Goal: Task Accomplishment & Management: Manage account settings

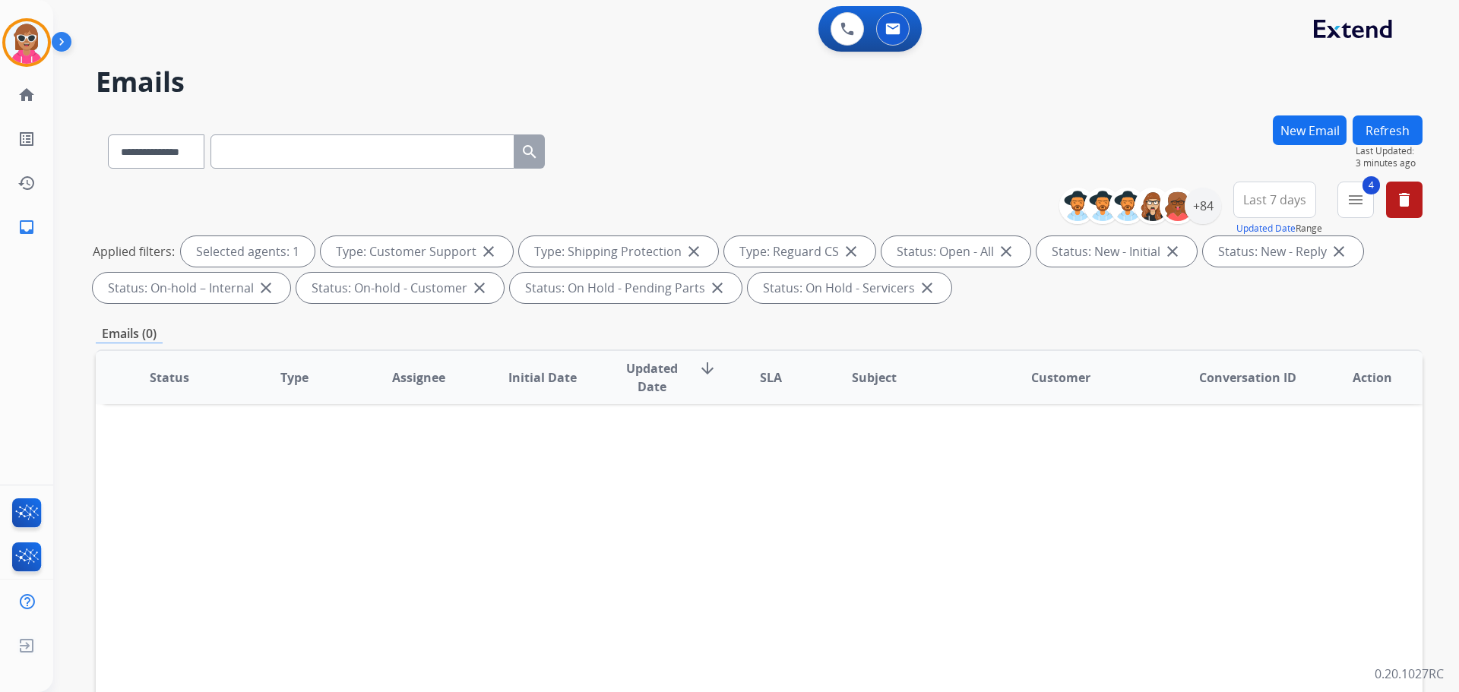
select select "**********"
click at [293, 154] on input "text" at bounding box center [363, 152] width 304 height 34
paste input "**********"
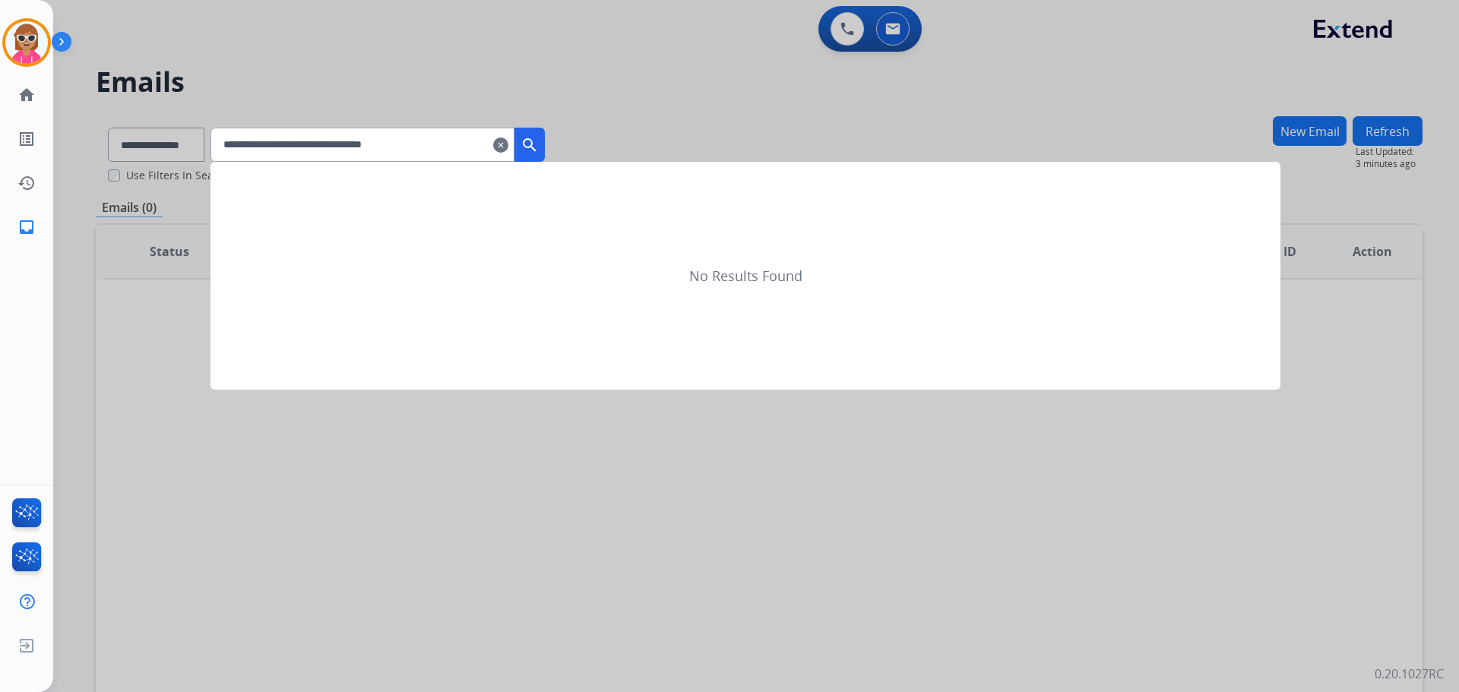
type input "**********"
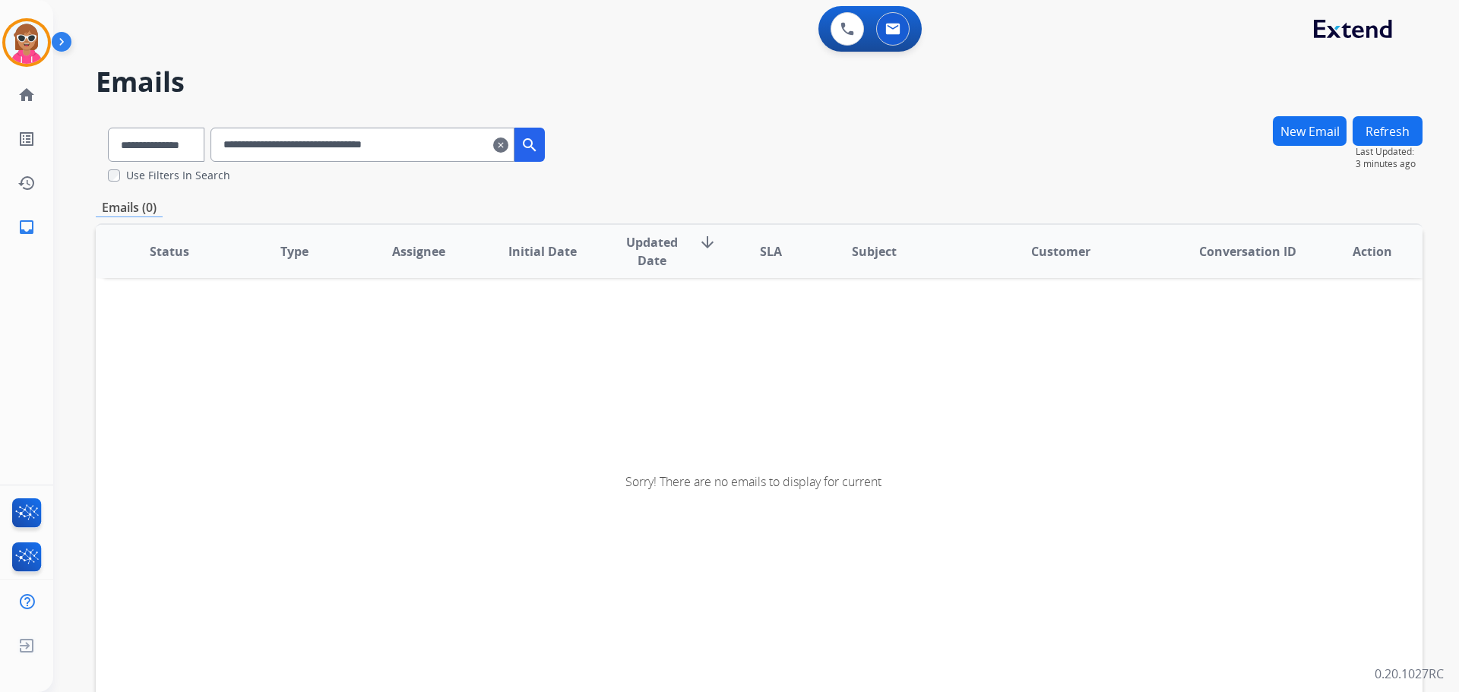
click at [468, 149] on input "**********" at bounding box center [363, 145] width 304 height 34
click at [246, 153] on input "**********" at bounding box center [363, 145] width 304 height 34
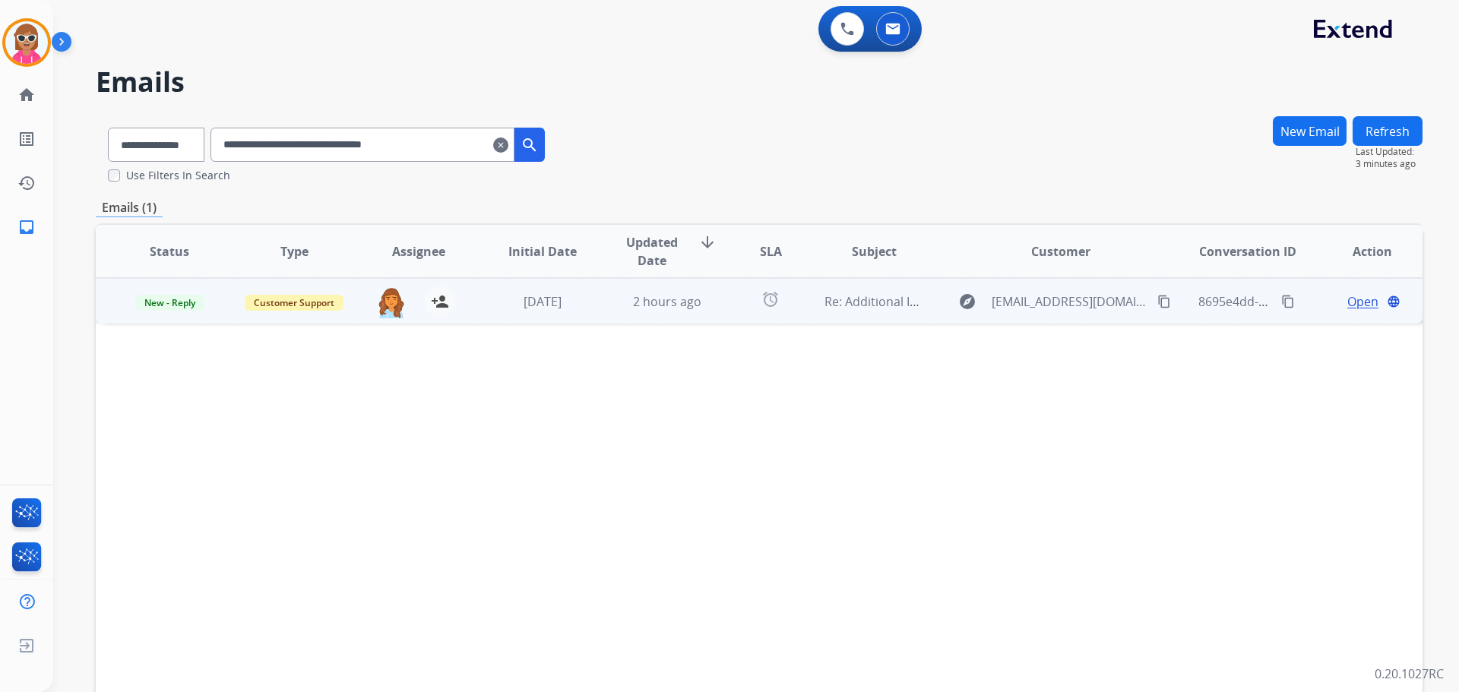
click at [717, 302] on td "alarm" at bounding box center [758, 301] width 83 height 46
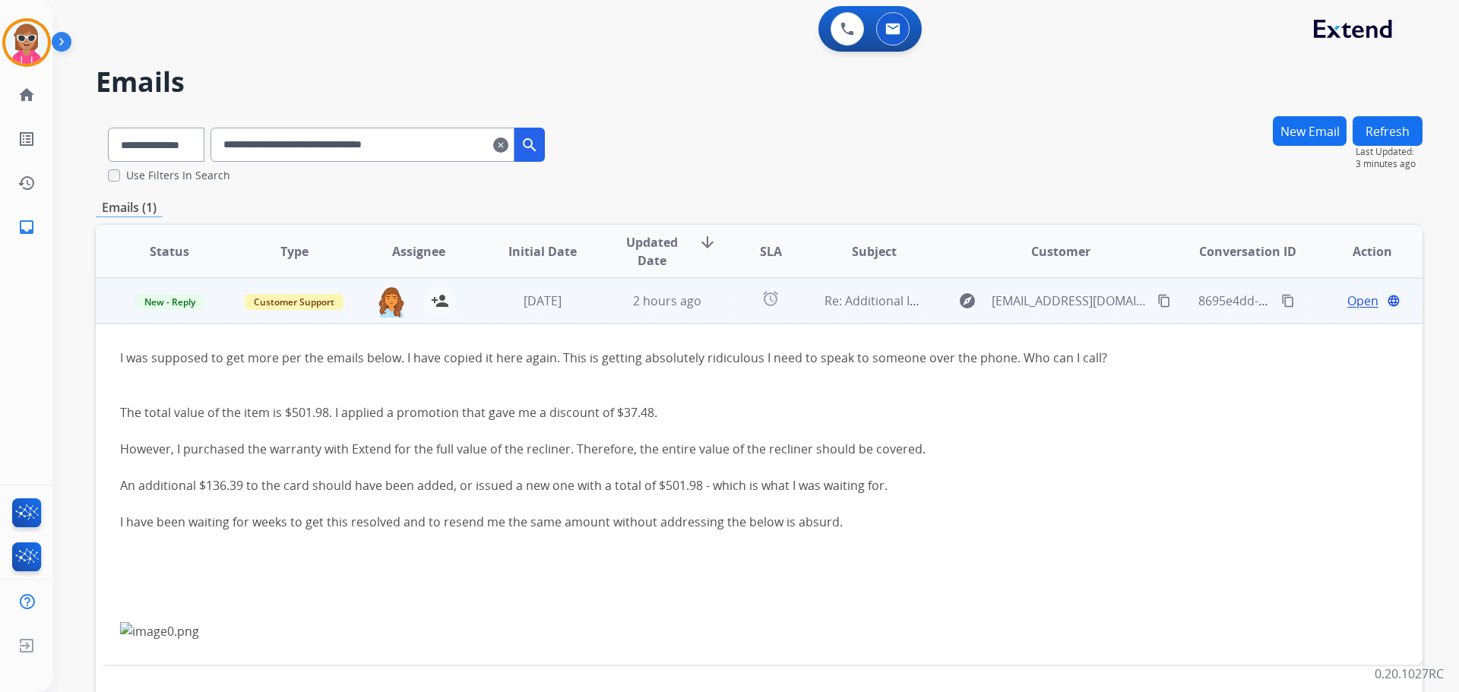
click at [1157, 303] on mat-icon "content_copy" at bounding box center [1164, 301] width 14 height 14
click at [1356, 306] on span "Open" at bounding box center [1362, 301] width 31 height 18
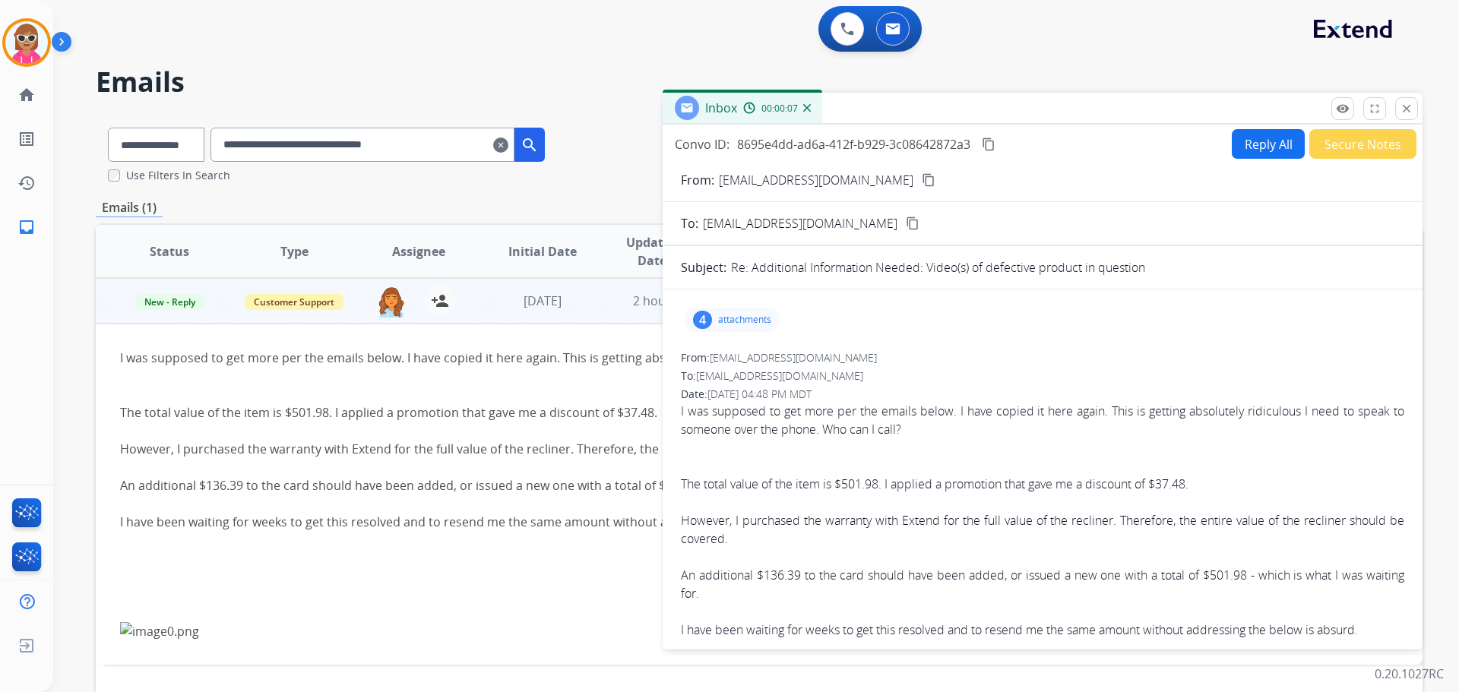
click at [922, 183] on mat-icon "content_copy" at bounding box center [929, 180] width 14 height 14
click at [1404, 107] on mat-icon "close" at bounding box center [1407, 109] width 14 height 14
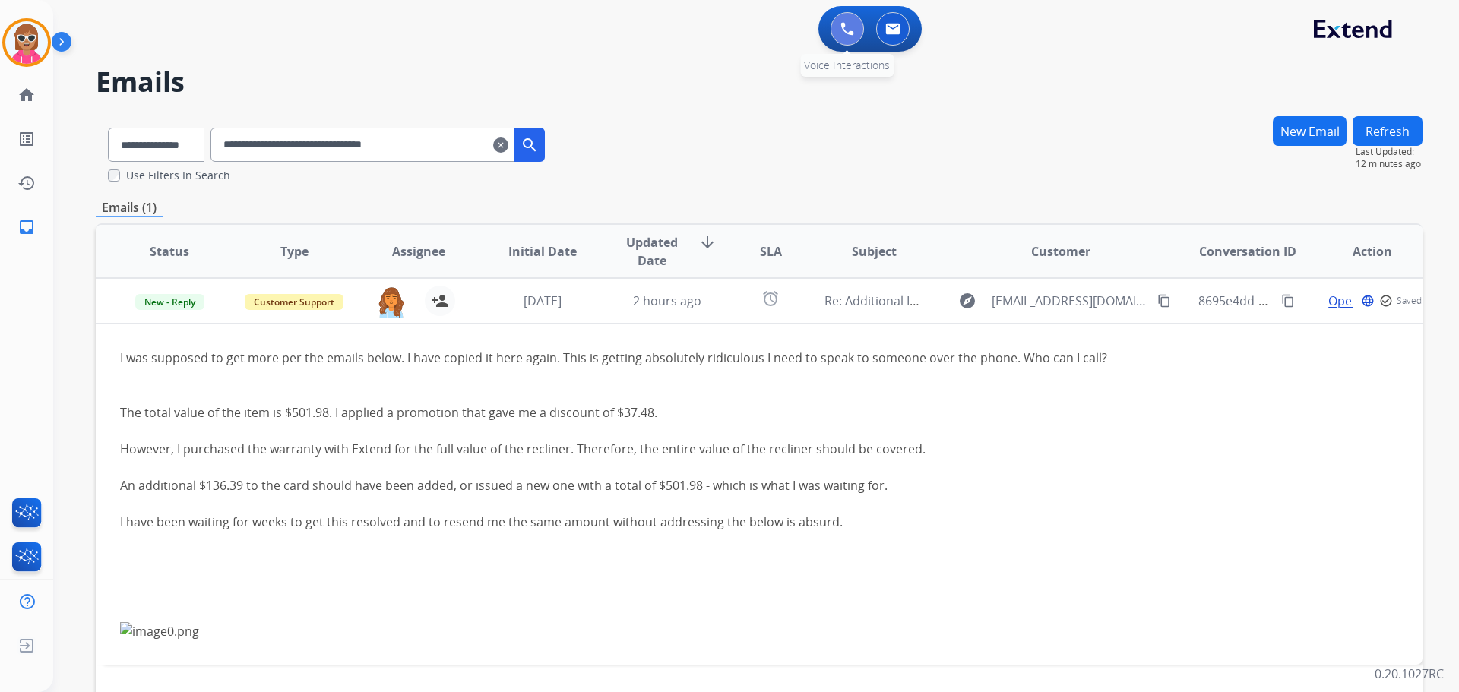
click at [849, 30] on img at bounding box center [848, 29] width 14 height 14
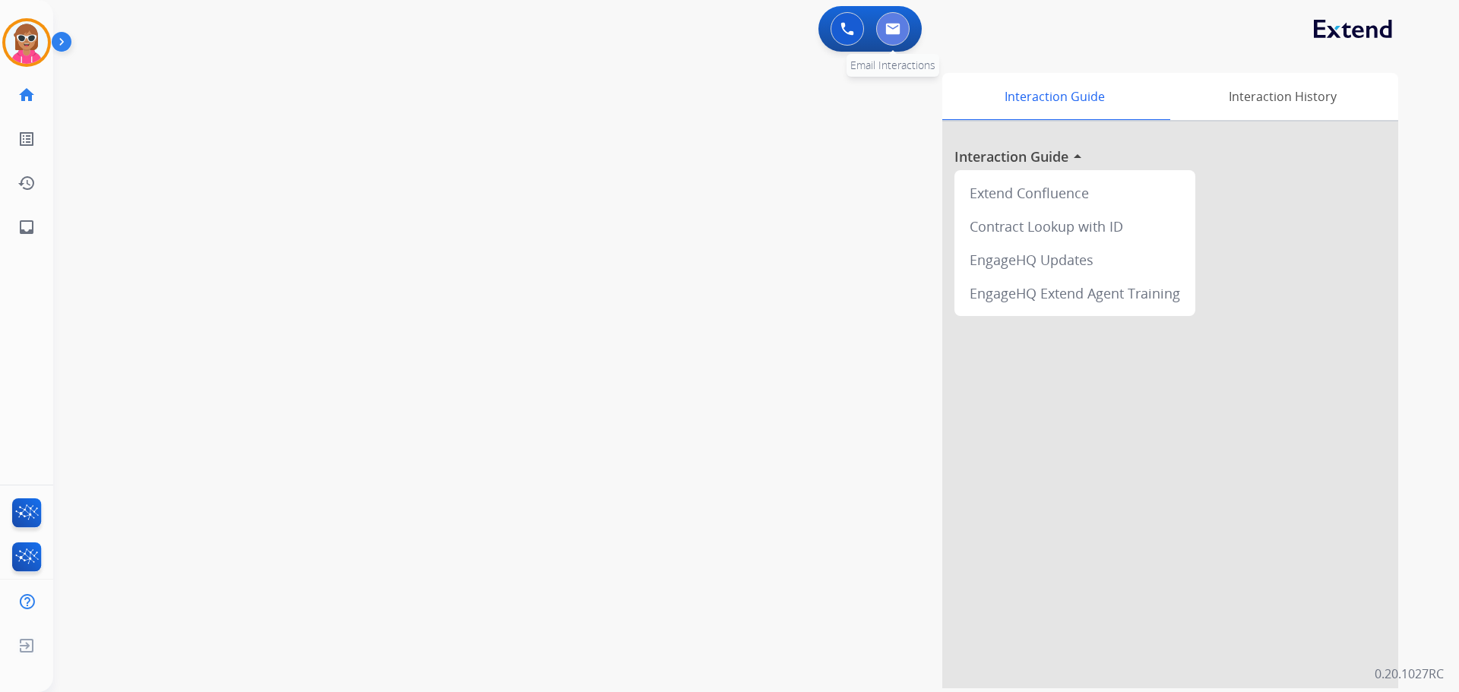
click at [907, 33] on button at bounding box center [892, 28] width 33 height 33
select select "**********"
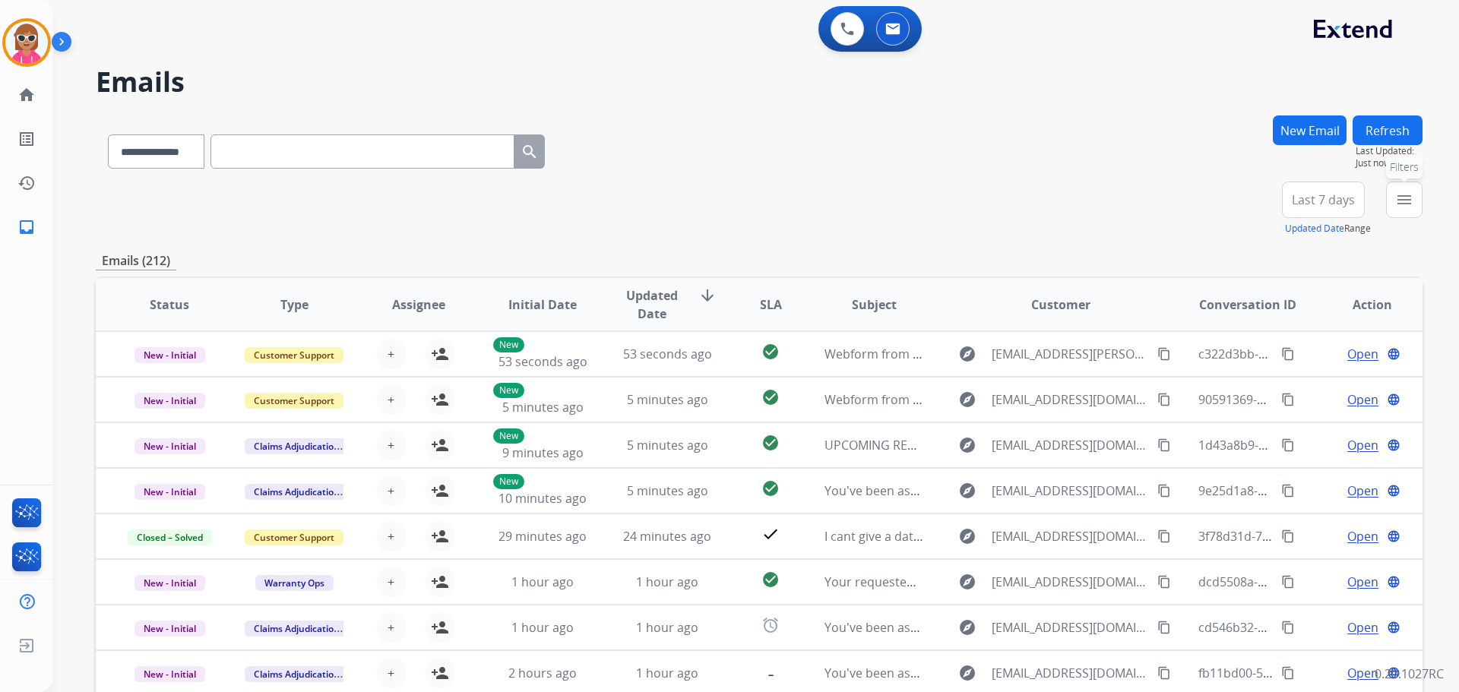
click at [1411, 211] on button "menu Filters" at bounding box center [1404, 200] width 36 height 36
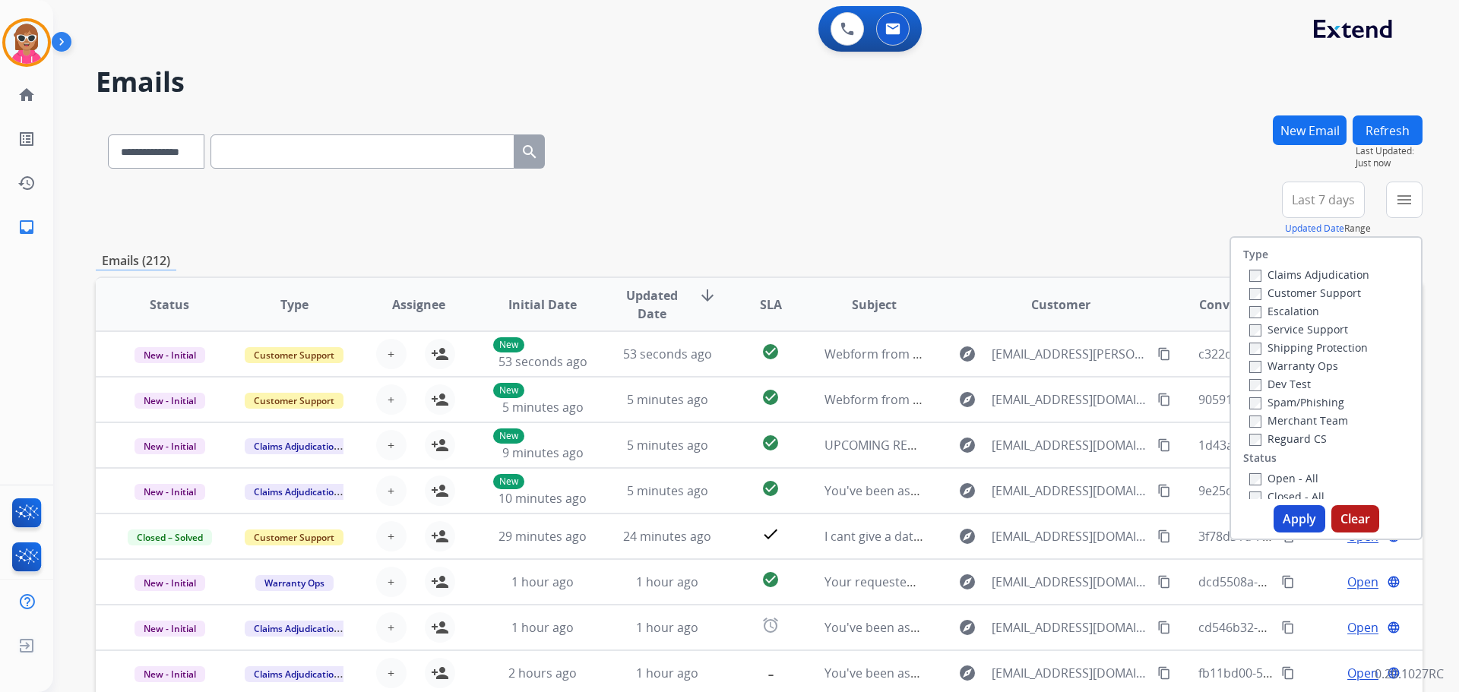
click at [1305, 300] on div "Customer Support" at bounding box center [1309, 292] width 120 height 18
click at [1282, 348] on label "Shipping Protection" at bounding box center [1308, 347] width 119 height 14
click at [1298, 295] on label "Customer Support" at bounding box center [1305, 293] width 112 height 14
click at [1277, 442] on label "Reguard CS" at bounding box center [1288, 439] width 78 height 14
click at [1275, 483] on label "Open - All" at bounding box center [1283, 478] width 69 height 14
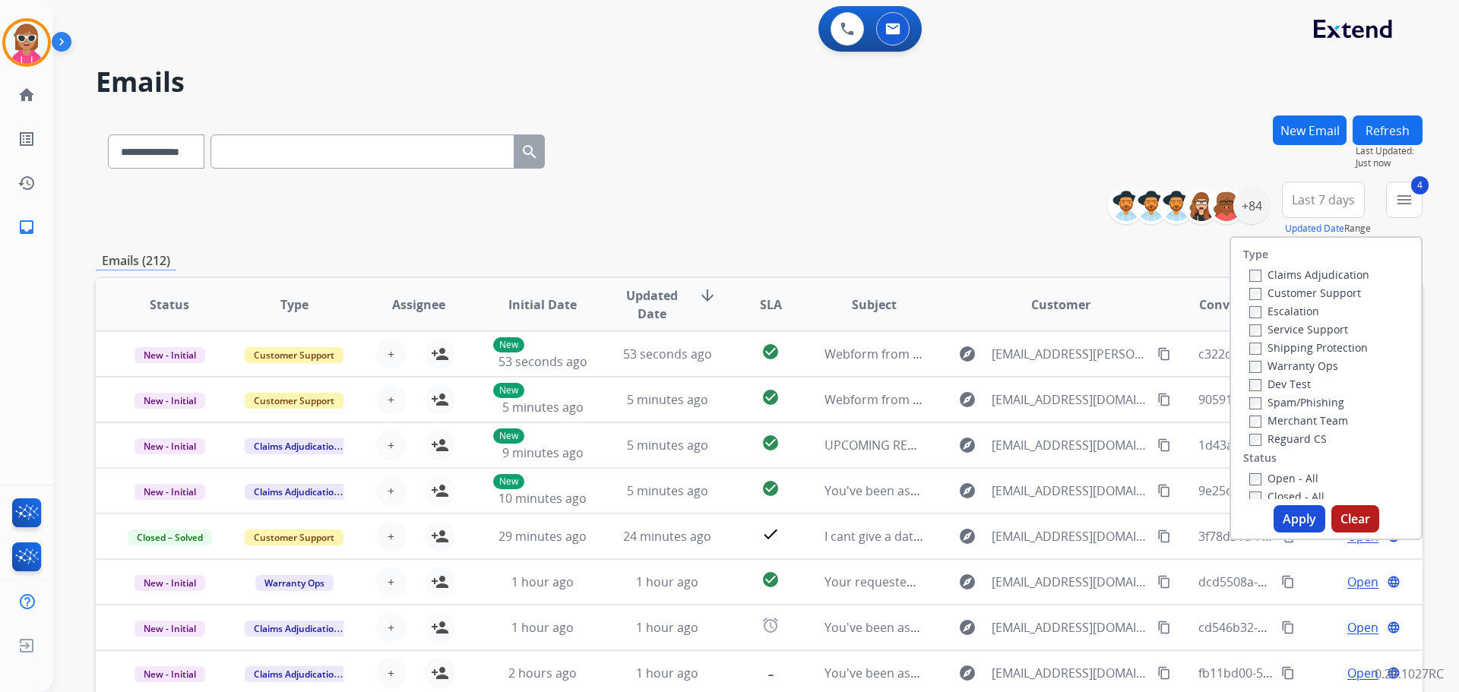
click at [1303, 522] on button "Apply" at bounding box center [1300, 518] width 52 height 27
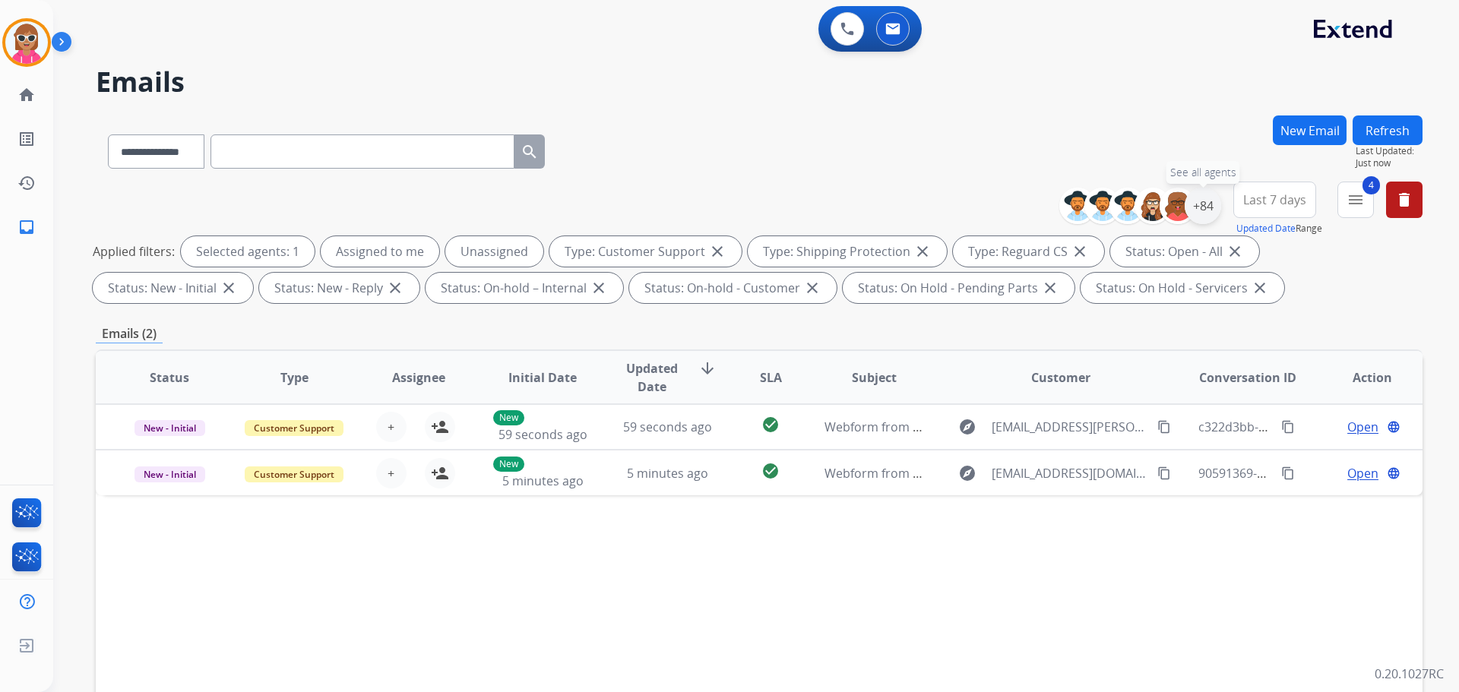
drag, startPoint x: 1207, startPoint y: 195, endPoint x: 1199, endPoint y: 204, distance: 11.9
click at [1204, 197] on div "+84" at bounding box center [1203, 206] width 36 height 36
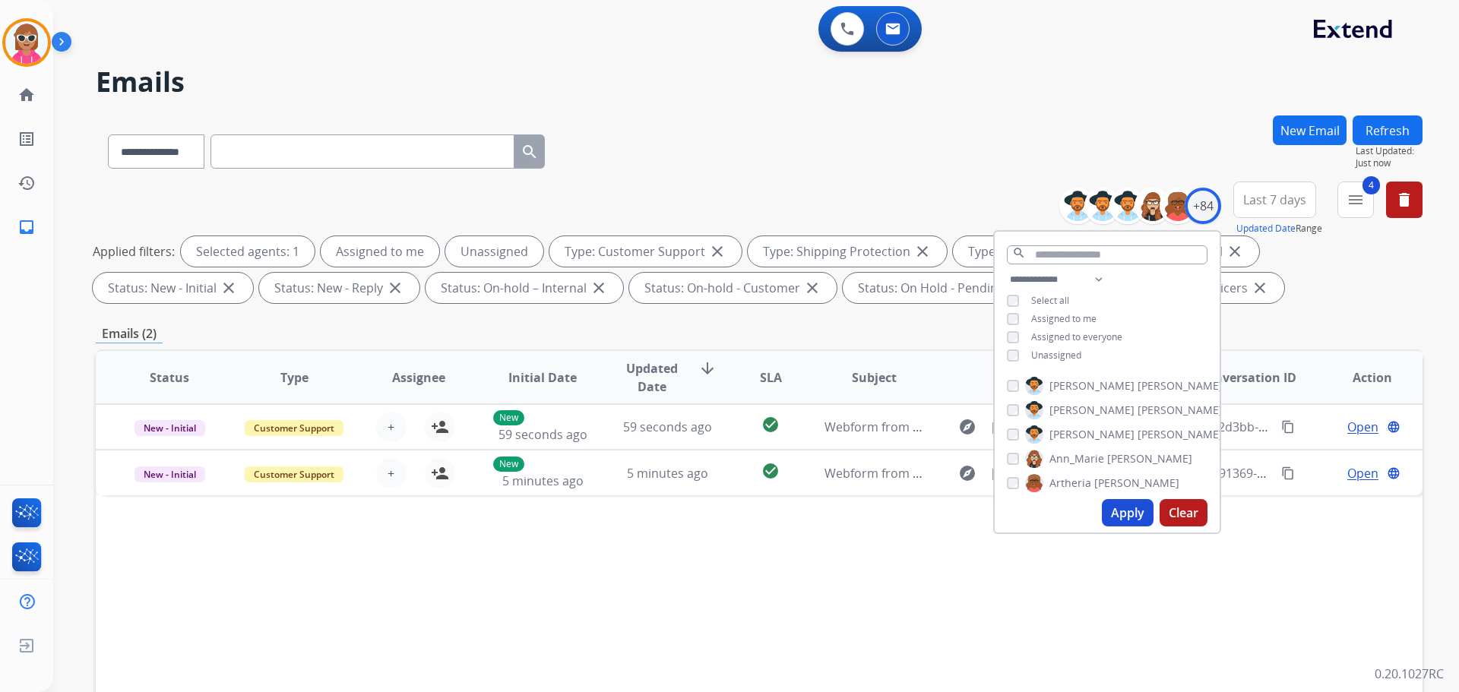
click at [1054, 313] on span "Assigned to me" at bounding box center [1063, 318] width 65 height 13
click at [1057, 347] on div "**********" at bounding box center [1107, 319] width 225 height 97
click at [1065, 351] on span "Unassigned" at bounding box center [1056, 355] width 50 height 13
click at [1095, 275] on select "**********" at bounding box center [1059, 280] width 105 height 18
select select "**********"
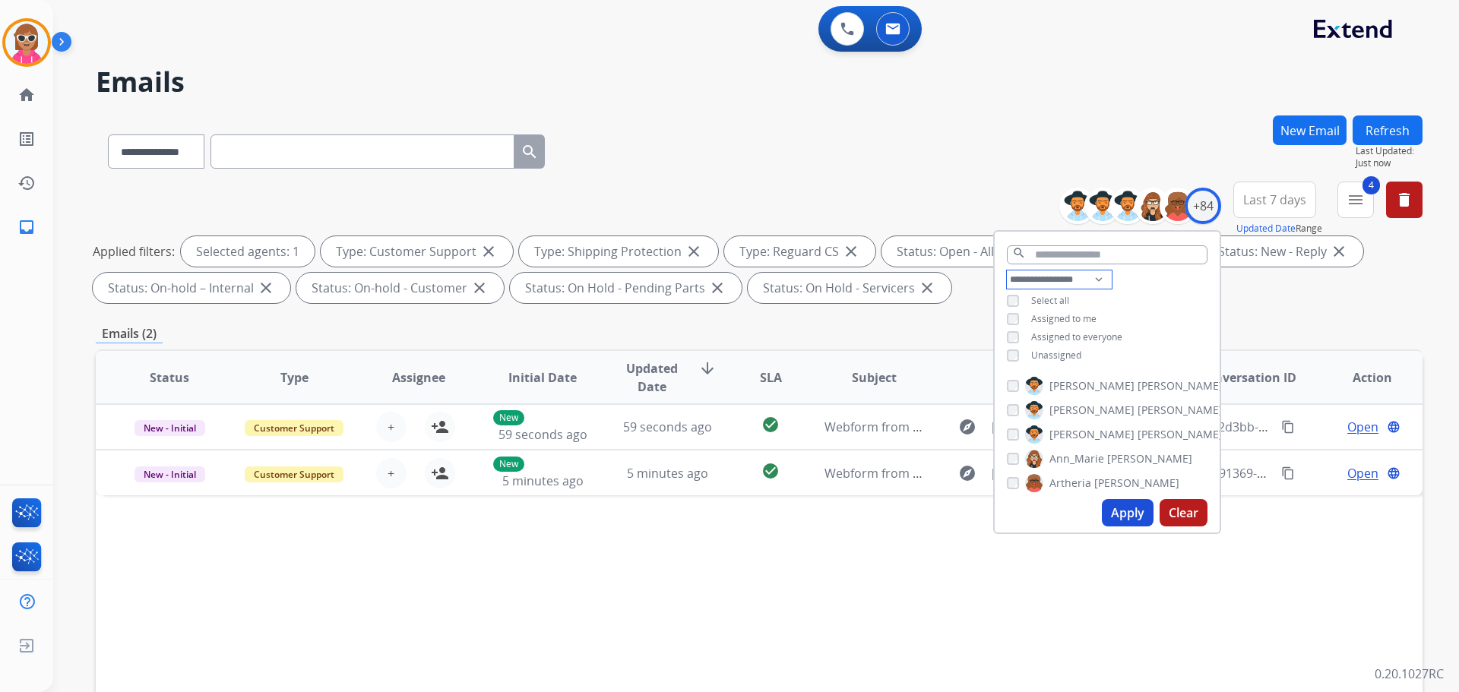
click at [1007, 271] on select "**********" at bounding box center [1059, 280] width 105 height 18
drag, startPoint x: 1173, startPoint y: 283, endPoint x: 1148, endPoint y: 293, distance: 27.2
click at [1172, 283] on div "**********" at bounding box center [1107, 310] width 225 height 79
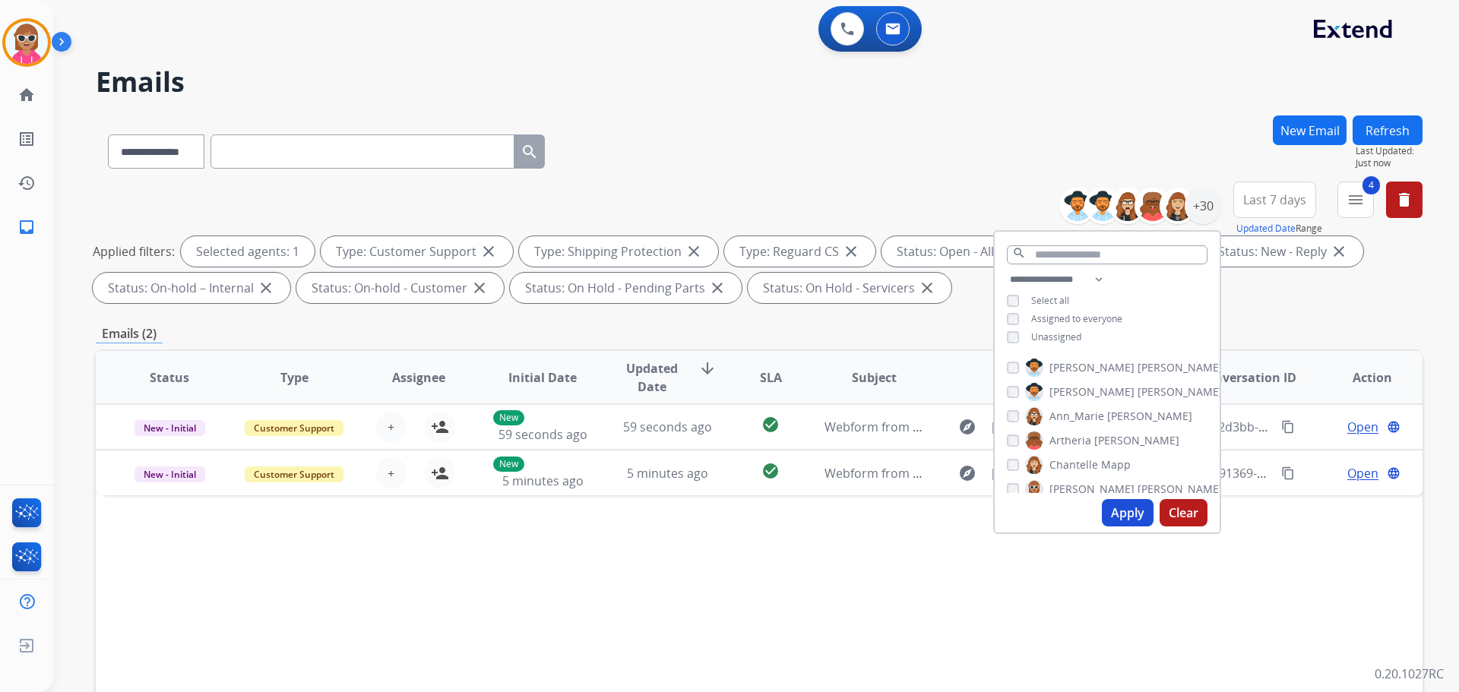
click at [1138, 367] on span "[PERSON_NAME]" at bounding box center [1180, 367] width 85 height 15
click at [1091, 389] on label "[PERSON_NAME]" at bounding box center [1124, 392] width 198 height 18
click at [1090, 413] on span "Ann_Marie" at bounding box center [1077, 416] width 55 height 15
click at [1095, 442] on span "[PERSON_NAME]" at bounding box center [1136, 440] width 85 height 15
click at [1101, 467] on span "Mapp" at bounding box center [1116, 465] width 30 height 15
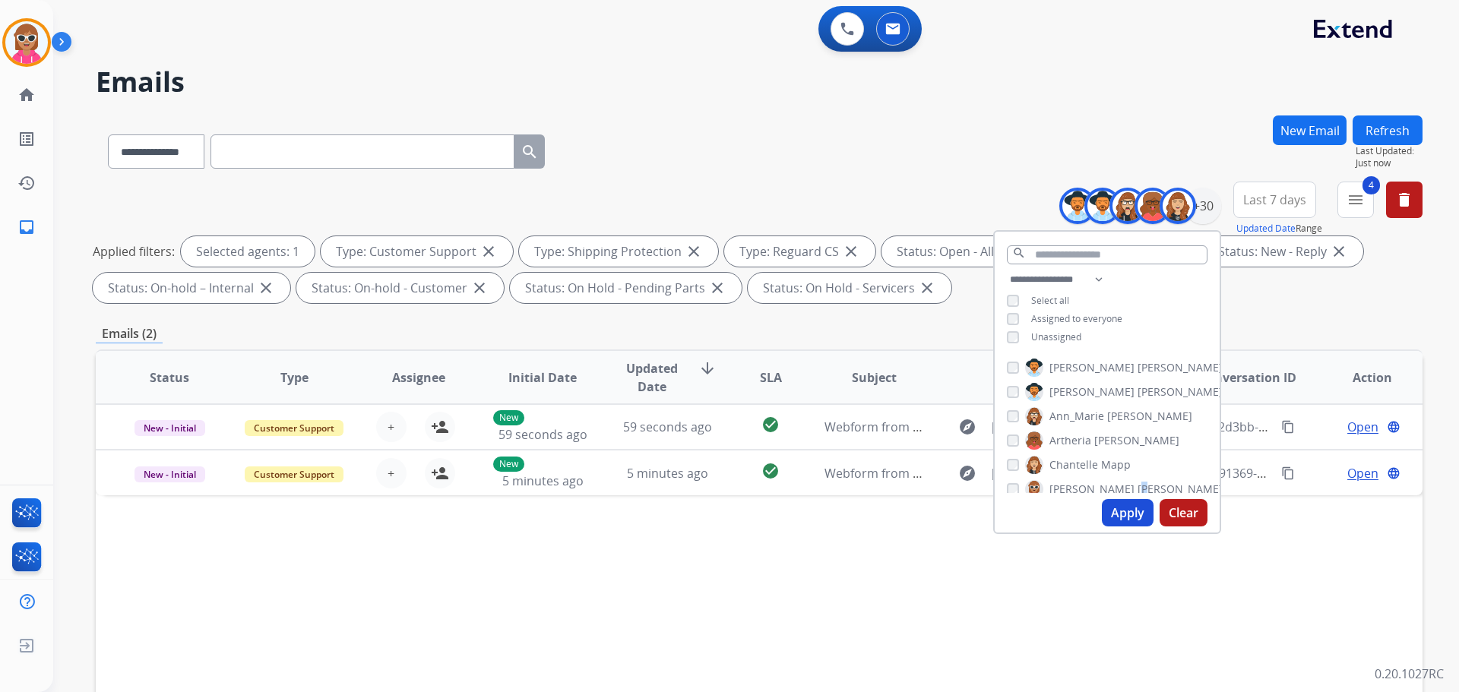
click at [1098, 486] on div "[PERSON_NAME] [PERSON_NAME] [PERSON_NAME] [PERSON_NAME] [PERSON_NAME] [PERSON_N…" at bounding box center [1107, 423] width 225 height 141
click at [1088, 449] on span "[PERSON_NAME]" at bounding box center [1092, 455] width 85 height 15
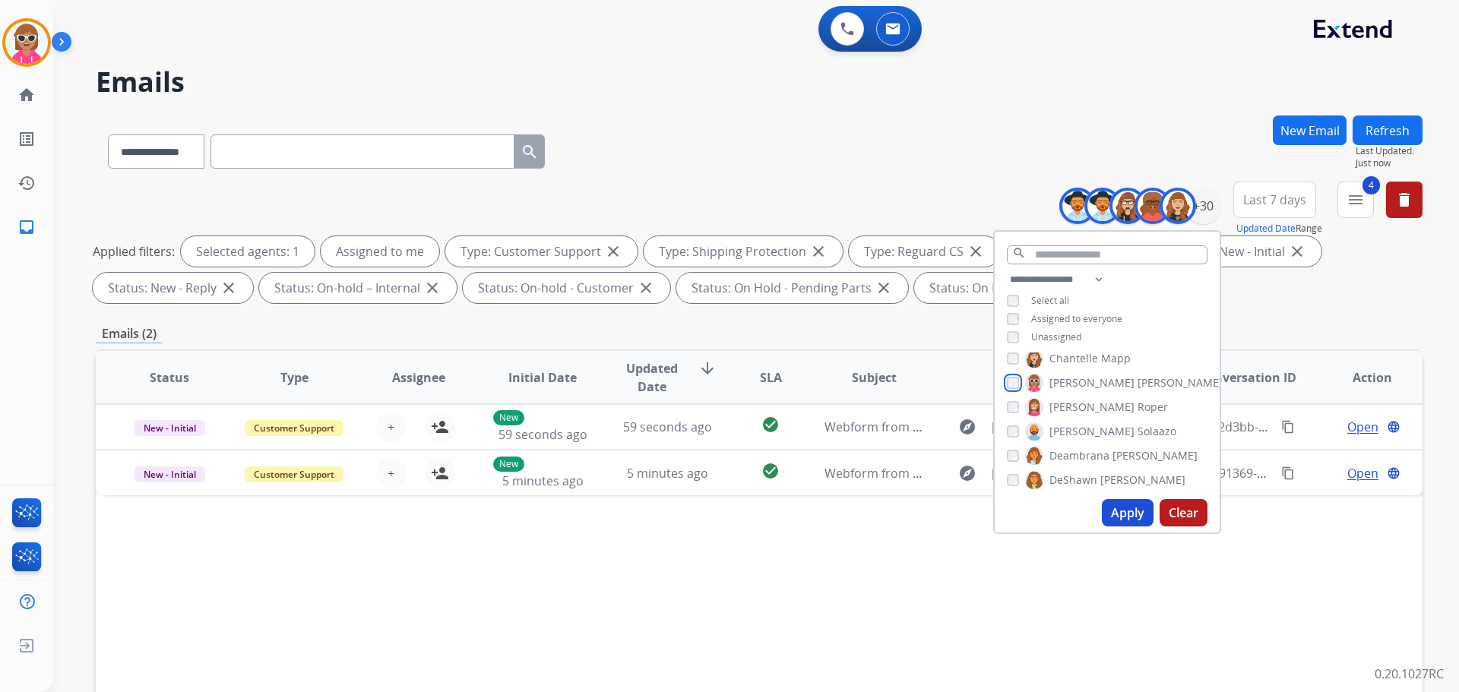
scroll to position [109, 0]
click at [1071, 402] on span "[PERSON_NAME]" at bounding box center [1092, 404] width 85 height 15
click at [1138, 423] on span "Solaazo" at bounding box center [1157, 428] width 39 height 15
click at [1072, 450] on span "Deambrana" at bounding box center [1080, 452] width 60 height 15
click at [1076, 477] on span "DeShawn" at bounding box center [1074, 477] width 48 height 15
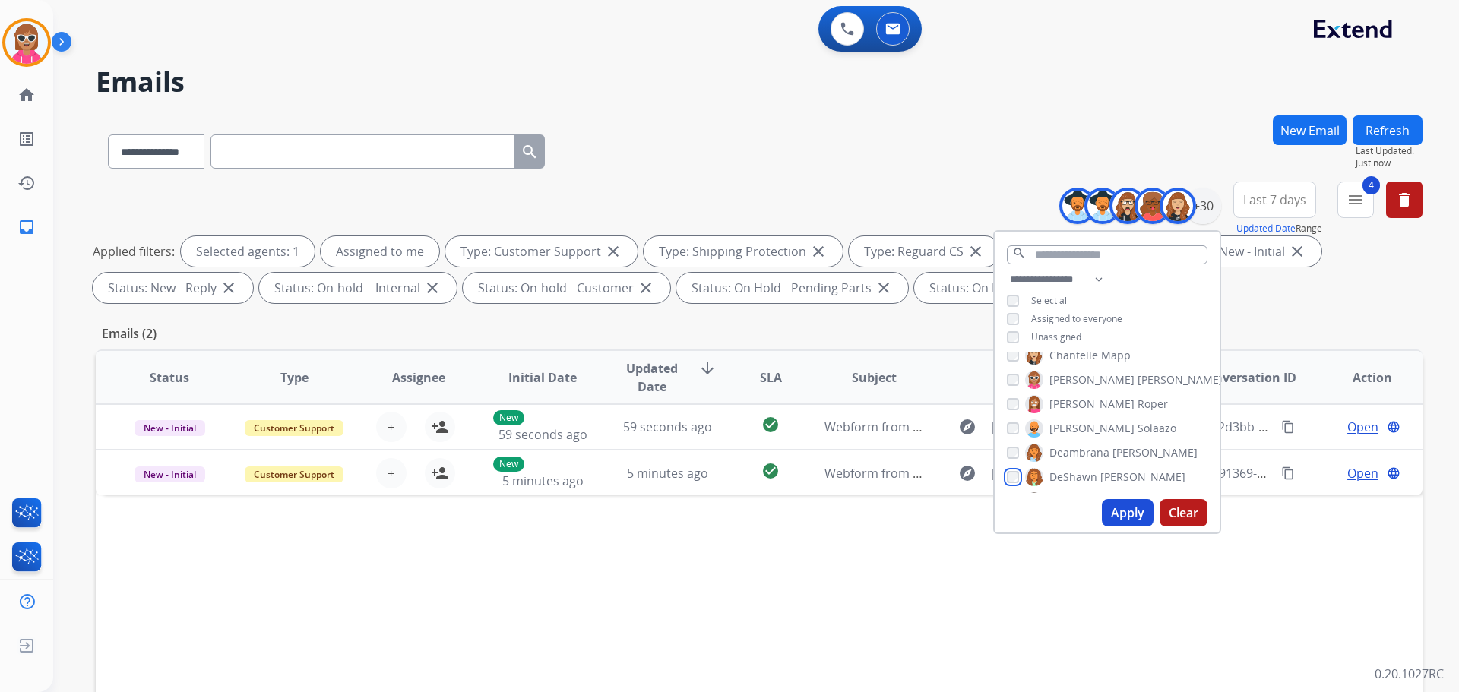
scroll to position [185, 0]
drag, startPoint x: 1090, startPoint y: 425, endPoint x: 1078, endPoint y: 433, distance: 14.8
click at [1082, 430] on span "Bois" at bounding box center [1091, 425] width 21 height 15
click at [1078, 446] on span "Harmony" at bounding box center [1073, 449] width 46 height 15
drag, startPoint x: 1082, startPoint y: 413, endPoint x: 1069, endPoint y: 420, distance: 15.3
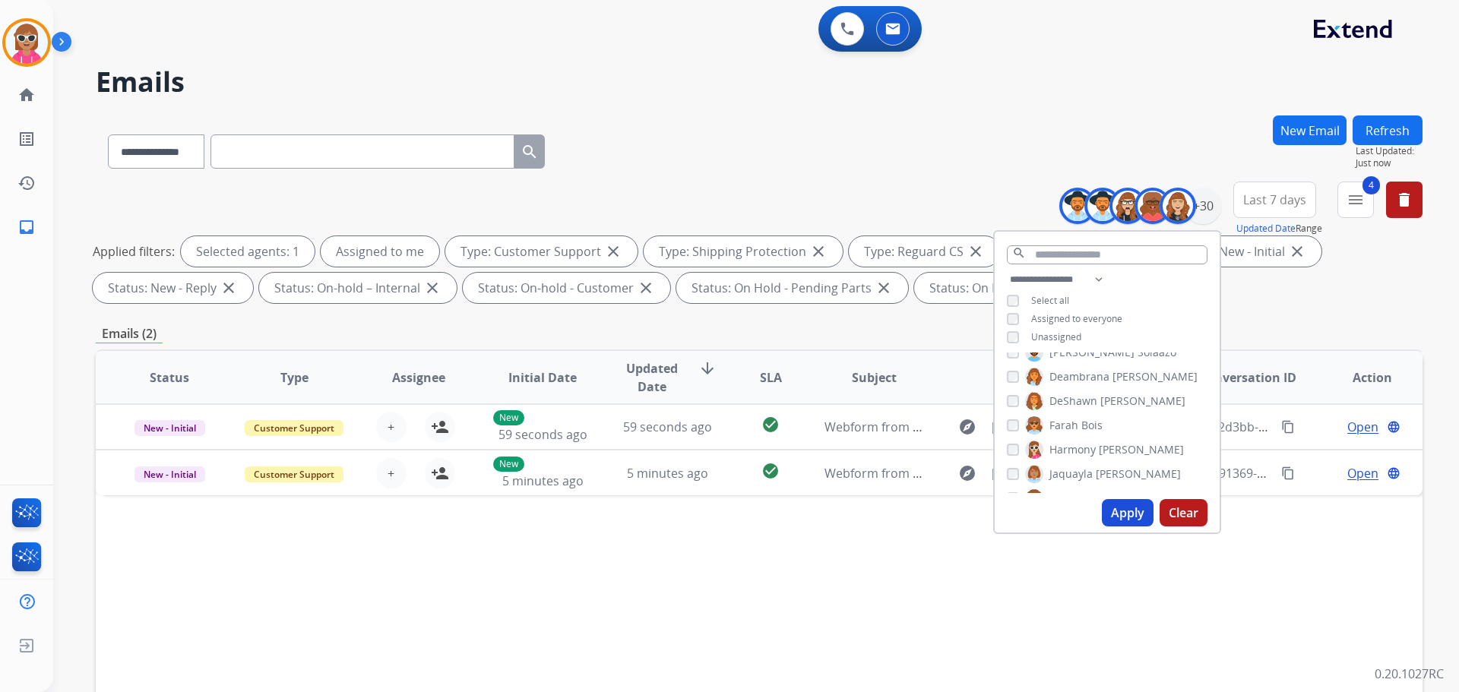
click at [1080, 414] on div "[PERSON_NAME] [PERSON_NAME] [PERSON_NAME] [PERSON_NAME] [PERSON_NAME] [PERSON_N…" at bounding box center [1107, 423] width 225 height 141
click at [1061, 429] on span "Farah" at bounding box center [1064, 425] width 29 height 15
click at [1064, 444] on span "Harmony" at bounding box center [1073, 449] width 46 height 15
click at [1061, 467] on span "Jaquayla" at bounding box center [1071, 474] width 43 height 15
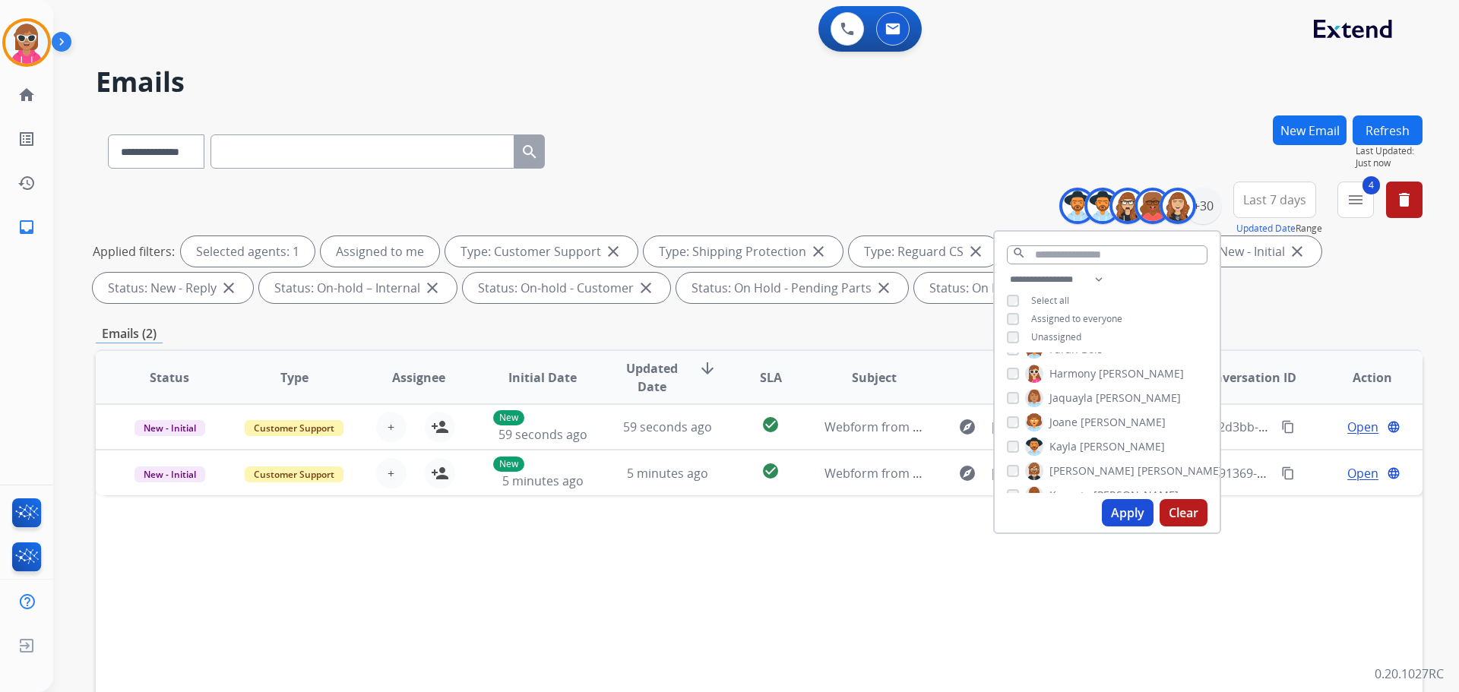
drag, startPoint x: 1081, startPoint y: 427, endPoint x: 1067, endPoint y: 439, distance: 17.8
click at [1081, 427] on span "[PERSON_NAME]" at bounding box center [1123, 422] width 85 height 15
click at [1066, 442] on span "Kayla" at bounding box center [1063, 446] width 27 height 15
click at [1063, 464] on span "[PERSON_NAME]" at bounding box center [1092, 471] width 85 height 15
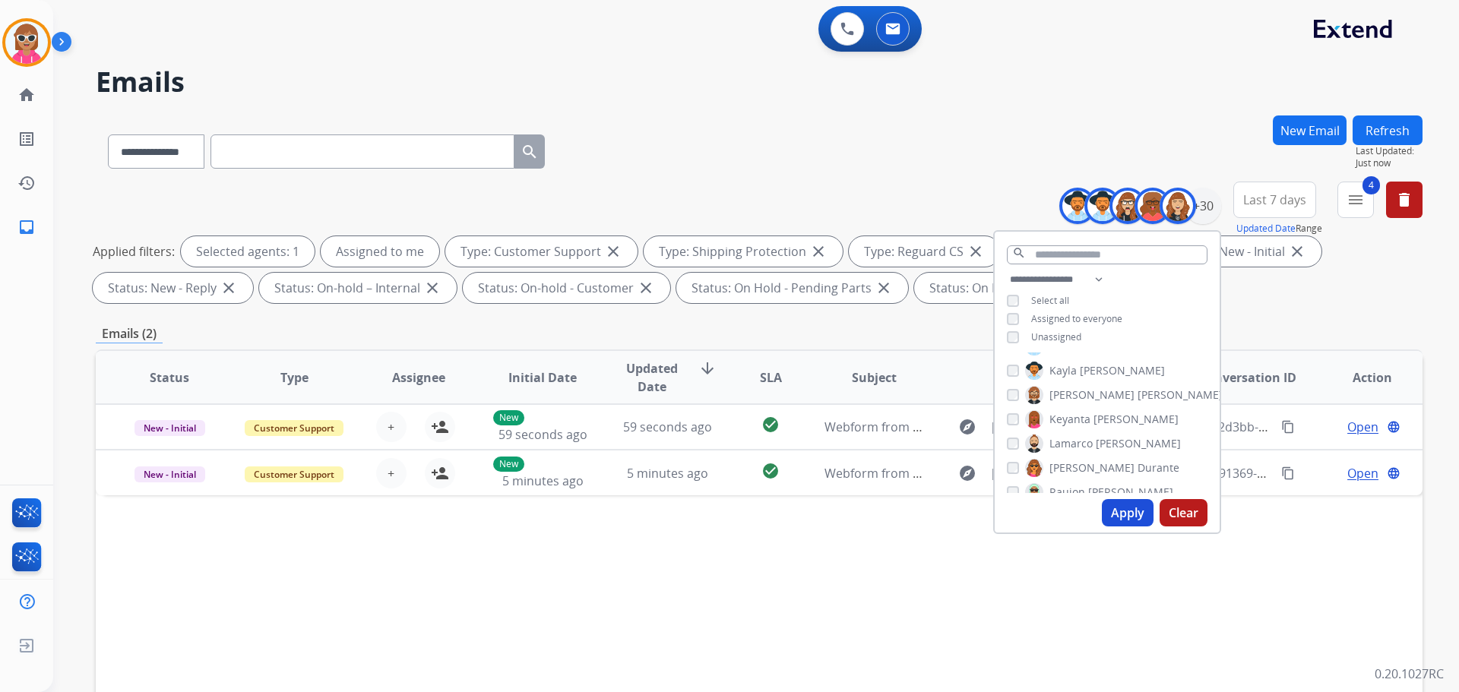
drag, startPoint x: 1069, startPoint y: 414, endPoint x: 1065, endPoint y: 426, distance: 12.3
click at [1069, 414] on span "Keyanta" at bounding box center [1070, 419] width 41 height 15
drag, startPoint x: 1065, startPoint y: 431, endPoint x: 1066, endPoint y: 439, distance: 7.6
click at [1065, 432] on div "[PERSON_NAME] [PERSON_NAME] [PERSON_NAME] [PERSON_NAME] [PERSON_NAME] [PERSON_N…" at bounding box center [1107, 423] width 225 height 141
drag, startPoint x: 1066, startPoint y: 439, endPoint x: 1064, endPoint y: 455, distance: 16.8
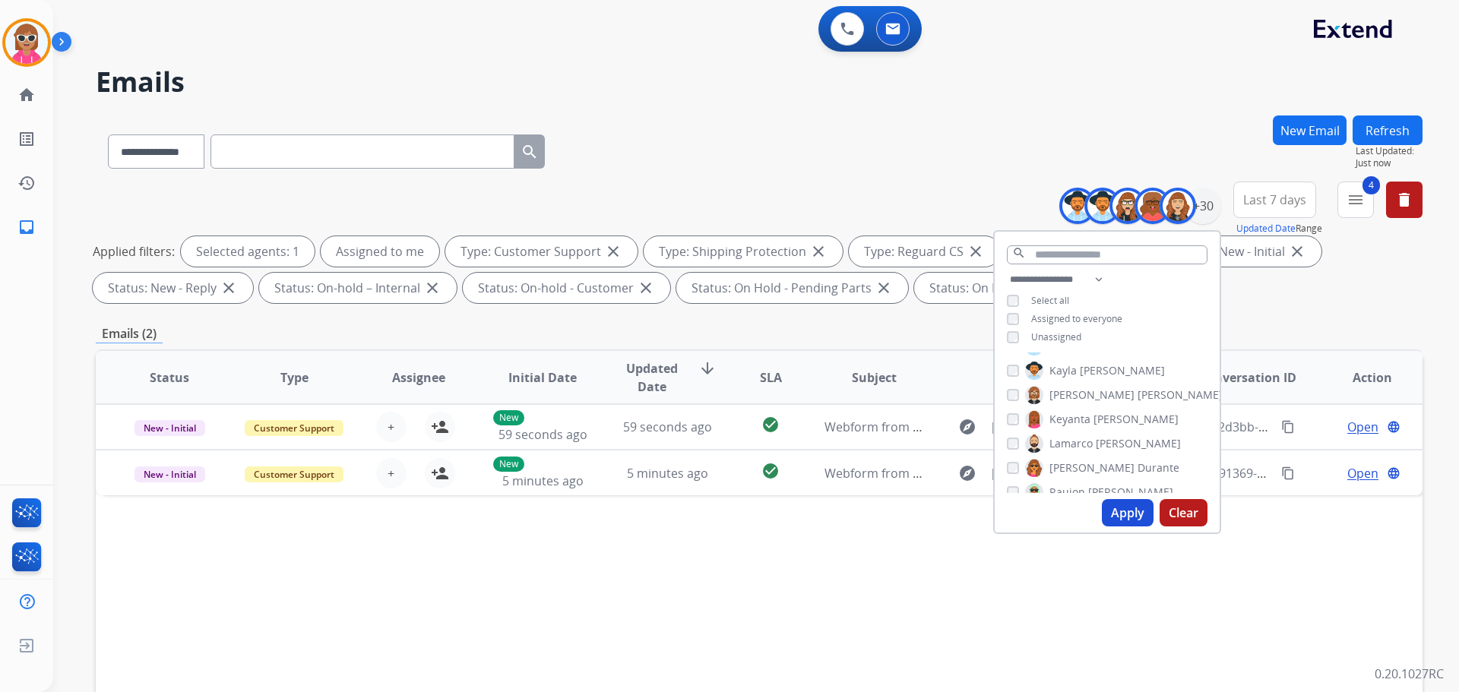
click at [1066, 440] on span "Lamarco" at bounding box center [1071, 443] width 43 height 15
click at [1066, 471] on span "[PERSON_NAME]" at bounding box center [1092, 468] width 85 height 15
click at [1065, 486] on span "Raujon" at bounding box center [1068, 492] width 36 height 15
drag, startPoint x: 1075, startPoint y: 434, endPoint x: 1059, endPoint y: 439, distance: 16.6
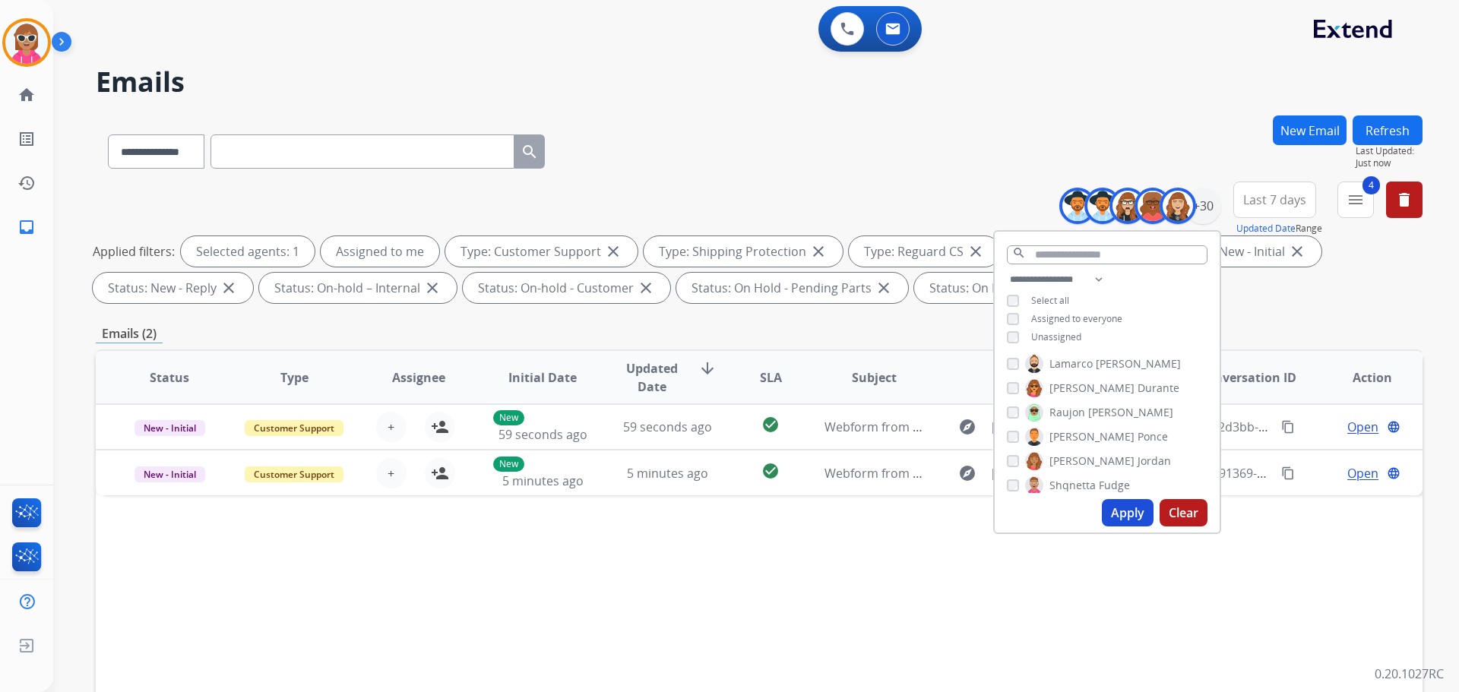
click at [1073, 433] on span "[PERSON_NAME]" at bounding box center [1092, 436] width 85 height 15
click at [1050, 458] on span "[PERSON_NAME]" at bounding box center [1092, 461] width 85 height 15
click at [1066, 438] on span "[PERSON_NAME]" at bounding box center [1092, 436] width 85 height 15
click at [1063, 483] on span "Shqnetta" at bounding box center [1073, 485] width 46 height 15
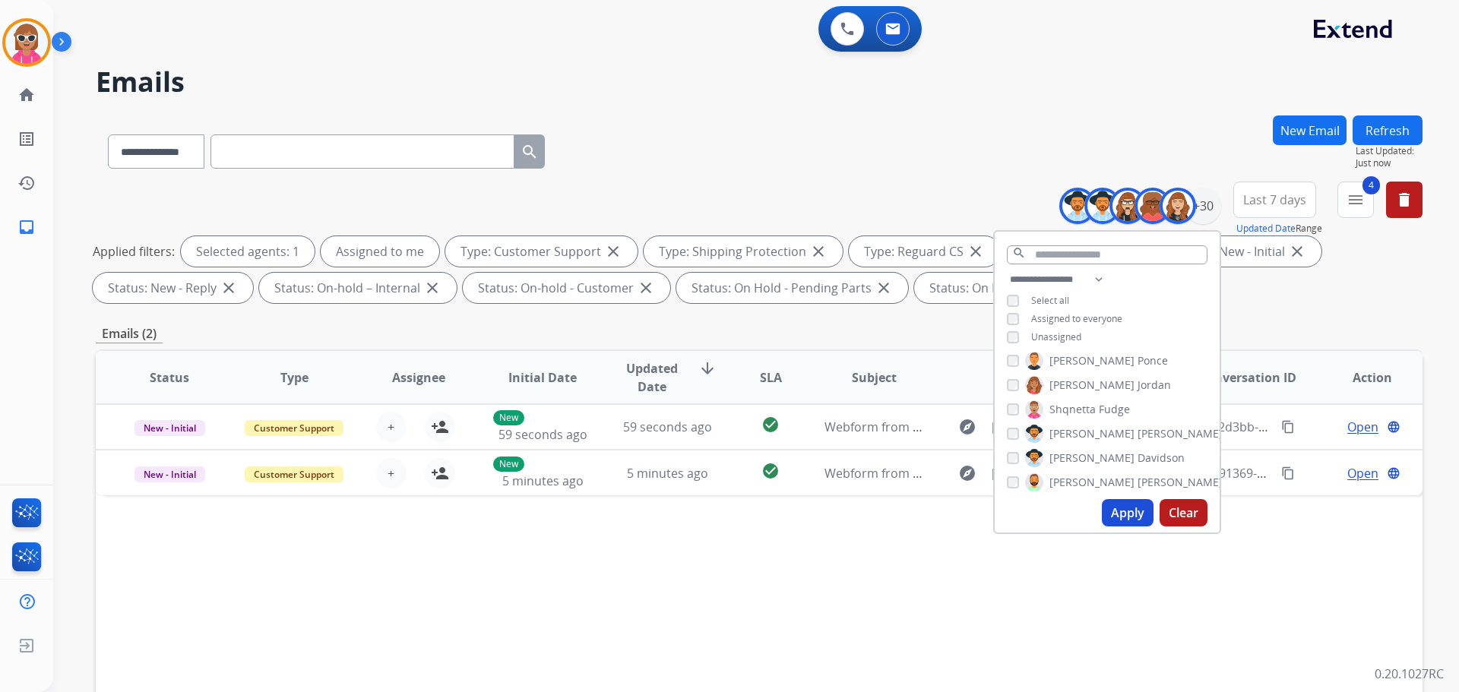
click at [1080, 432] on span "[PERSON_NAME]" at bounding box center [1092, 433] width 85 height 15
click at [1138, 464] on span "Davidson" at bounding box center [1161, 458] width 47 height 15
click at [1138, 488] on span "[PERSON_NAME]" at bounding box center [1180, 482] width 85 height 15
drag, startPoint x: 1074, startPoint y: 424, endPoint x: 1058, endPoint y: 432, distance: 17.7
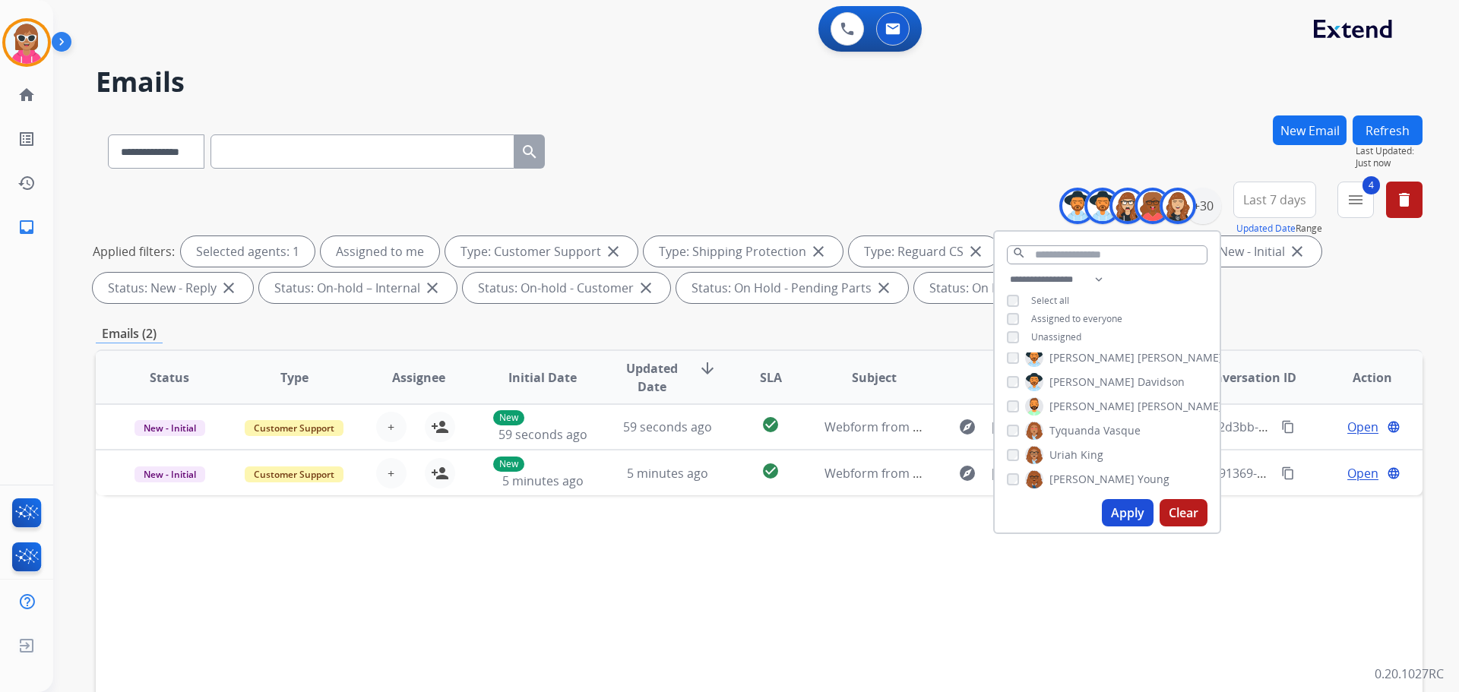
click at [1074, 423] on span "Tyquanda" at bounding box center [1075, 430] width 51 height 15
click at [1053, 450] on span "Uriah" at bounding box center [1064, 455] width 28 height 15
drag, startPoint x: 1057, startPoint y: 478, endPoint x: 1084, endPoint y: 473, distance: 27.0
click at [1059, 478] on span "[PERSON_NAME]" at bounding box center [1092, 479] width 85 height 15
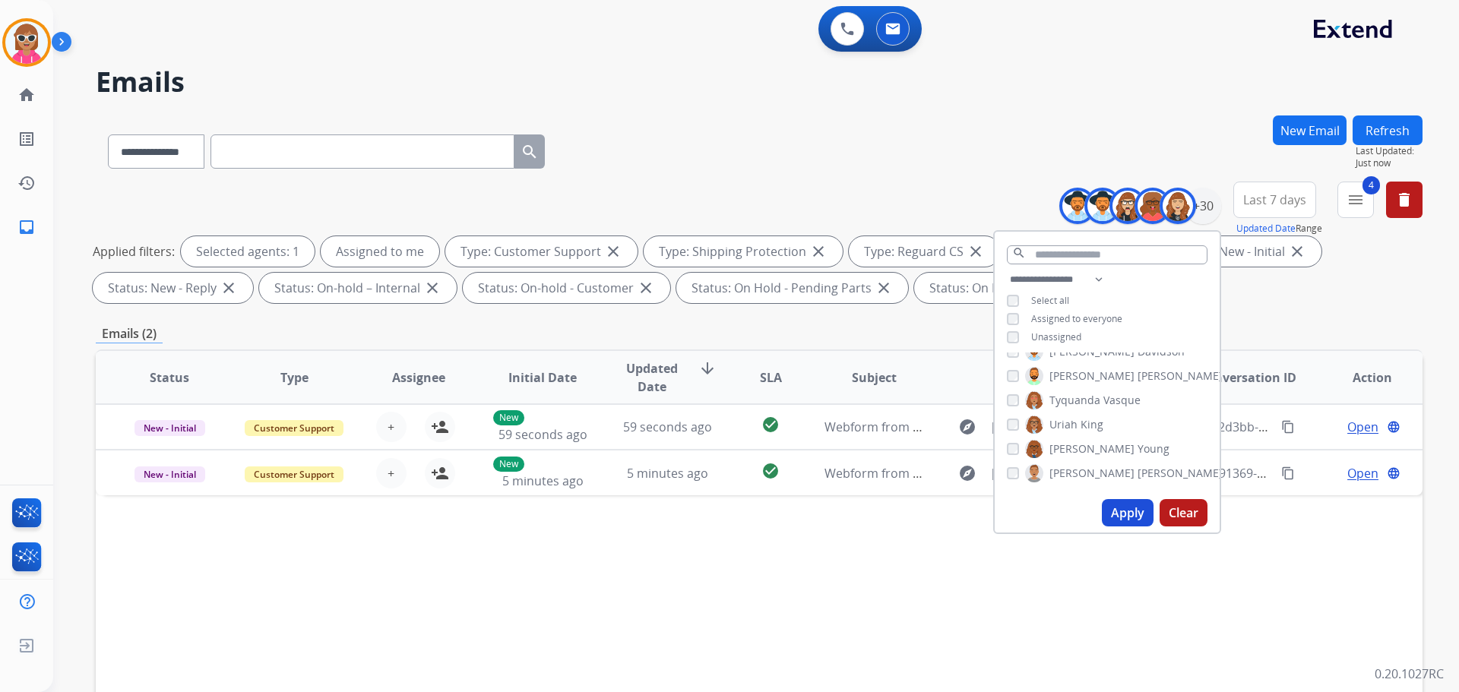
click at [1081, 477] on span "[PERSON_NAME]" at bounding box center [1092, 473] width 85 height 15
click at [1104, 505] on button "Apply" at bounding box center [1128, 512] width 52 height 27
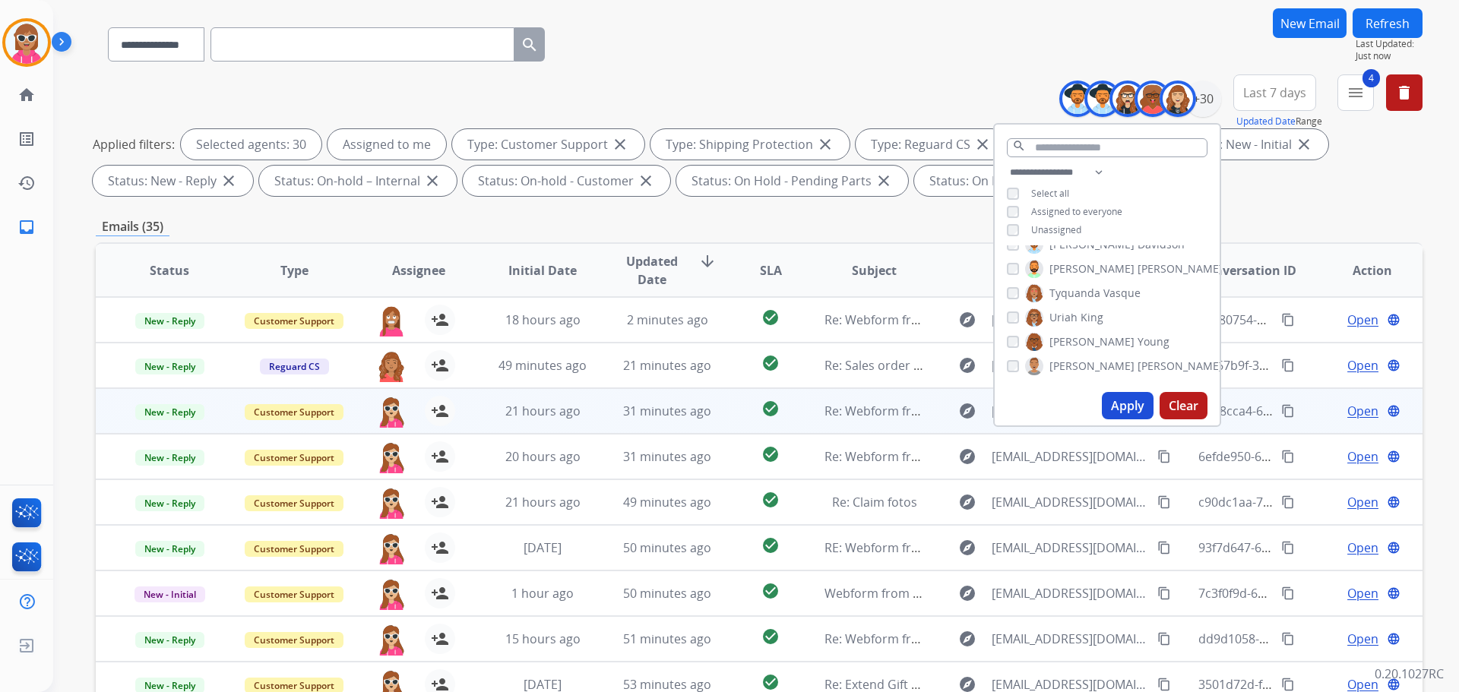
scroll to position [245, 0]
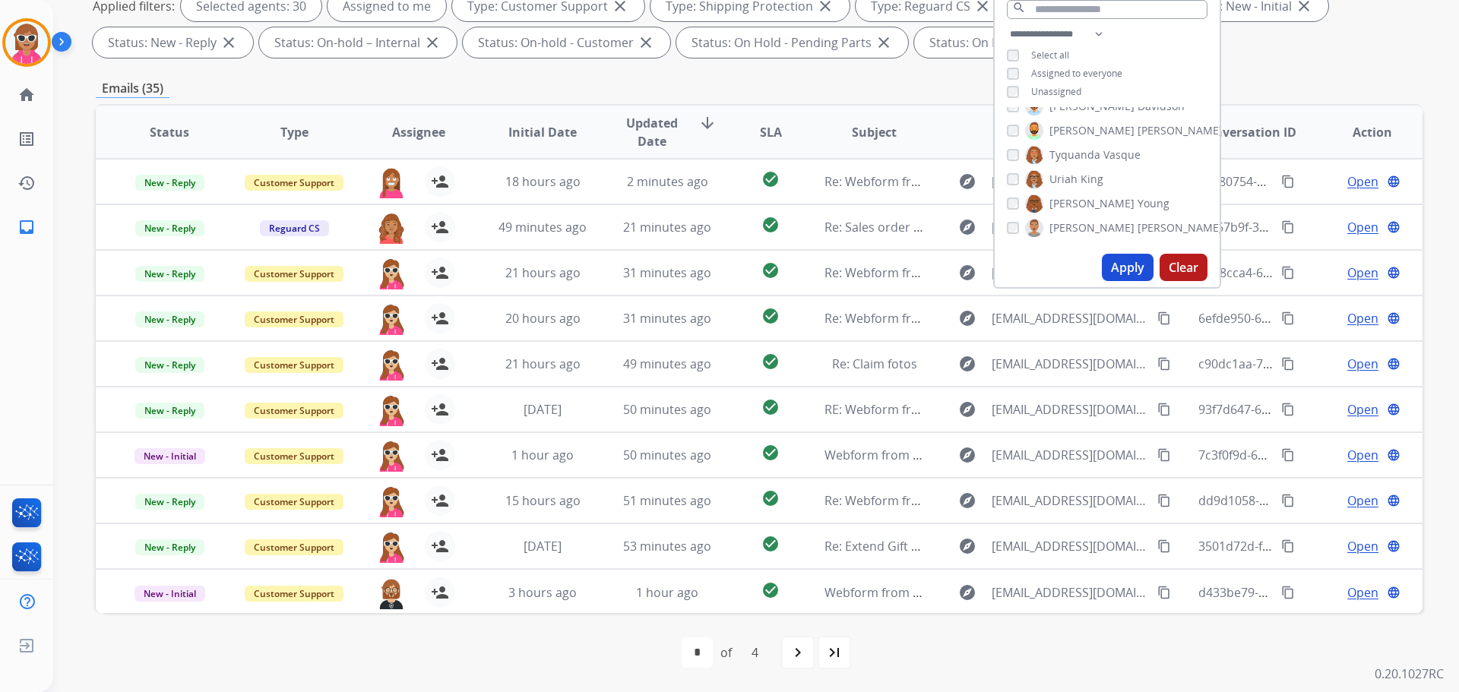
click at [806, 659] on mat-icon "navigate_next" at bounding box center [798, 653] width 18 height 18
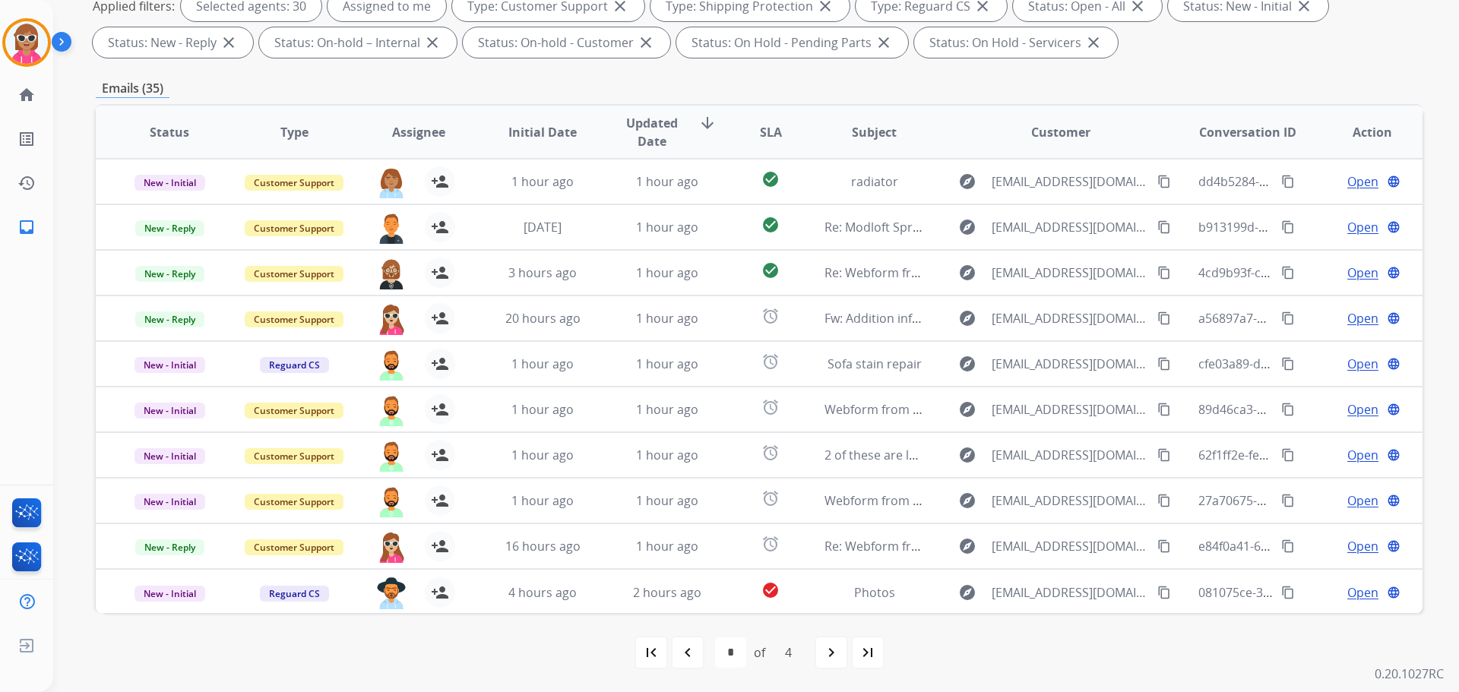
click at [407, 133] on span "Assignee" at bounding box center [418, 132] width 53 height 18
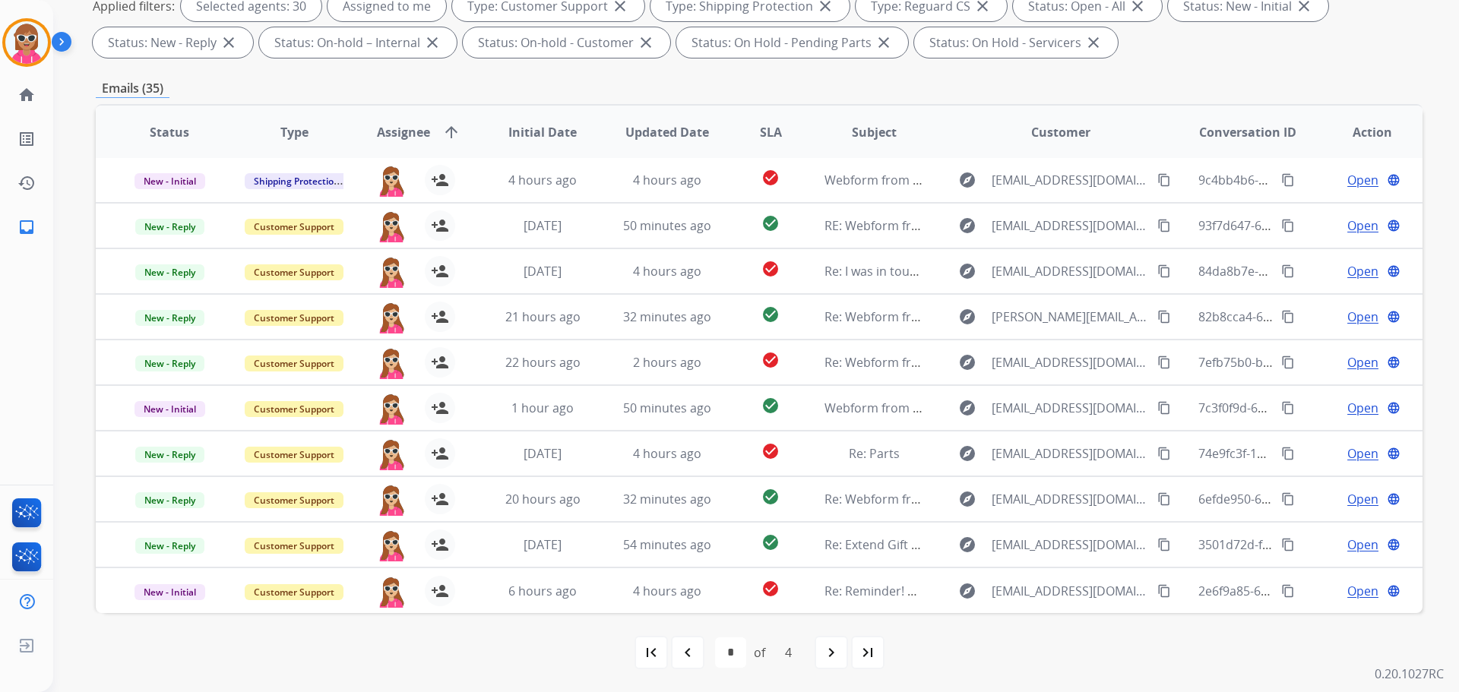
click at [698, 667] on div "navigate_before" at bounding box center [687, 652] width 33 height 33
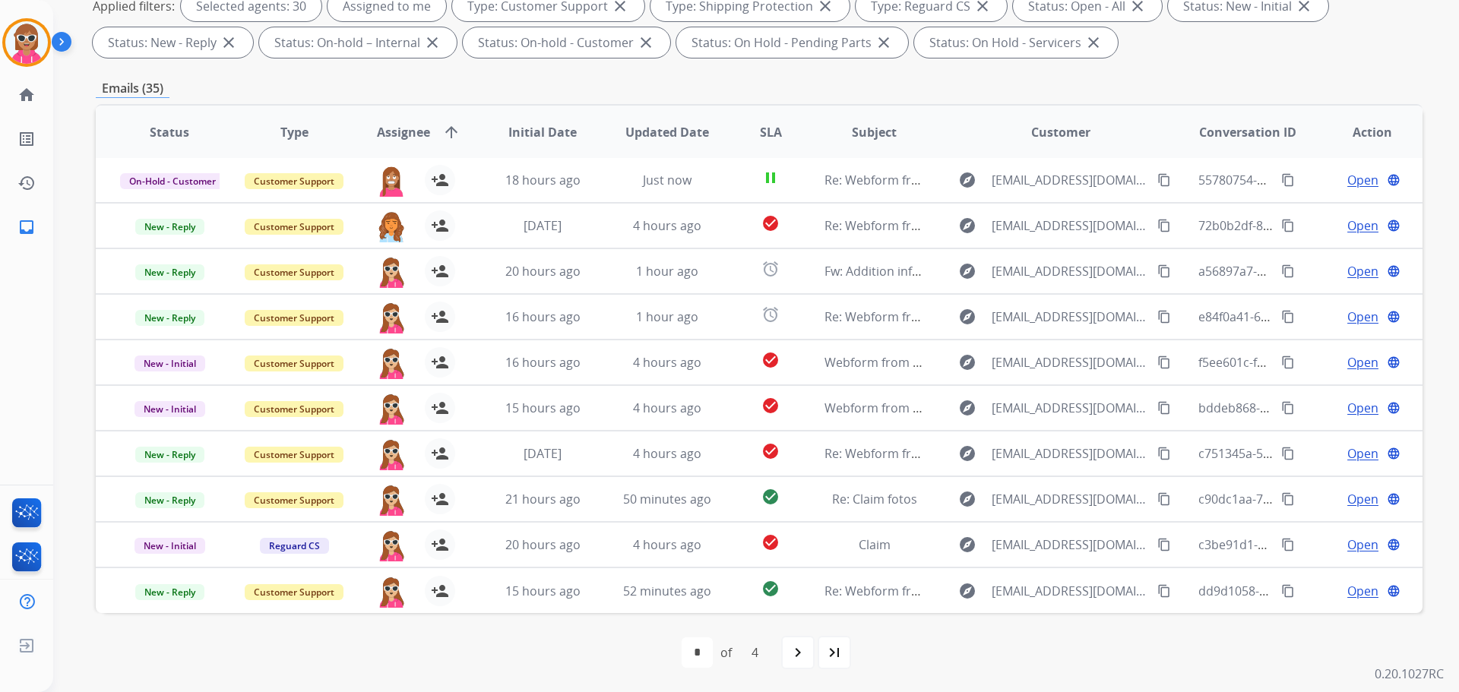
click at [506, 666] on div "first_page navigate_before * * * * of 4 navigate_next last_page" at bounding box center [759, 653] width 1327 height 30
click at [801, 648] on mat-icon "navigate_next" at bounding box center [798, 653] width 18 height 18
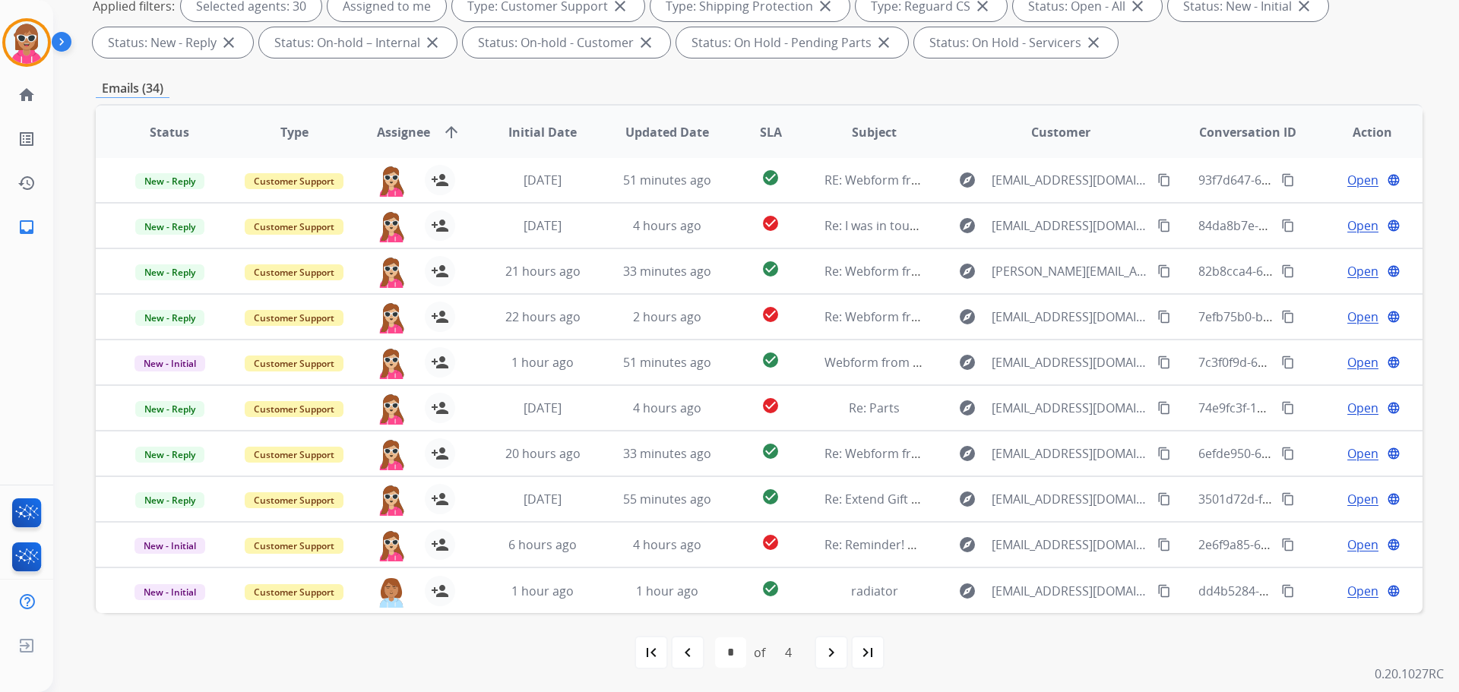
click at [816, 644] on div "navigate_next" at bounding box center [831, 652] width 33 height 33
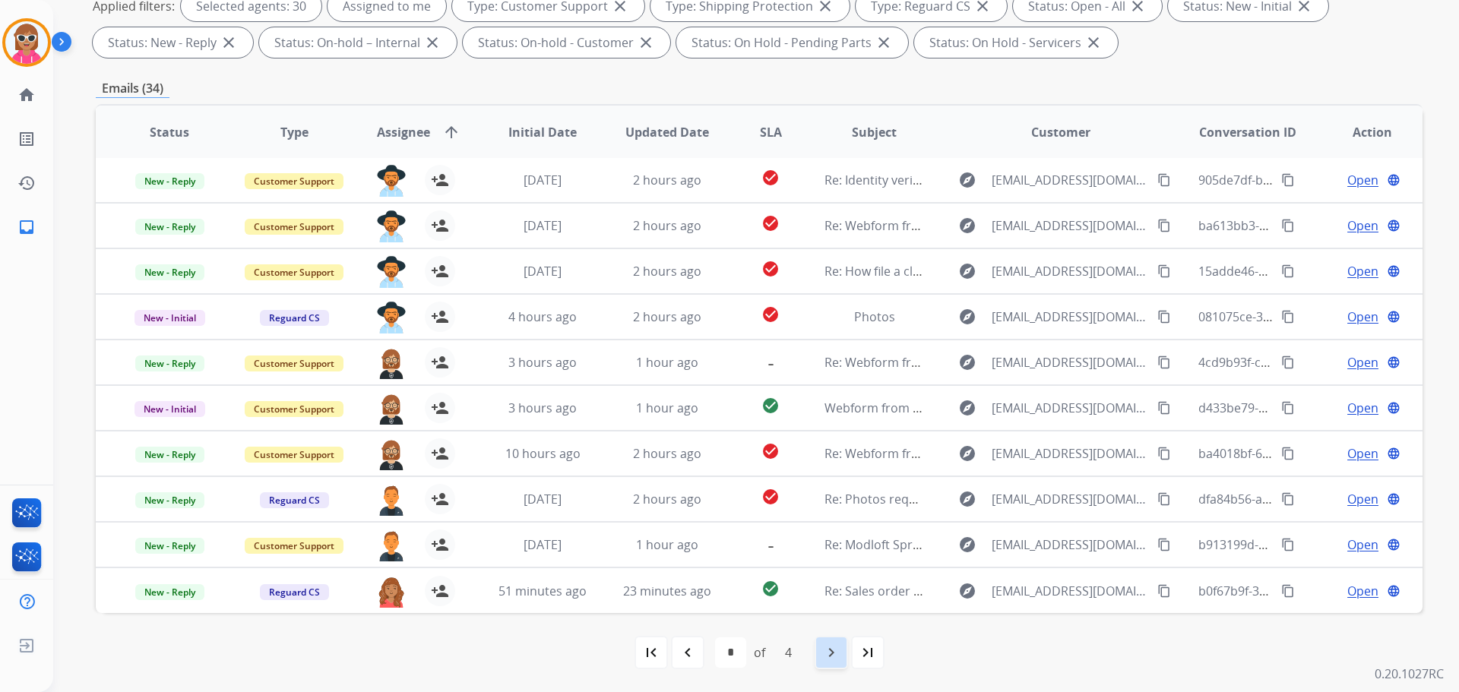
click at [833, 648] on mat-icon "navigate_next" at bounding box center [831, 653] width 18 height 18
select select "*"
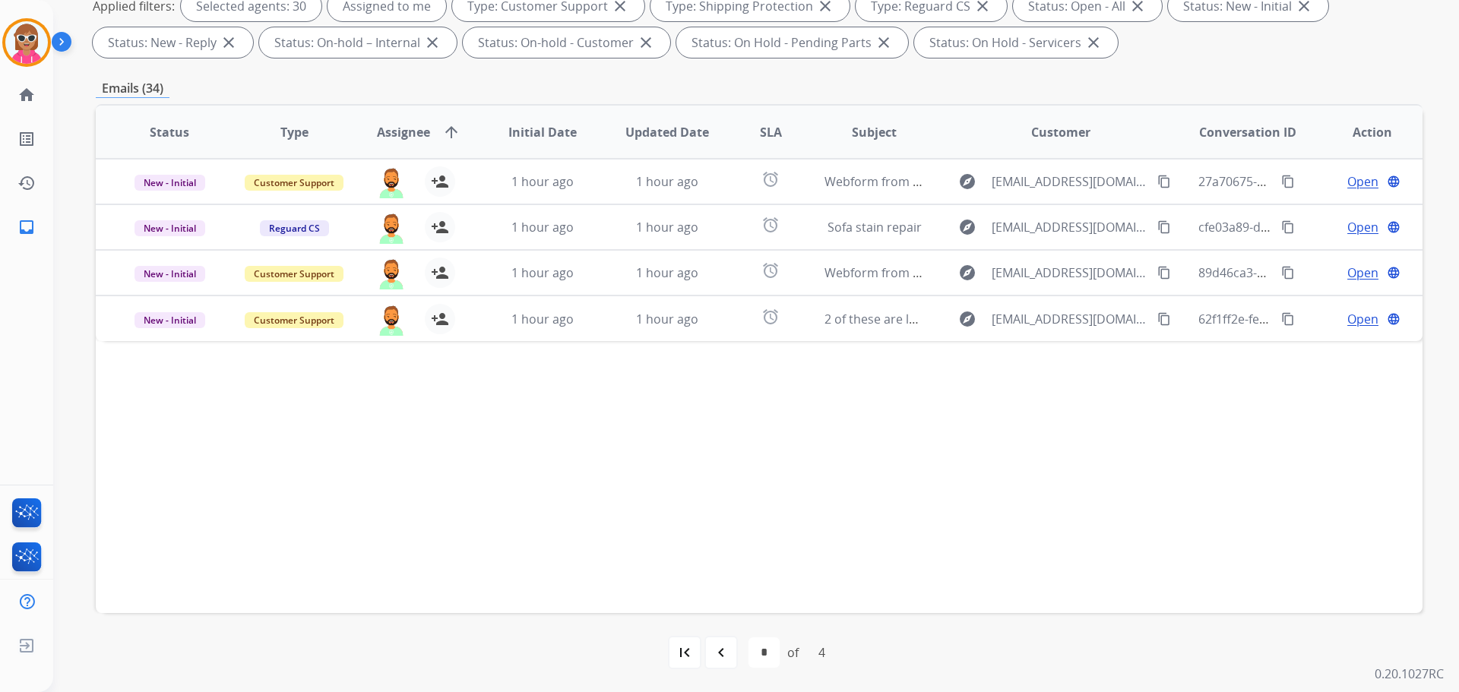
drag, startPoint x: 695, startPoint y: 646, endPoint x: 703, endPoint y: 644, distance: 7.9
click at [695, 646] on div "first_page" at bounding box center [684, 652] width 33 height 33
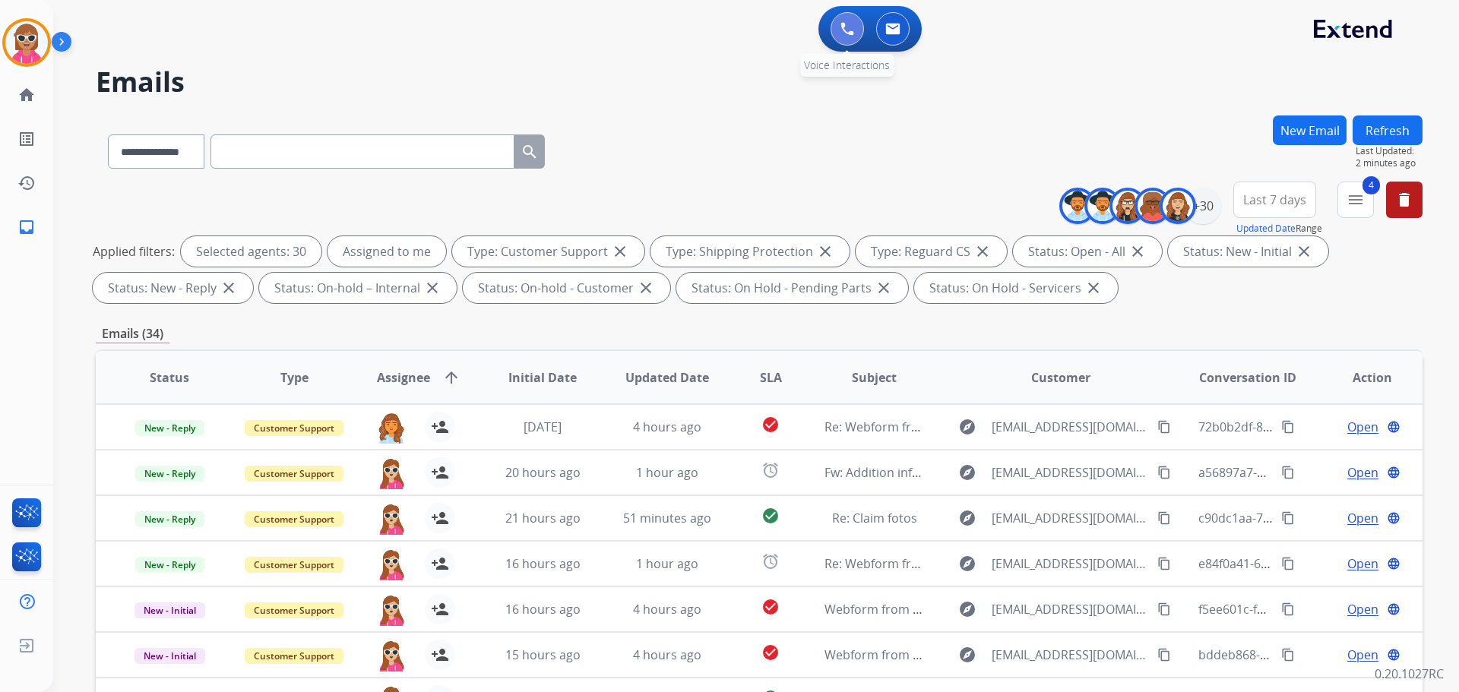
click at [847, 33] on img at bounding box center [848, 29] width 14 height 14
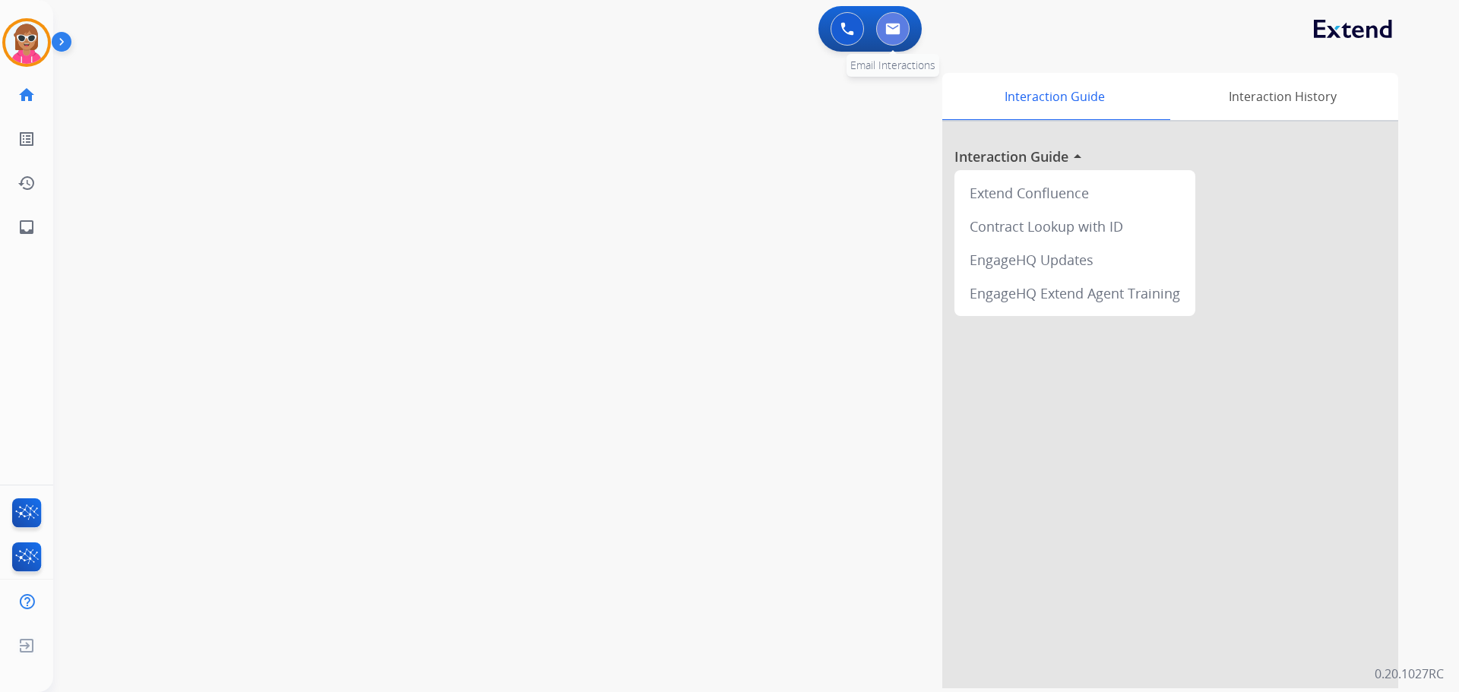
click at [891, 36] on button at bounding box center [892, 28] width 33 height 33
select select "**********"
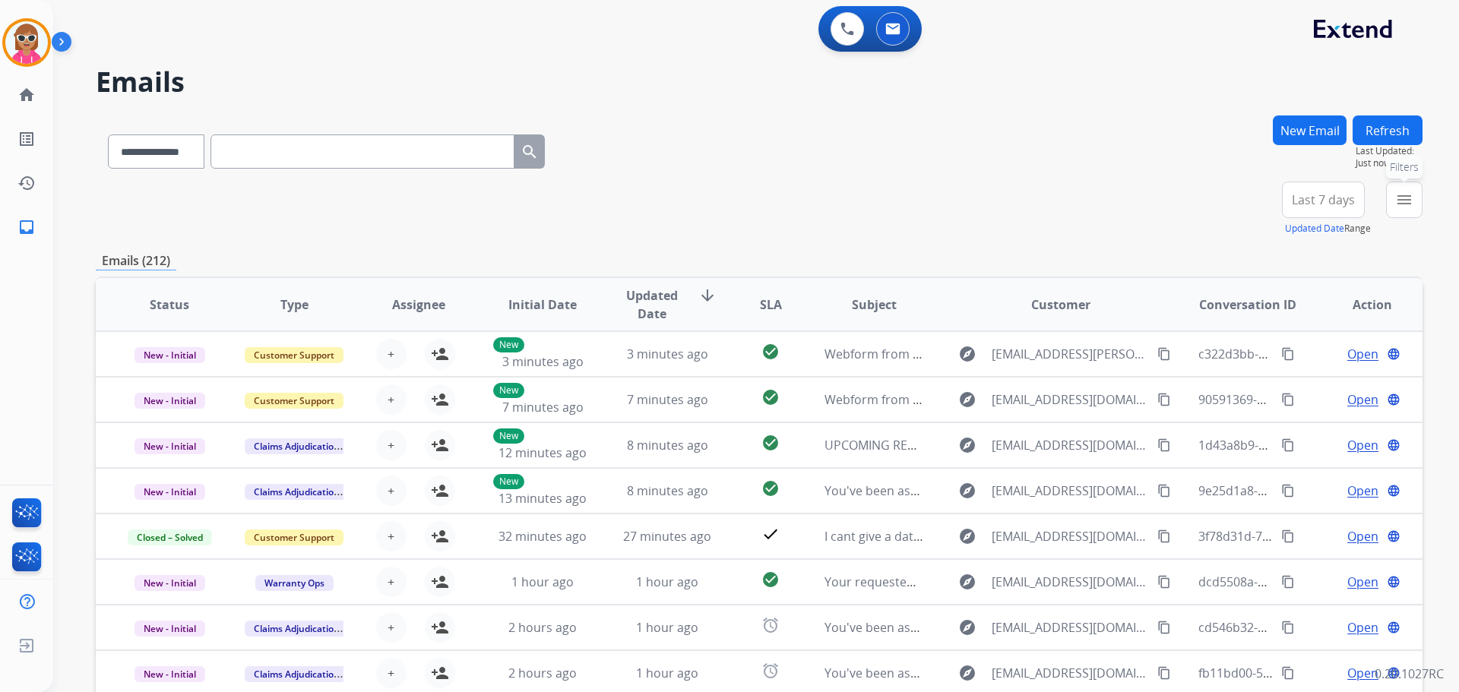
click at [1405, 204] on mat-icon "menu" at bounding box center [1404, 200] width 18 height 18
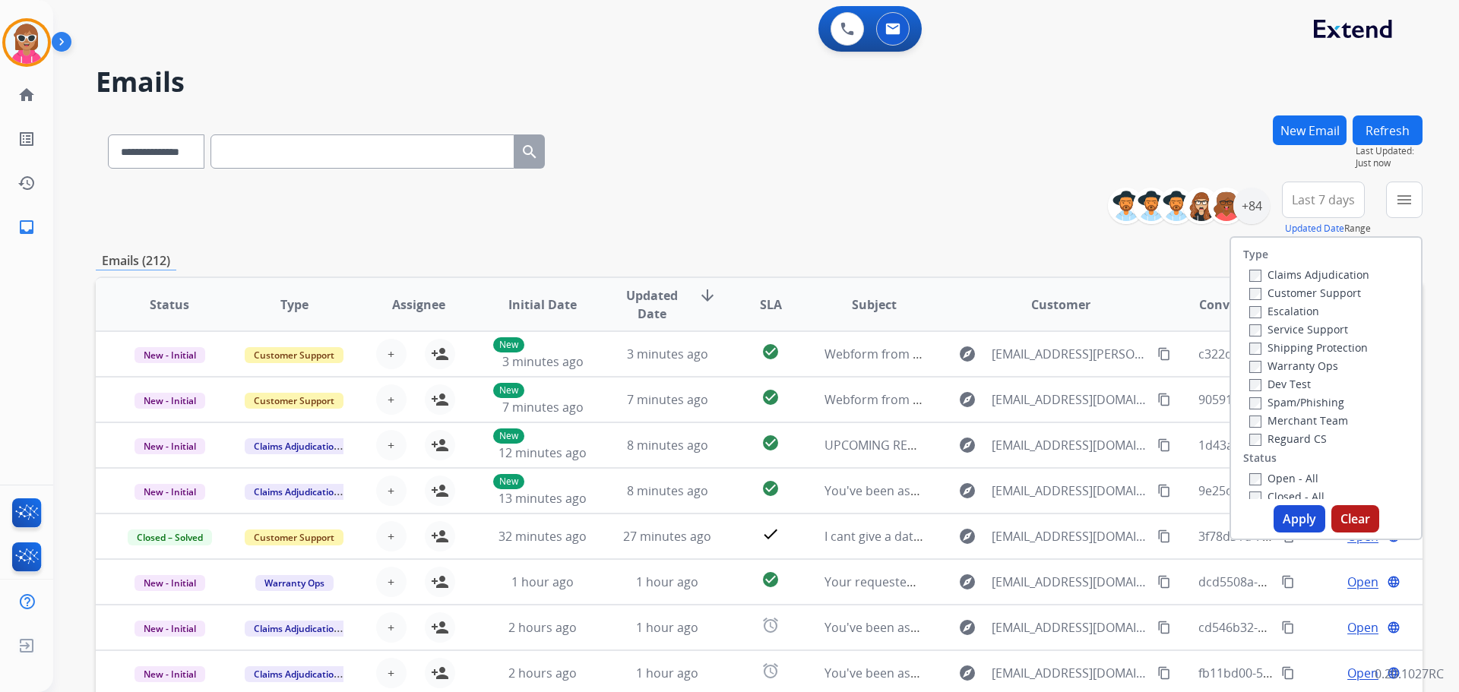
click at [1300, 290] on label "Customer Support" at bounding box center [1305, 293] width 112 height 14
click at [1300, 352] on label "Shipping Protection" at bounding box center [1308, 347] width 119 height 14
click at [1293, 441] on label "Reguard CS" at bounding box center [1288, 439] width 78 height 14
drag, startPoint x: 1286, startPoint y: 473, endPoint x: 1287, endPoint y: 499, distance: 25.1
click at [1286, 474] on label "Open - All" at bounding box center [1283, 478] width 69 height 14
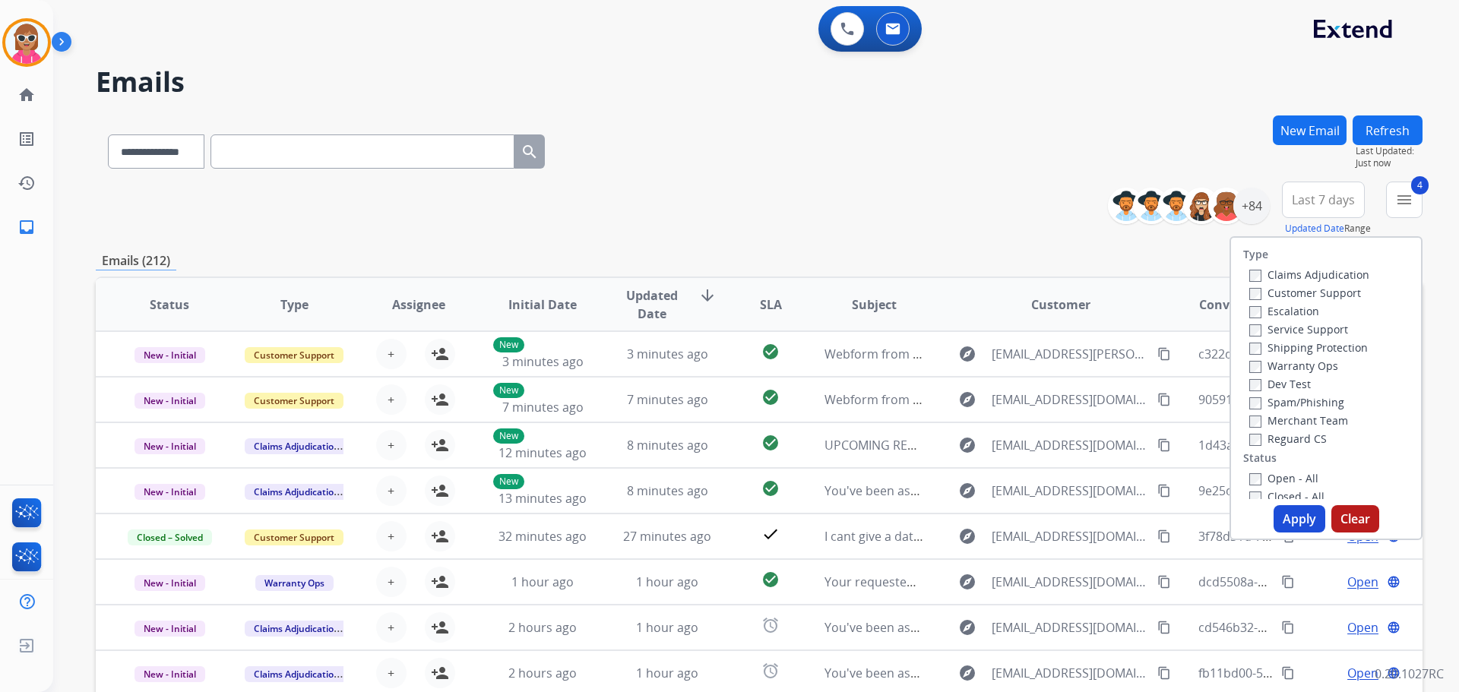
click at [1294, 516] on button "Apply" at bounding box center [1300, 518] width 52 height 27
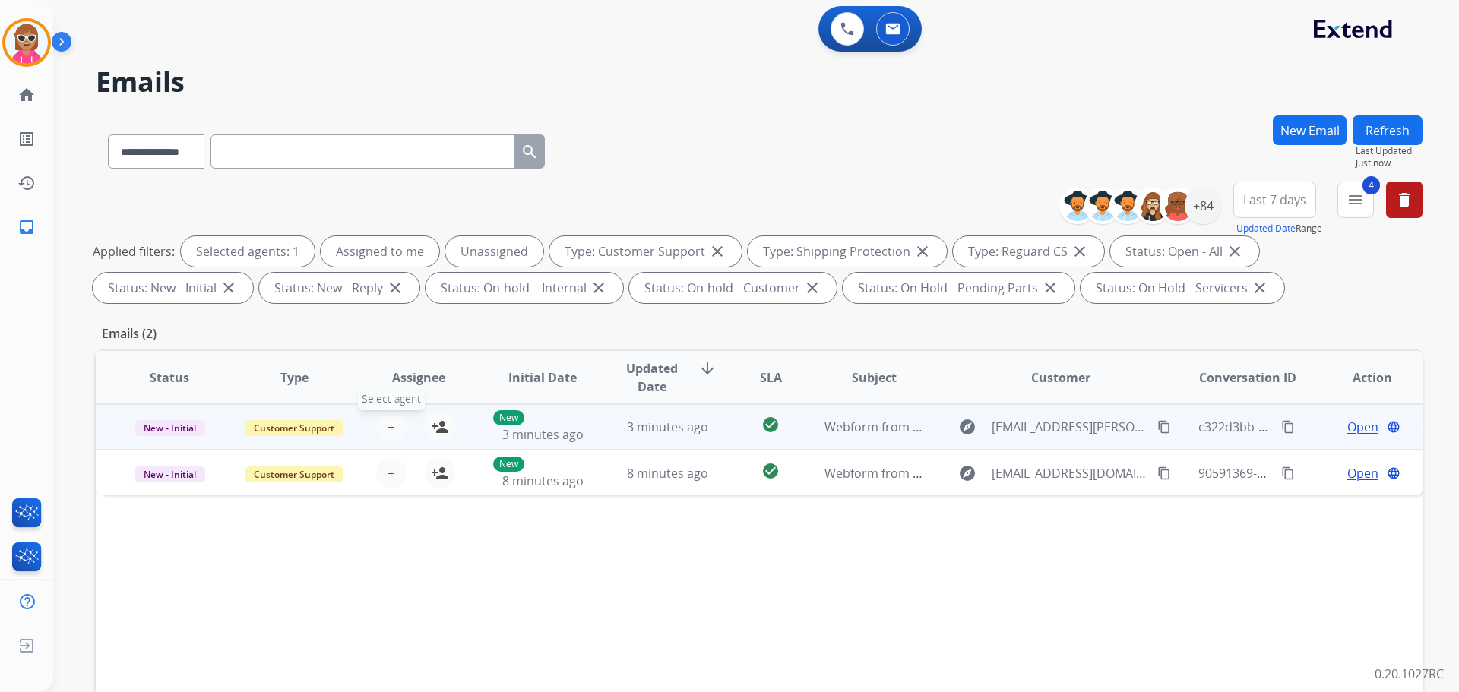
click at [392, 426] on button "+ Select agent" at bounding box center [391, 427] width 30 height 30
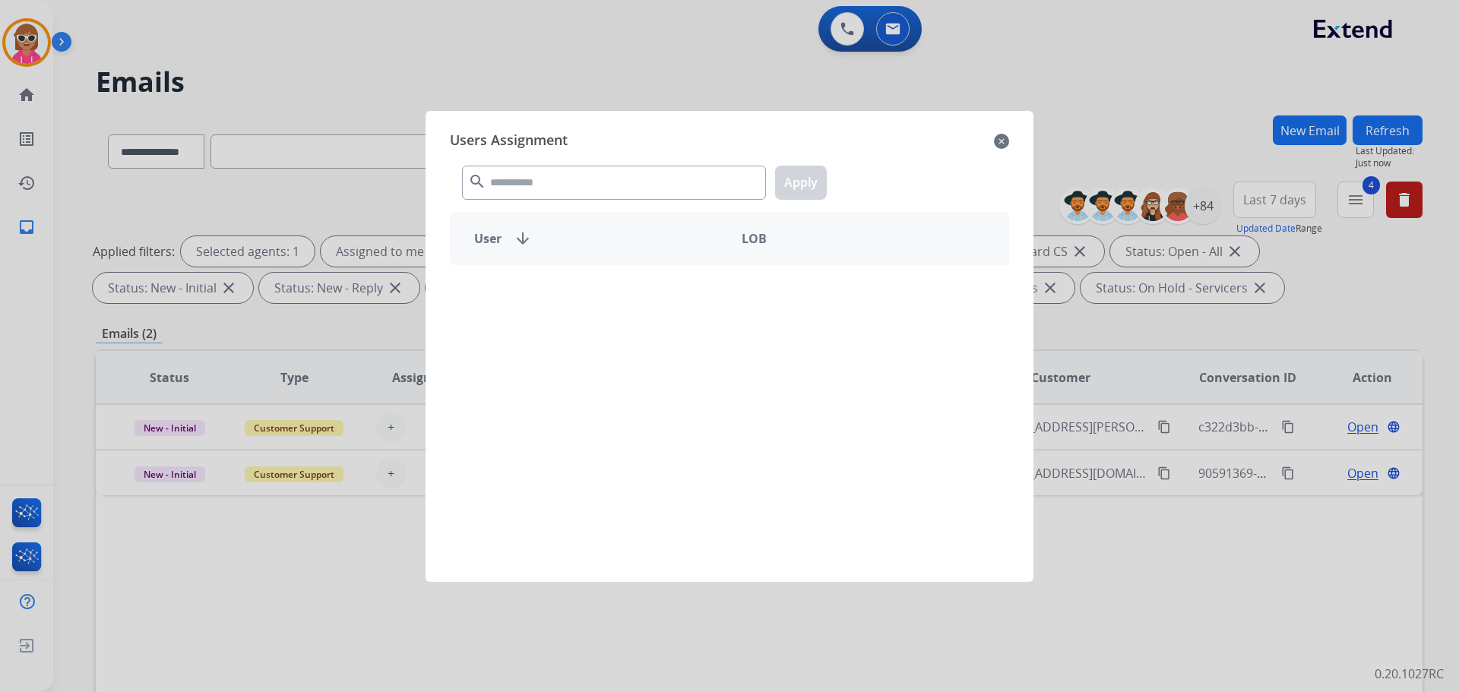
drag, startPoint x: 563, startPoint y: 154, endPoint x: 562, endPoint y: 179, distance: 24.3
click at [563, 155] on div "search Apply" at bounding box center [729, 180] width 559 height 52
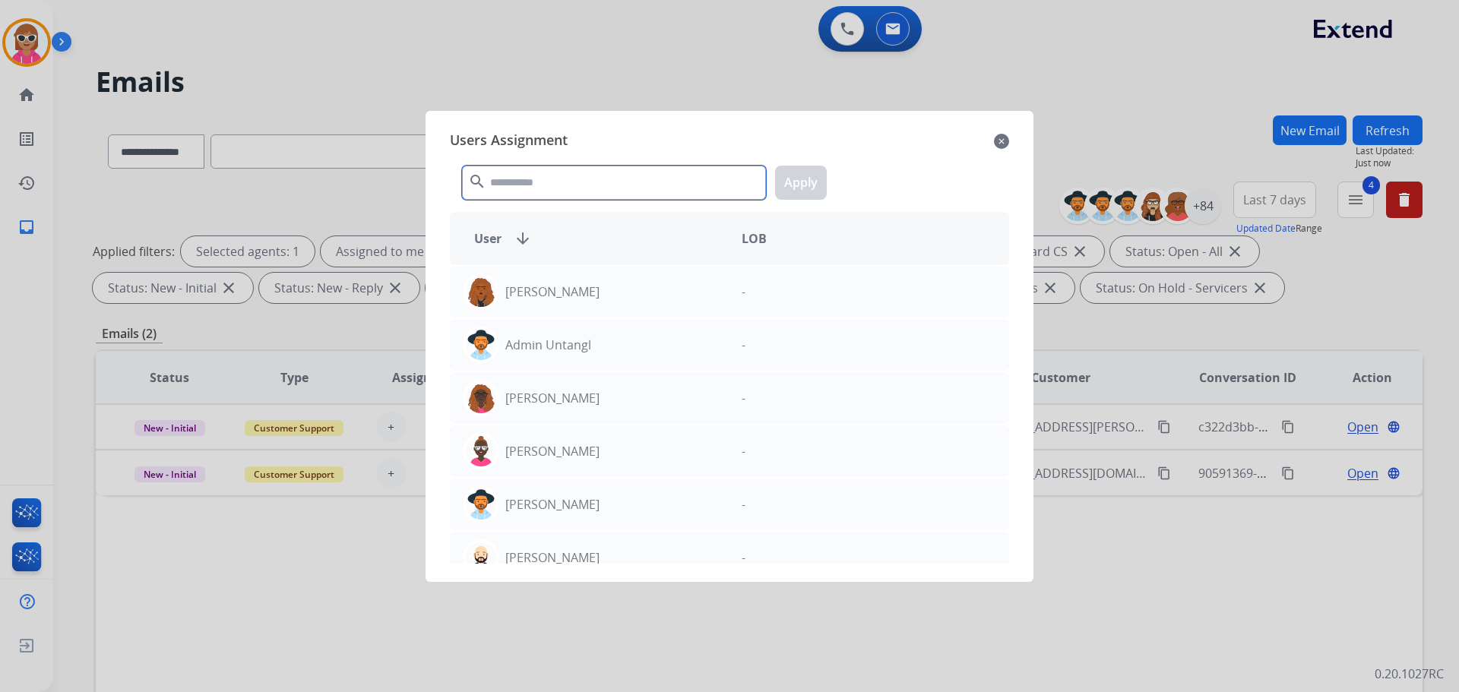
click at [562, 179] on input "text" at bounding box center [614, 183] width 304 height 34
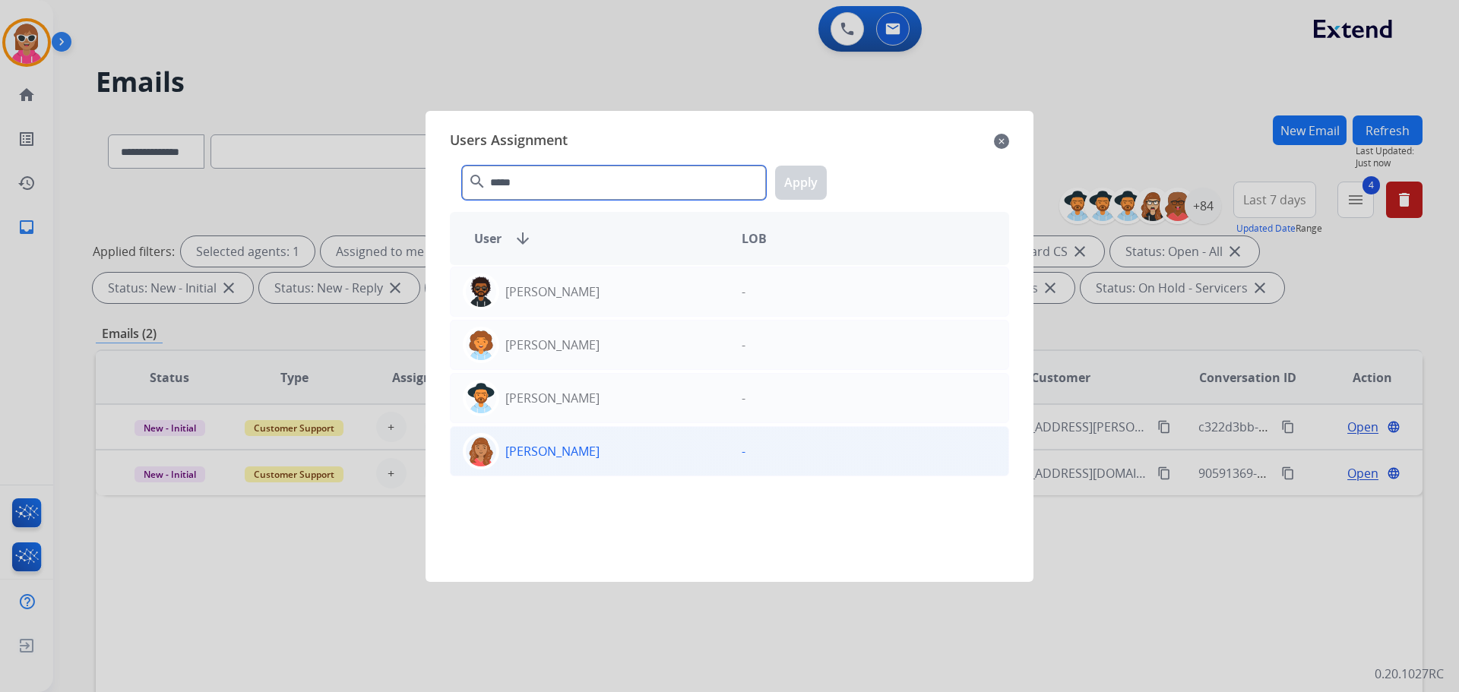
type input "*****"
click at [606, 447] on div "[PERSON_NAME]" at bounding box center [590, 451] width 279 height 36
click at [797, 169] on button "Apply" at bounding box center [801, 183] width 52 height 34
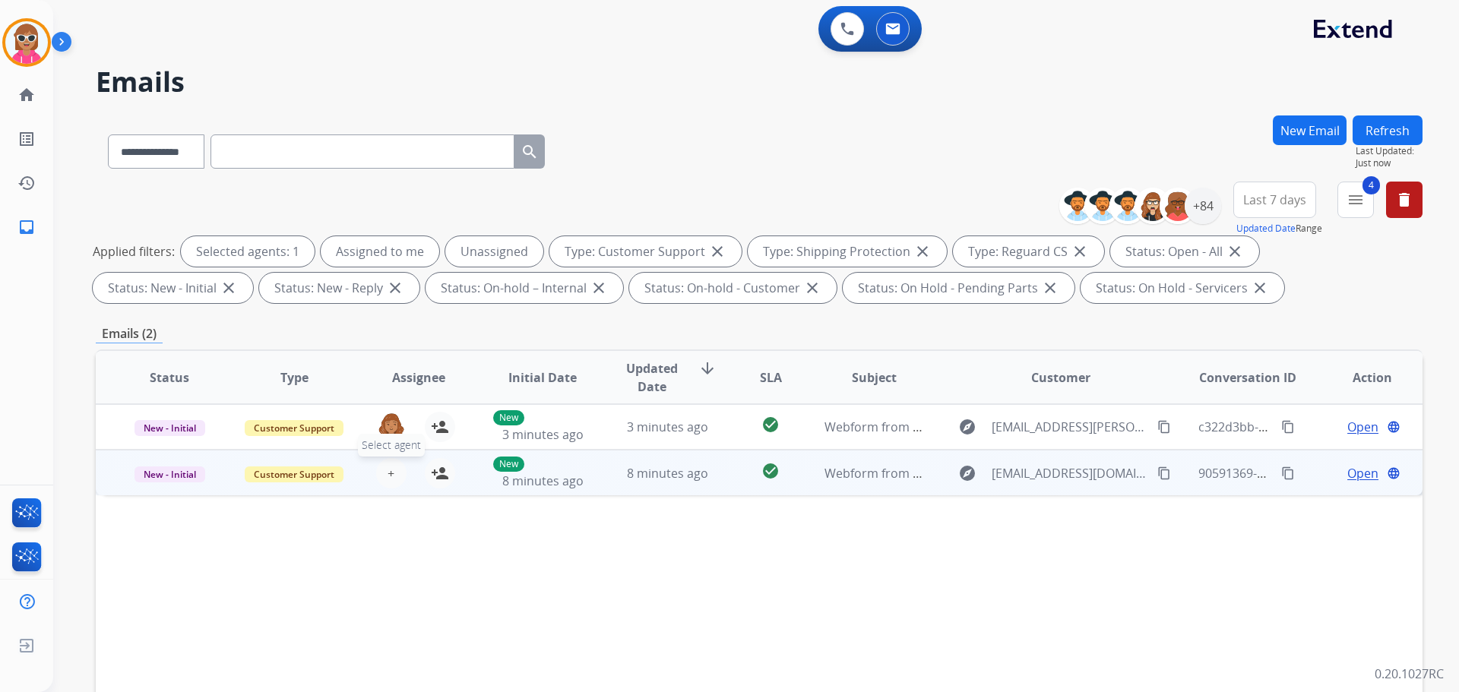
click at [391, 482] on span "+" at bounding box center [391, 473] width 7 height 18
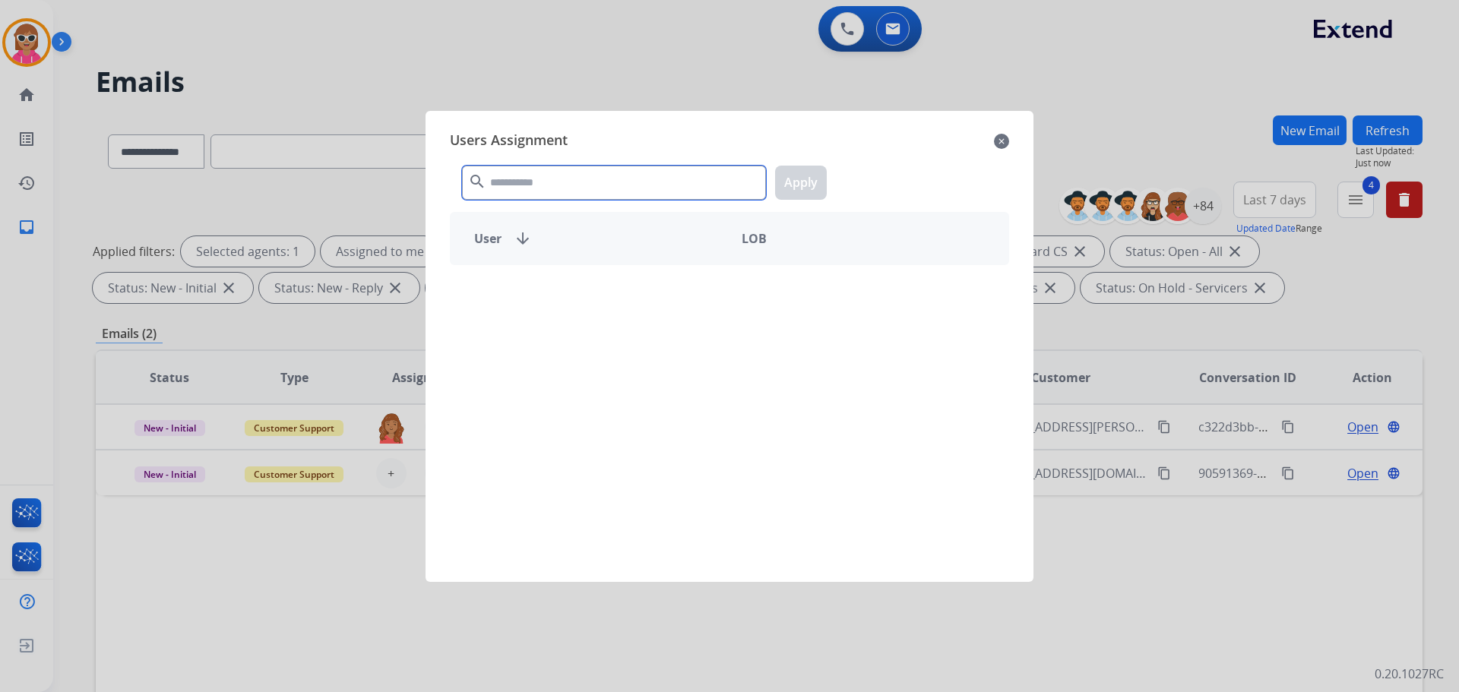
click at [537, 188] on input "text" at bounding box center [614, 183] width 304 height 34
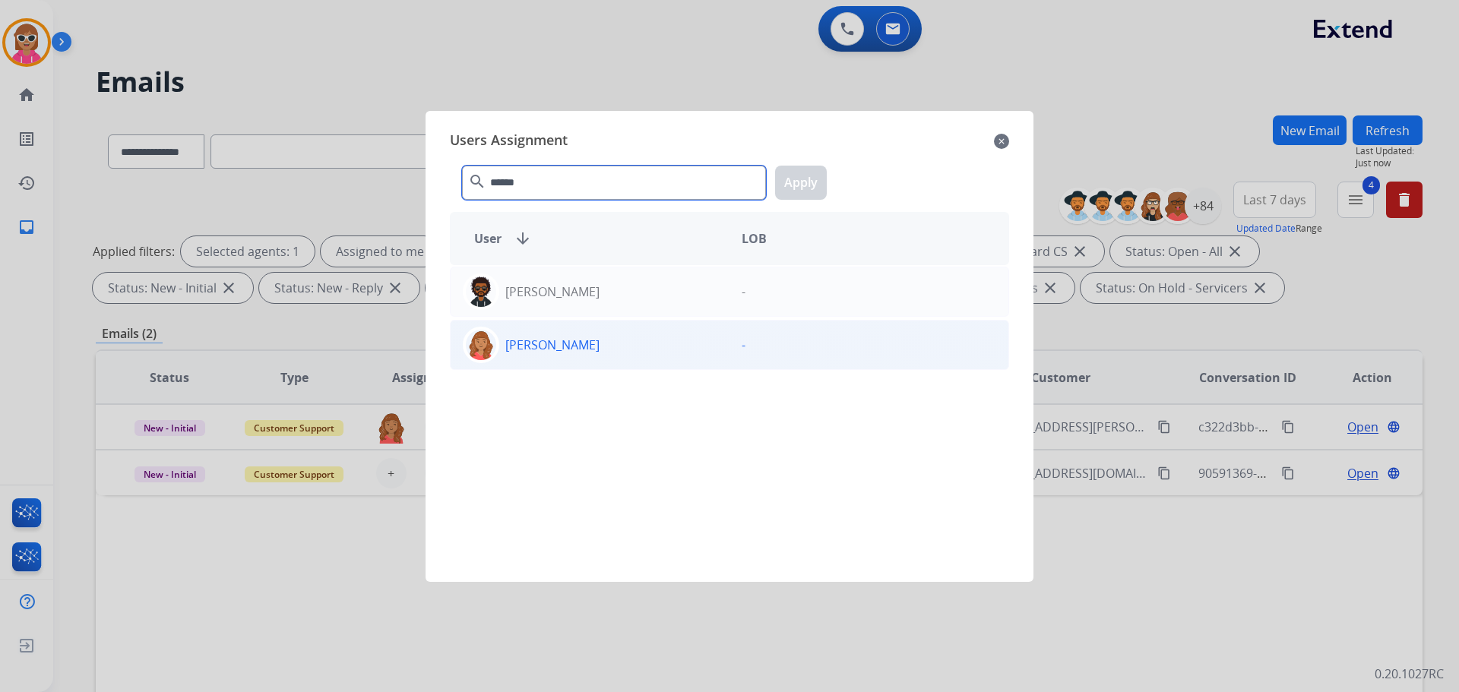
type input "******"
drag, startPoint x: 594, startPoint y: 354, endPoint x: 605, endPoint y: 347, distance: 13.7
click at [595, 353] on div "[PERSON_NAME]" at bounding box center [590, 345] width 279 height 36
click at [814, 179] on button "Apply" at bounding box center [801, 183] width 52 height 34
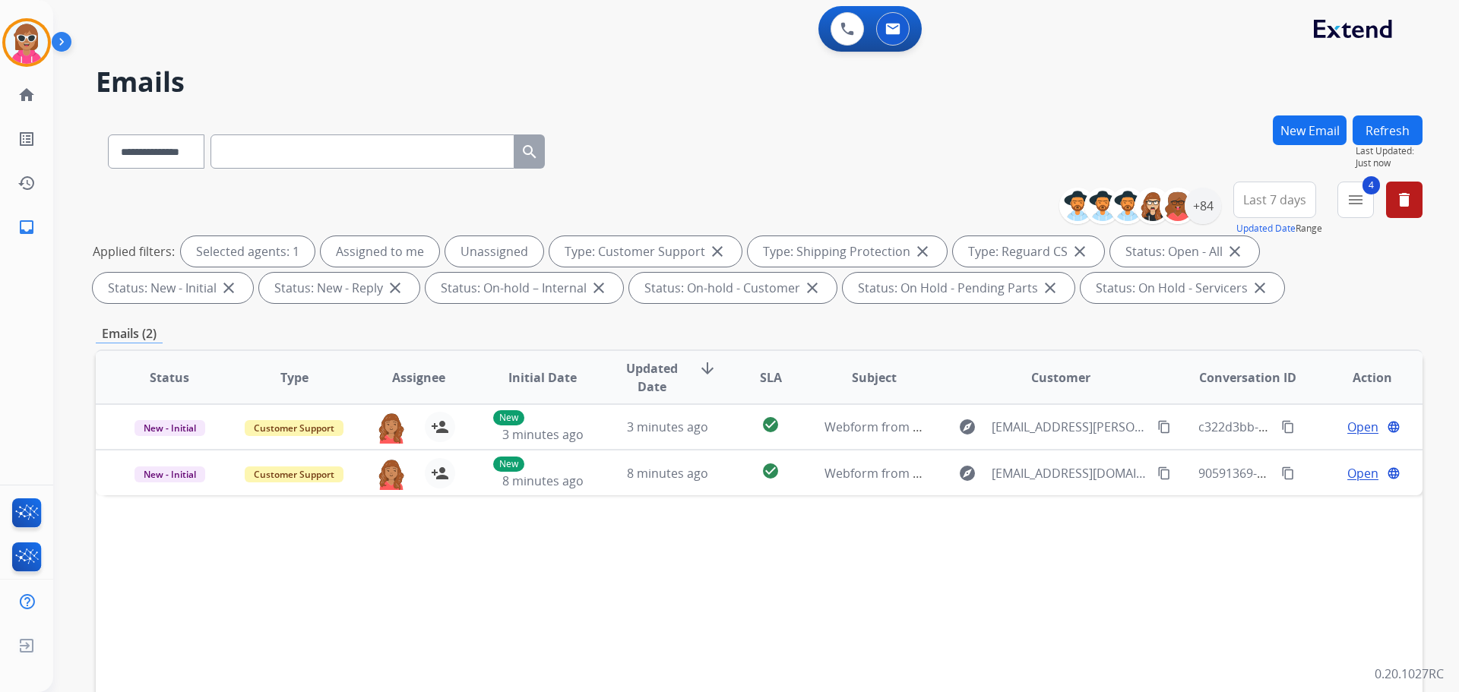
click at [843, 691] on div "Status Type Assignee Initial Date Updated Date arrow_downward SLA Subject Custo…" at bounding box center [759, 604] width 1327 height 509
drag, startPoint x: 575, startPoint y: 571, endPoint x: 817, endPoint y: 199, distance: 443.7
click at [578, 567] on div "Status Type Assignee Initial Date Updated Date arrow_downward SLA Subject Custo…" at bounding box center [759, 604] width 1327 height 509
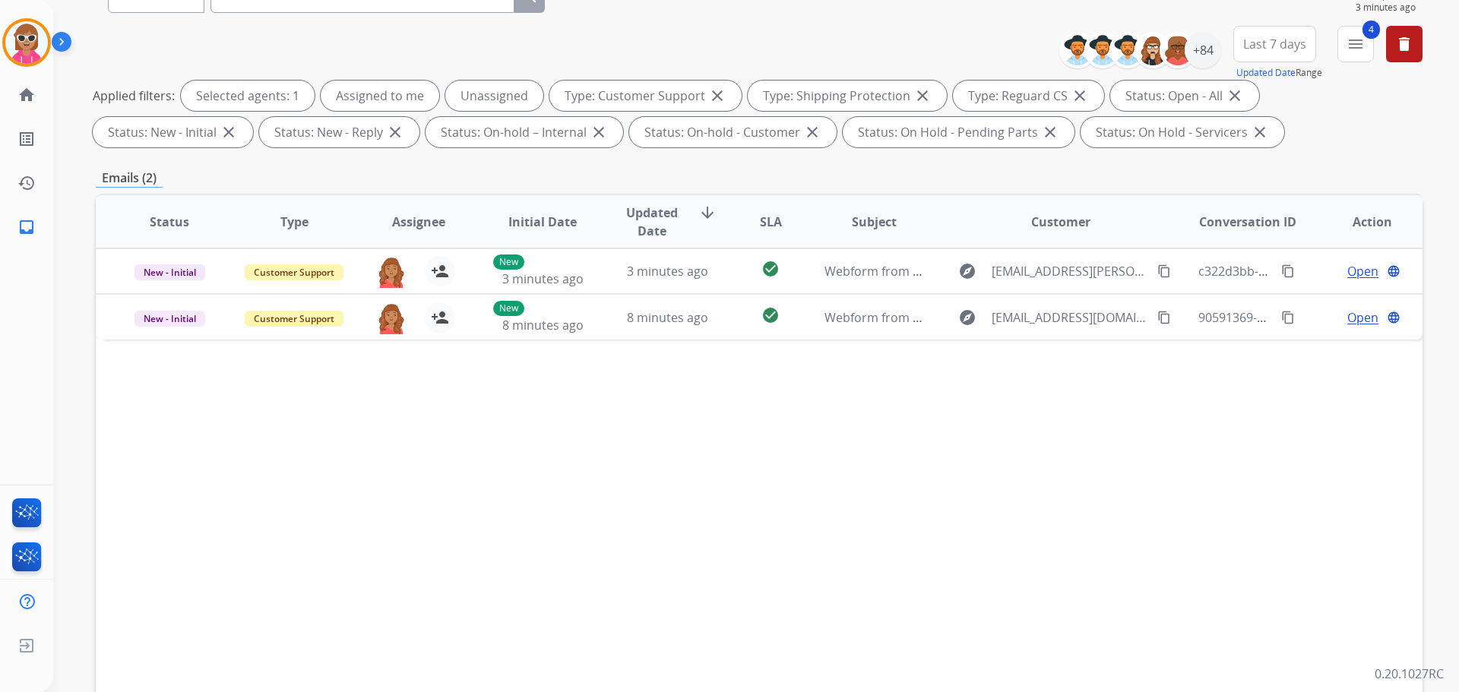
scroll to position [76, 0]
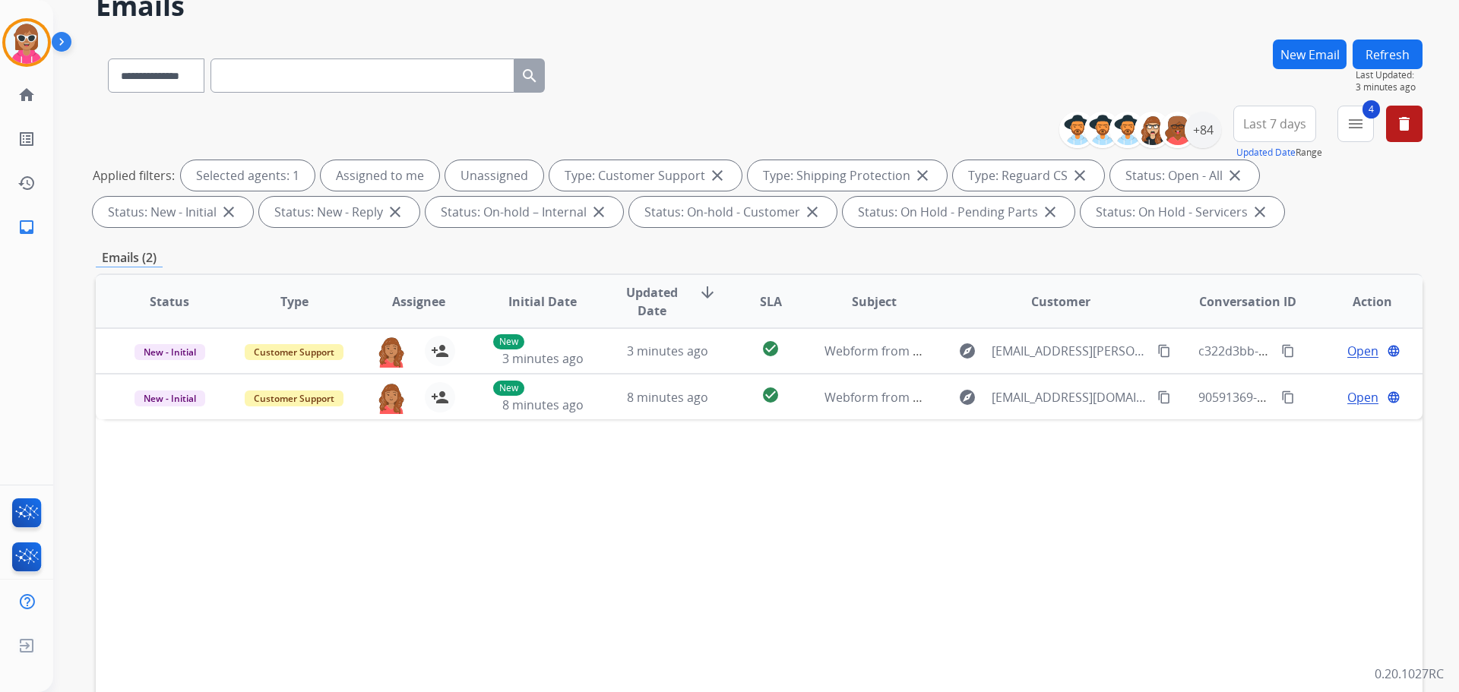
click at [1400, 58] on button "Refresh" at bounding box center [1388, 55] width 70 height 30
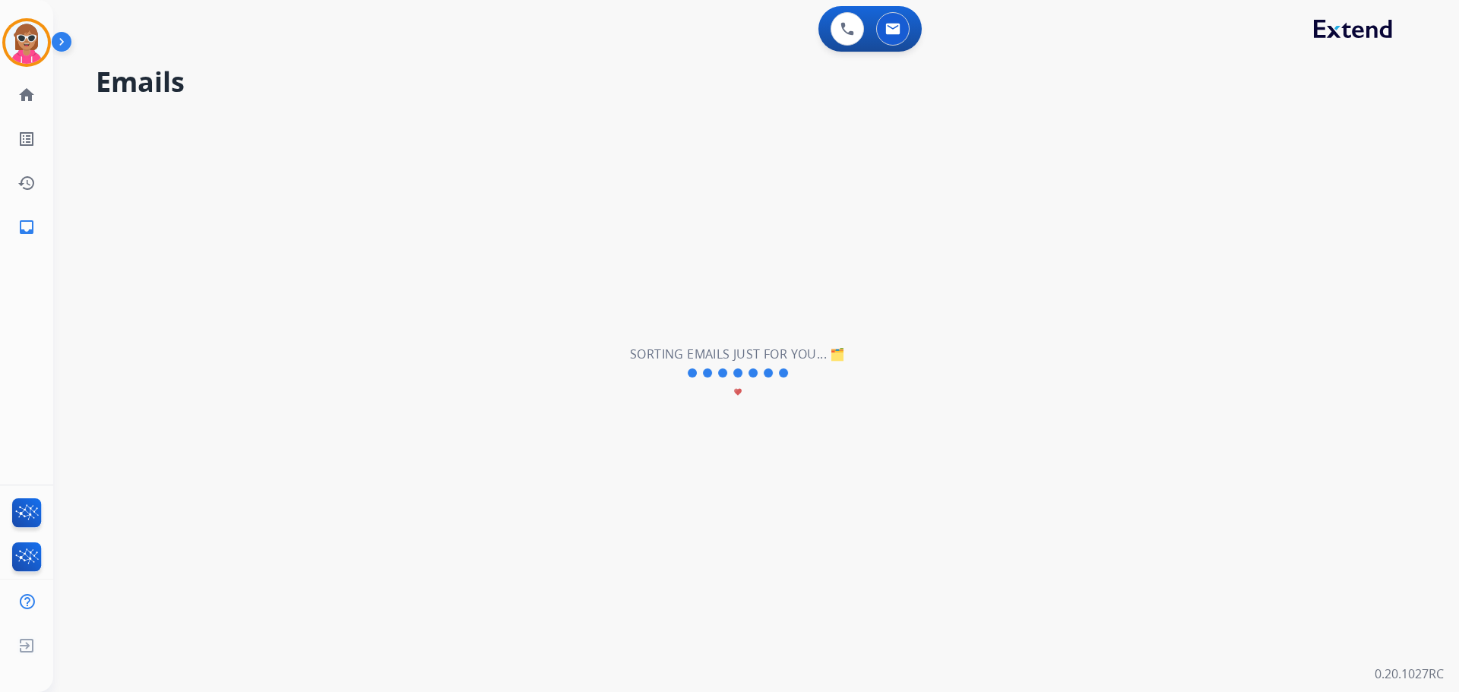
scroll to position [0, 0]
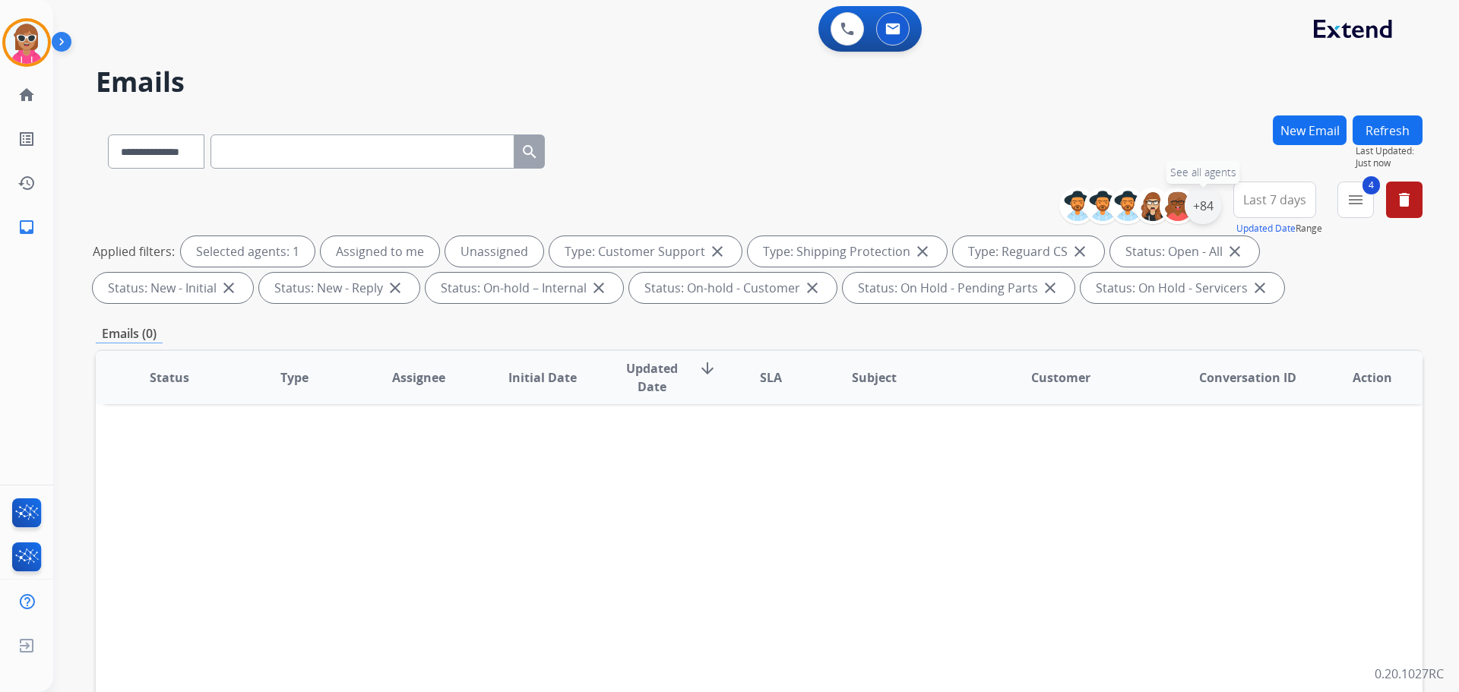
click at [1203, 214] on div "+84" at bounding box center [1203, 206] width 36 height 36
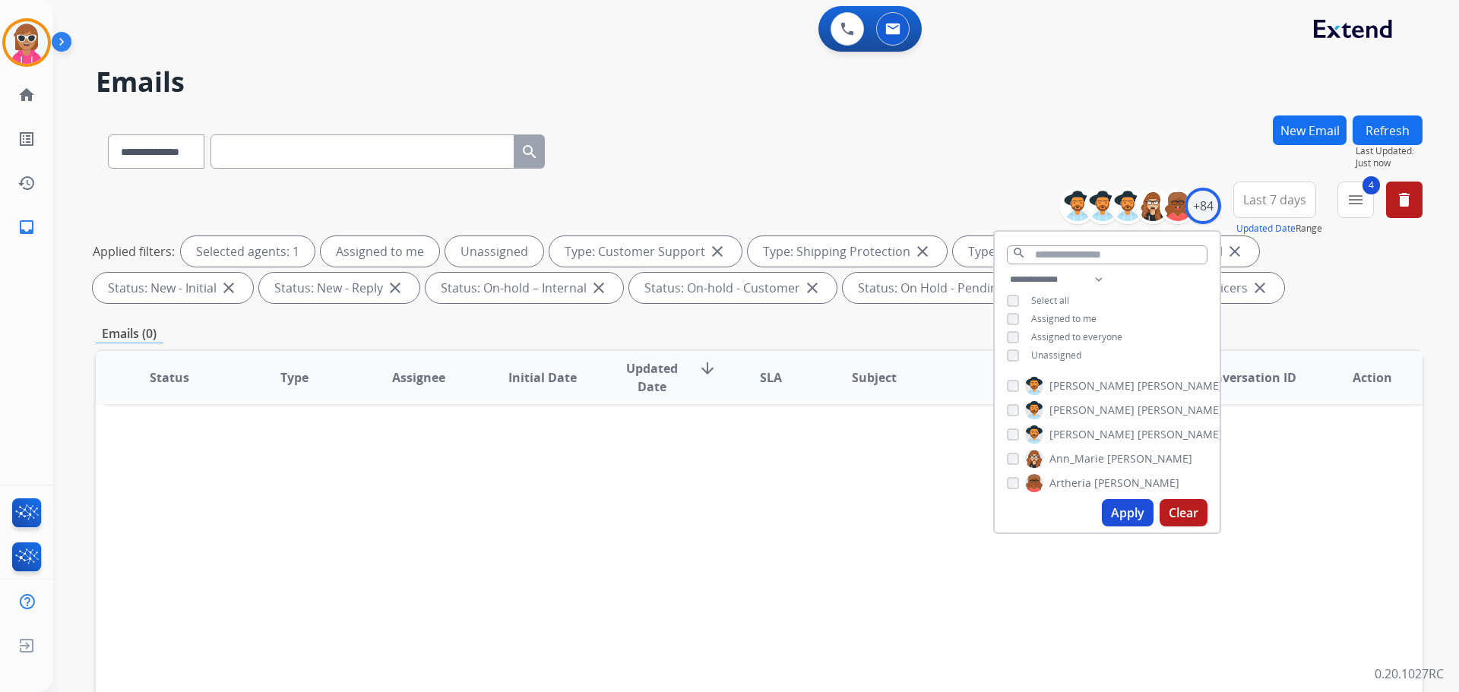
click at [1049, 355] on span "Unassigned" at bounding box center [1056, 355] width 50 height 13
click at [1073, 312] on span "Assigned to me" at bounding box center [1063, 318] width 65 height 13
drag, startPoint x: 1100, startPoint y: 273, endPoint x: 1092, endPoint y: 274, distance: 7.8
click at [1100, 273] on select "**********" at bounding box center [1059, 280] width 105 height 18
click at [1007, 271] on select "**********" at bounding box center [1059, 280] width 105 height 18
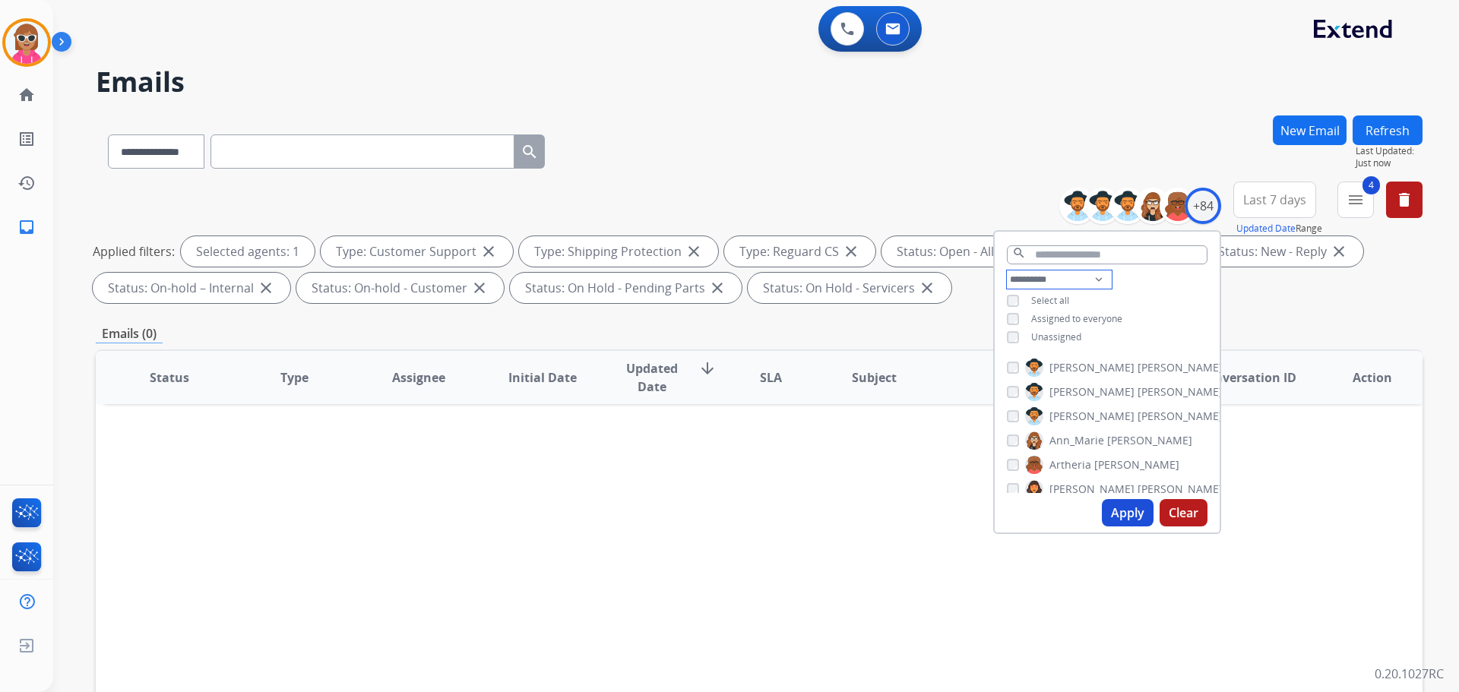
click at [1088, 277] on select "**********" at bounding box center [1059, 280] width 105 height 18
select select "**********"
click at [1007, 271] on select "**********" at bounding box center [1059, 280] width 105 height 18
click at [1129, 299] on div "**********" at bounding box center [1107, 310] width 225 height 79
drag, startPoint x: 283, startPoint y: 532, endPoint x: 426, endPoint y: 538, distance: 142.2
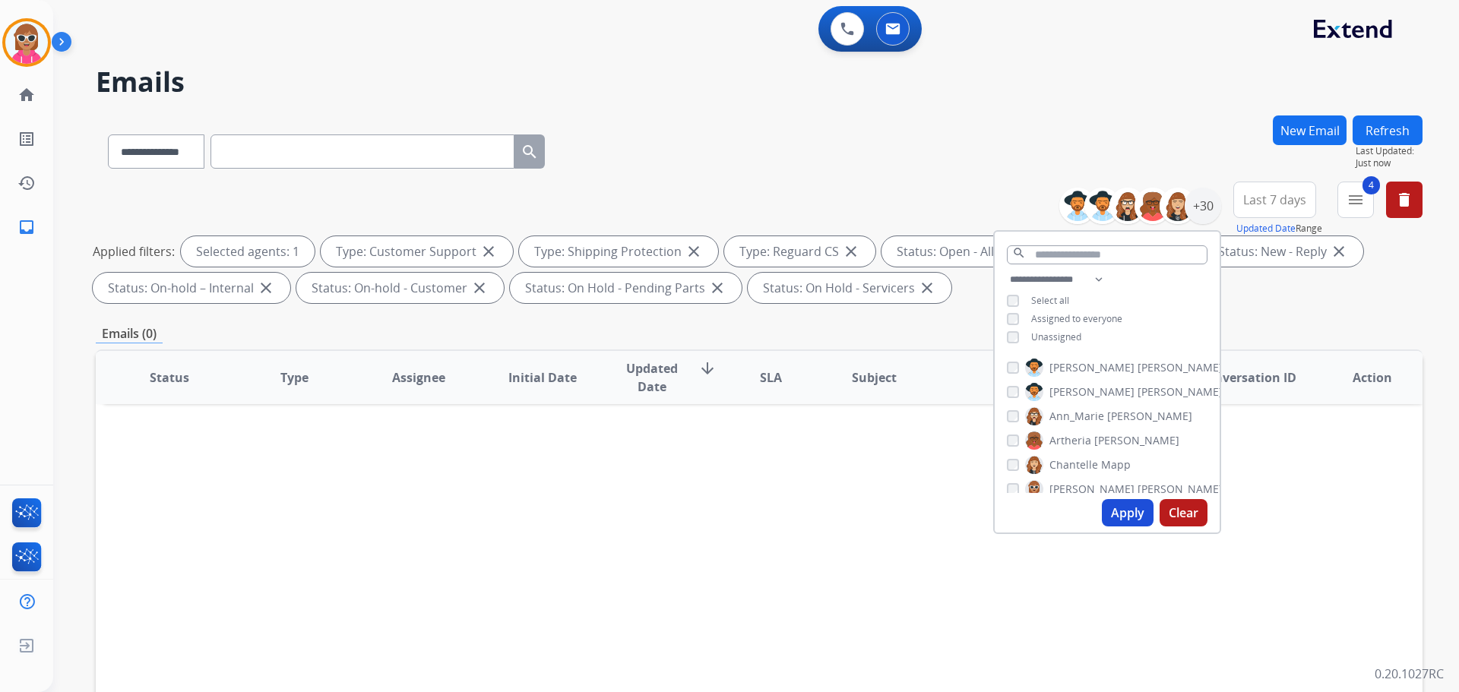
click at [309, 535] on div "Status Type Assignee Initial Date Updated Date arrow_downward SLA Subject Custo…" at bounding box center [759, 604] width 1327 height 509
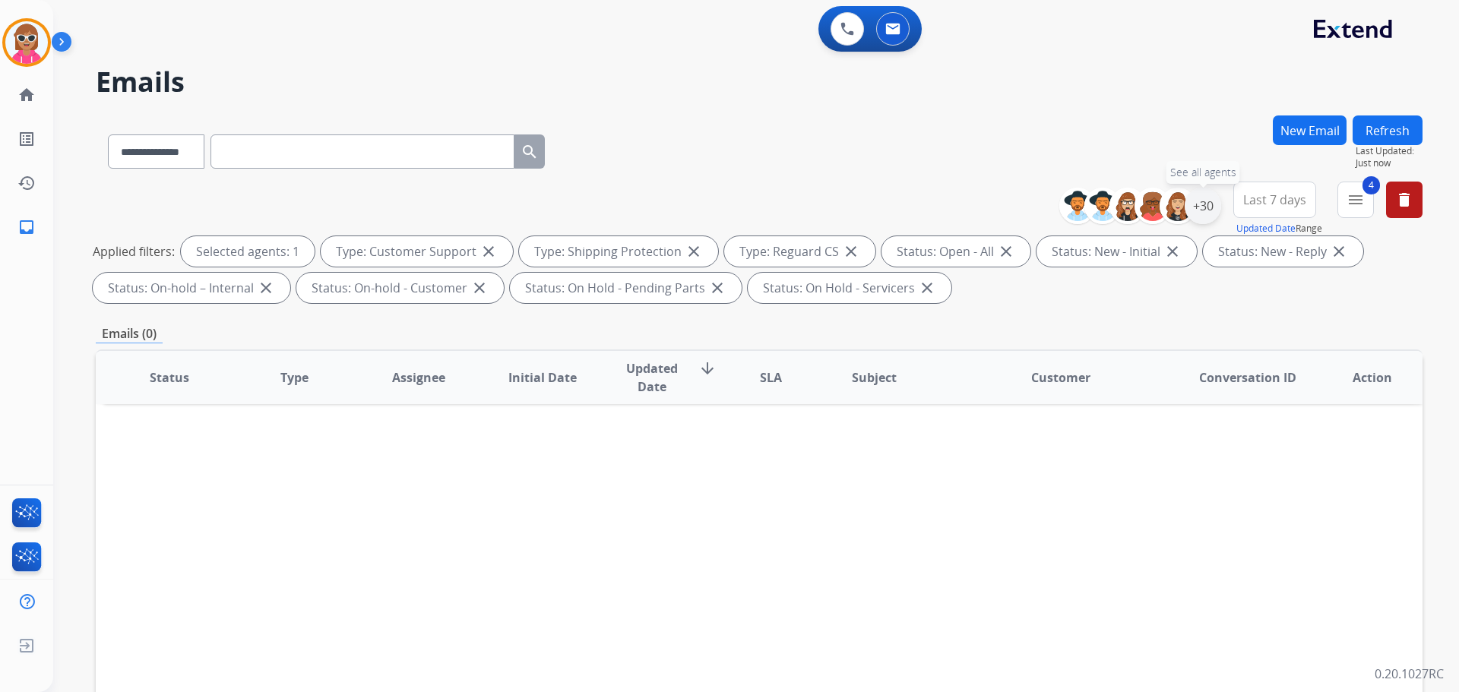
click at [1196, 203] on div "+30" at bounding box center [1203, 206] width 36 height 36
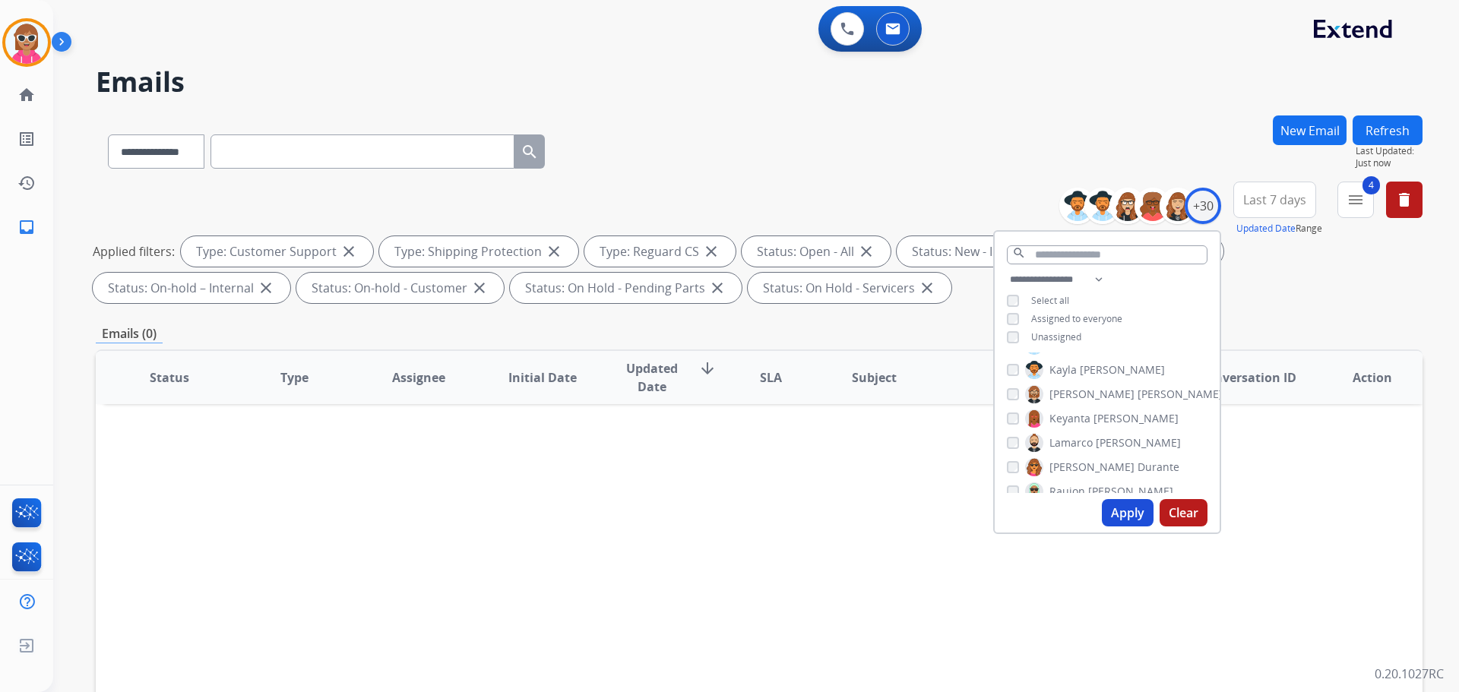
scroll to position [456, 0]
click at [1066, 255] on input "text" at bounding box center [1107, 254] width 201 height 19
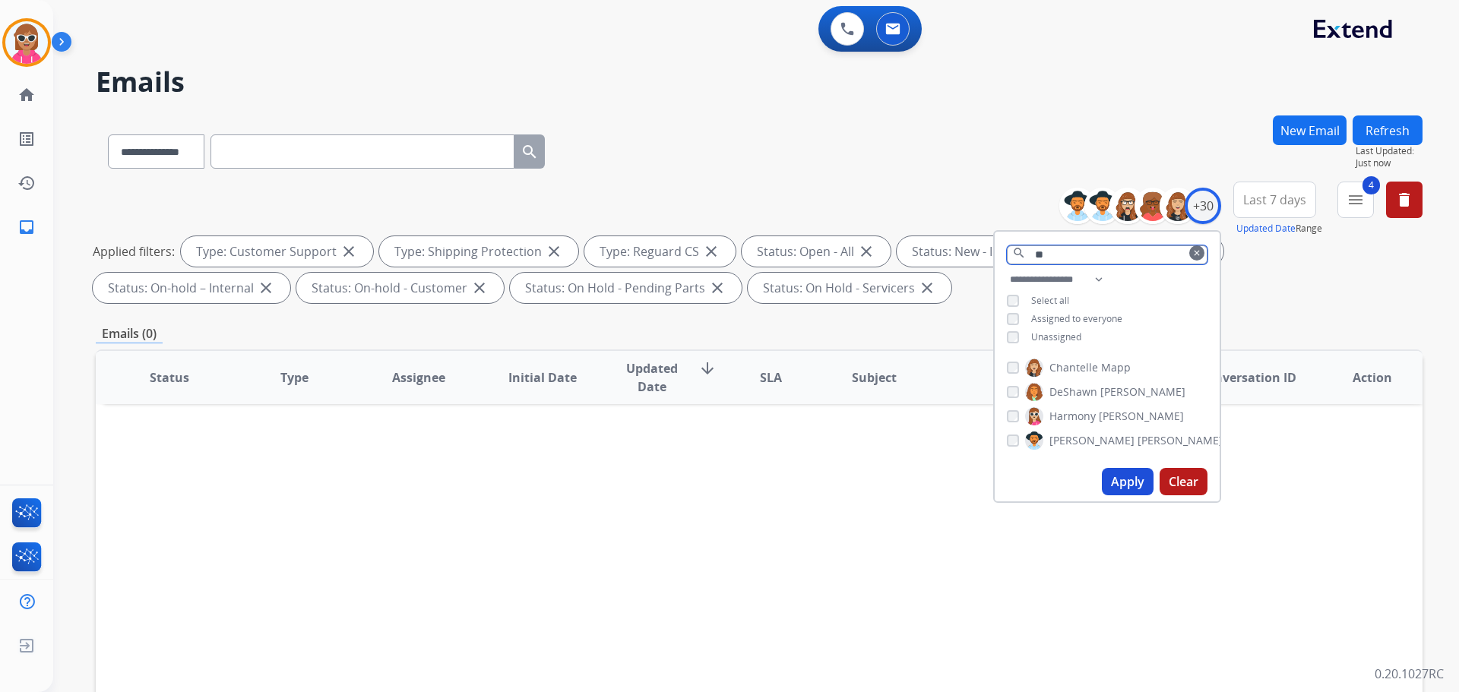
scroll to position [0, 0]
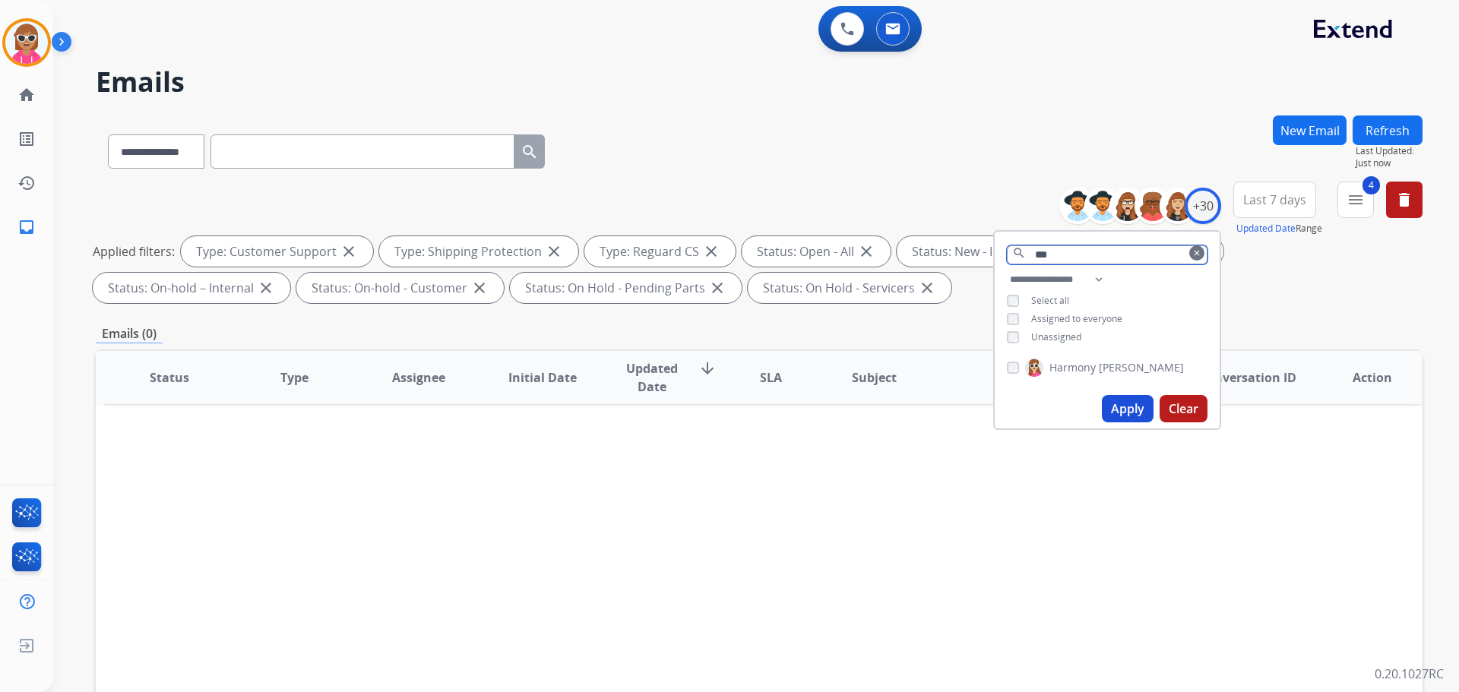
type input "***"
click at [1074, 373] on span "Harmony" at bounding box center [1073, 367] width 46 height 15
click at [1131, 411] on button "Apply" at bounding box center [1128, 408] width 52 height 27
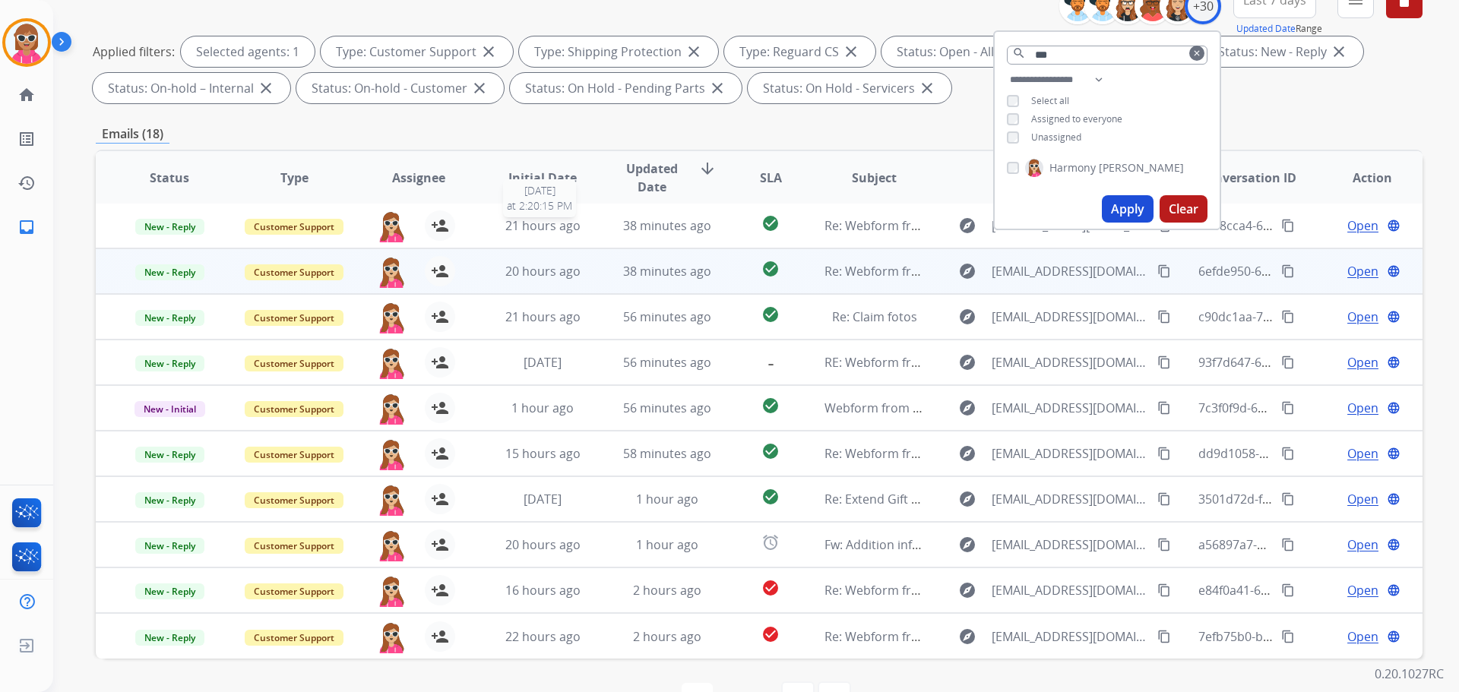
scroll to position [245, 0]
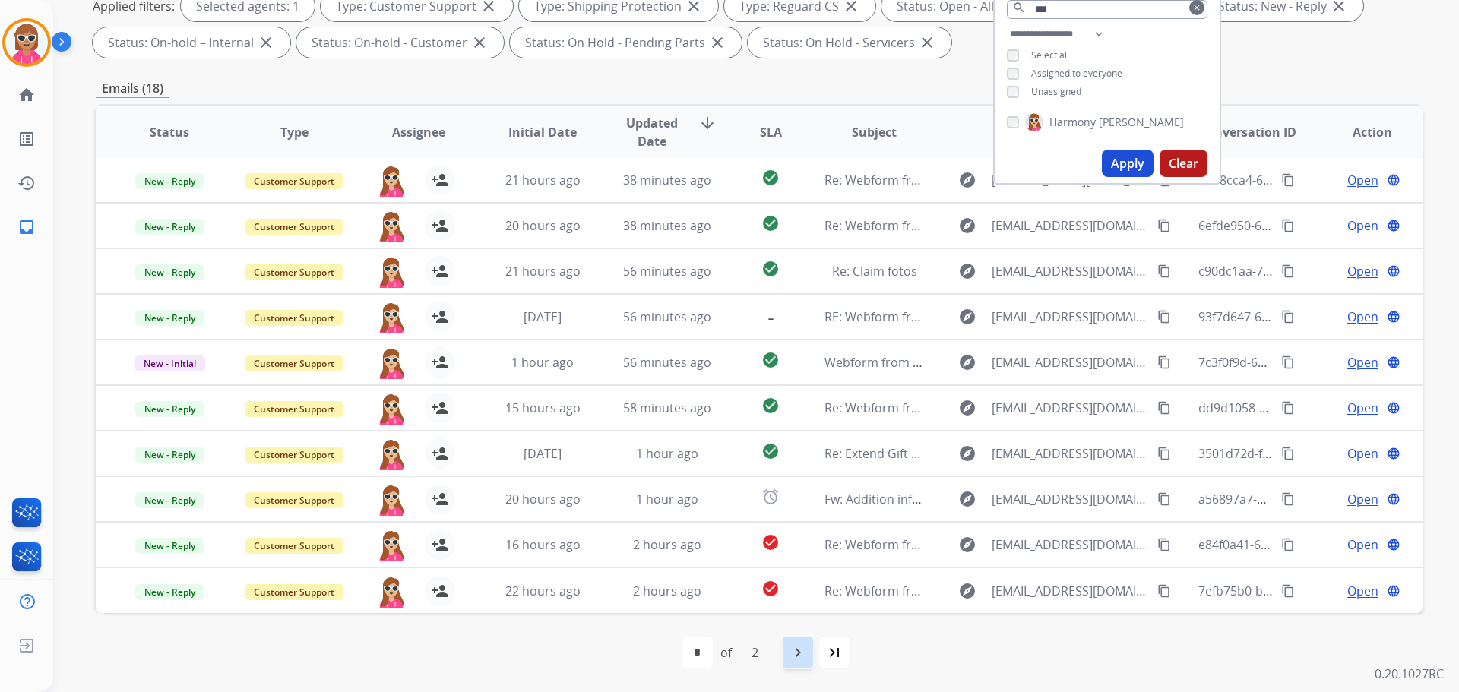
drag, startPoint x: 812, startPoint y: 672, endPoint x: 799, endPoint y: 669, distance: 14.0
click at [806, 671] on div "first_page navigate_before * * of 2 navigate_next last_page" at bounding box center [759, 652] width 1327 height 79
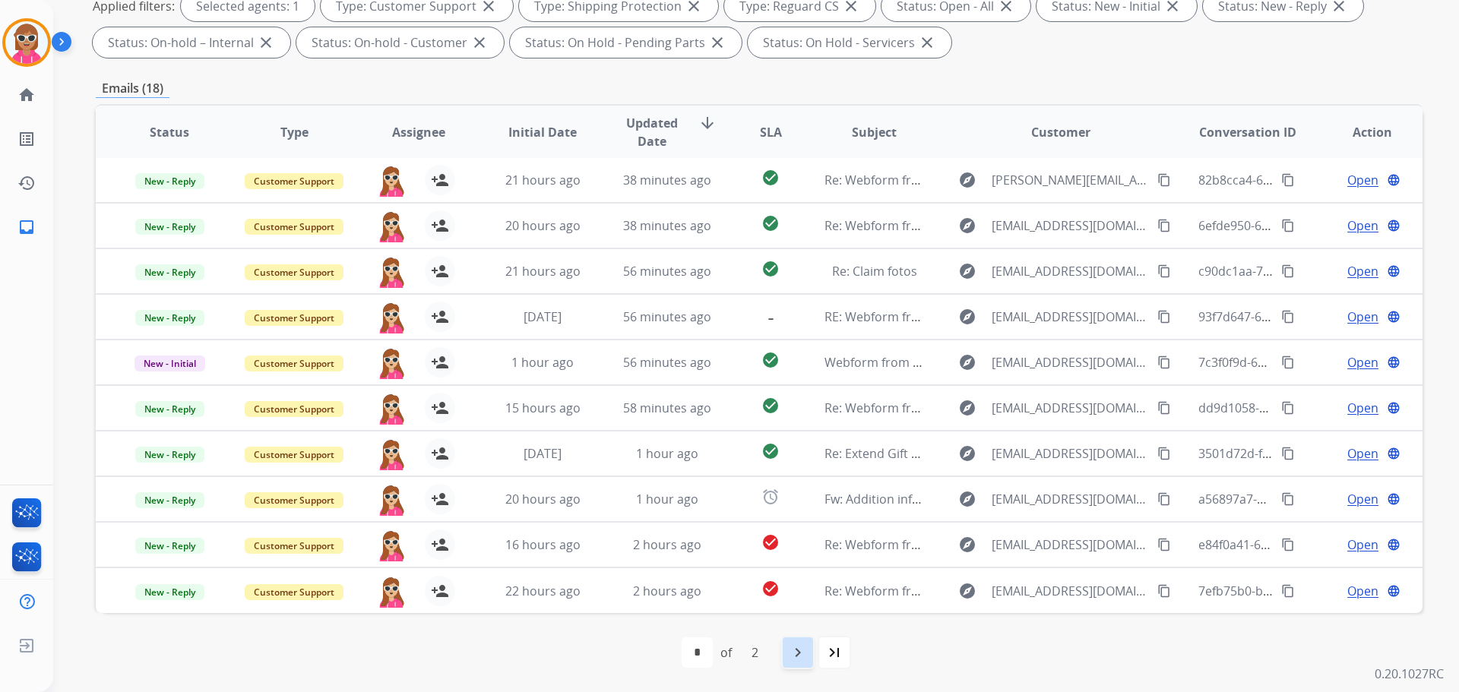
click at [804, 669] on div "navigate_next" at bounding box center [797, 652] width 33 height 33
select select "*"
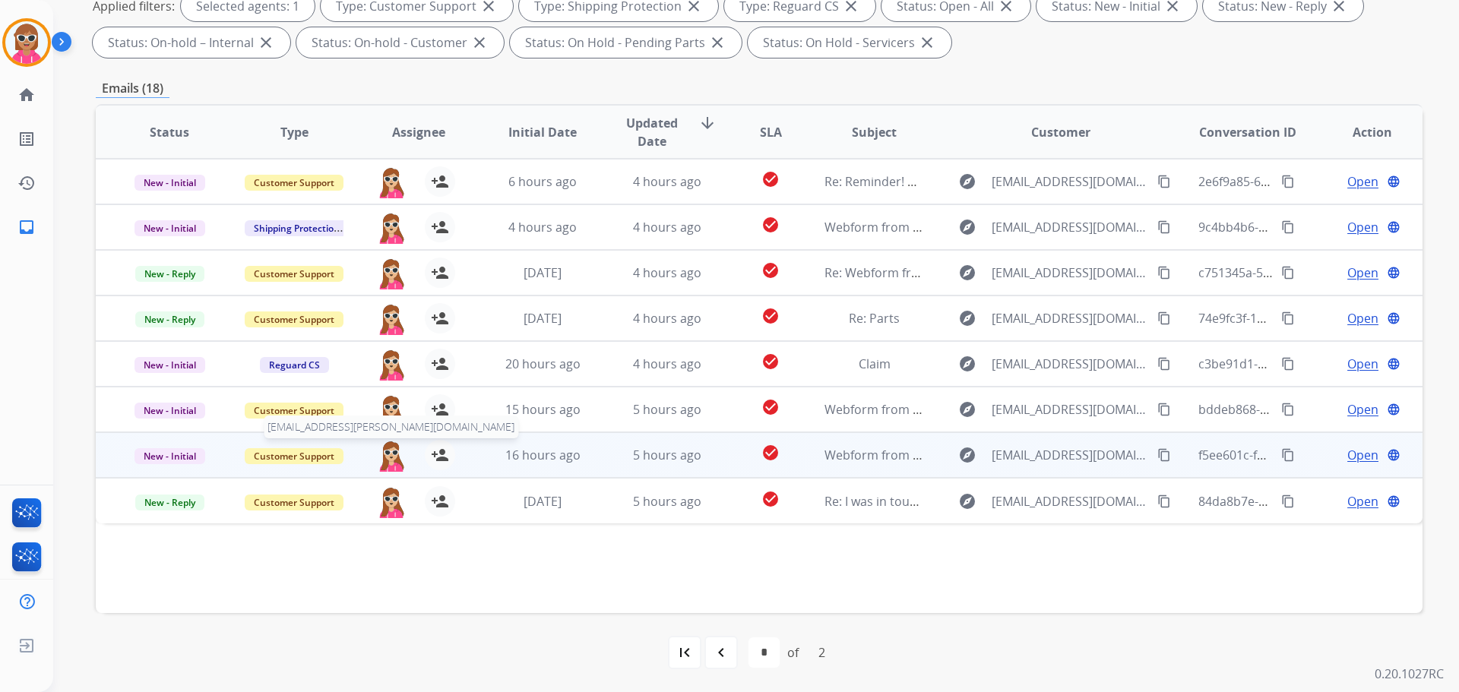
click at [384, 457] on img at bounding box center [391, 456] width 30 height 32
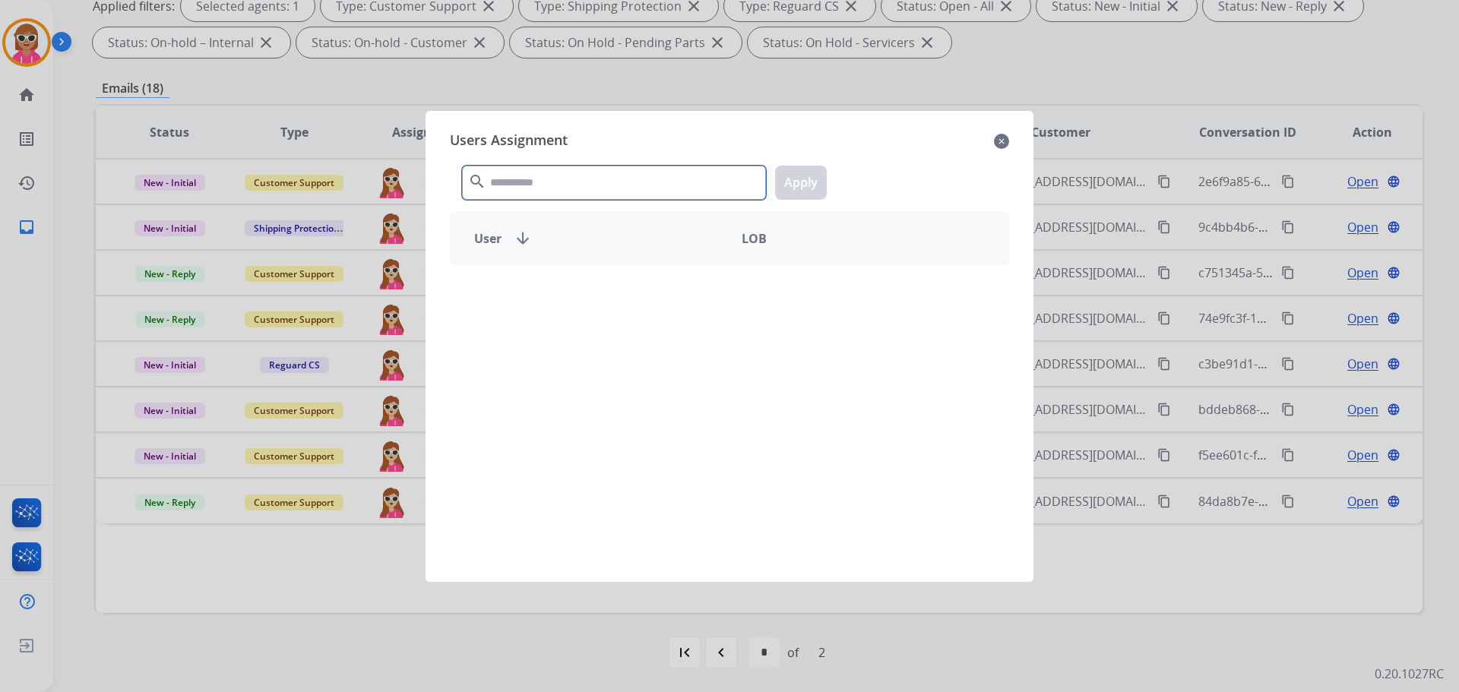
click at [500, 193] on input "text" at bounding box center [614, 183] width 304 height 34
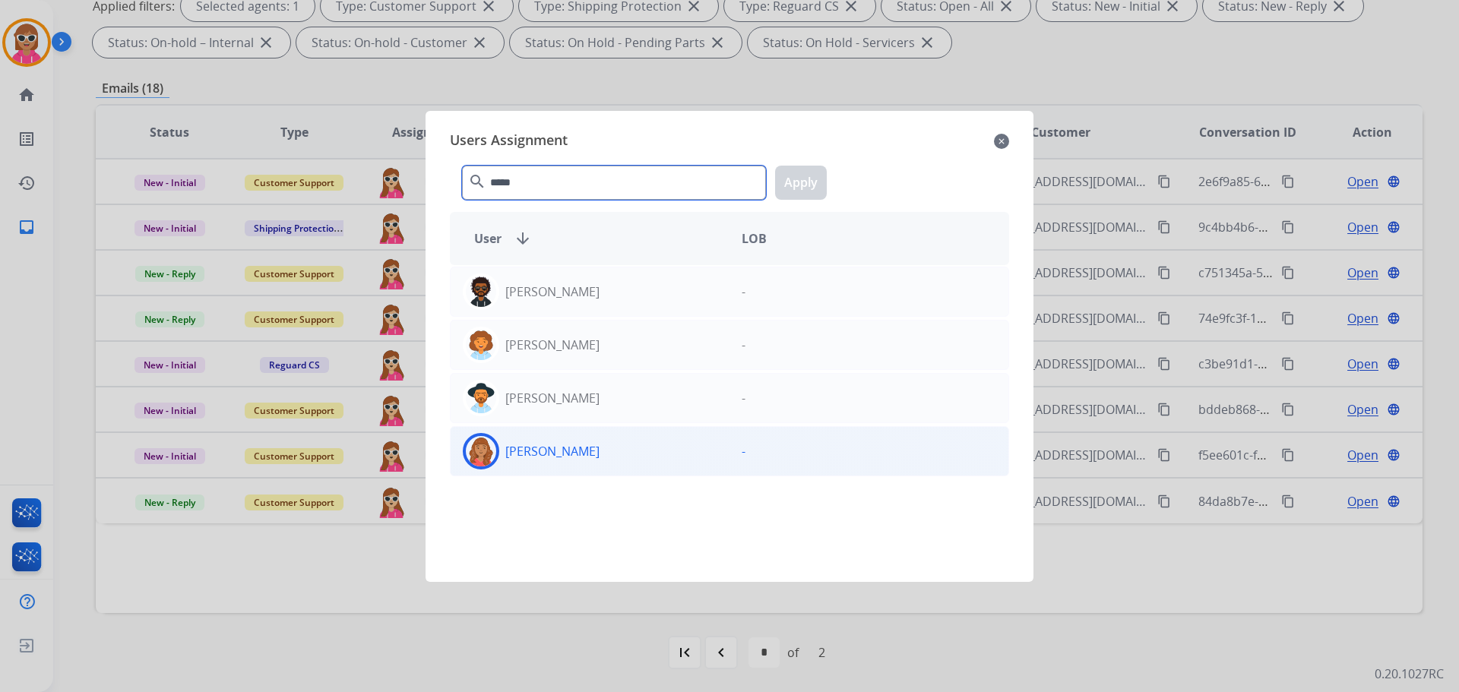
type input "*****"
click at [590, 461] on div "[PERSON_NAME]" at bounding box center [590, 451] width 279 height 36
click at [781, 195] on button "Apply" at bounding box center [801, 183] width 52 height 34
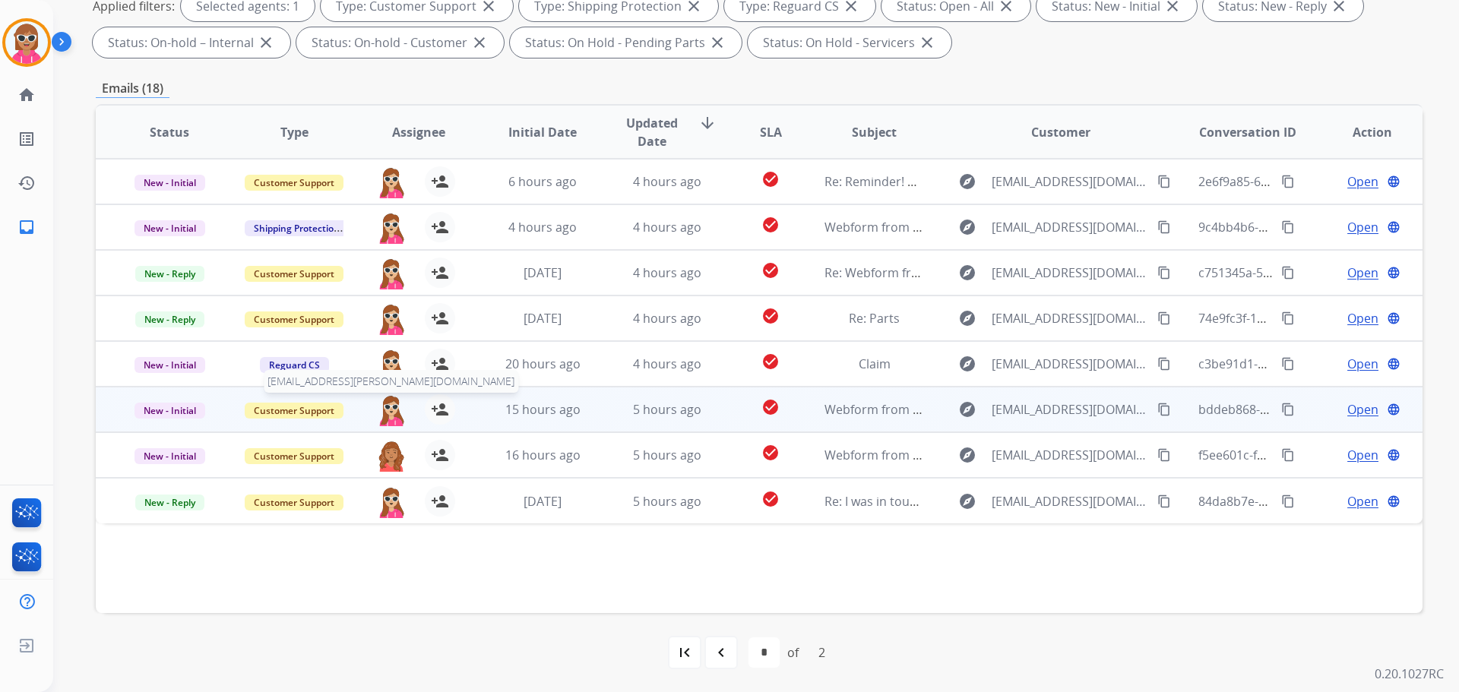
click at [394, 414] on img at bounding box center [391, 410] width 30 height 32
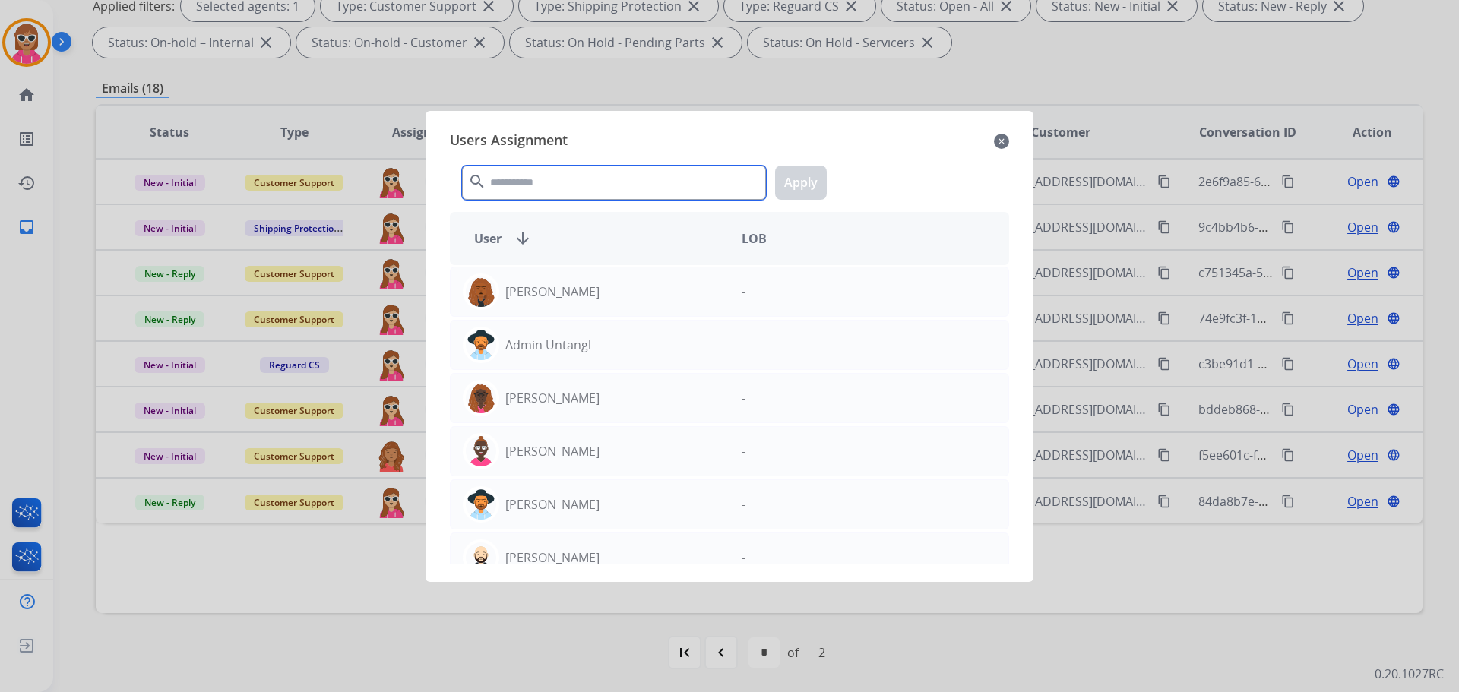
click at [538, 173] on input "text" at bounding box center [614, 183] width 304 height 34
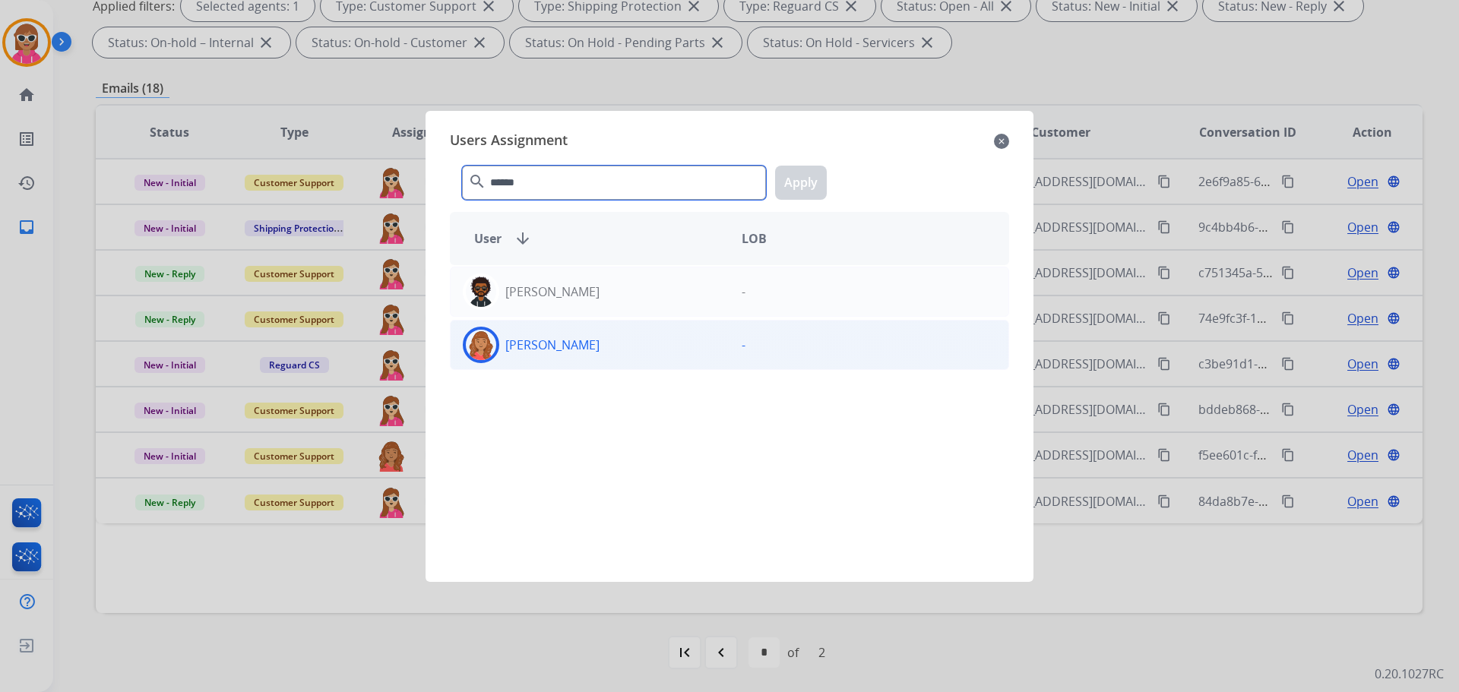
type input "******"
click at [618, 366] on div "[PERSON_NAME] -" at bounding box center [729, 345] width 559 height 50
drag, startPoint x: 803, startPoint y: 154, endPoint x: 754, endPoint y: 191, distance: 61.3
click at [790, 161] on div "****** search Apply" at bounding box center [729, 180] width 559 height 52
click at [798, 183] on button "Apply" at bounding box center [801, 183] width 52 height 34
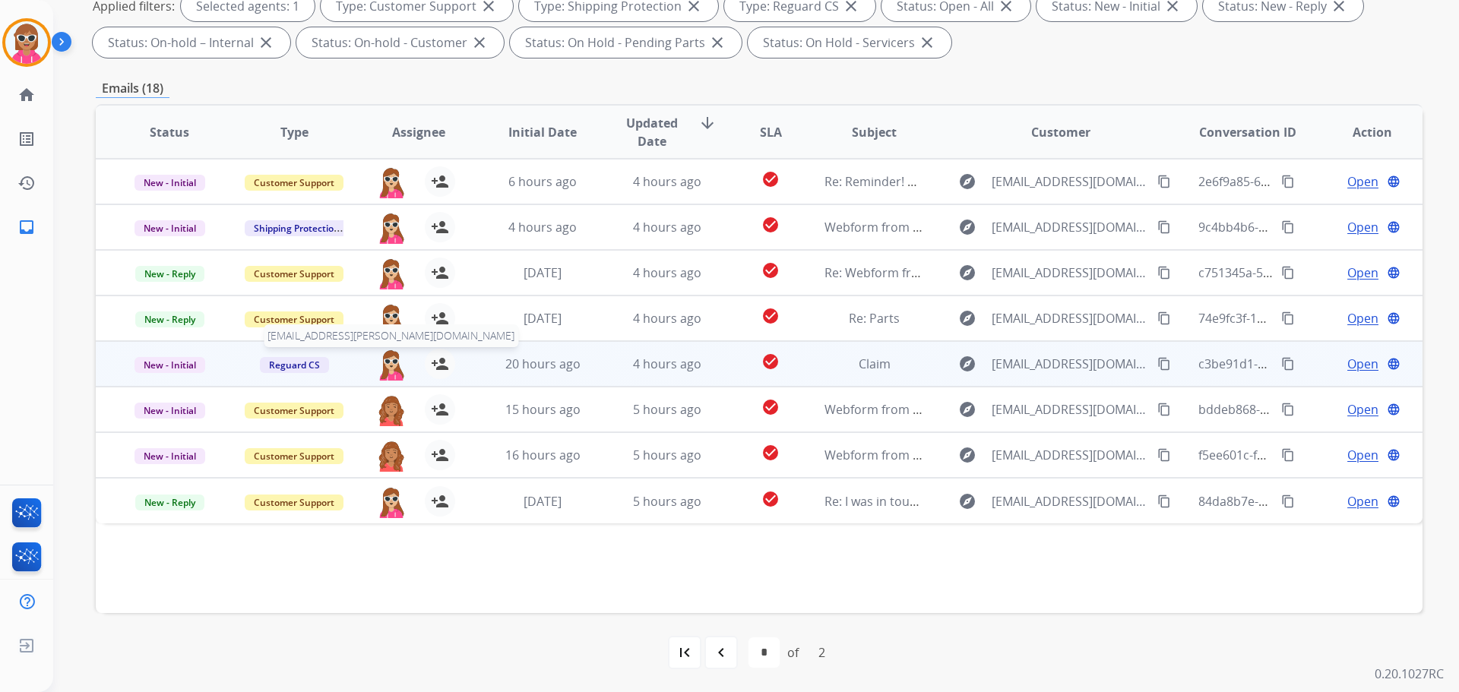
click at [386, 363] on img at bounding box center [391, 365] width 30 height 32
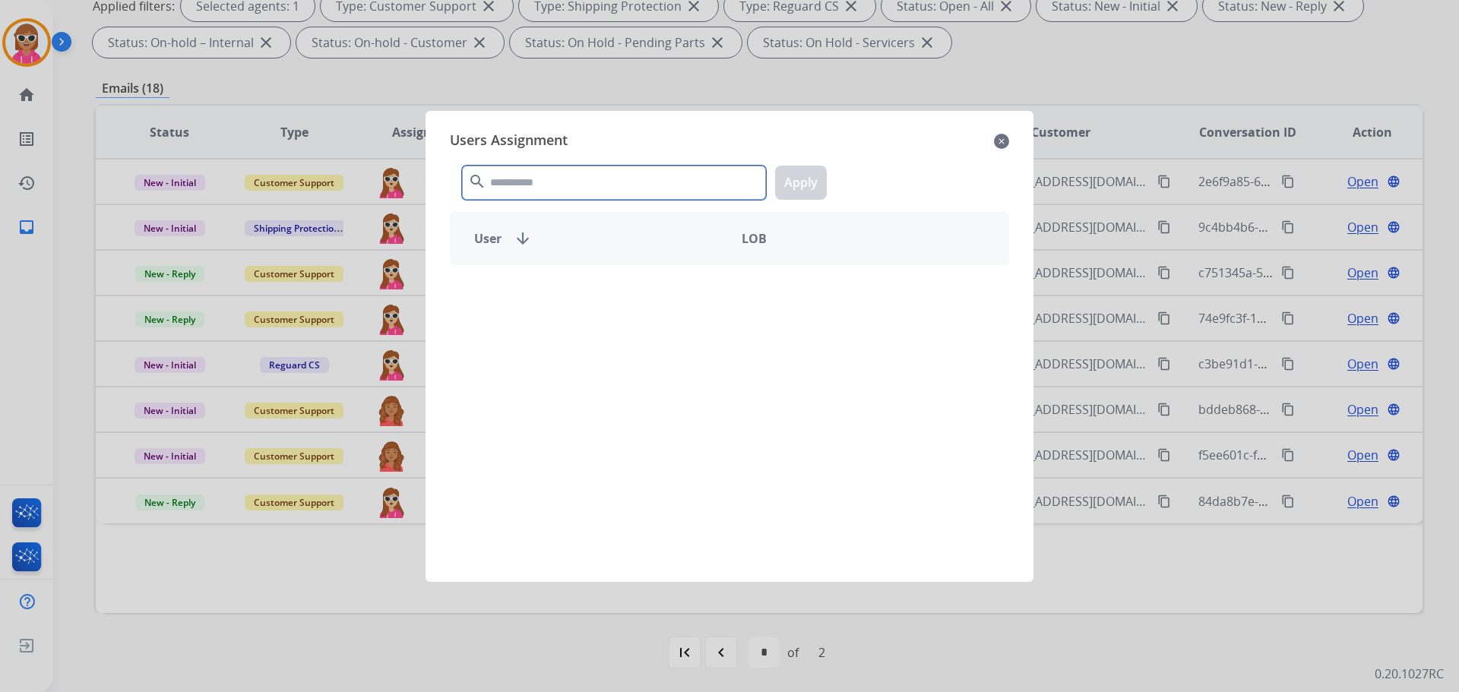
click at [534, 179] on input "text" at bounding box center [614, 183] width 304 height 34
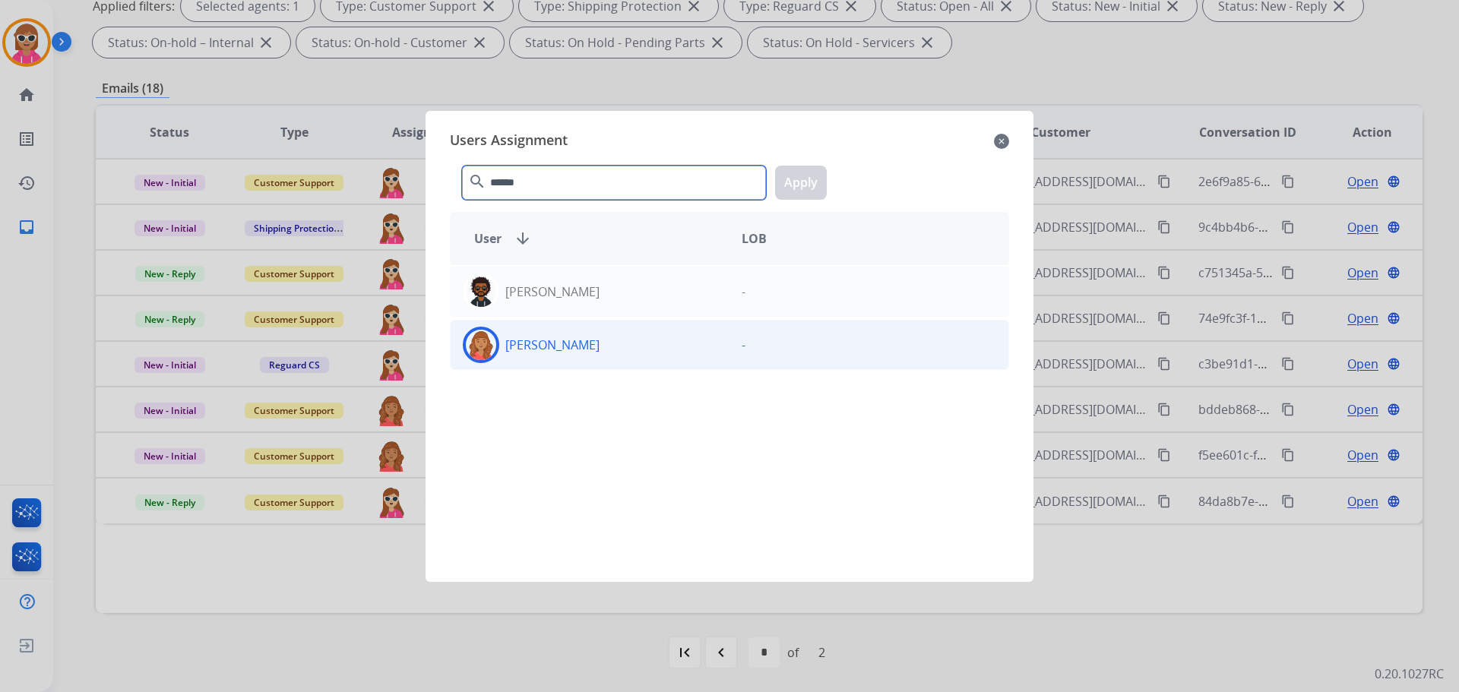
type input "******"
click at [594, 364] on div "[PERSON_NAME] -" at bounding box center [729, 345] width 559 height 50
click at [800, 173] on button "Apply" at bounding box center [801, 183] width 52 height 34
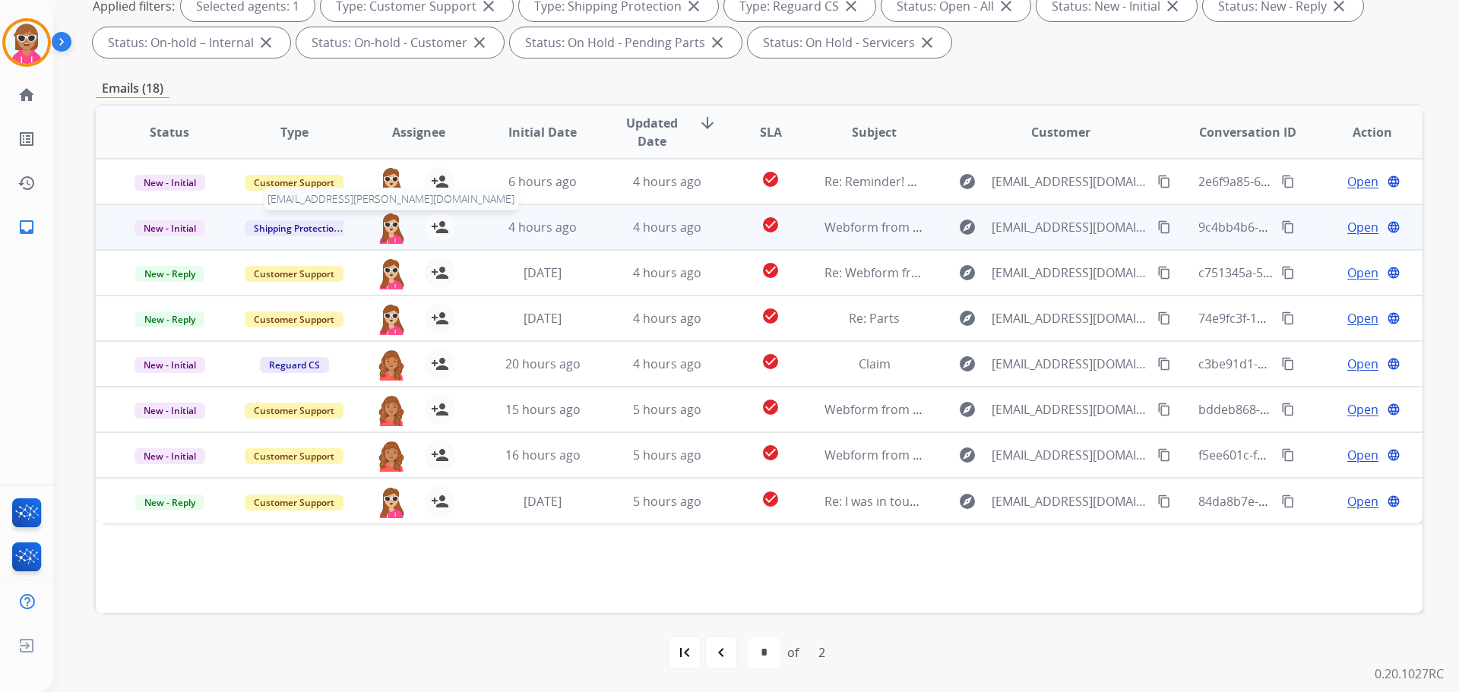
click at [385, 225] on img at bounding box center [391, 228] width 30 height 32
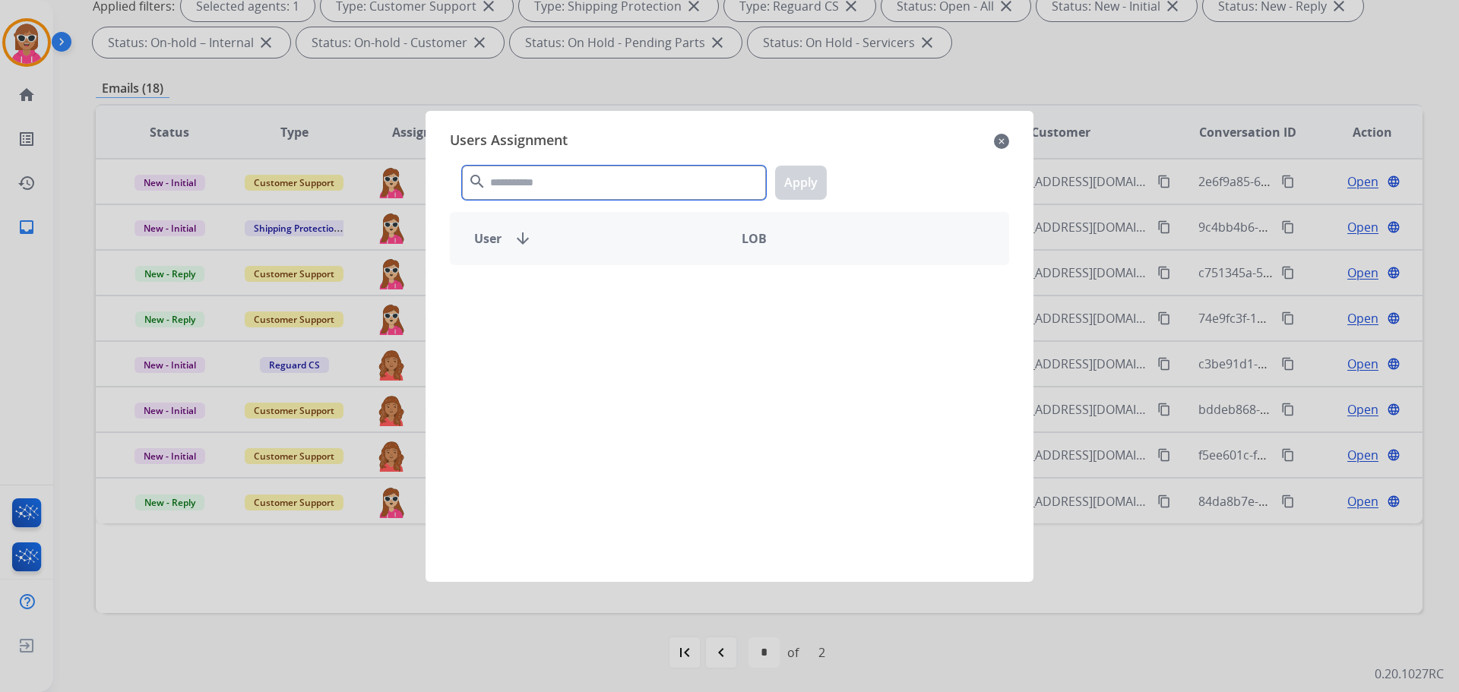
click at [505, 173] on input "text" at bounding box center [614, 183] width 304 height 34
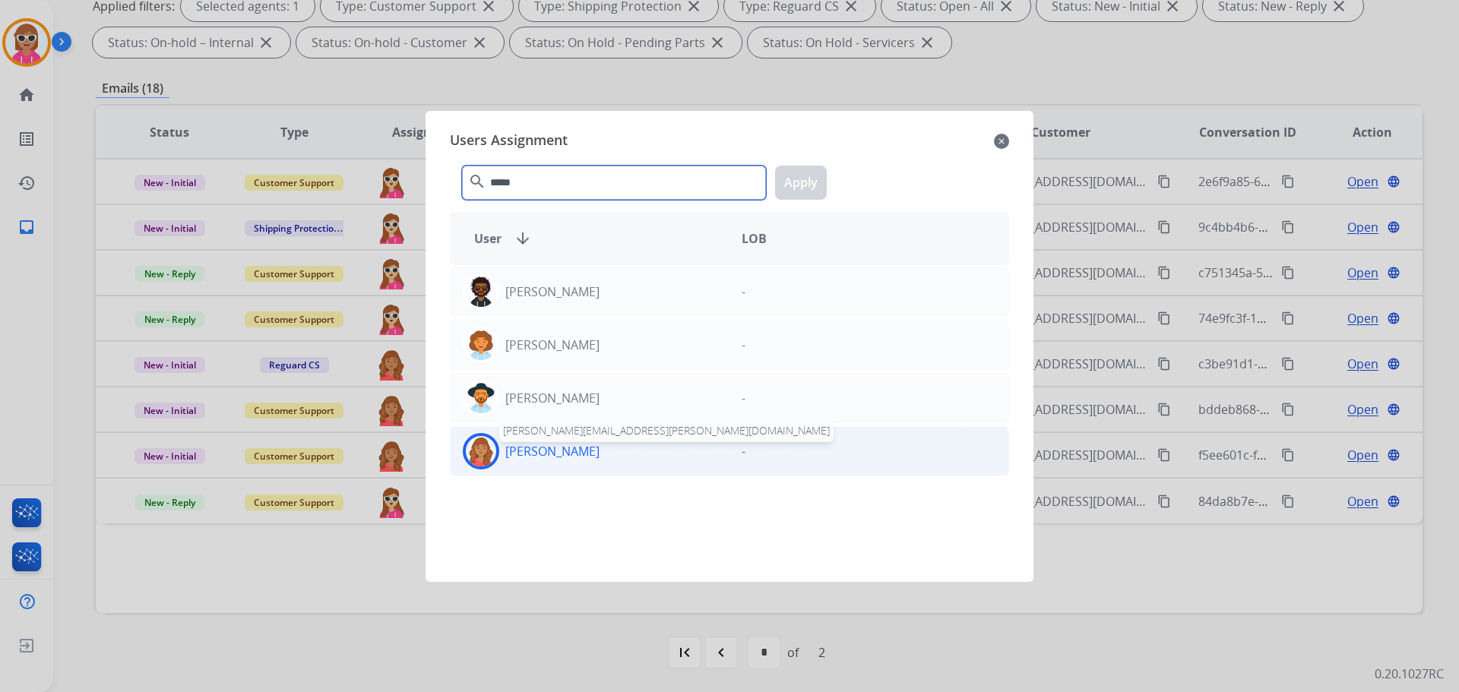
type input "*****"
click at [567, 451] on p "[PERSON_NAME]" at bounding box center [552, 451] width 94 height 18
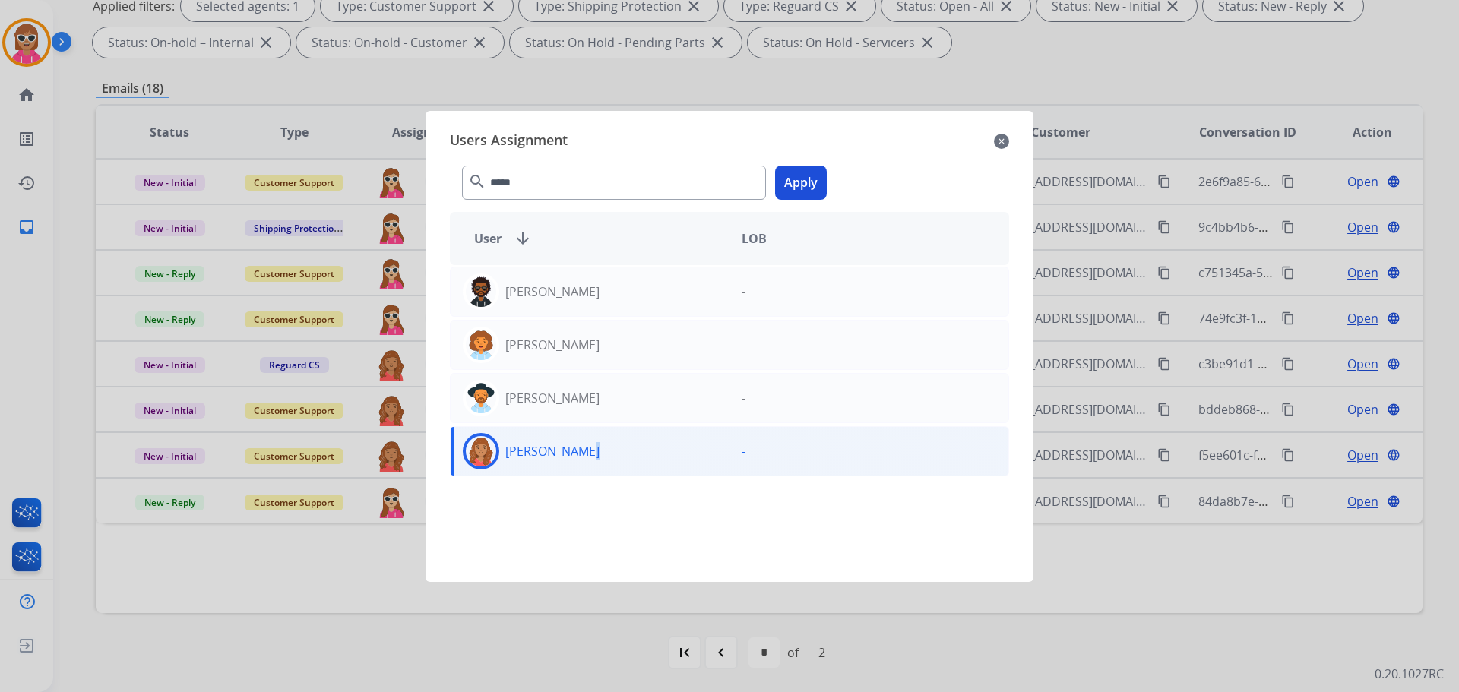
click at [793, 191] on button "Apply" at bounding box center [801, 183] width 52 height 34
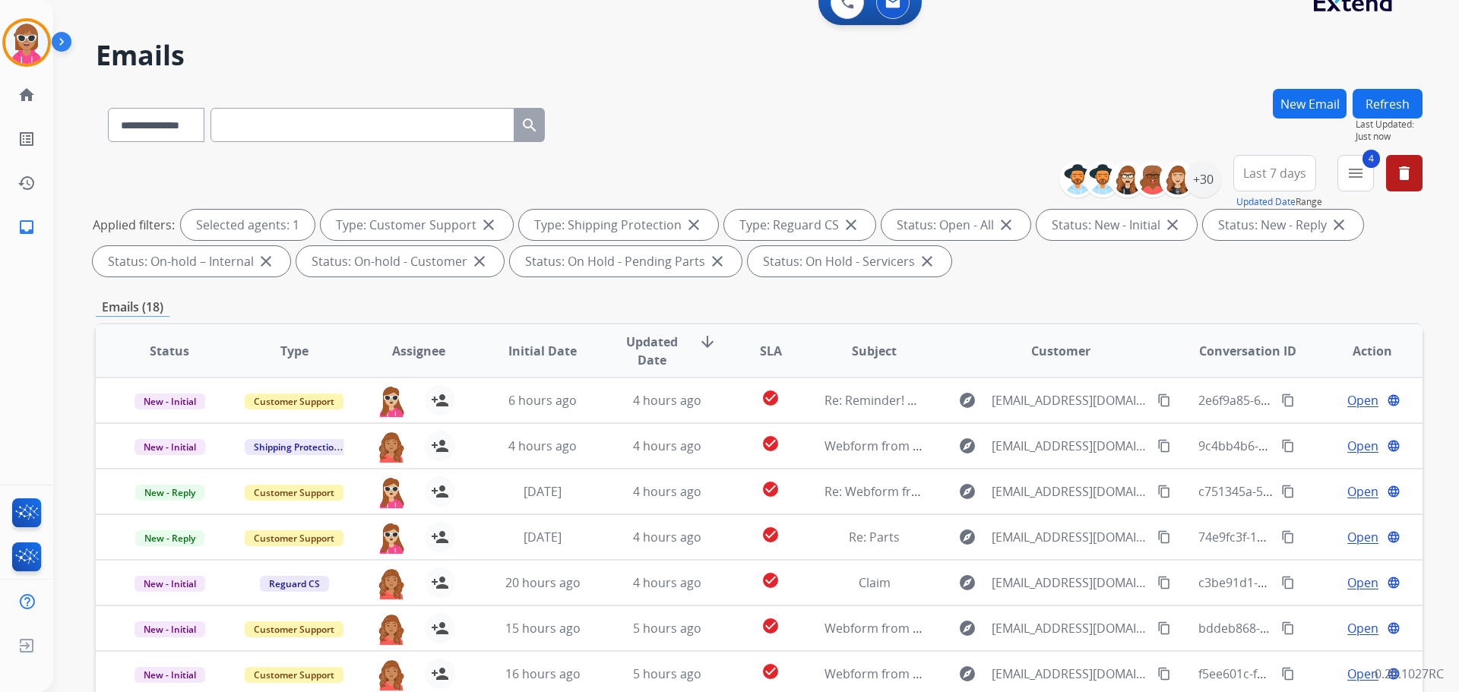
scroll to position [0, 0]
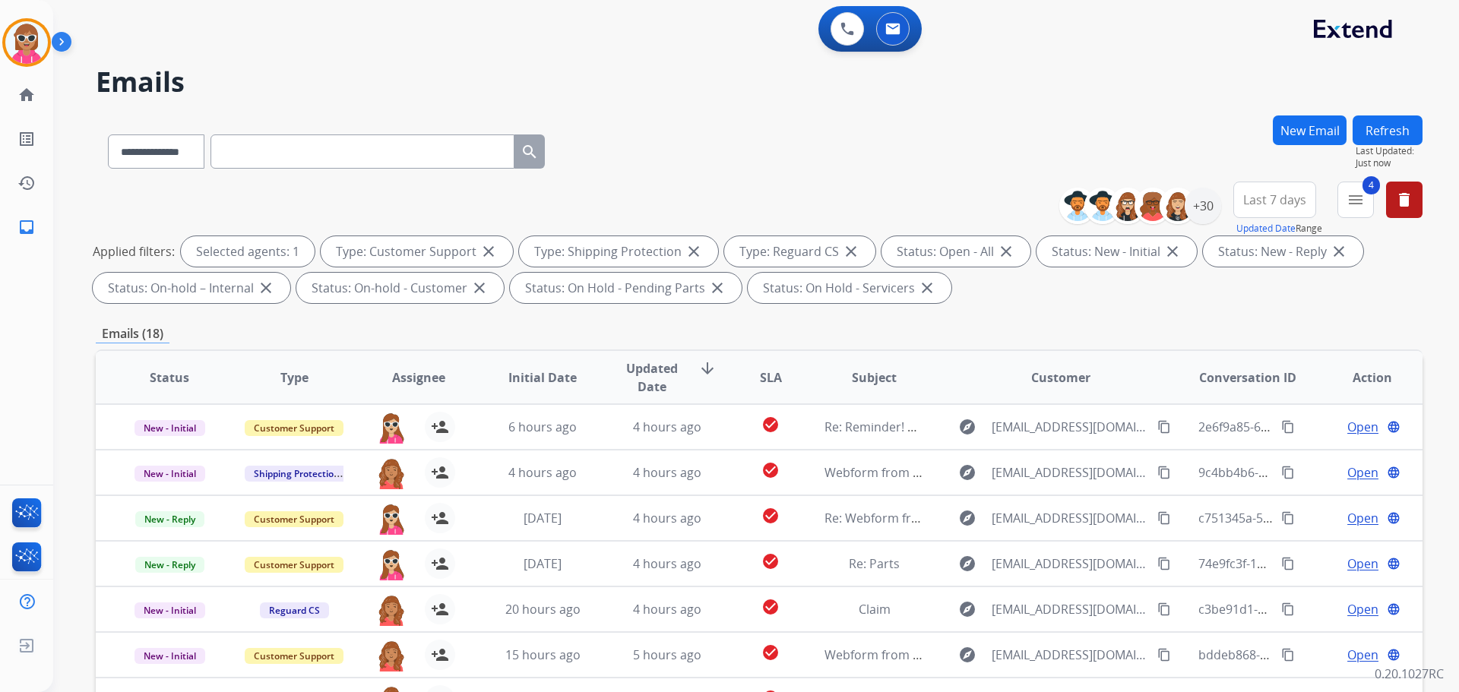
click at [1340, 128] on button "New Email" at bounding box center [1310, 131] width 74 height 30
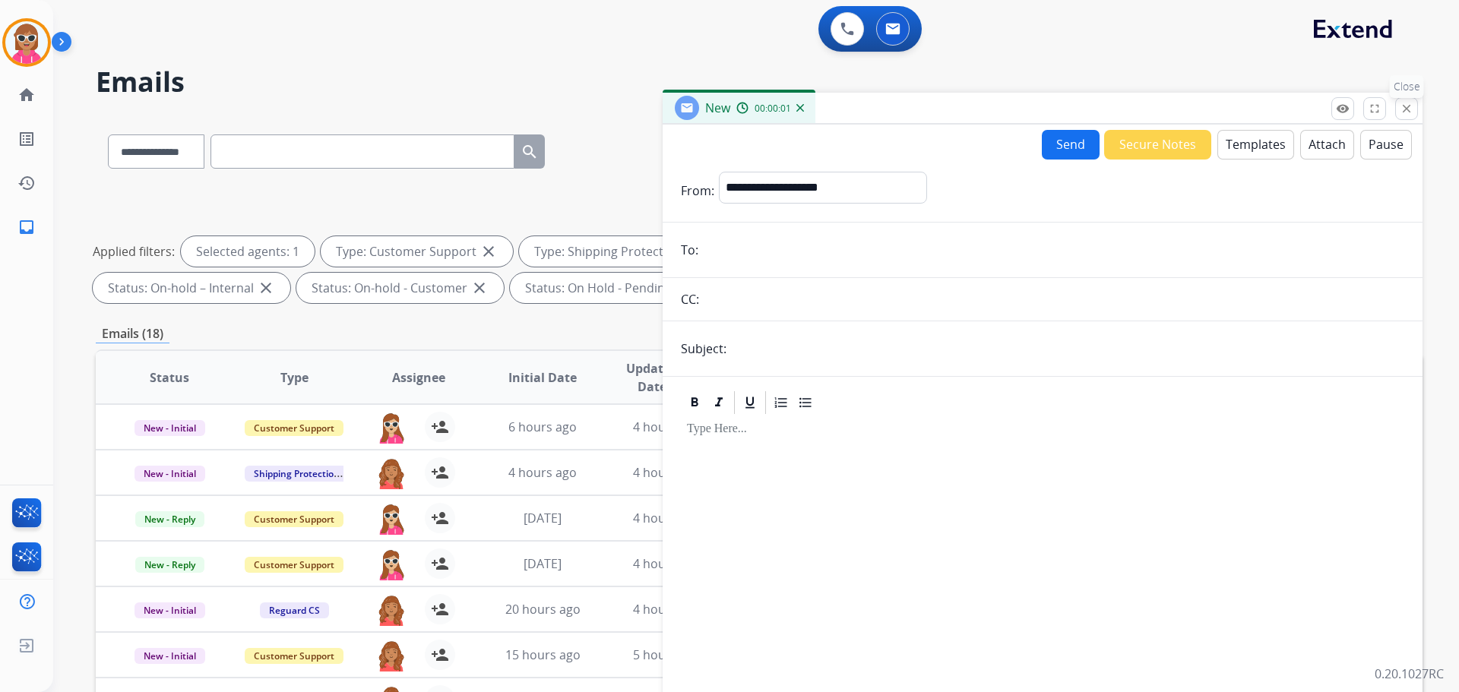
click at [1407, 106] on mat-icon "close" at bounding box center [1407, 109] width 14 height 14
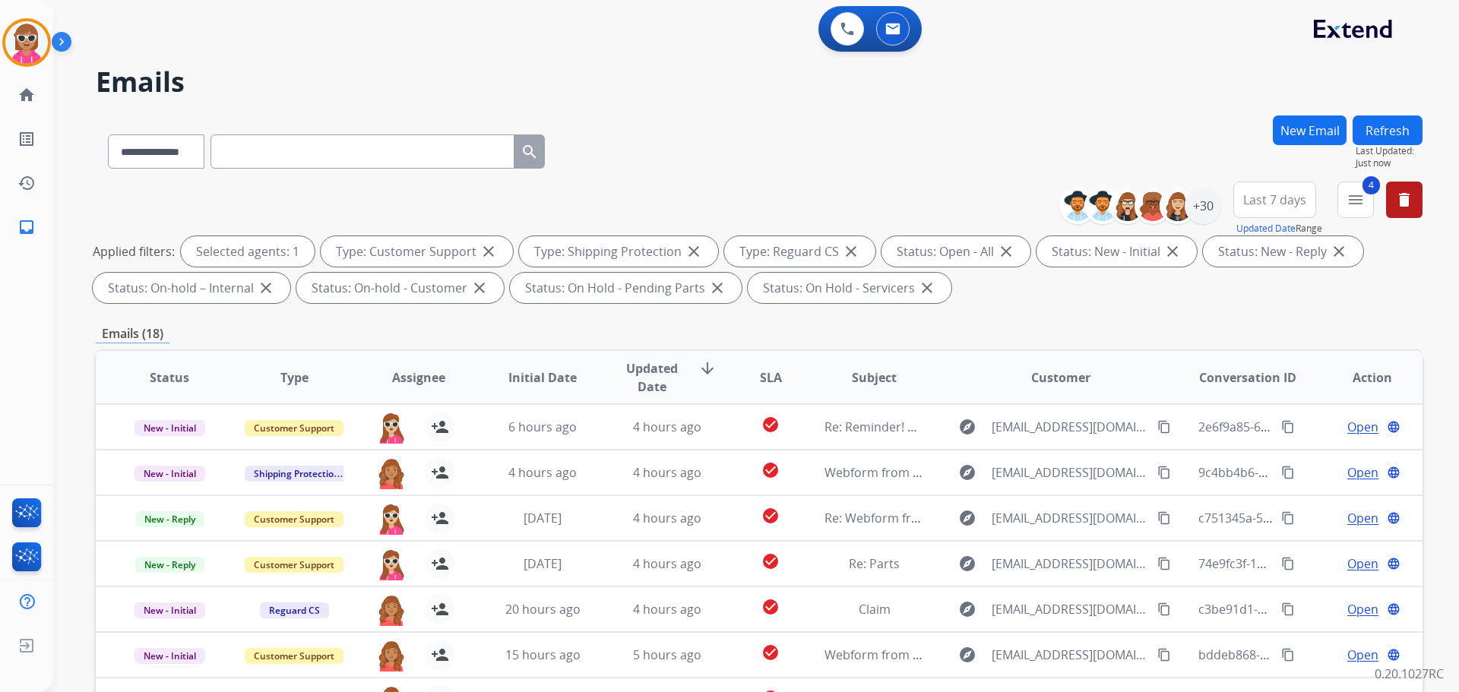
click at [1370, 134] on button "Refresh" at bounding box center [1388, 131] width 70 height 30
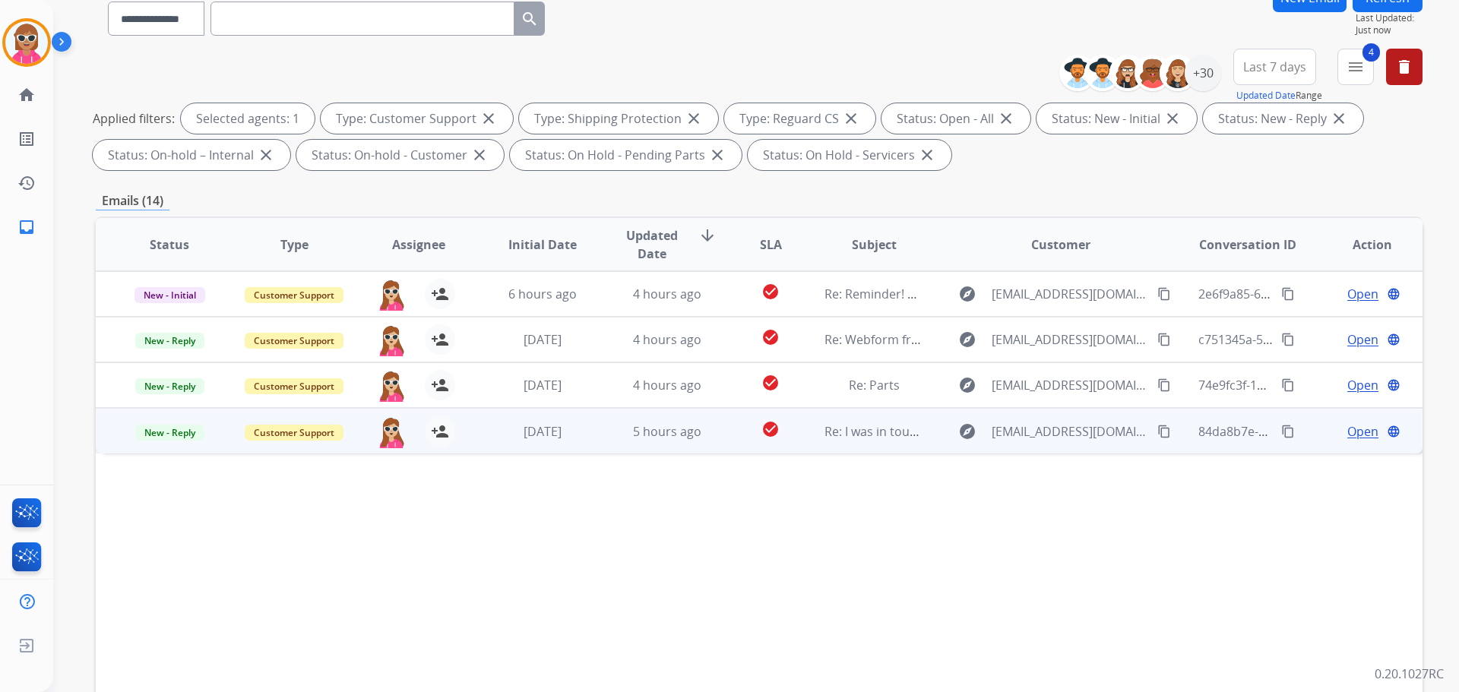
scroll to position [245, 0]
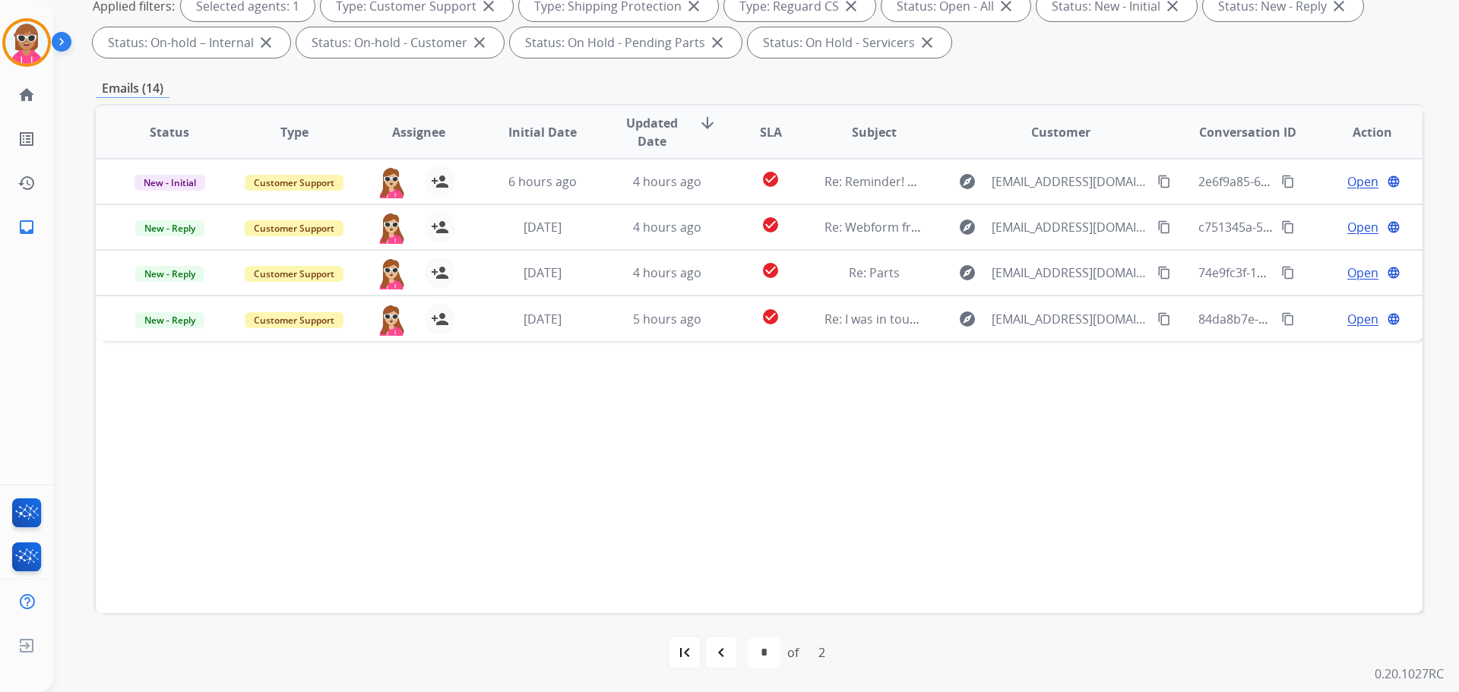
click at [455, 435] on div "Status Type Assignee Initial Date Updated Date arrow_downward SLA Subject Custo…" at bounding box center [759, 358] width 1327 height 509
drag, startPoint x: 357, startPoint y: 575, endPoint x: 355, endPoint y: 541, distance: 33.5
click at [359, 574] on div "Status Type Assignee Initial Date Updated Date arrow_downward SLA Subject Custo…" at bounding box center [759, 358] width 1327 height 509
click at [594, 531] on div "Status Type Assignee Initial Date Updated Date arrow_downward SLA Subject Custo…" at bounding box center [759, 358] width 1327 height 509
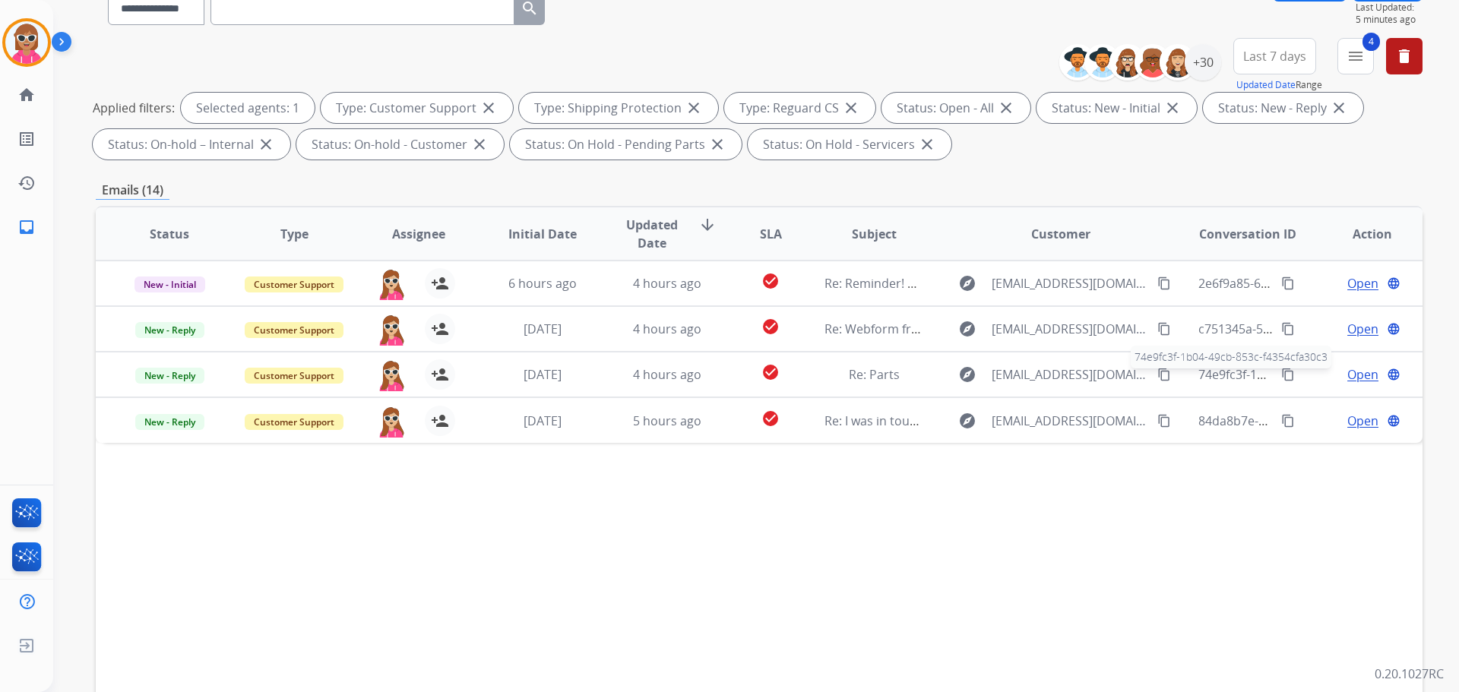
scroll to position [0, 0]
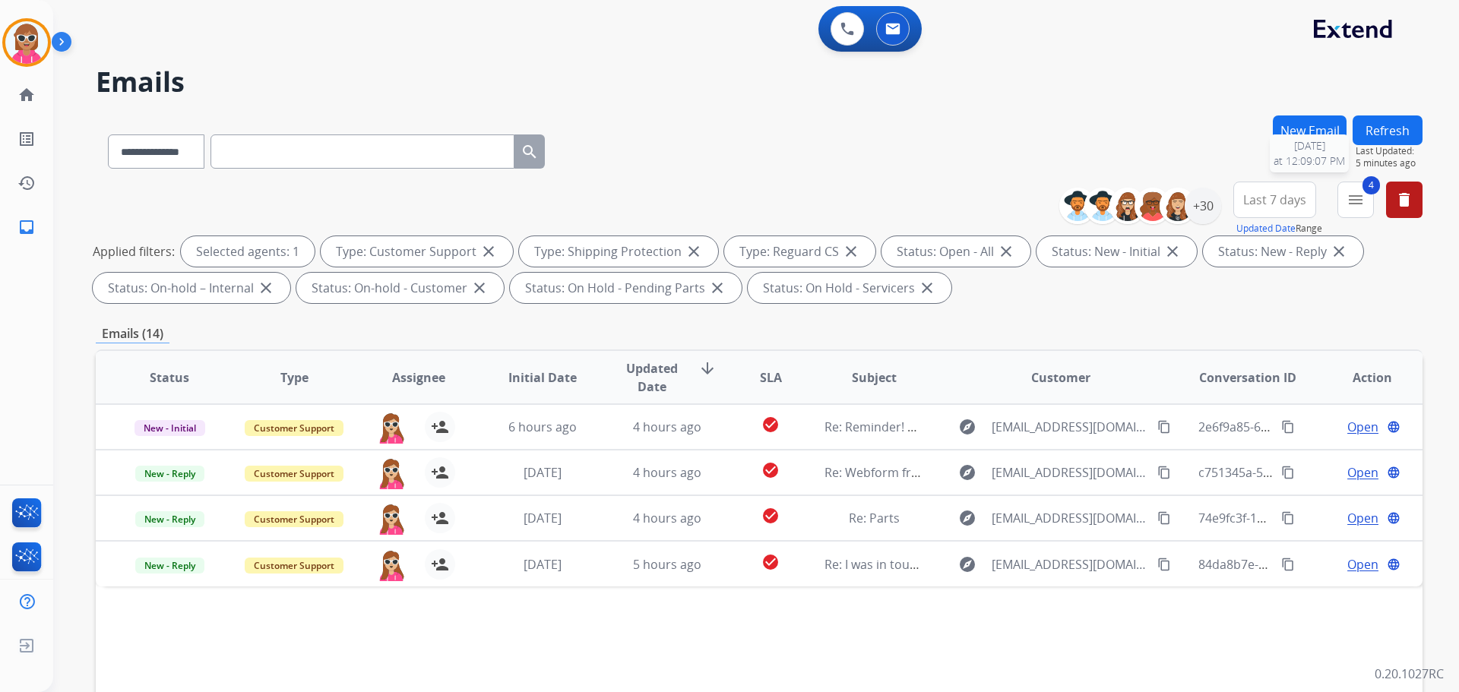
click at [1400, 121] on button "Refresh" at bounding box center [1388, 131] width 70 height 30
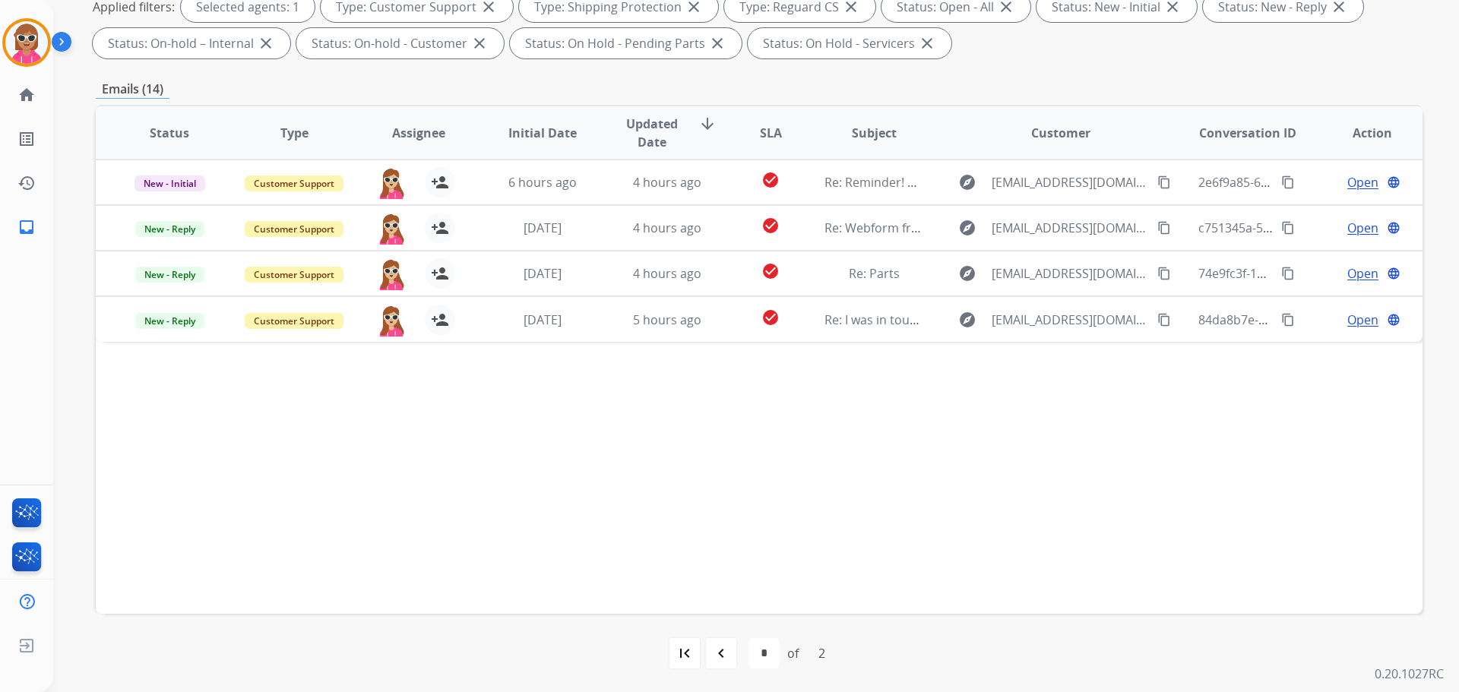
scroll to position [245, 0]
click at [729, 654] on mat-icon "navigate_before" at bounding box center [721, 653] width 18 height 18
select select "*"
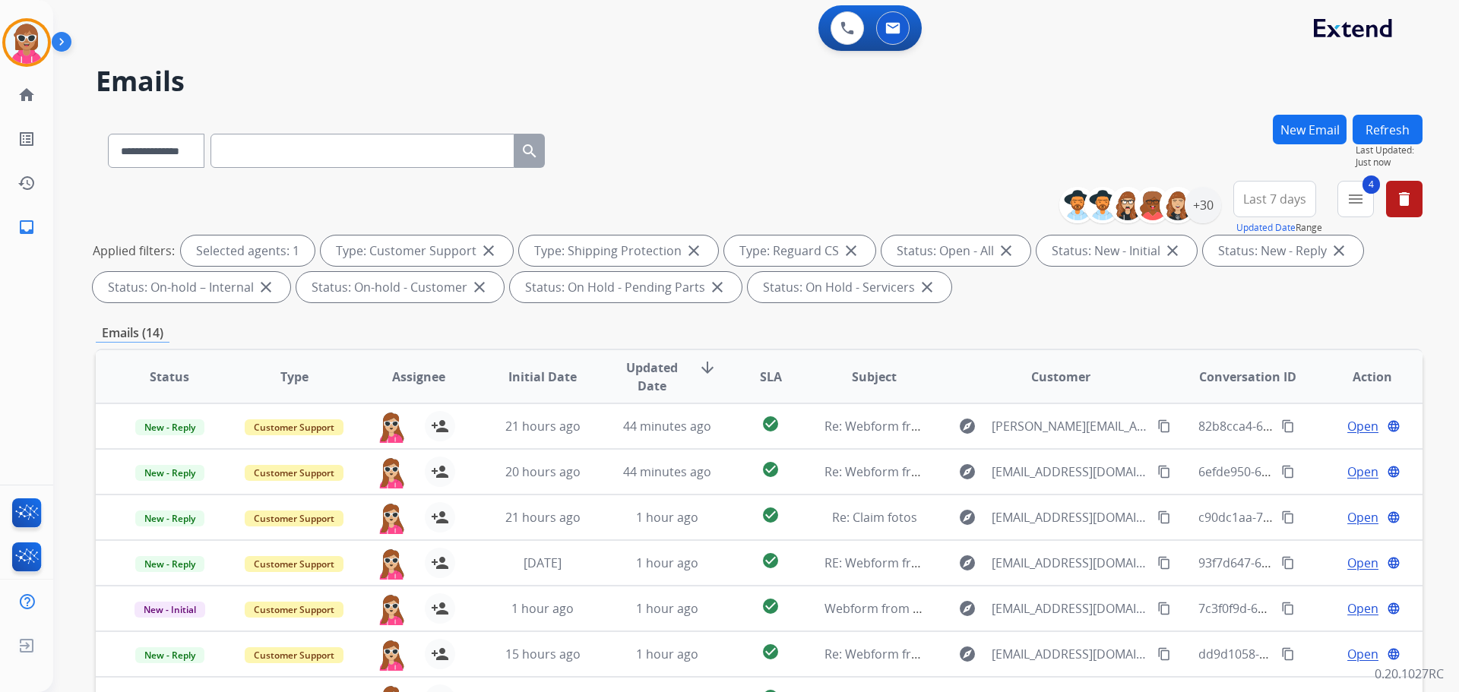
scroll to position [0, 0]
click at [1201, 213] on div "+30" at bounding box center [1203, 206] width 36 height 36
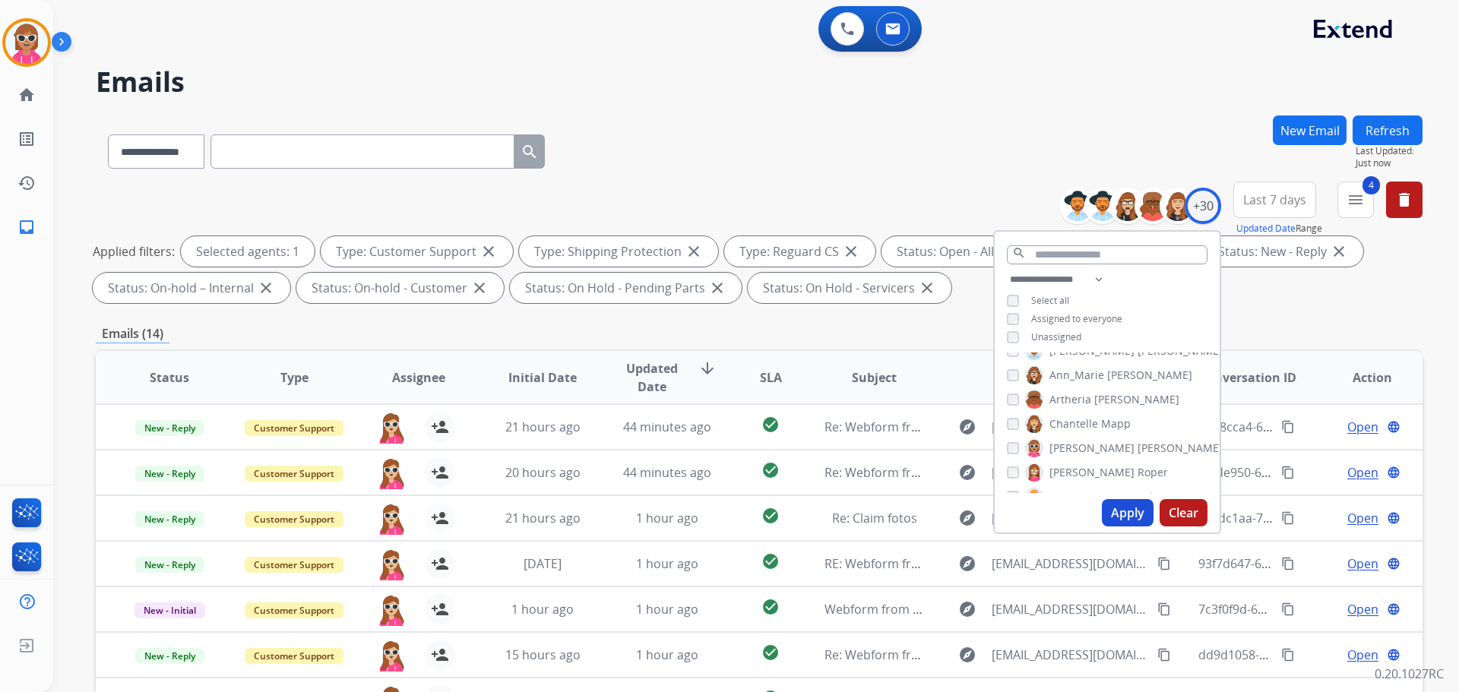
scroll to position [152, 0]
click at [1052, 476] on span "Harmony" at bounding box center [1073, 483] width 46 height 15
click at [1138, 365] on span "[PERSON_NAME]" at bounding box center [1180, 367] width 85 height 15
click at [1138, 393] on span "[PERSON_NAME]" at bounding box center [1180, 392] width 85 height 15
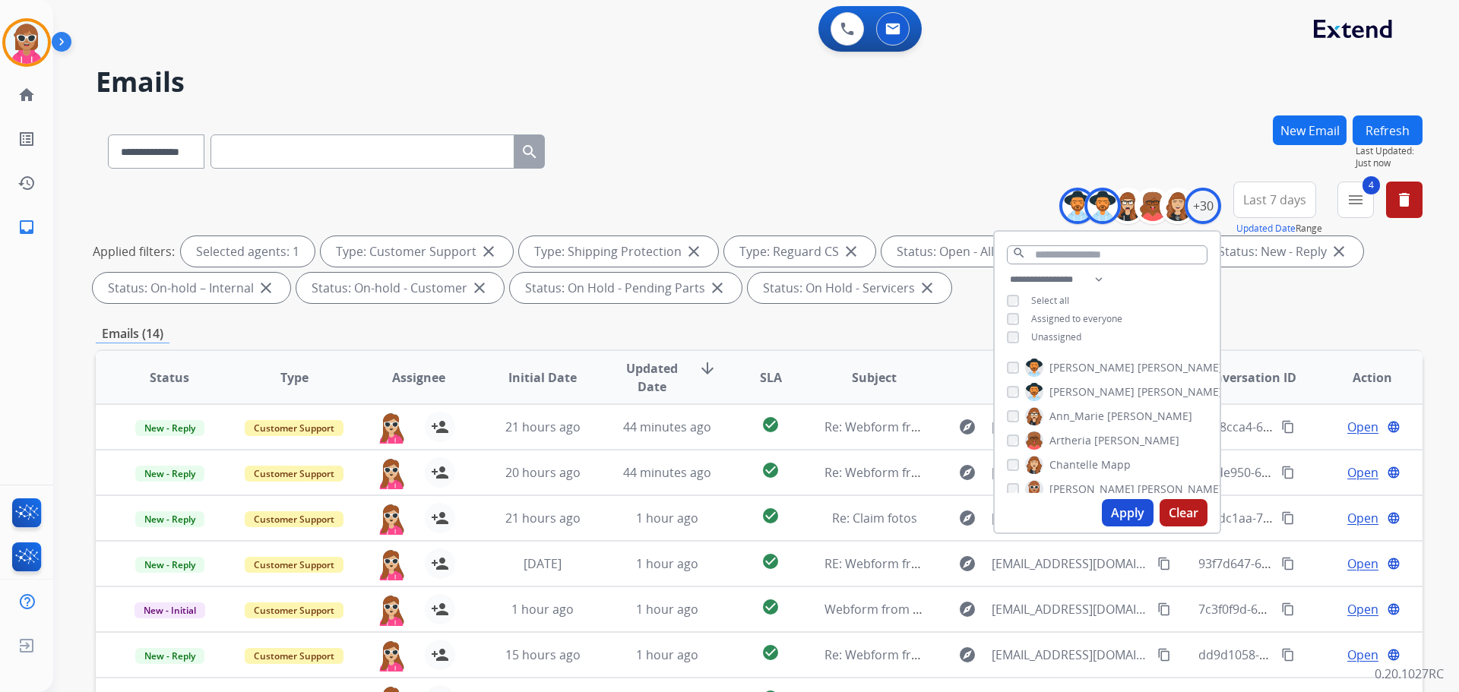
click at [1089, 419] on span "Ann_Marie" at bounding box center [1077, 416] width 55 height 15
click at [1081, 436] on span "Artheria" at bounding box center [1071, 440] width 42 height 15
click at [1074, 461] on span "Chantelle" at bounding box center [1074, 465] width 49 height 15
click at [1097, 436] on span "[PERSON_NAME]" at bounding box center [1092, 437] width 85 height 15
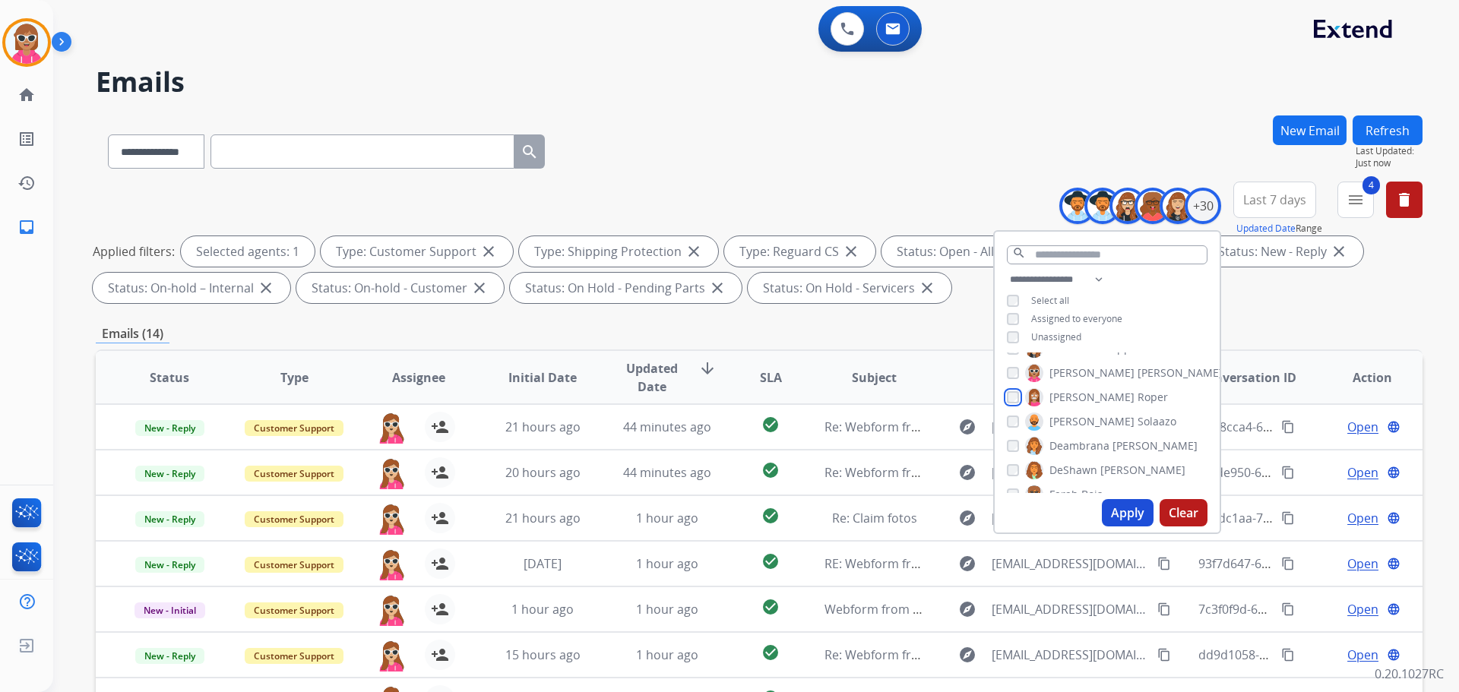
scroll to position [152, 0]
click at [1081, 434] on span "DeShawn" at bounding box center [1074, 434] width 48 height 15
drag, startPoint x: 1081, startPoint y: 454, endPoint x: 1089, endPoint y: 440, distance: 15.6
click at [1081, 454] on span "Bois" at bounding box center [1091, 458] width 21 height 15
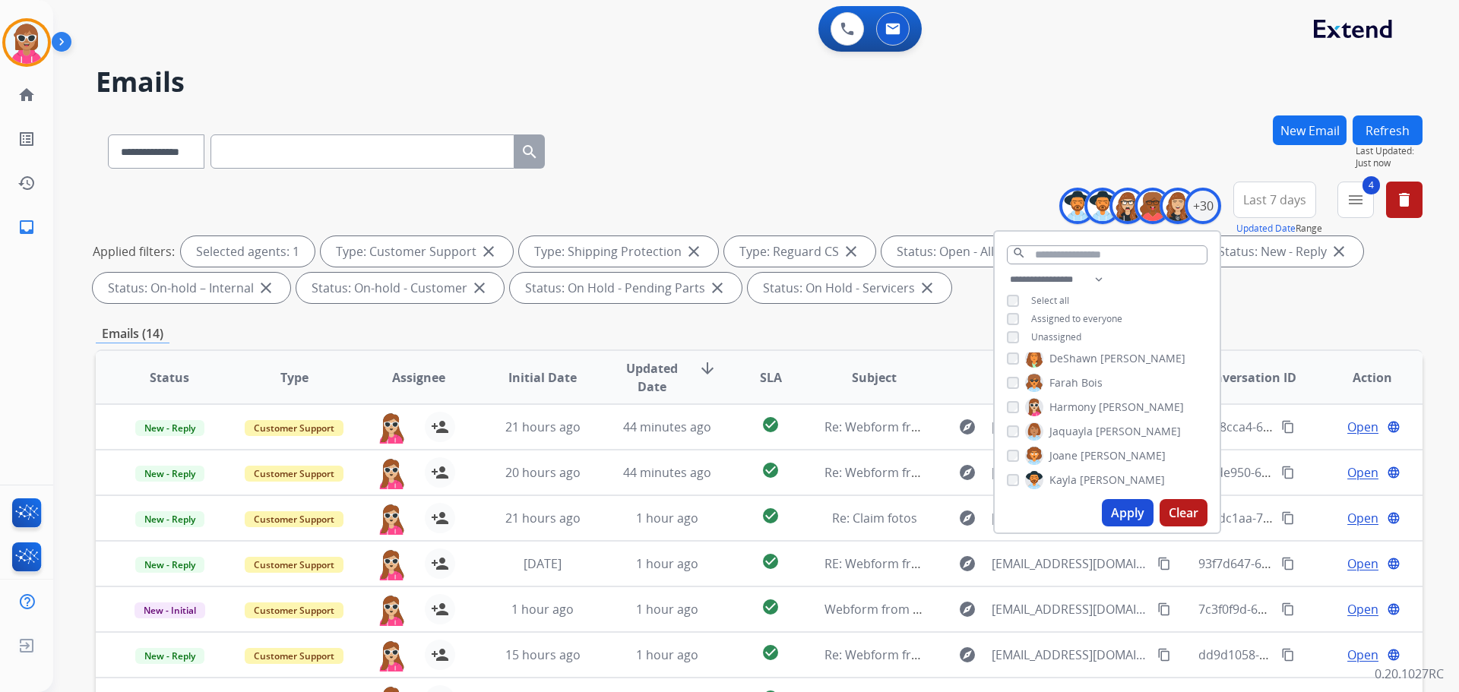
click at [1081, 457] on span "[PERSON_NAME]" at bounding box center [1123, 455] width 85 height 15
click at [1138, 428] on span "[PERSON_NAME]" at bounding box center [1180, 428] width 85 height 15
click at [1138, 421] on span "[PERSON_NAME]" at bounding box center [1180, 428] width 85 height 15
click at [1066, 454] on span "Keyanta" at bounding box center [1070, 452] width 41 height 15
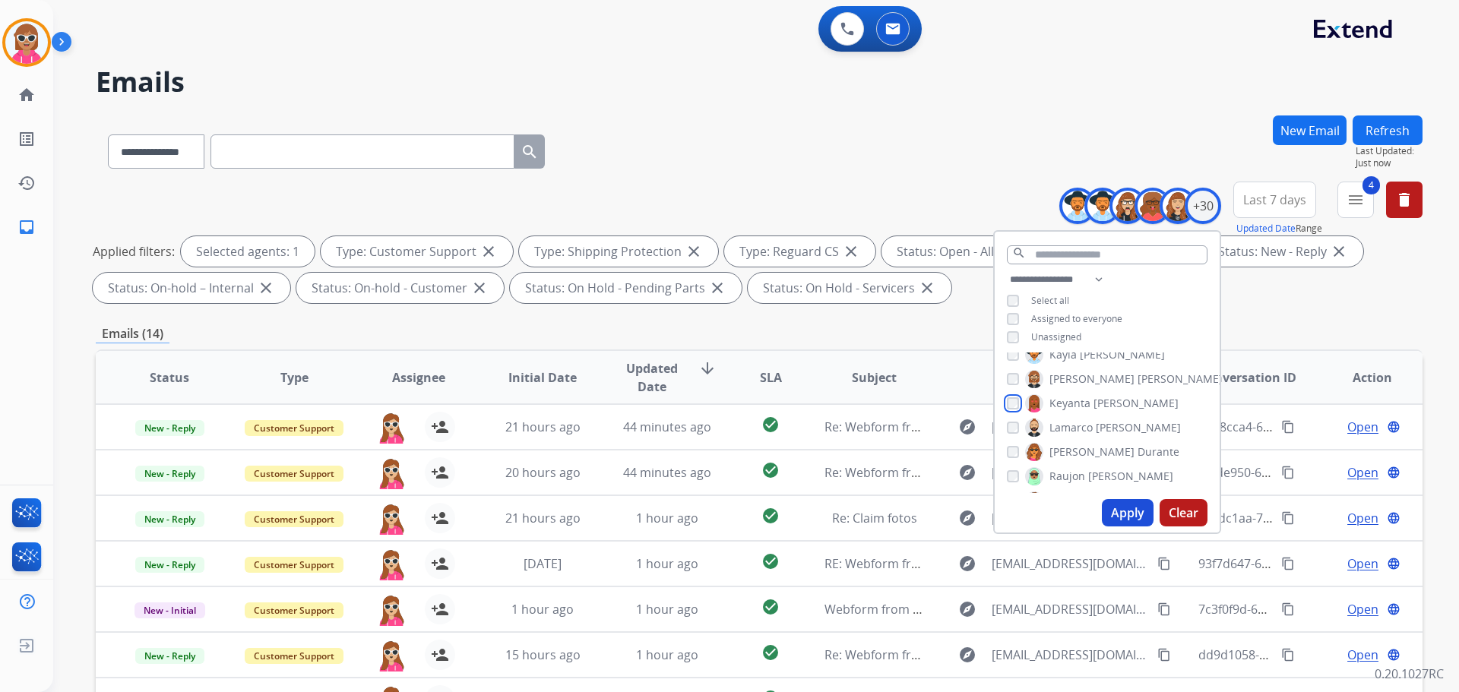
scroll to position [380, 0]
drag, startPoint x: 1092, startPoint y: 395, endPoint x: 1092, endPoint y: 425, distance: 29.6
click at [1092, 396] on label "[PERSON_NAME]" at bounding box center [1103, 401] width 156 height 18
click at [1138, 421] on span "Durante" at bounding box center [1159, 425] width 42 height 15
click at [1096, 445] on span "[PERSON_NAME]" at bounding box center [1130, 449] width 85 height 15
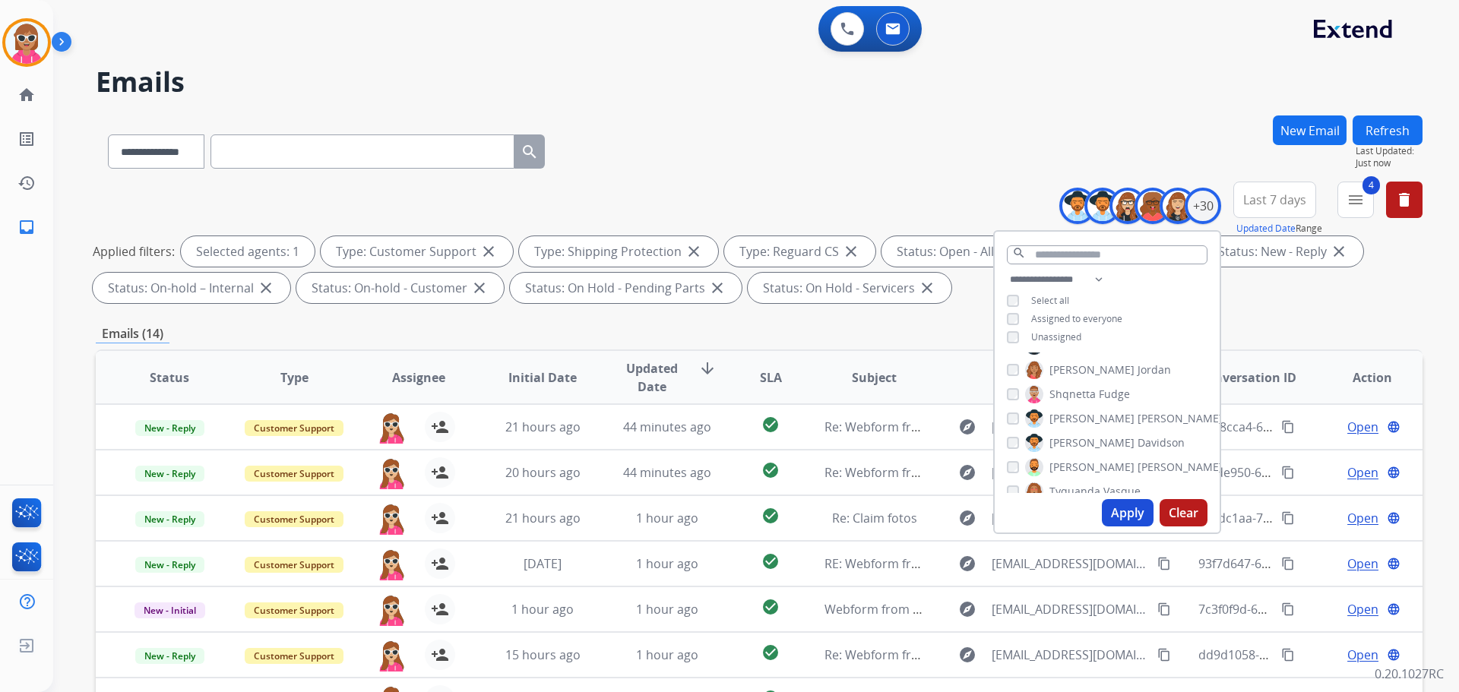
scroll to position [532, 0]
click at [1138, 391] on span "[PERSON_NAME]" at bounding box center [1180, 395] width 85 height 15
click at [1138, 440] on span "[PERSON_NAME]" at bounding box center [1180, 443] width 85 height 15
click at [1080, 459] on label "Tyquanda Vasque" at bounding box center [1083, 468] width 116 height 18
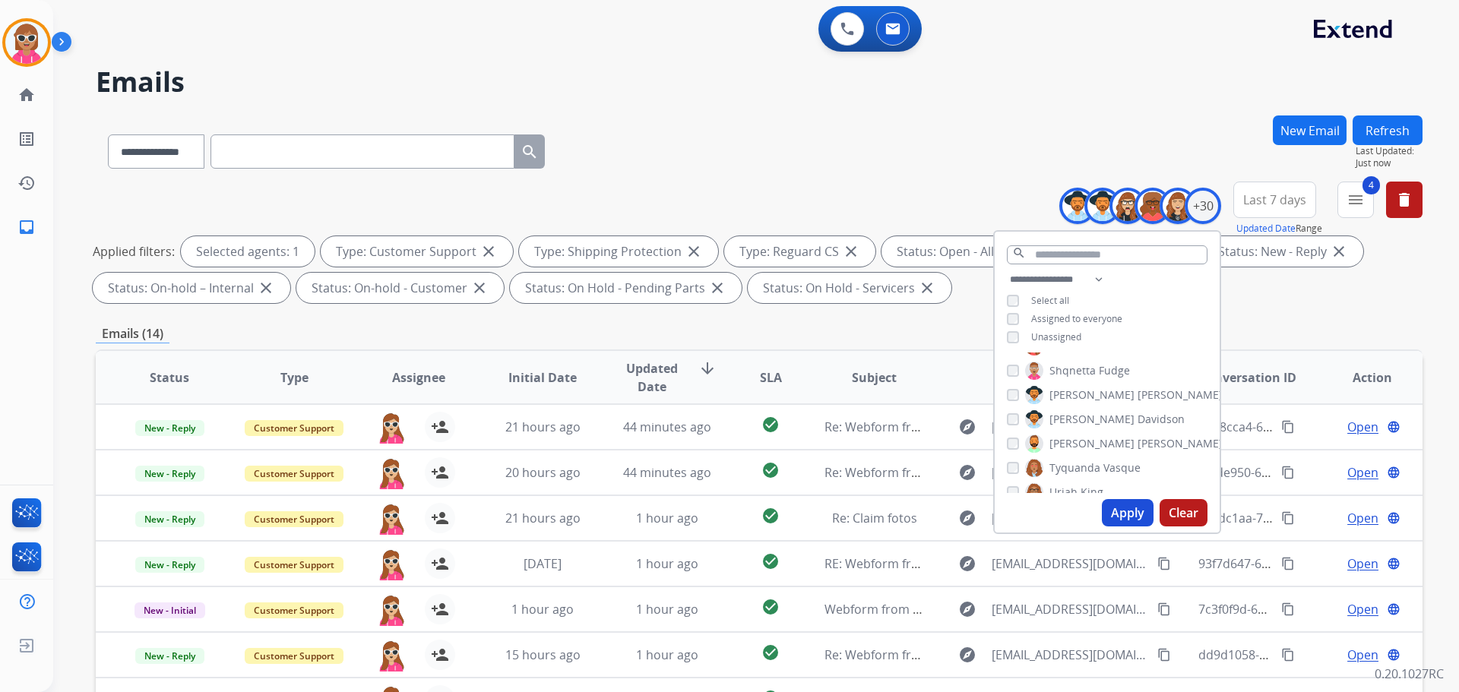
drag, startPoint x: 1047, startPoint y: 489, endPoint x: 1047, endPoint y: 476, distance: 13.7
click at [1050, 488] on span "Uriah" at bounding box center [1064, 492] width 28 height 15
click at [1077, 448] on span "[PERSON_NAME]" at bounding box center [1092, 449] width 85 height 15
click at [1076, 470] on span "[PERSON_NAME]" at bounding box center [1092, 473] width 85 height 15
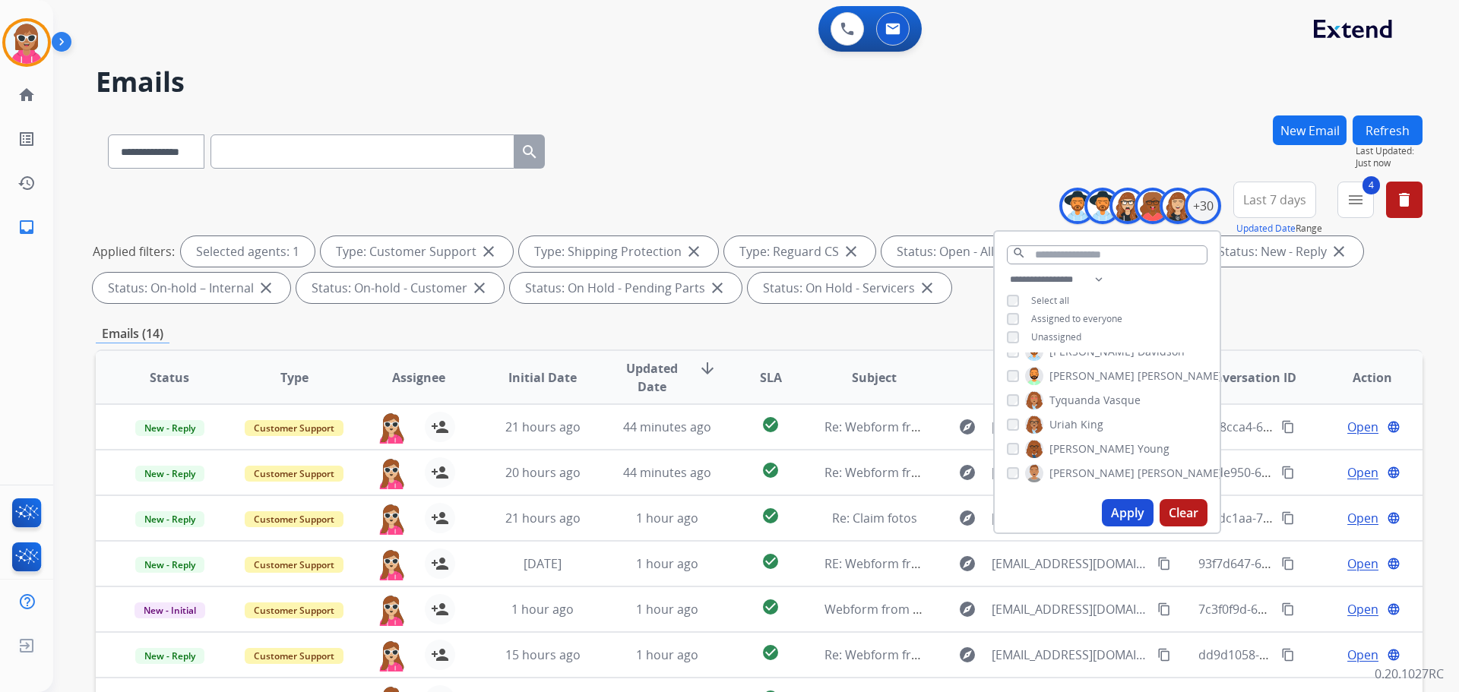
drag, startPoint x: 1107, startPoint y: 513, endPoint x: 1106, endPoint y: 505, distance: 8.5
click at [1108, 513] on button "Apply" at bounding box center [1128, 512] width 52 height 27
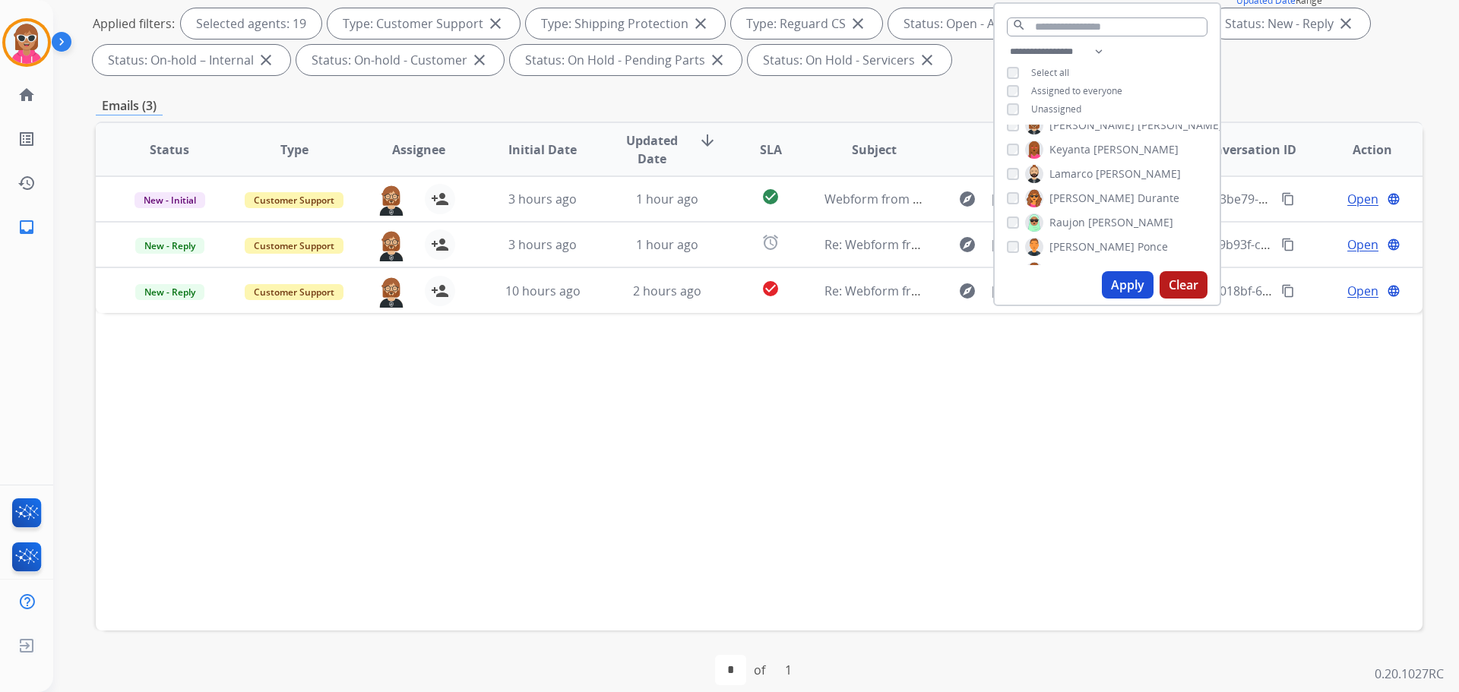
scroll to position [372, 0]
drag, startPoint x: 1067, startPoint y: 132, endPoint x: 1065, endPoint y: 157, distance: 25.2
click at [1066, 136] on label "[PERSON_NAME]" at bounding box center [1124, 133] width 198 height 18
click at [1126, 283] on button "Apply" at bounding box center [1128, 284] width 52 height 27
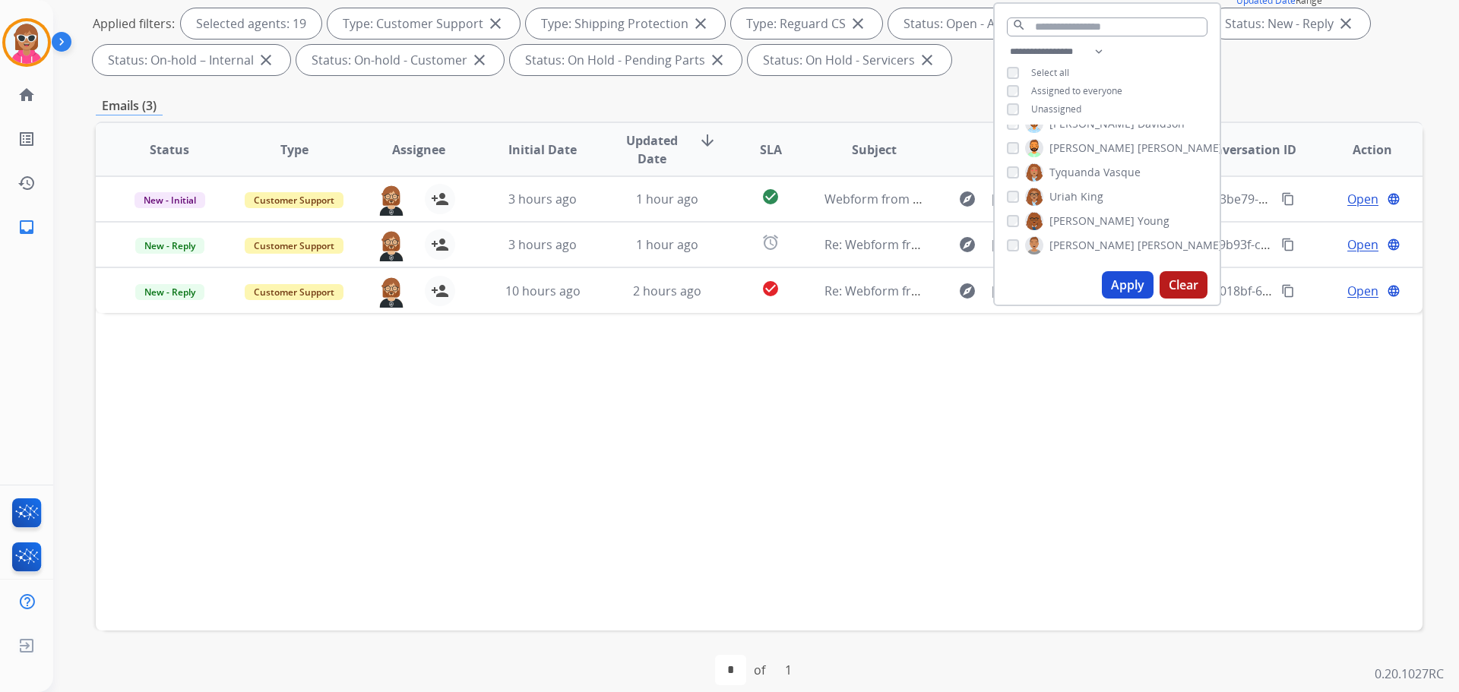
scroll to position [0, 0]
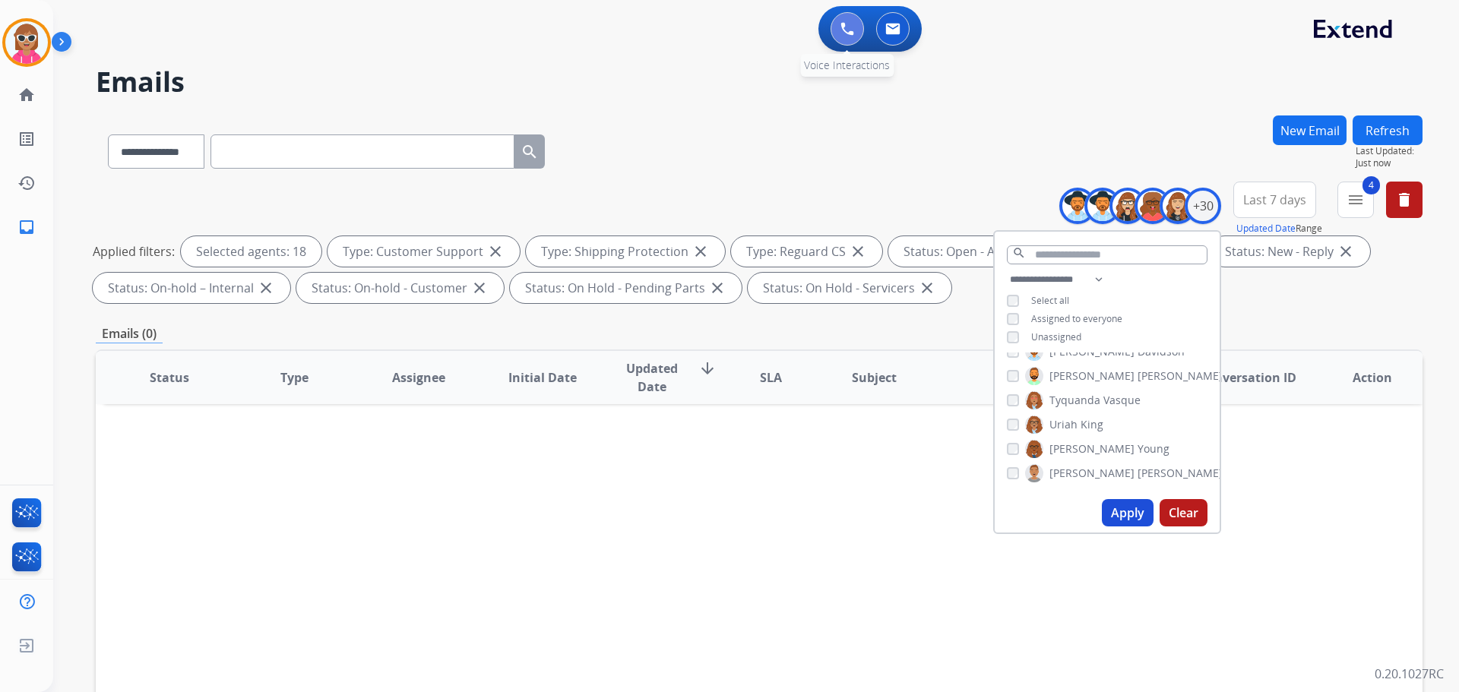
click at [845, 32] on img at bounding box center [848, 29] width 14 height 14
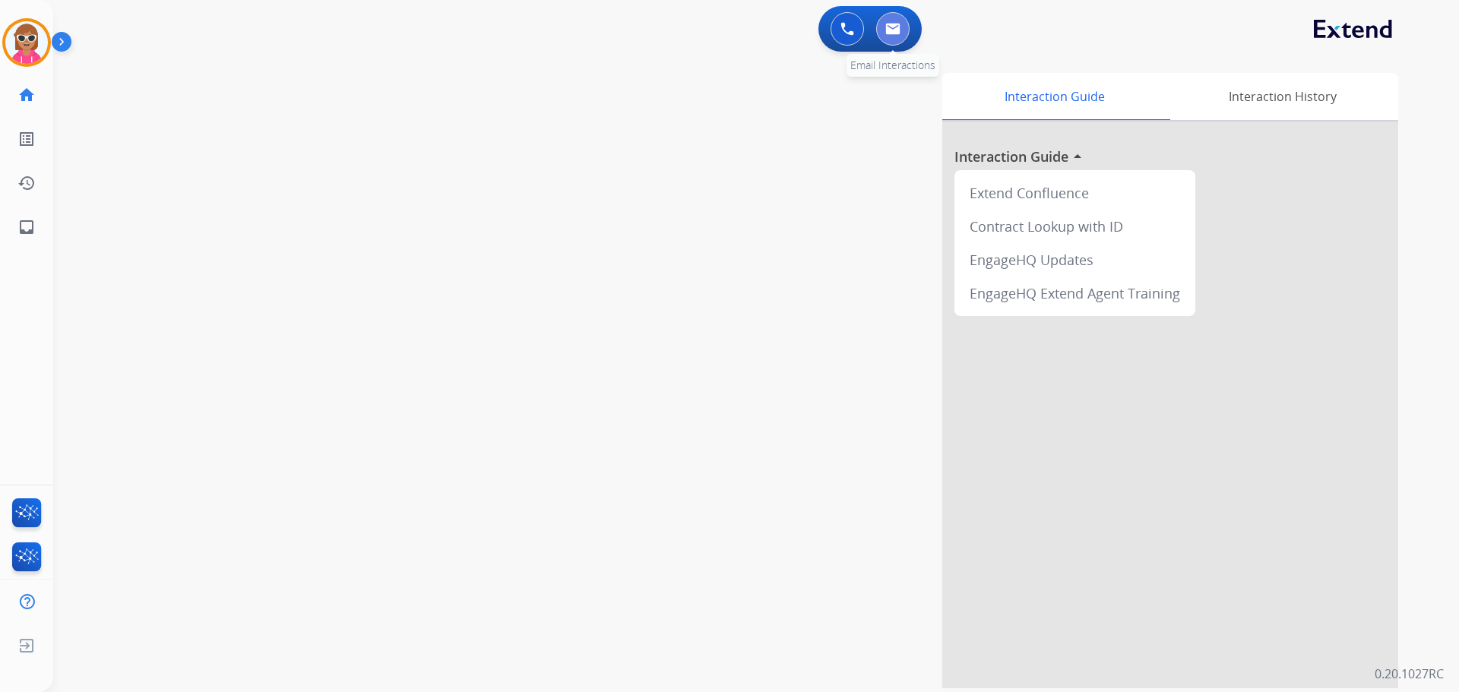
click at [904, 21] on button at bounding box center [892, 28] width 33 height 33
select select "**********"
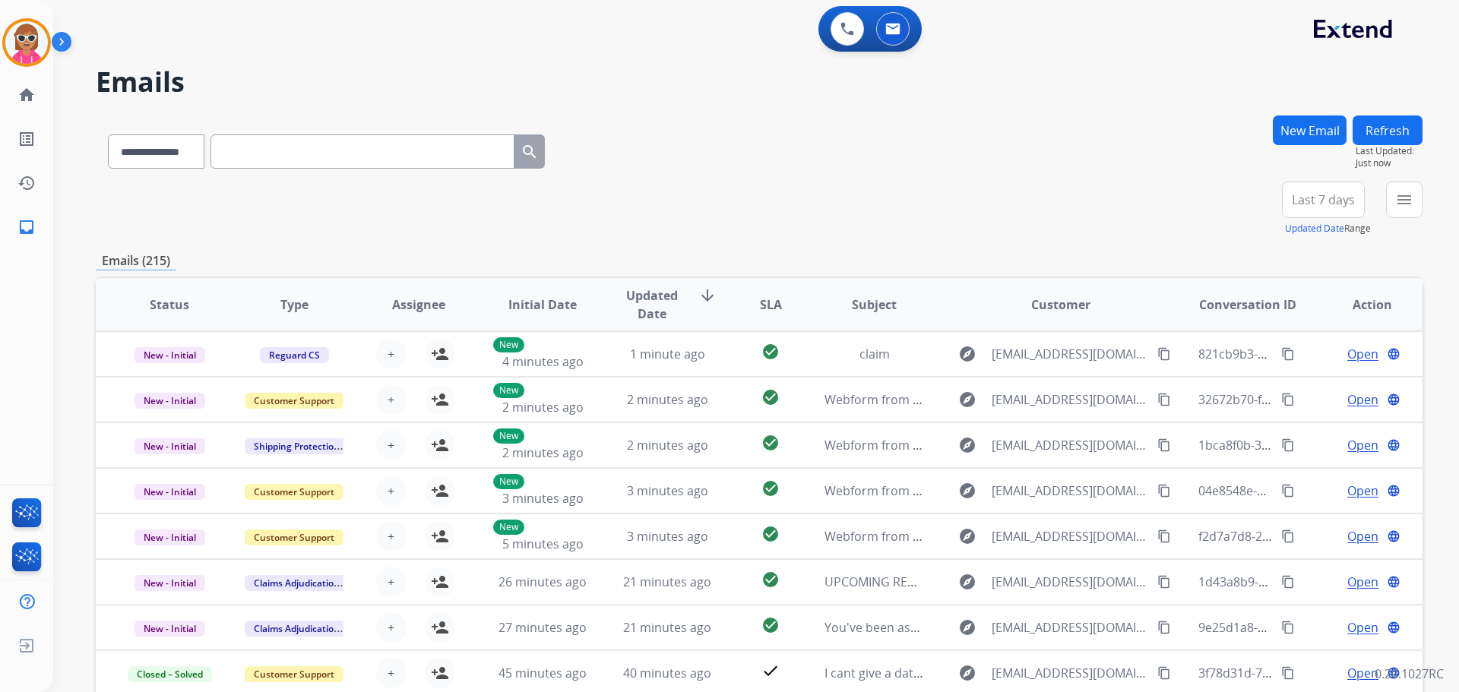
drag, startPoint x: 1424, startPoint y: 201, endPoint x: 1411, endPoint y: 202, distance: 13.8
click at [1423, 201] on div "**********" at bounding box center [756, 346] width 1406 height 692
click at [1411, 202] on mat-icon "menu" at bounding box center [1404, 200] width 18 height 18
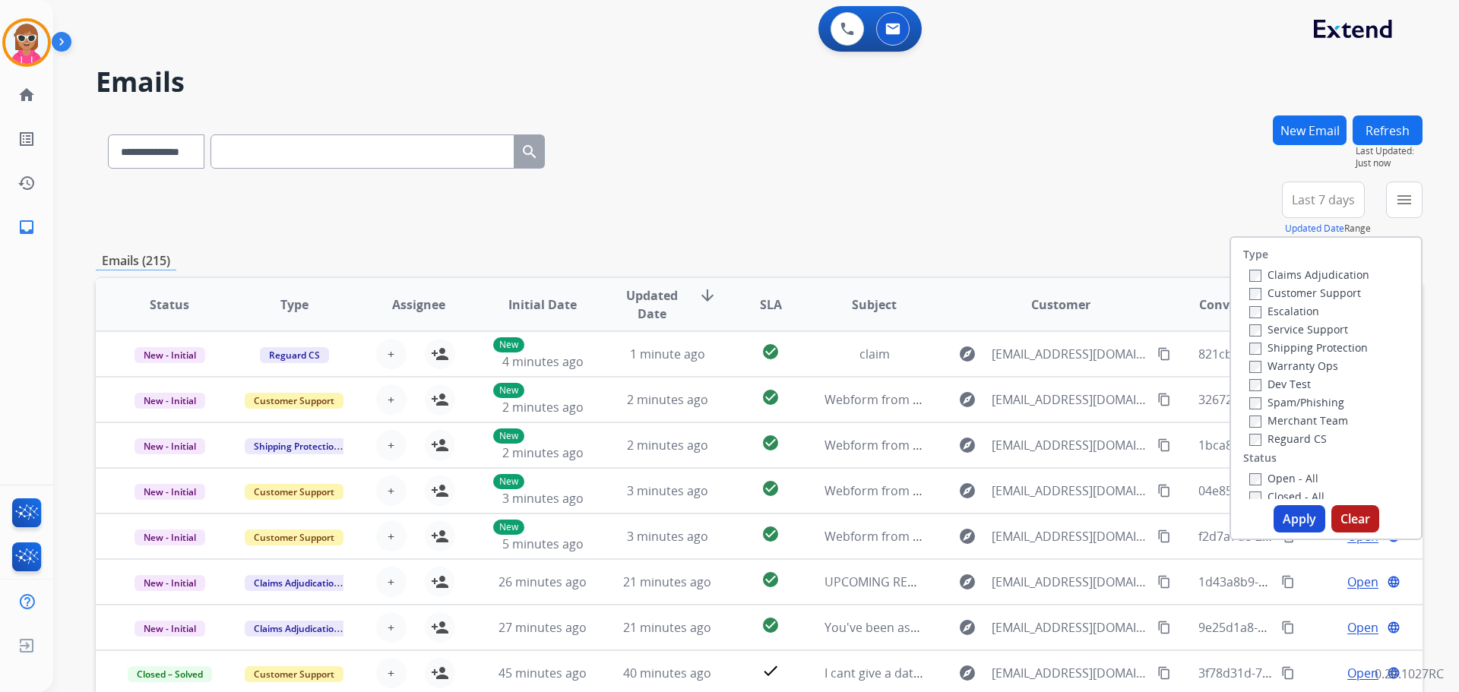
click at [1328, 291] on label "Customer Support" at bounding box center [1305, 293] width 112 height 14
click at [1310, 347] on label "Shipping Protection" at bounding box center [1308, 347] width 119 height 14
click at [1318, 290] on label "Customer Support" at bounding box center [1305, 293] width 112 height 14
click at [1311, 339] on div "Shipping Protection" at bounding box center [1309, 347] width 120 height 18
click at [1311, 355] on div "Shipping Protection" at bounding box center [1309, 347] width 120 height 18
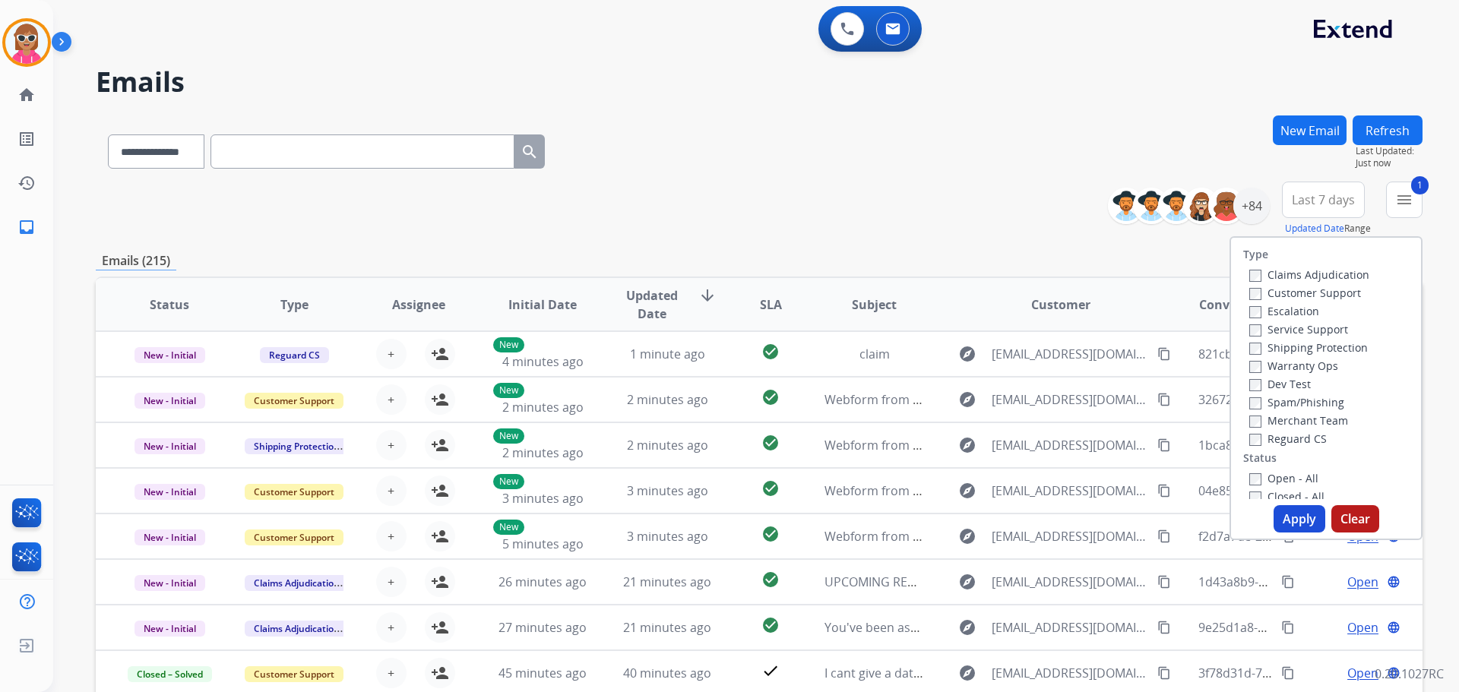
drag, startPoint x: 1308, startPoint y: 348, endPoint x: 1304, endPoint y: 372, distance: 24.6
click at [1308, 347] on label "Shipping Protection" at bounding box center [1308, 347] width 119 height 14
click at [1300, 439] on label "Reguard CS" at bounding box center [1288, 439] width 78 height 14
drag, startPoint x: 1287, startPoint y: 478, endPoint x: 1286, endPoint y: 490, distance: 12.2
click at [1286, 480] on label "Open - All" at bounding box center [1283, 478] width 69 height 14
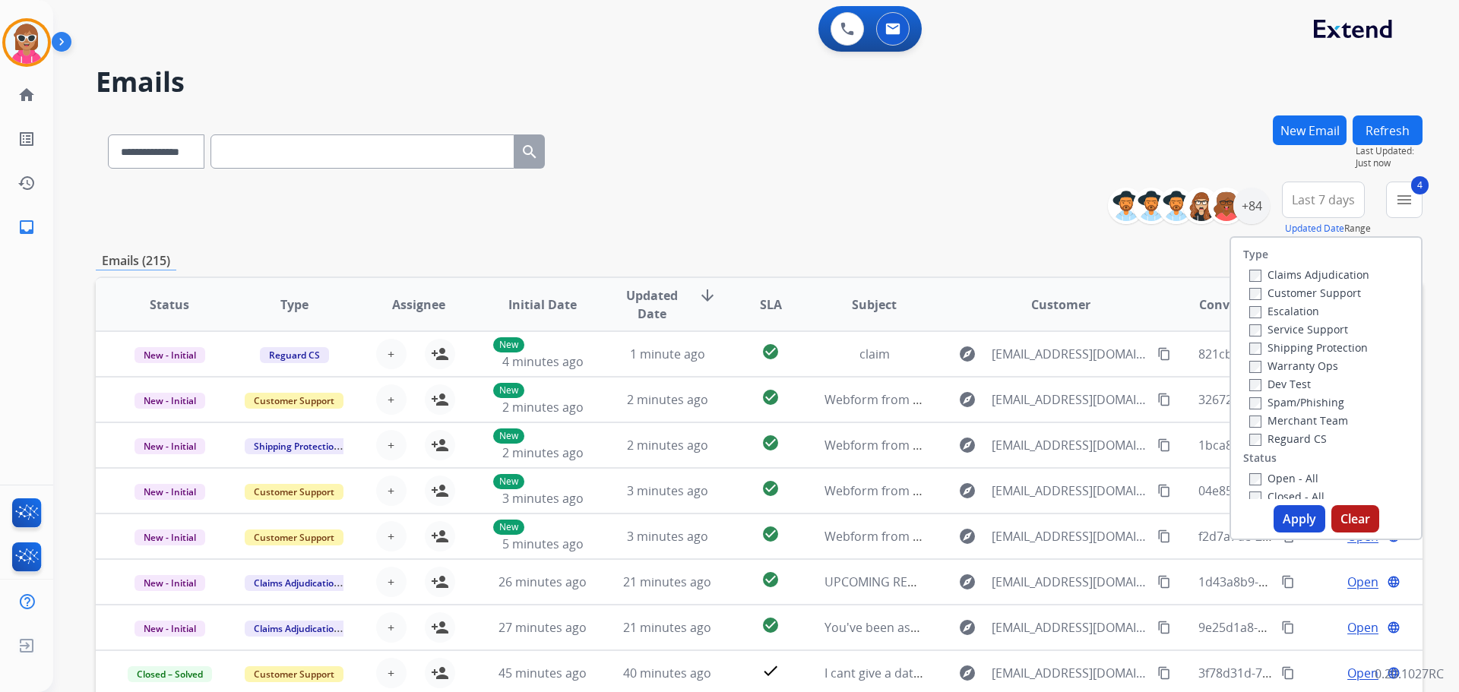
click at [1286, 517] on button "Apply" at bounding box center [1300, 518] width 52 height 27
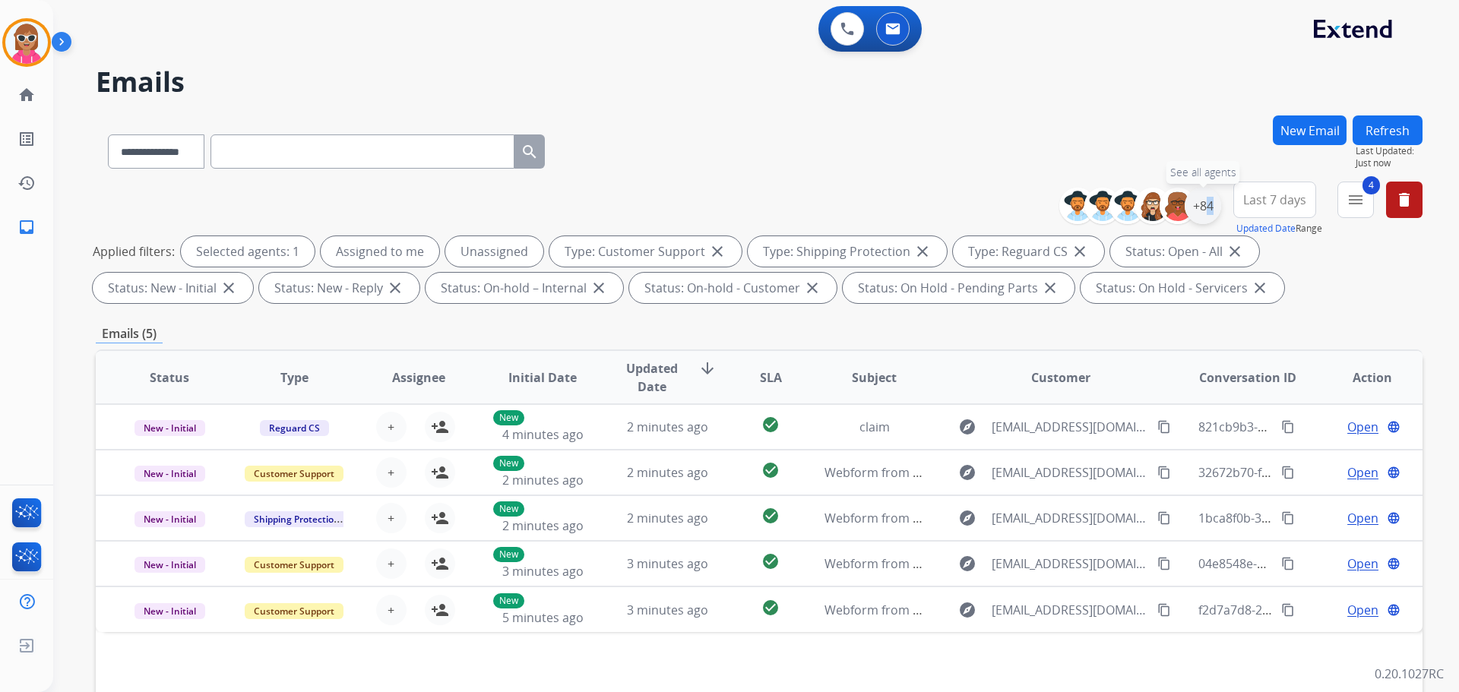
click at [1202, 194] on div "+84" at bounding box center [1203, 206] width 36 height 36
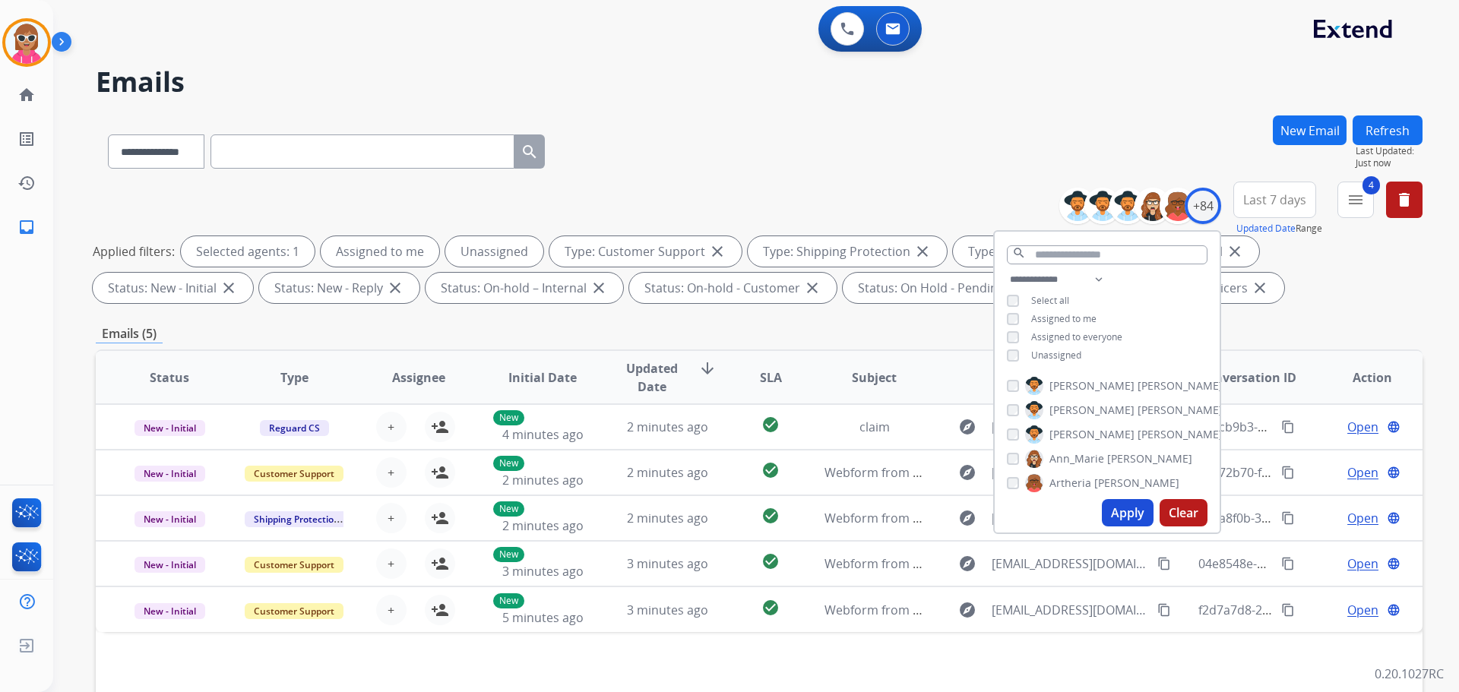
click at [1064, 312] on span "Assigned to me" at bounding box center [1063, 318] width 65 height 13
click at [1066, 354] on span "Unassigned" at bounding box center [1056, 355] width 50 height 13
click at [1091, 260] on input "text" at bounding box center [1107, 254] width 201 height 19
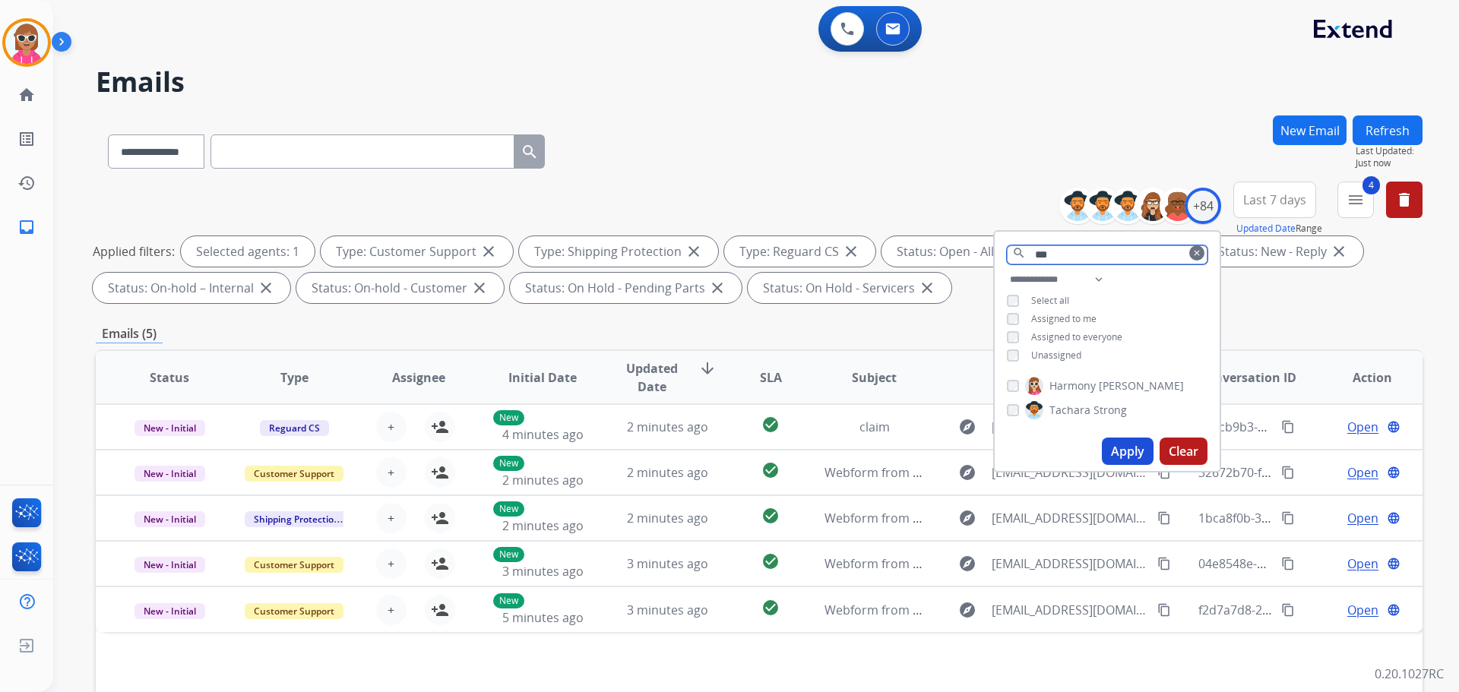
type input "***"
click at [1062, 378] on span "Harmony" at bounding box center [1073, 385] width 46 height 15
click at [1109, 438] on button "Apply" at bounding box center [1128, 451] width 52 height 27
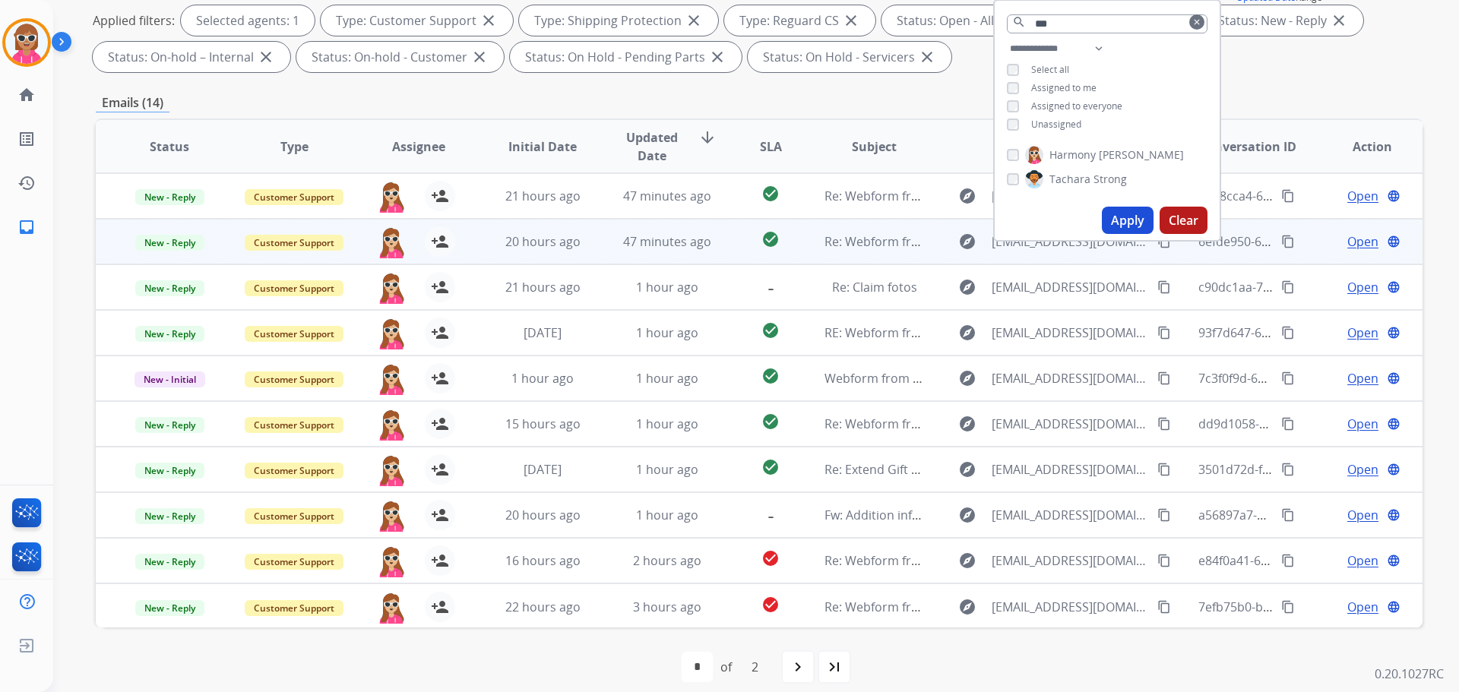
scroll to position [245, 0]
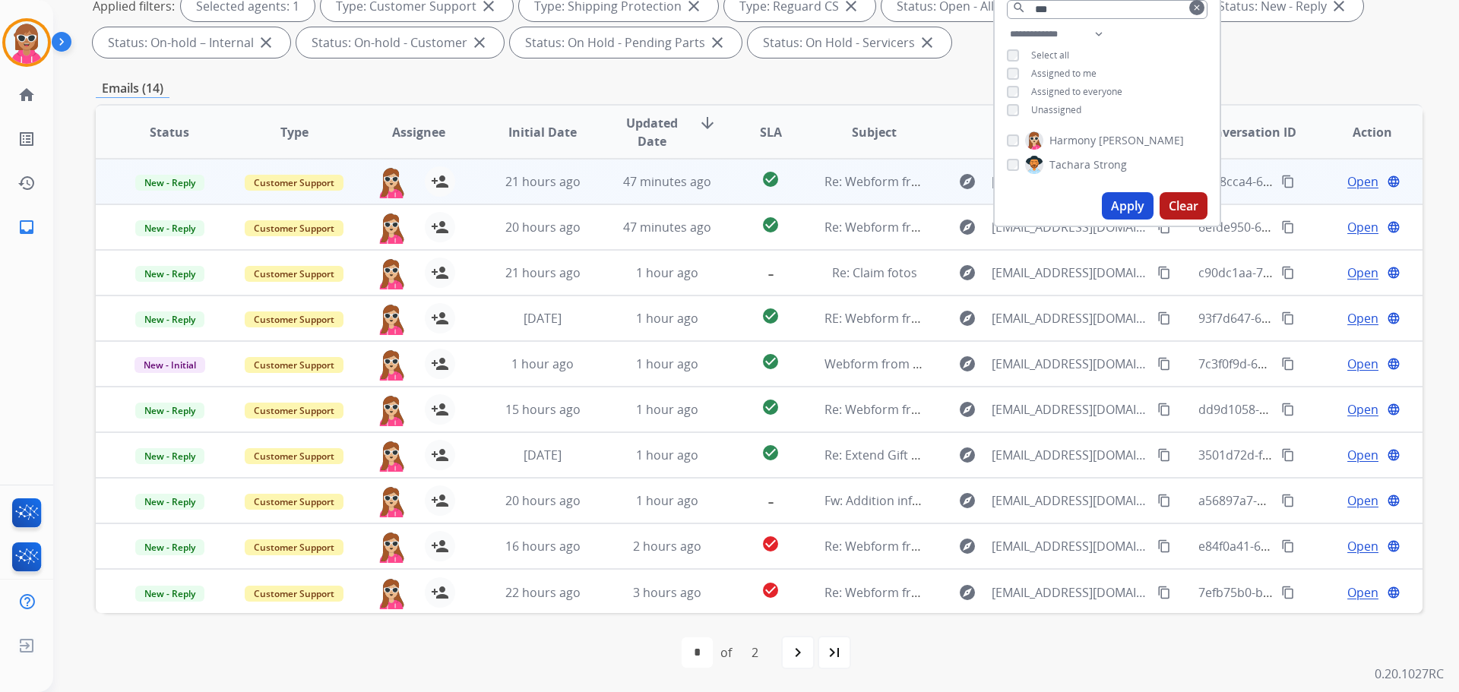
click at [743, 163] on td "check_circle" at bounding box center [758, 182] width 83 height 46
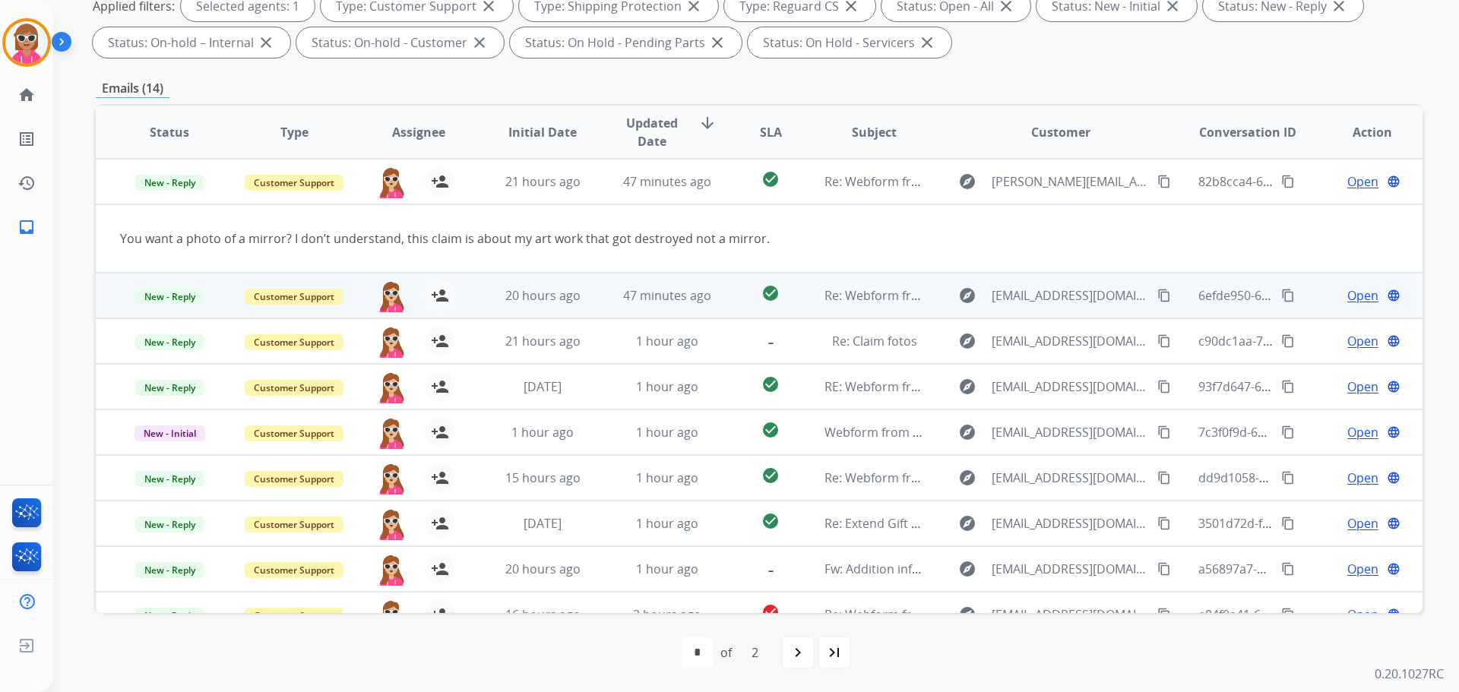
click at [736, 309] on td "check_circle" at bounding box center [758, 296] width 83 height 46
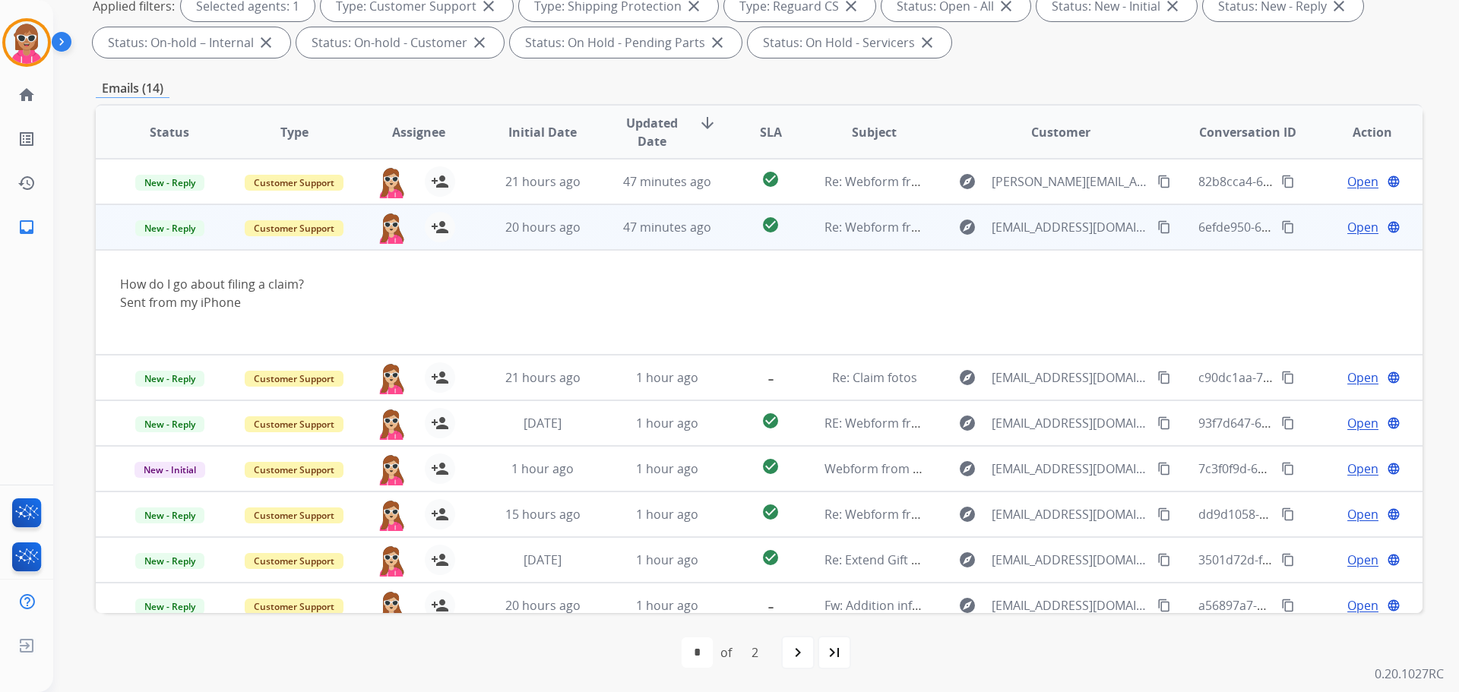
scroll to position [46, 0]
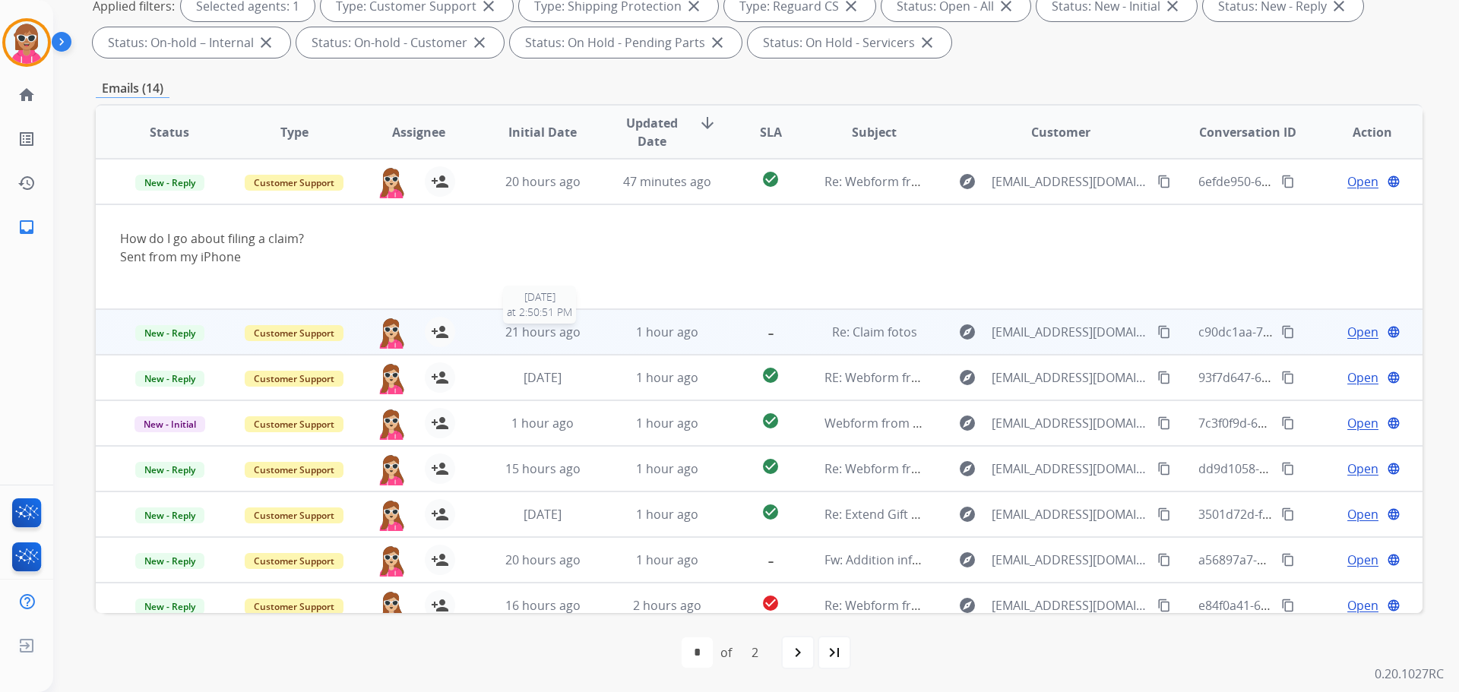
click at [575, 351] on td "21 hours ago [DATE] 2:50:51 PM" at bounding box center [531, 332] width 125 height 46
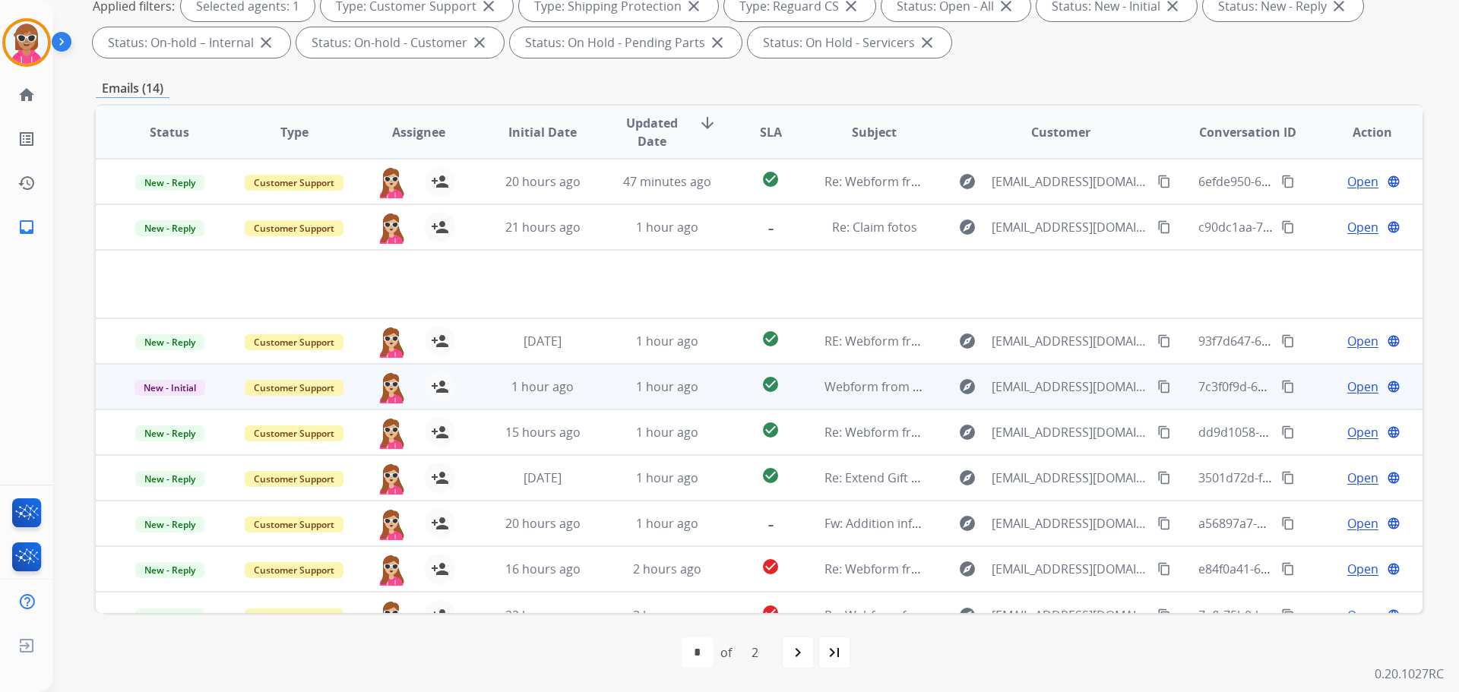
scroll to position [70, 0]
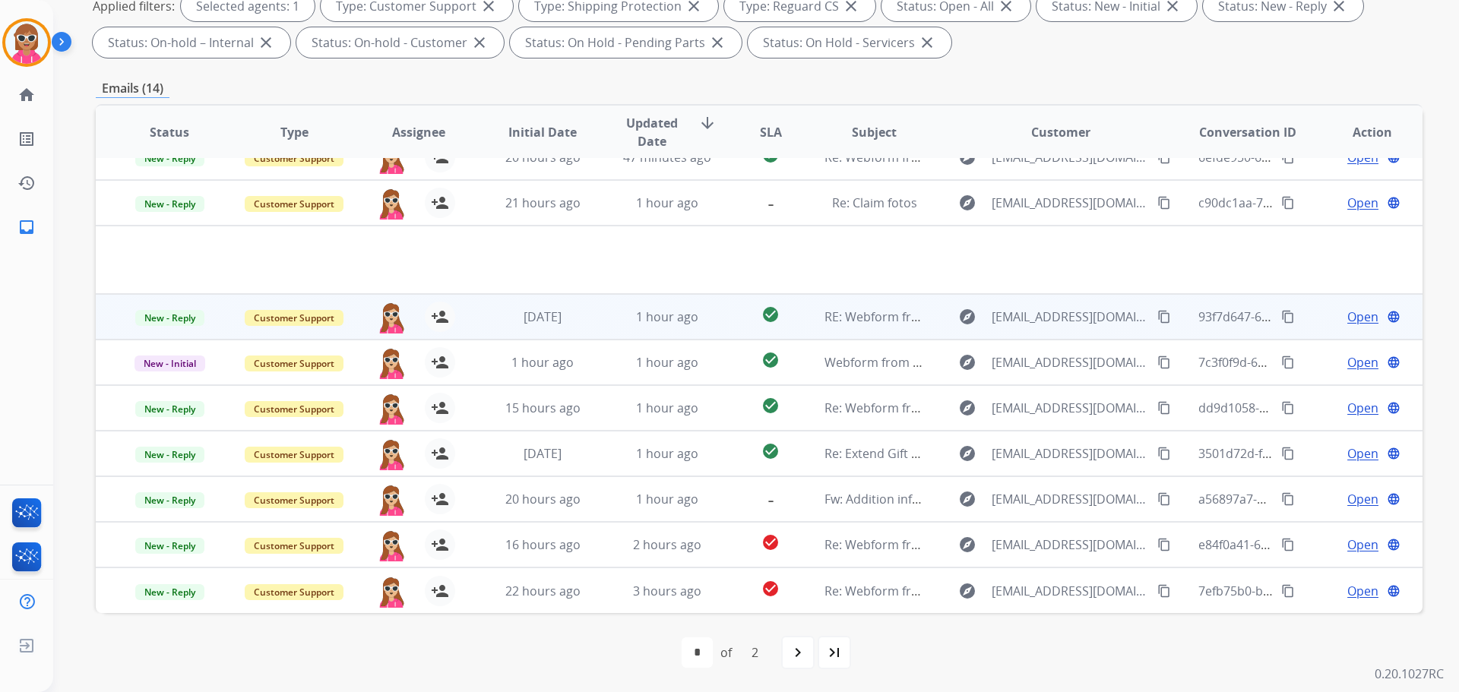
click at [610, 303] on td "1 hour ago" at bounding box center [656, 317] width 125 height 46
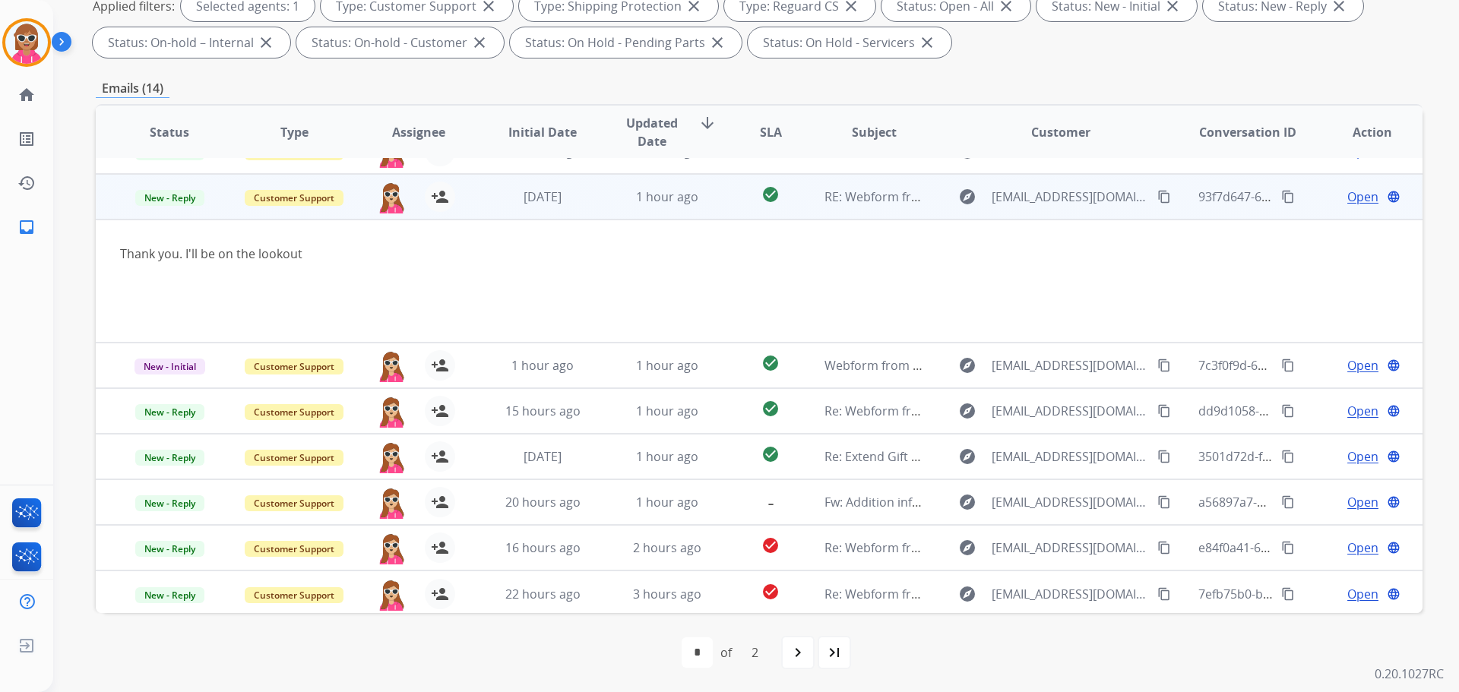
scroll to position [125, 0]
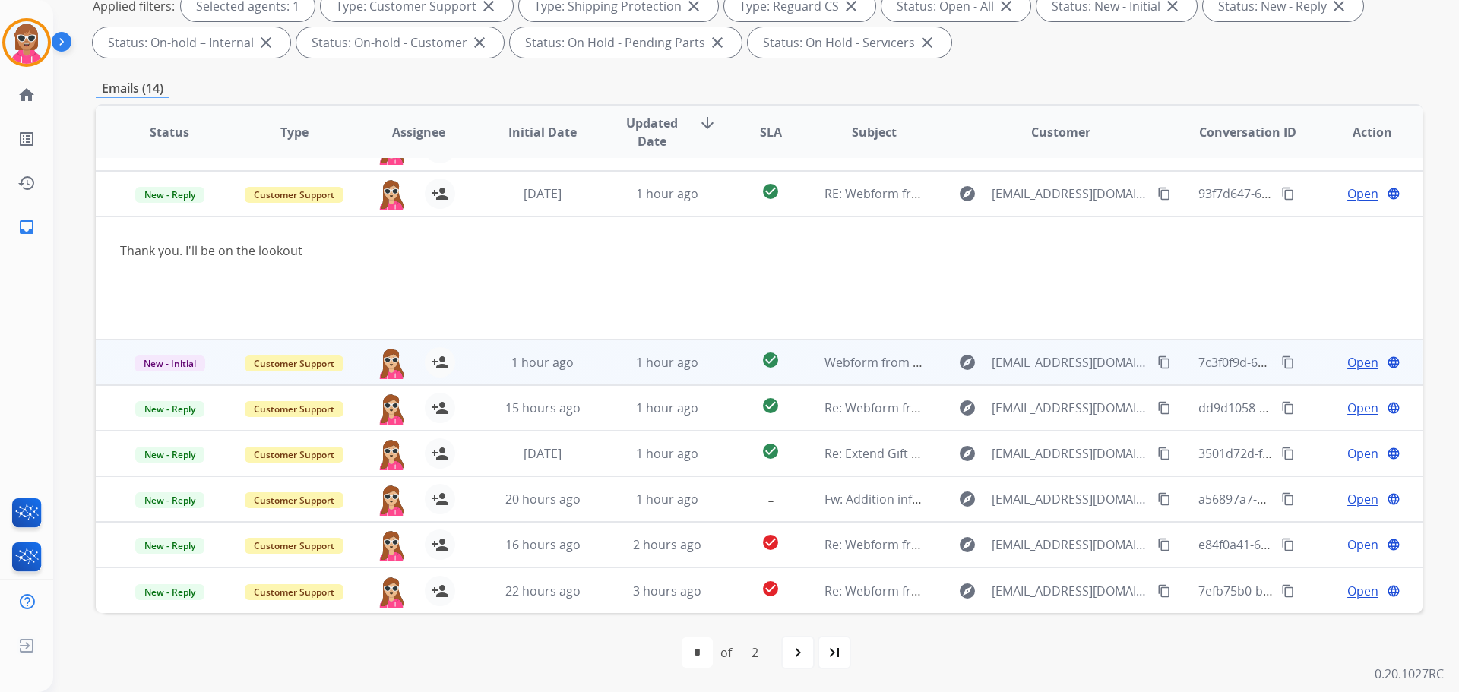
click at [600, 353] on td "1 hour ago" at bounding box center [656, 363] width 125 height 46
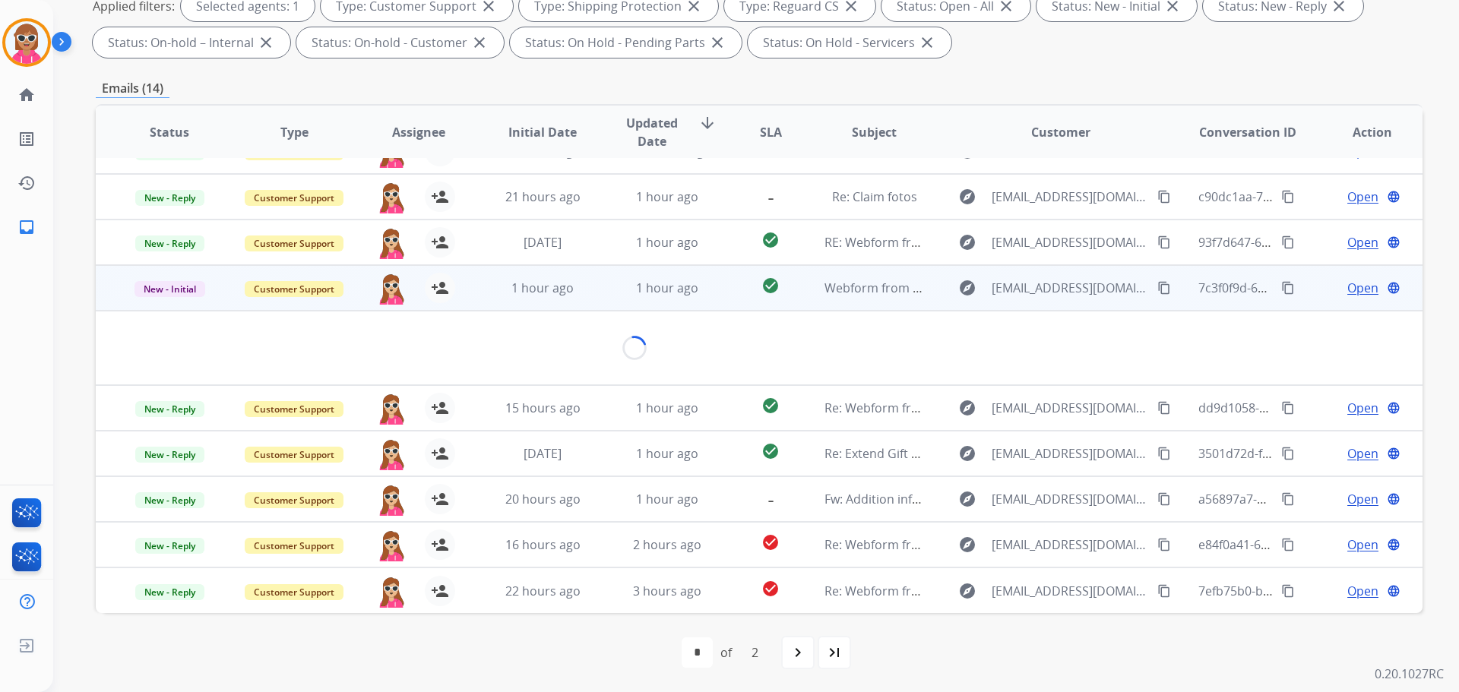
scroll to position [70, 0]
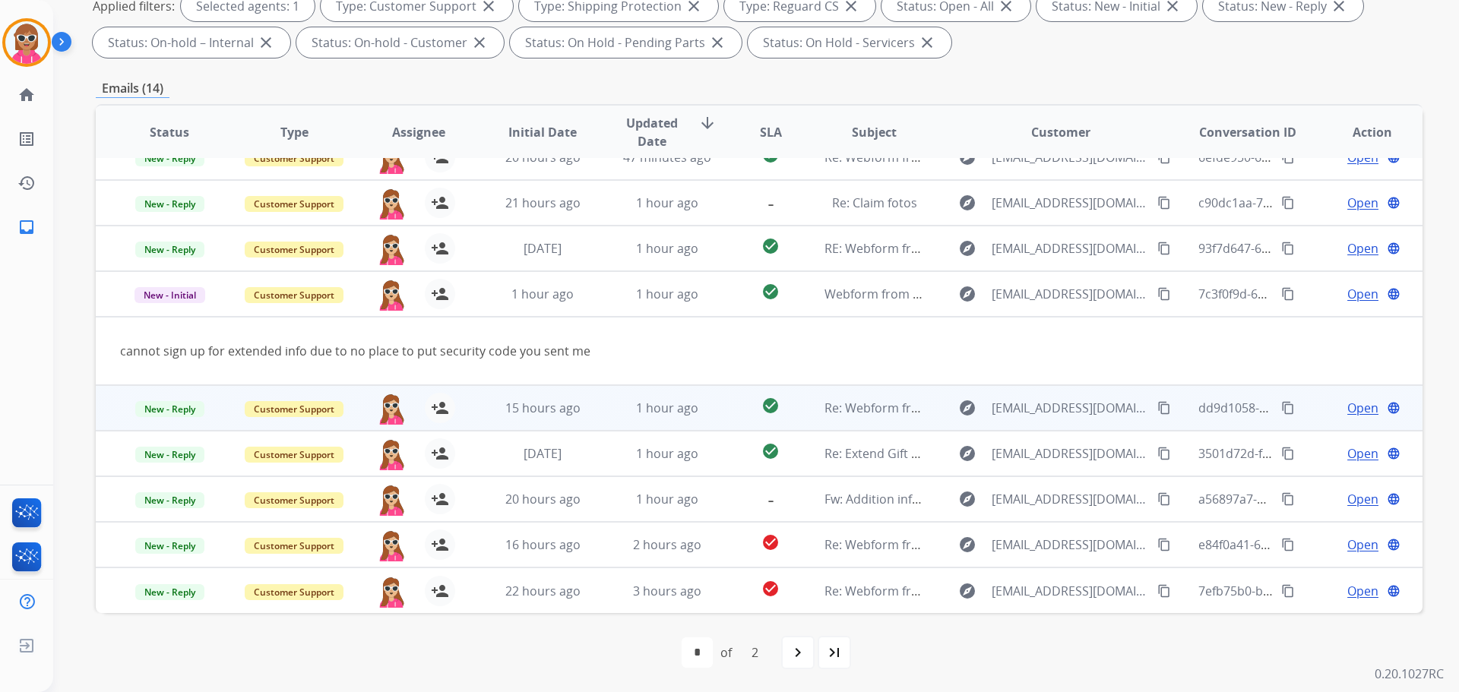
click at [569, 419] on td "15 hours ago" at bounding box center [531, 408] width 125 height 46
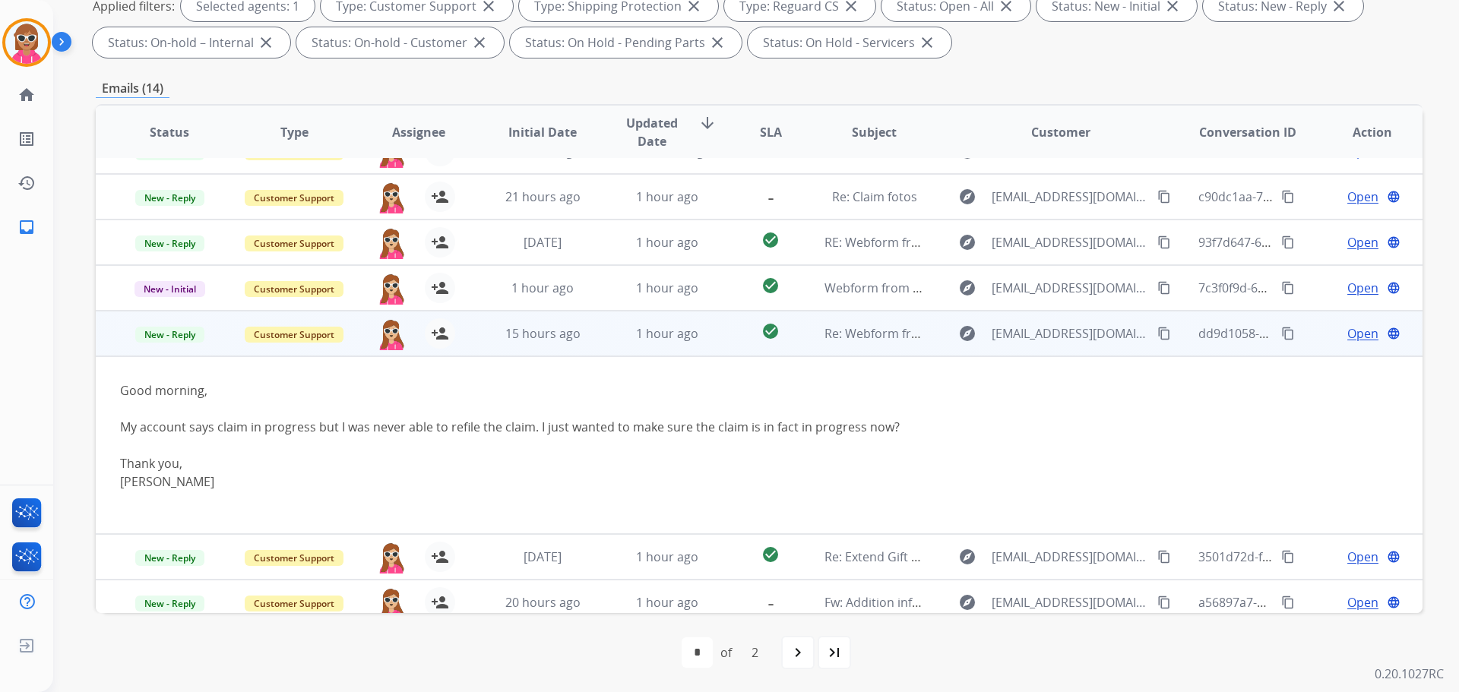
scroll to position [179, 0]
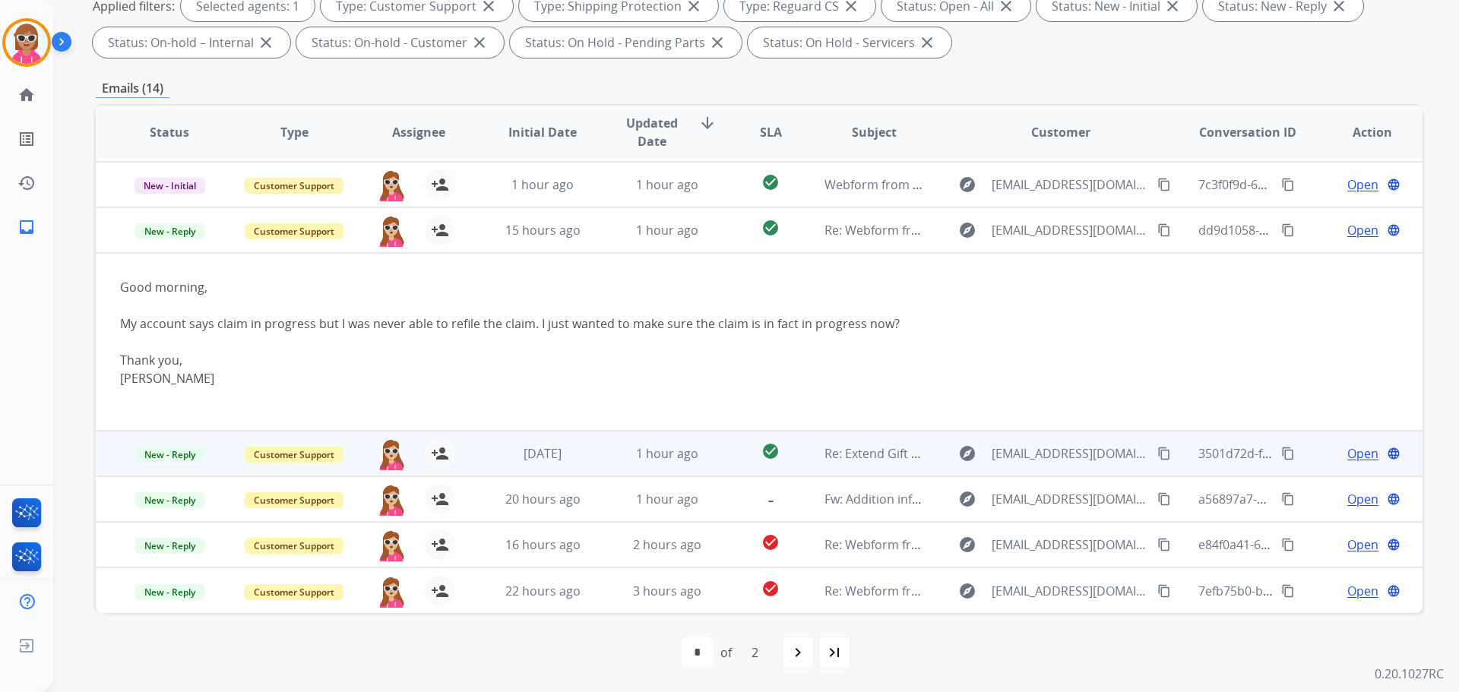
click at [599, 443] on td "1 hour ago" at bounding box center [656, 454] width 125 height 46
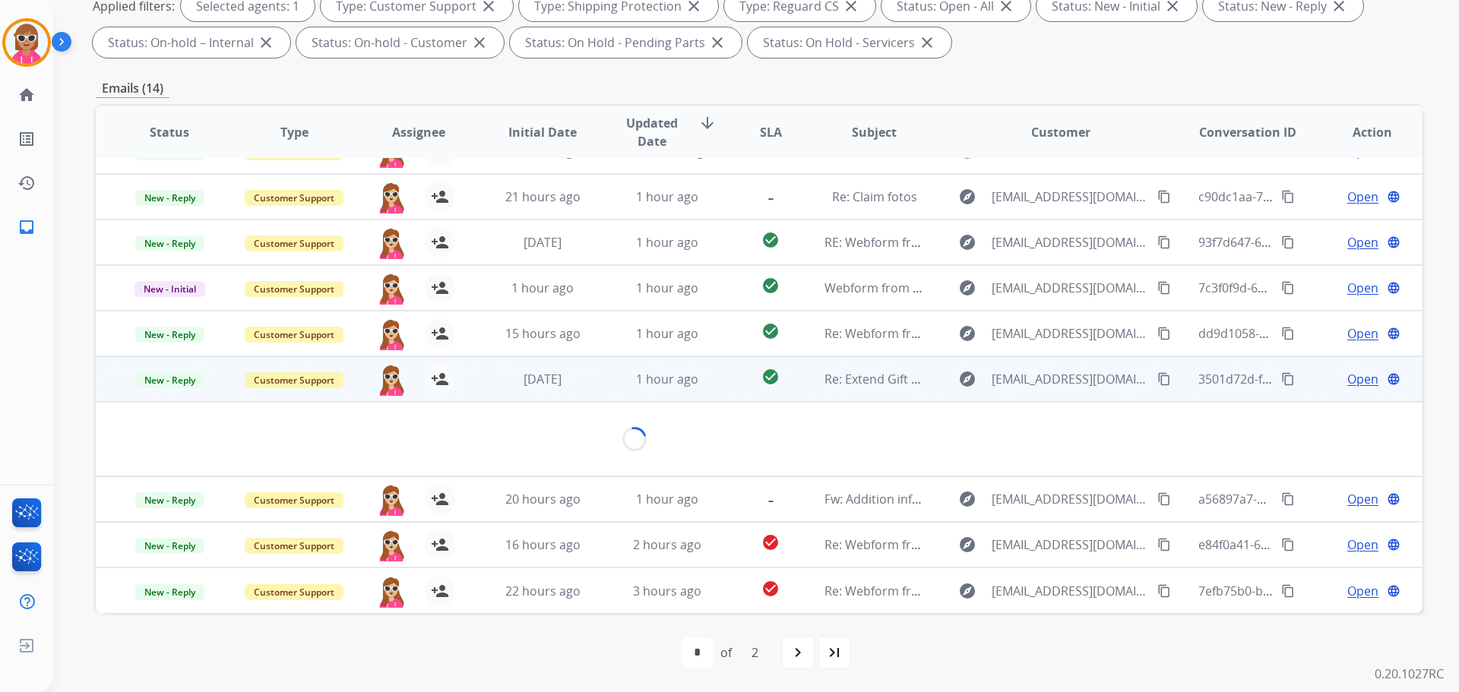
scroll to position [70, 0]
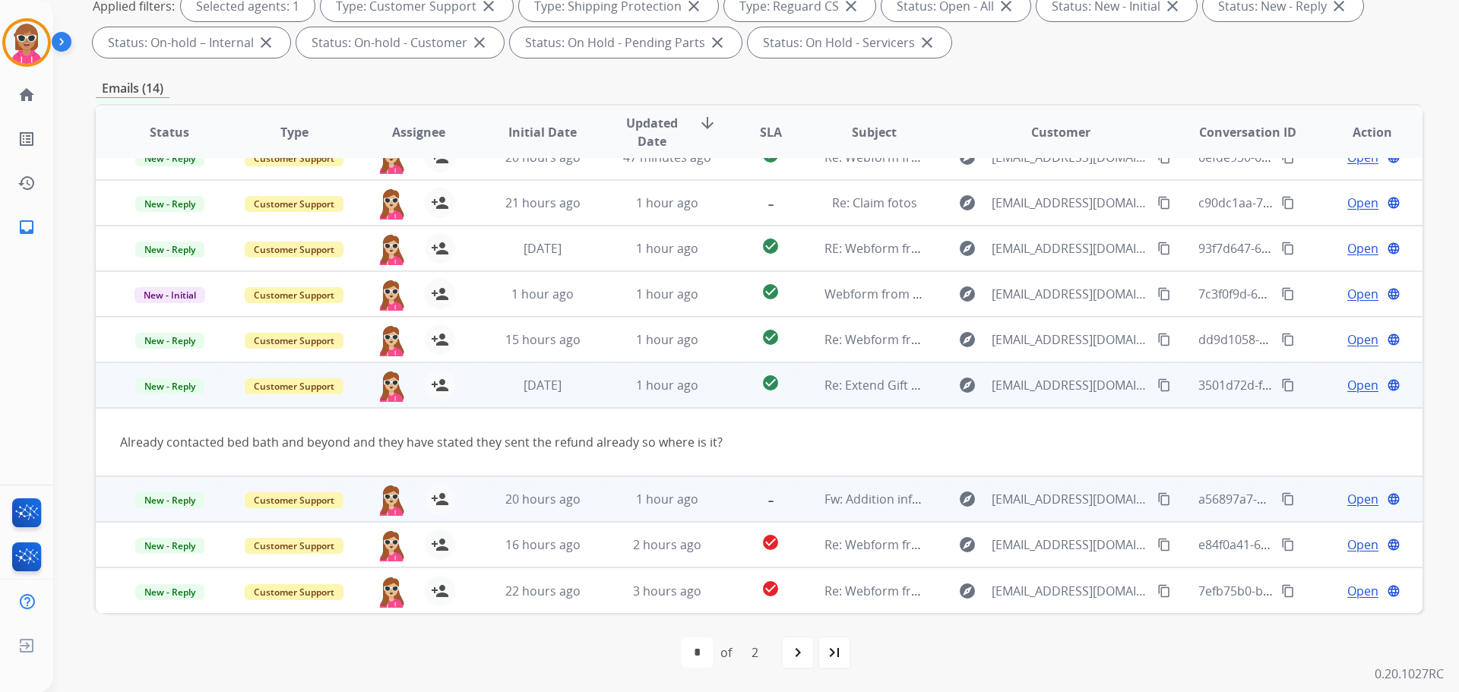
click at [581, 488] on td "20 hours ago" at bounding box center [531, 500] width 125 height 46
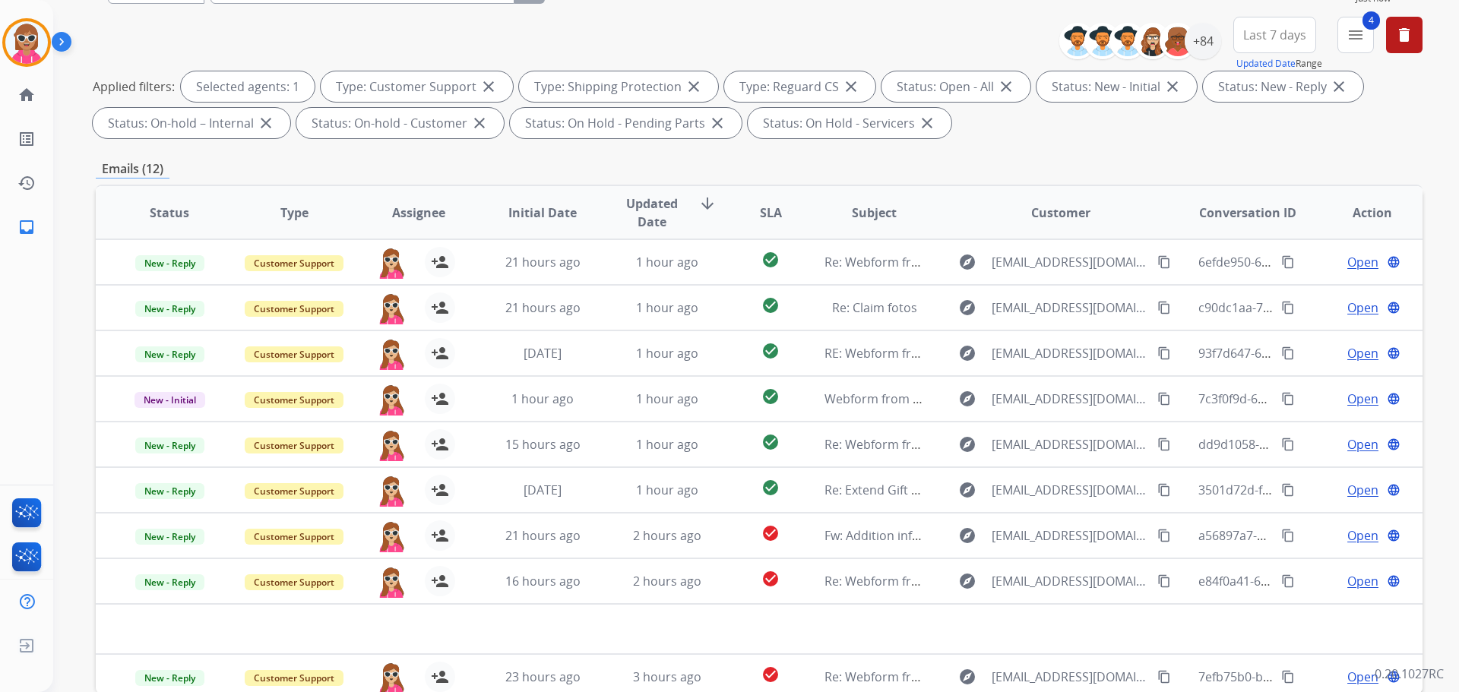
scroll to position [0, 0]
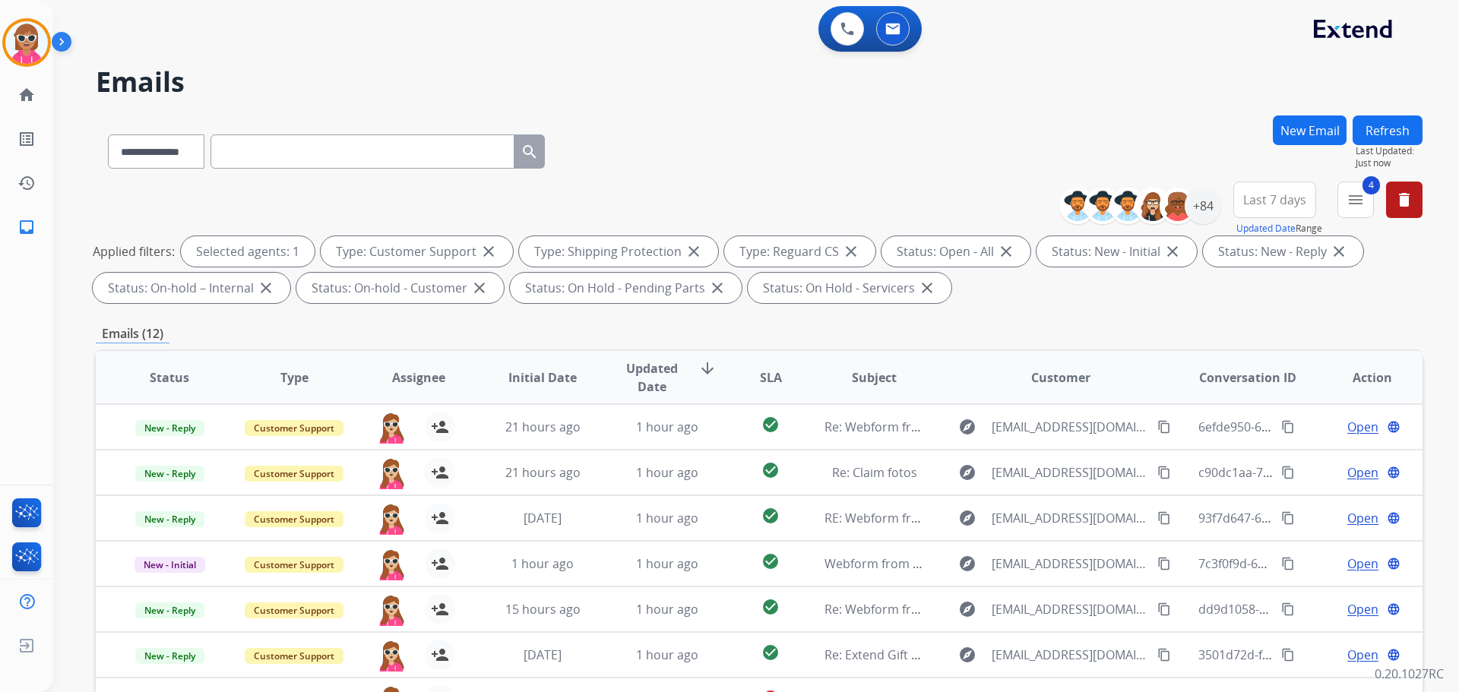
click at [1395, 105] on div "**********" at bounding box center [738, 401] width 1370 height 692
click at [1393, 128] on button "Refresh" at bounding box center [1388, 131] width 70 height 30
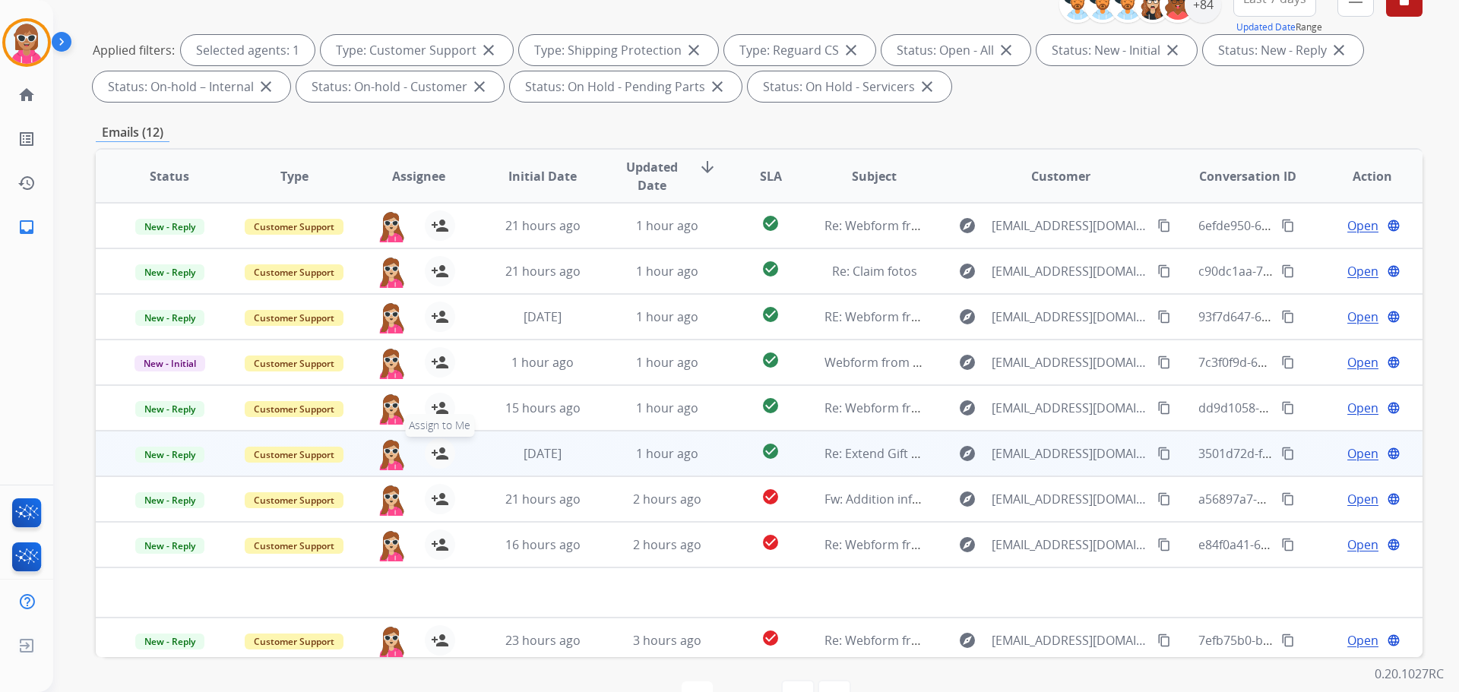
scroll to position [245, 0]
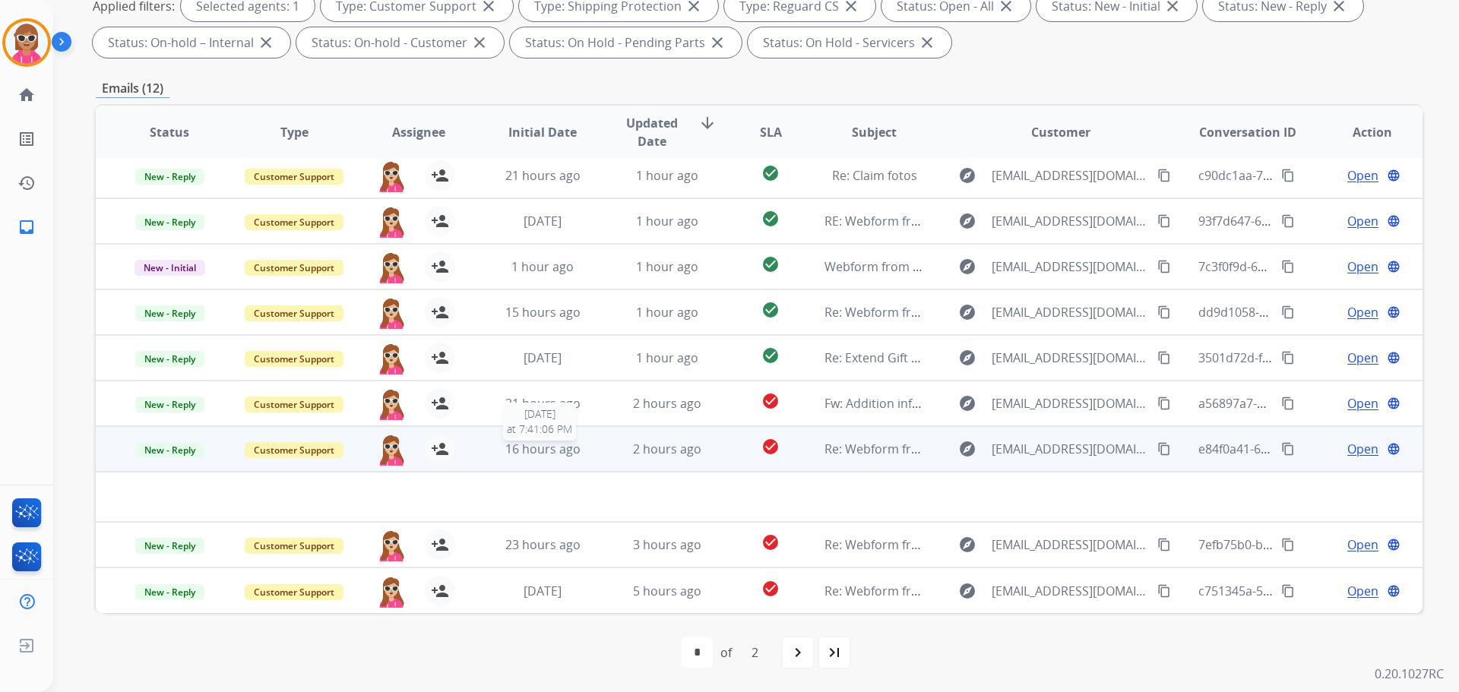
click at [587, 441] on div "16 hours ago" at bounding box center [543, 449] width 100 height 18
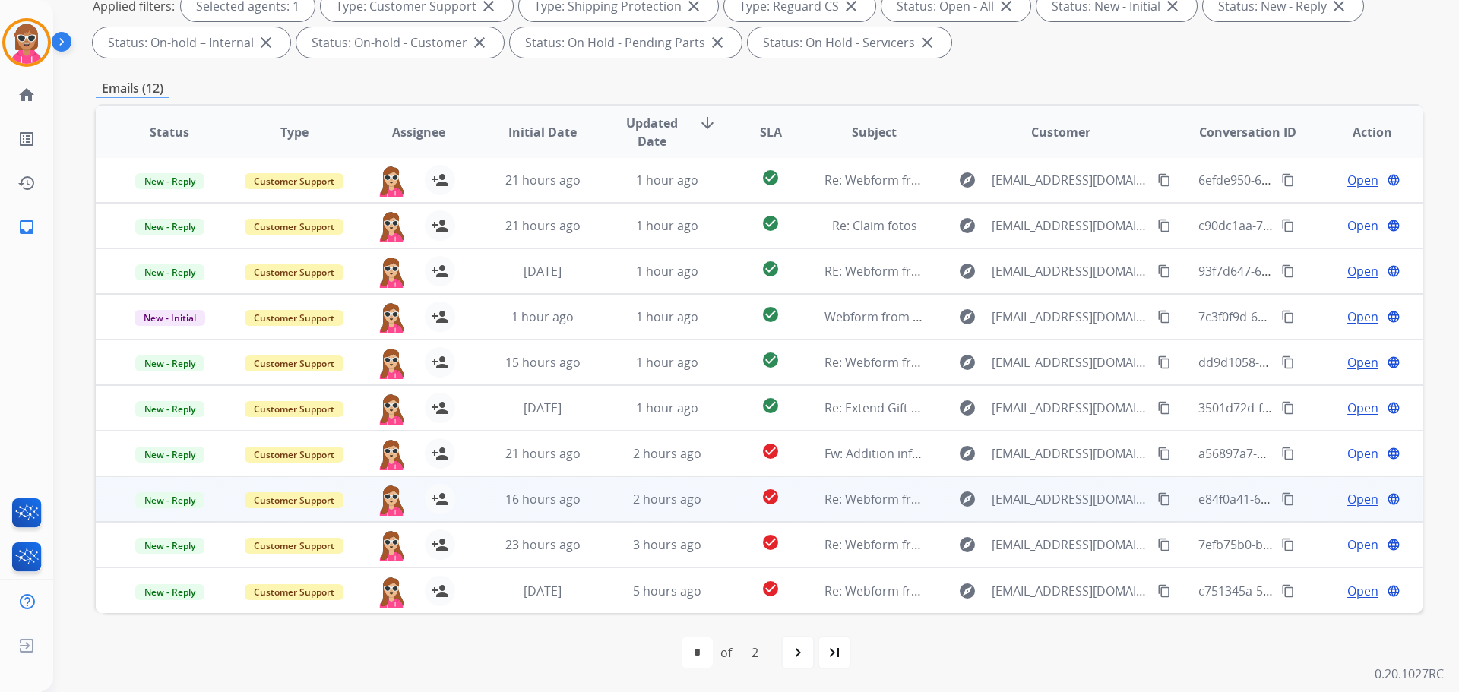
scroll to position [2, 0]
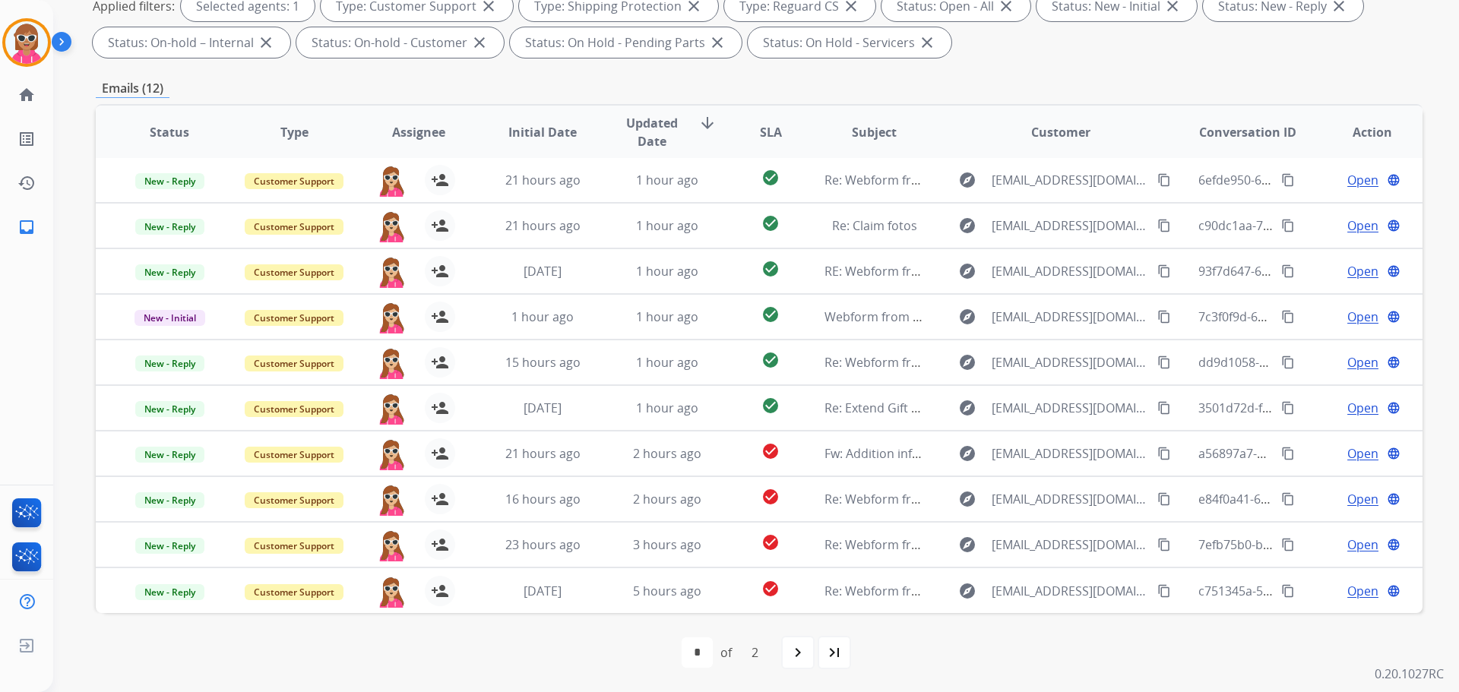
click at [781, 647] on div "navigate_next" at bounding box center [797, 652] width 33 height 33
select select "*"
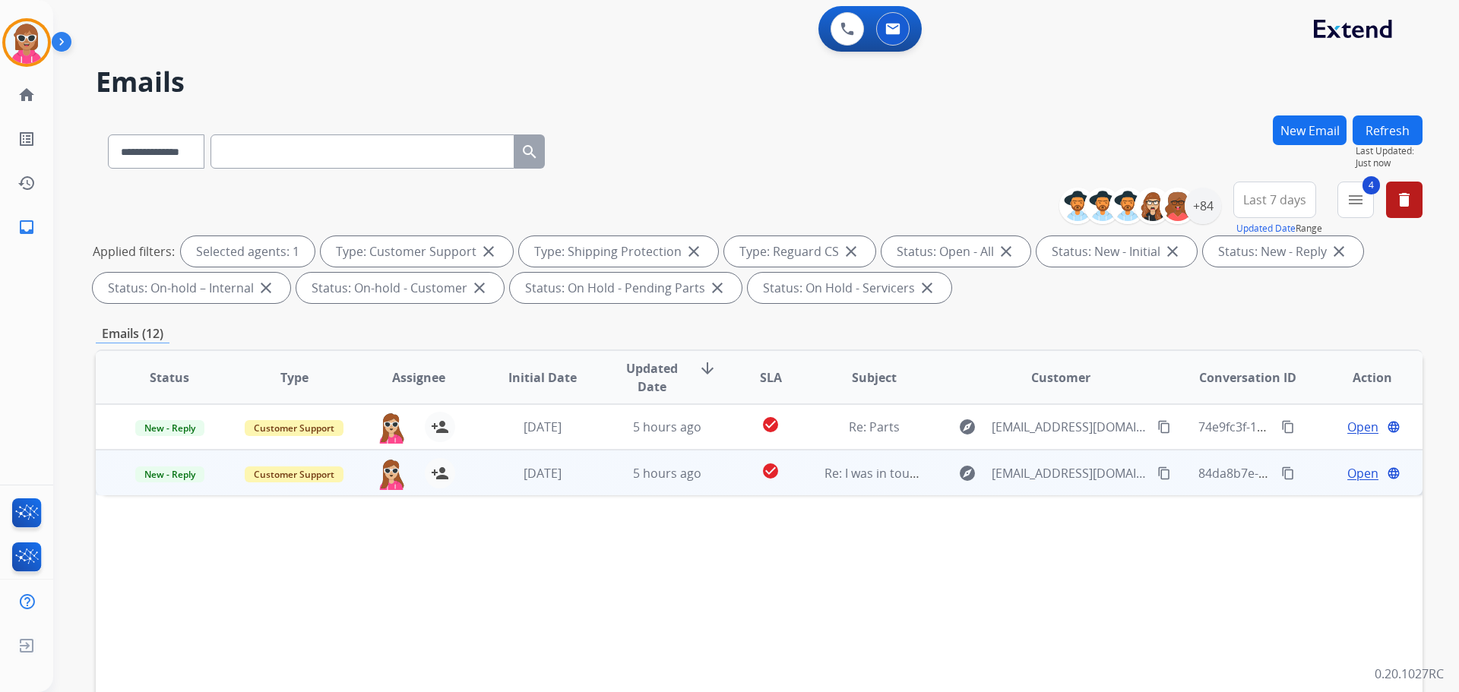
scroll to position [0, 0]
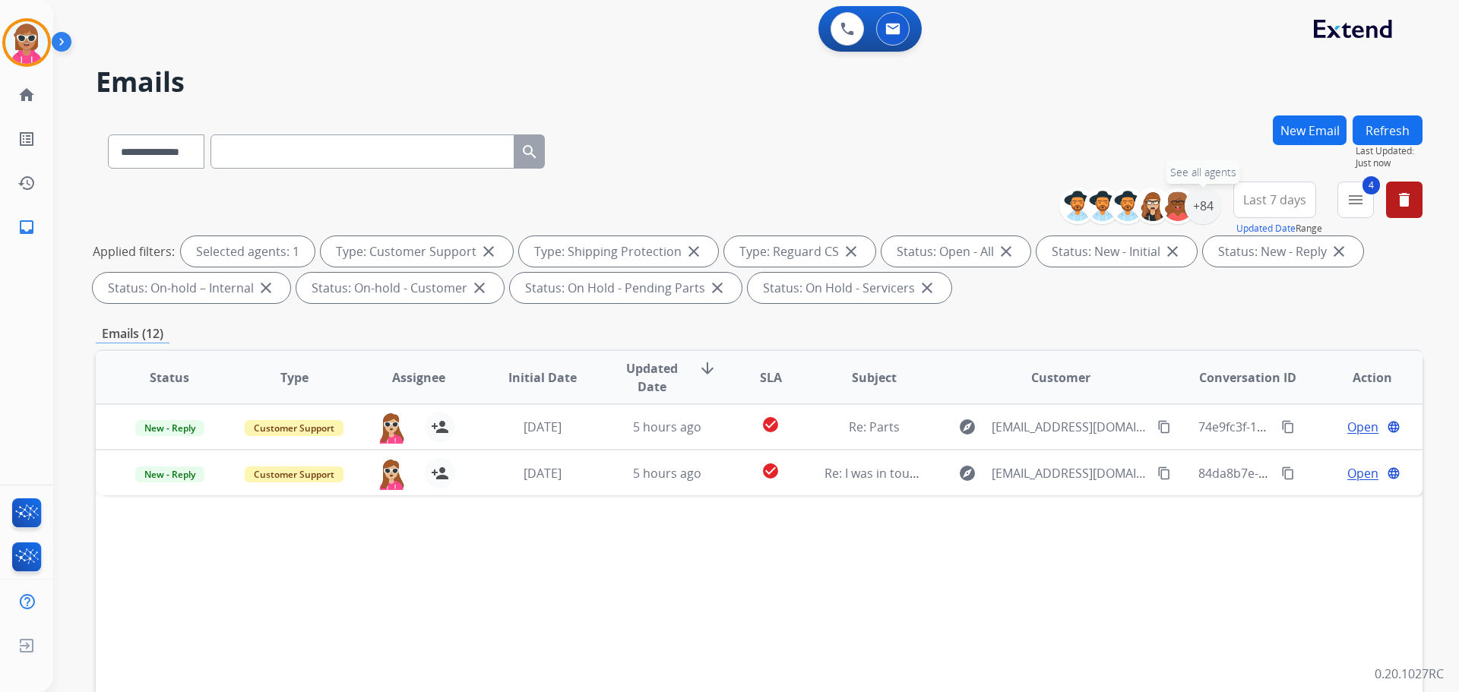
drag, startPoint x: 1214, startPoint y: 199, endPoint x: 1183, endPoint y: 262, distance: 70.4
click at [1213, 201] on div "+84" at bounding box center [1203, 206] width 36 height 36
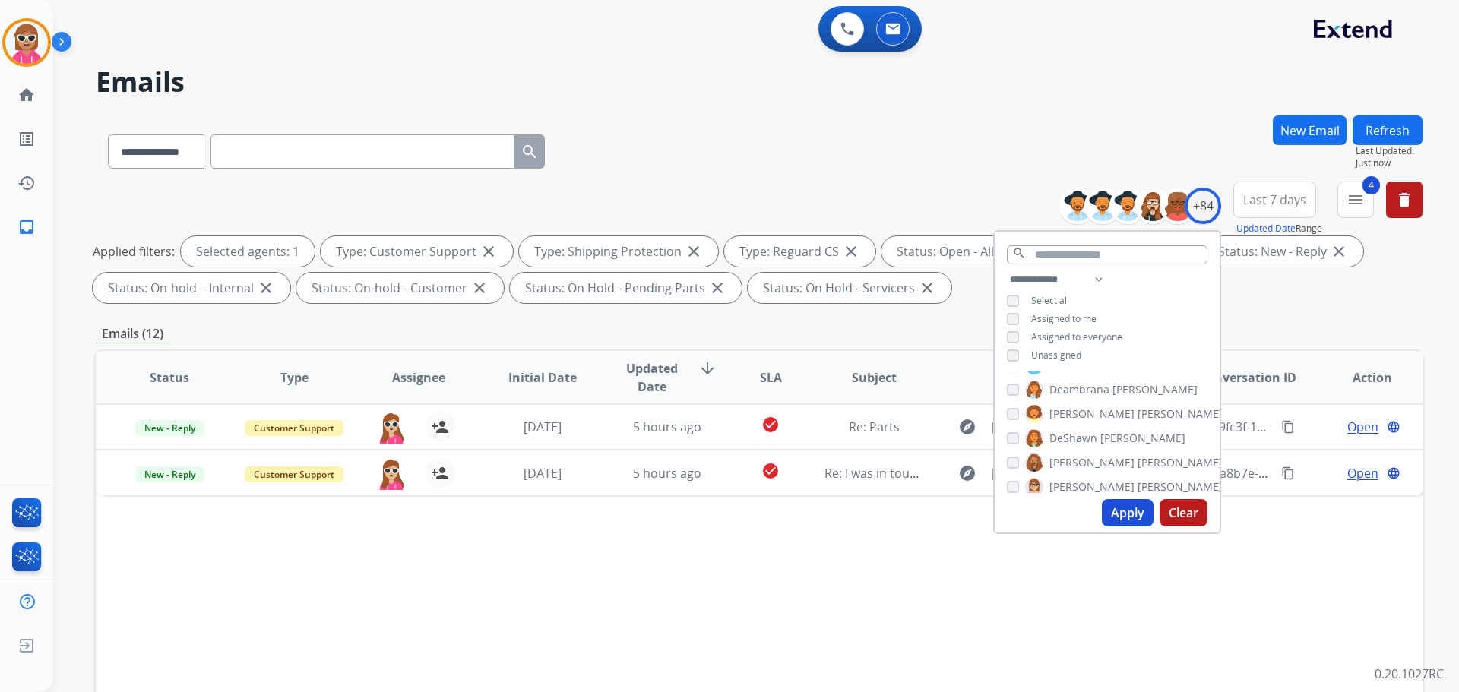
scroll to position [456, 0]
click at [846, 23] on img at bounding box center [848, 29] width 14 height 14
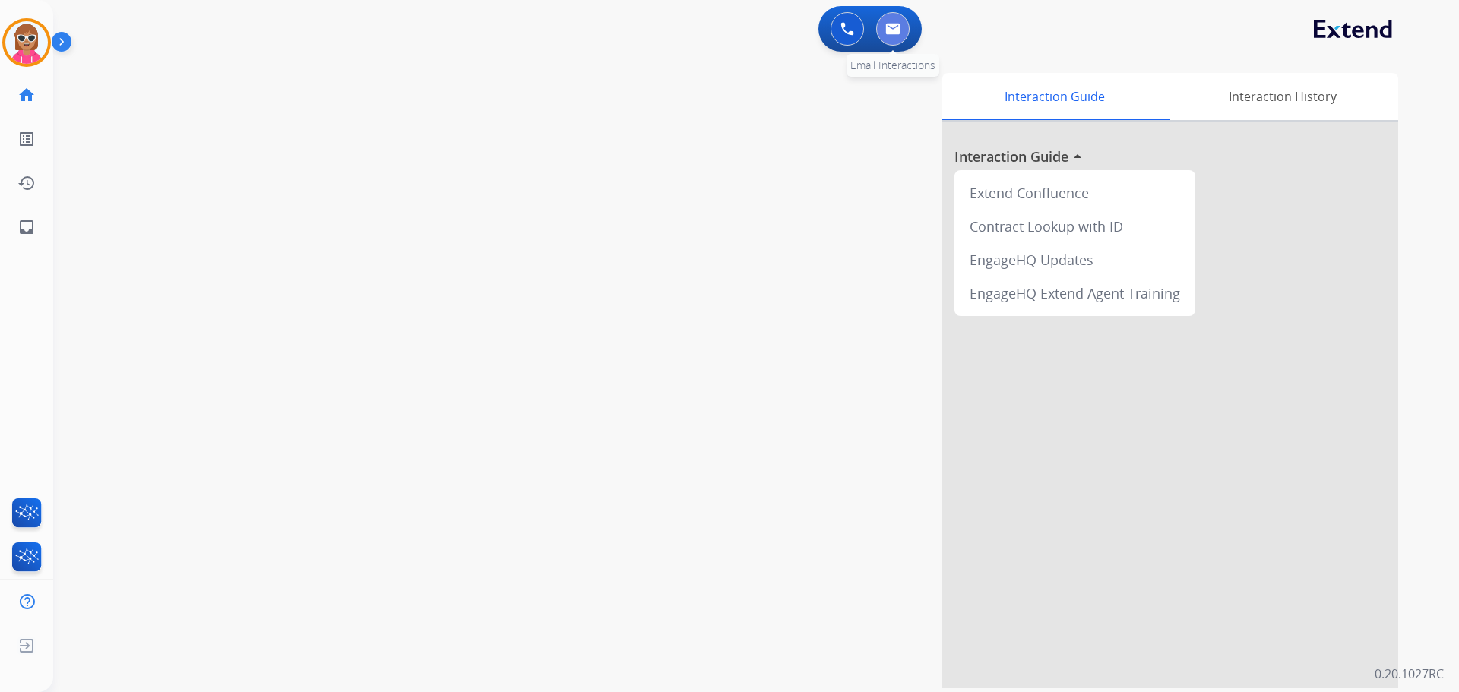
click at [890, 27] on img at bounding box center [892, 29] width 15 height 12
select select "**********"
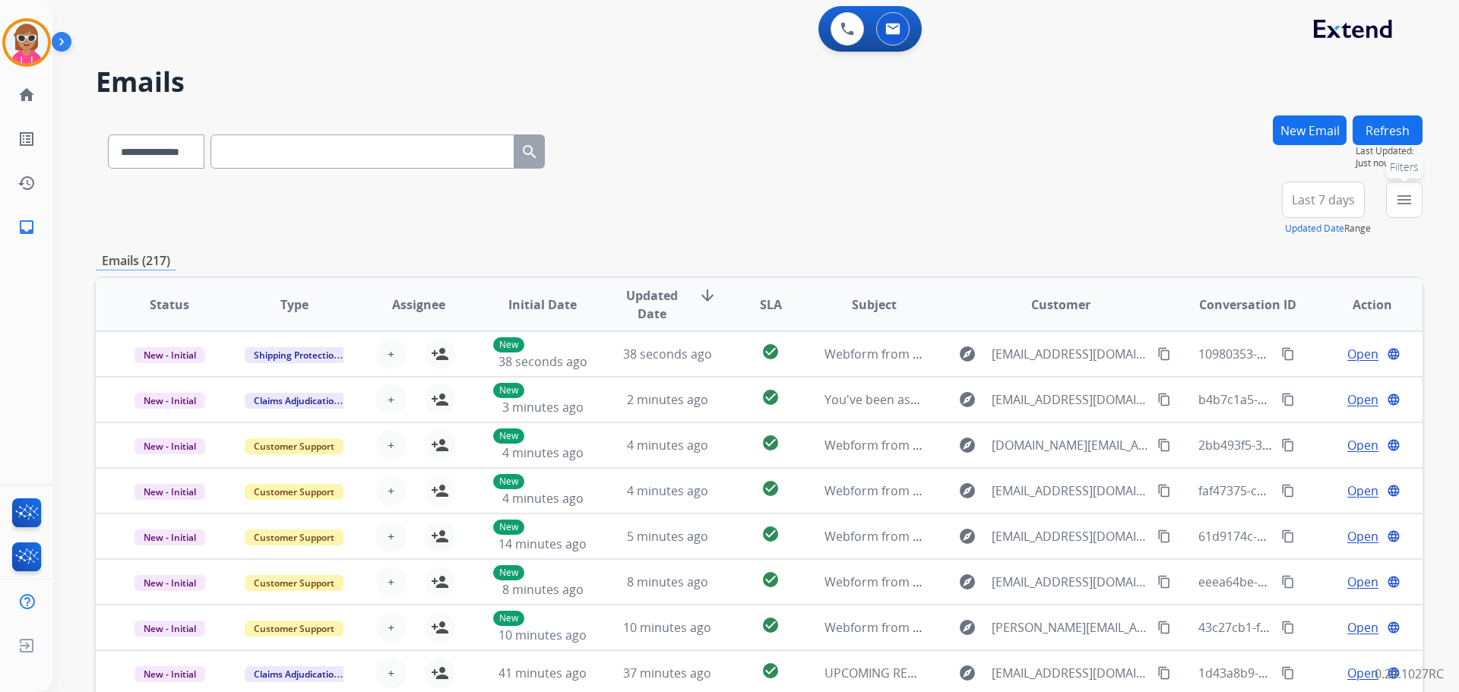
click at [1406, 217] on div "menu Filters Type Claims Adjudication Customer Support Escalation Service Suppo…" at bounding box center [1404, 209] width 36 height 55
click at [1401, 196] on mat-icon "menu" at bounding box center [1404, 200] width 18 height 18
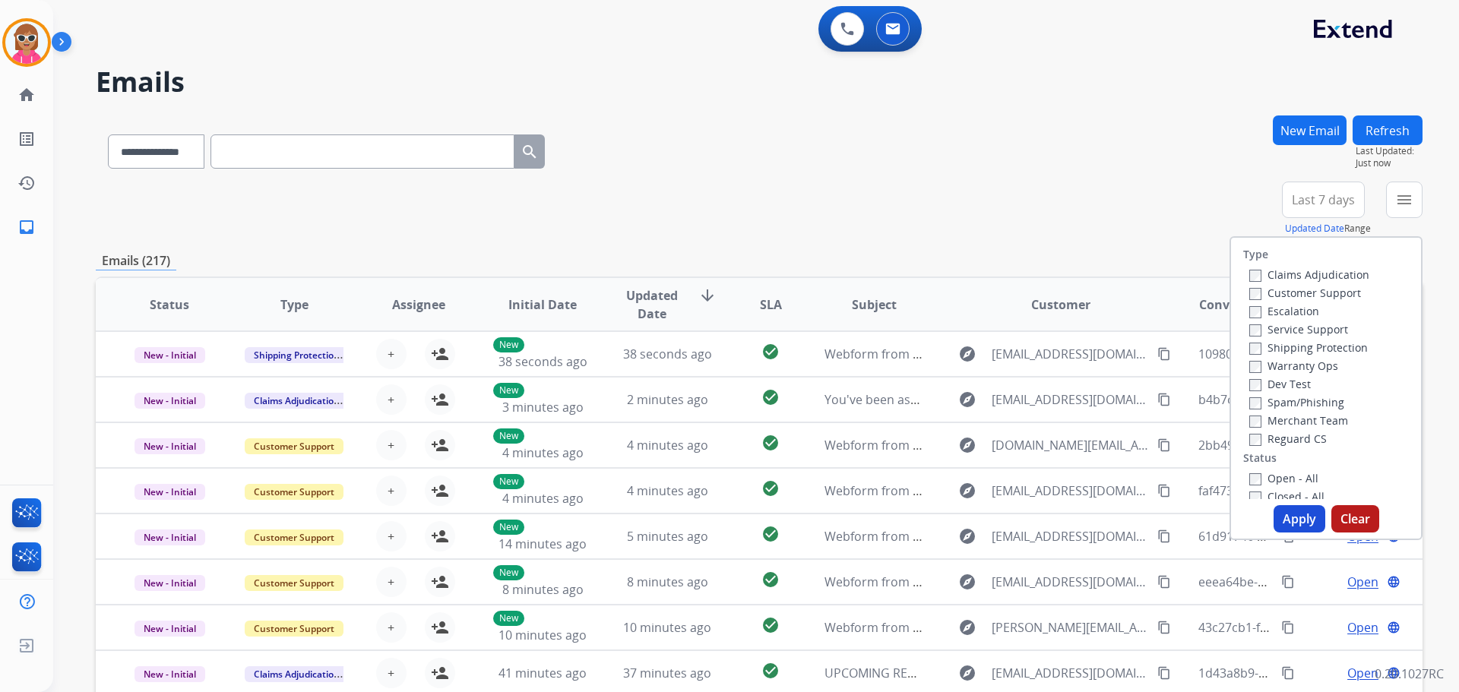
drag, startPoint x: 1328, startPoint y: 290, endPoint x: 1325, endPoint y: 298, distance: 8.2
click at [1328, 292] on label "Customer Support" at bounding box center [1305, 293] width 112 height 14
drag, startPoint x: 1318, startPoint y: 341, endPoint x: 1313, endPoint y: 363, distance: 21.8
click at [1318, 342] on label "Shipping Protection" at bounding box center [1308, 347] width 119 height 14
drag, startPoint x: 1297, startPoint y: 438, endPoint x: 1284, endPoint y: 466, distance: 30.6
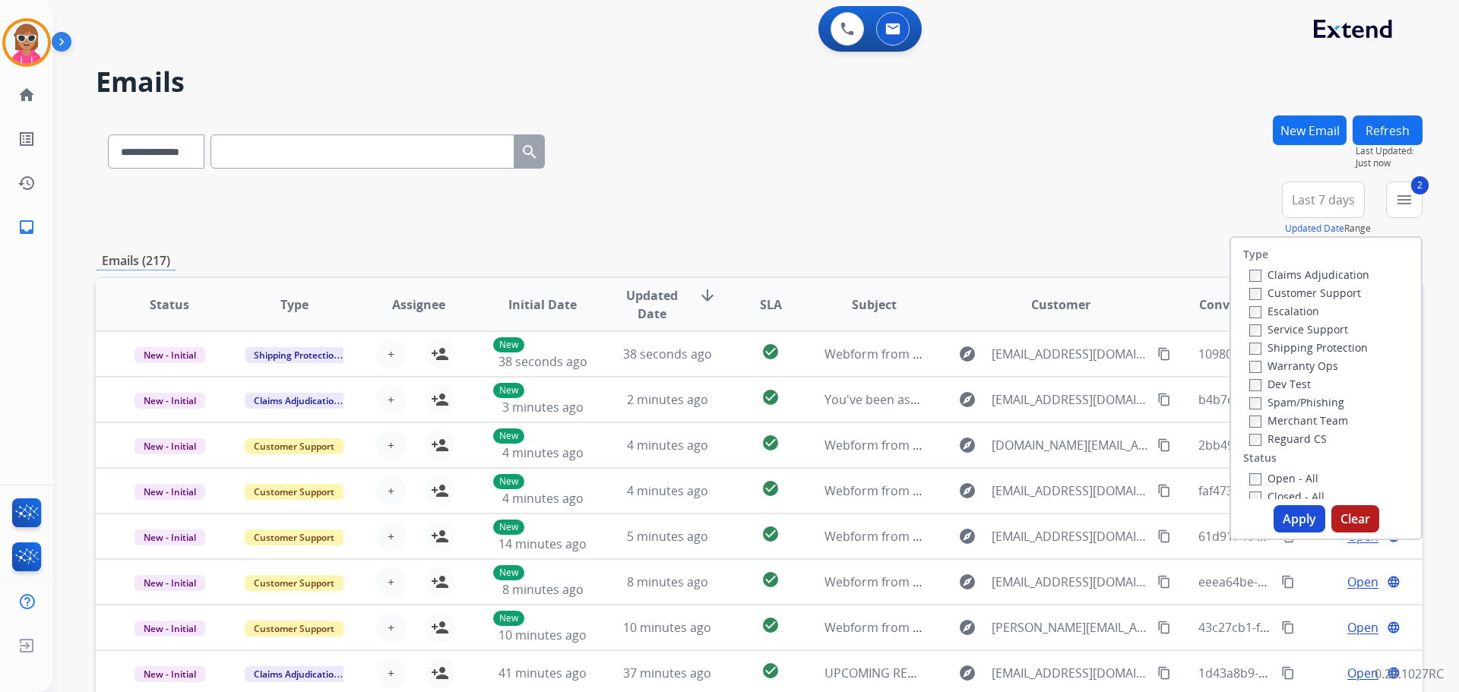
click at [1295, 440] on label "Reguard CS" at bounding box center [1288, 439] width 78 height 14
drag, startPoint x: 1282, startPoint y: 475, endPoint x: 1285, endPoint y: 494, distance: 19.2
click at [1283, 476] on label "Open - All" at bounding box center [1283, 478] width 69 height 14
click at [1292, 520] on button "Apply" at bounding box center [1300, 518] width 52 height 27
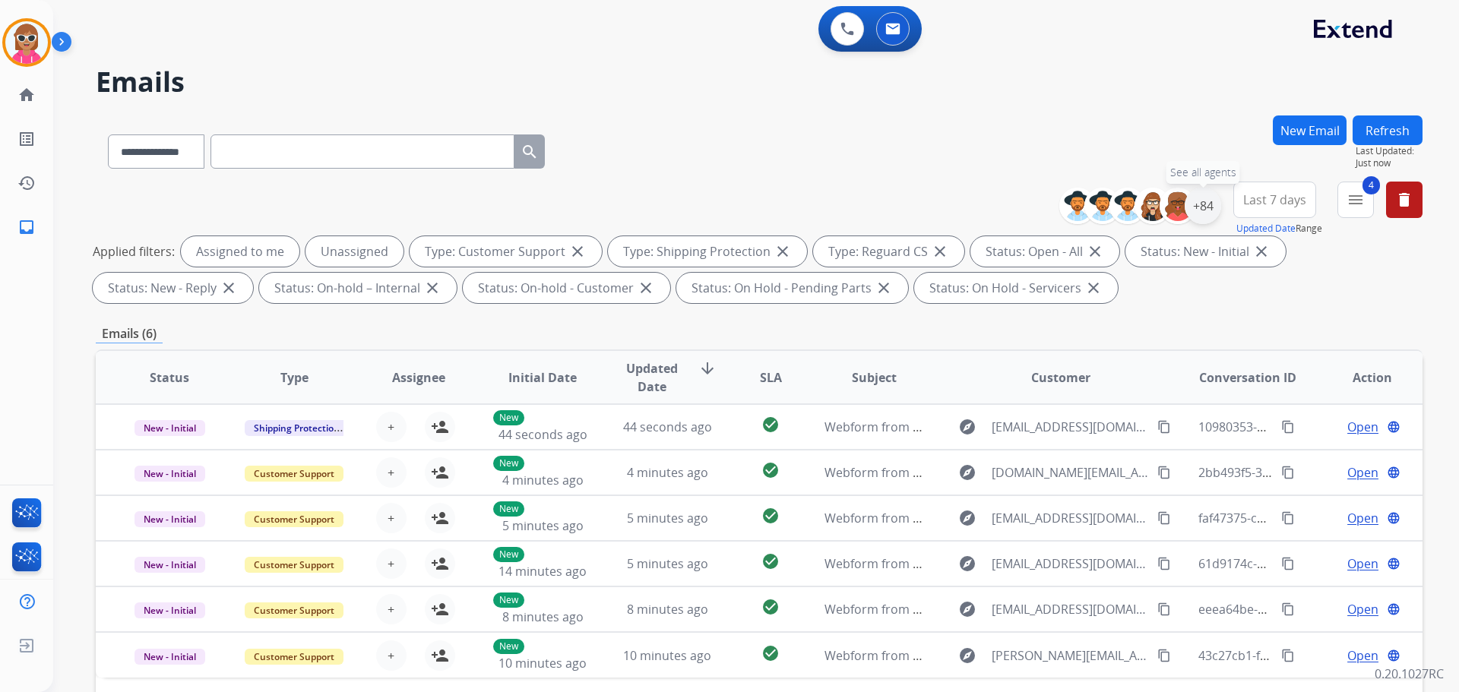
click at [1203, 211] on div "+84" at bounding box center [1203, 206] width 36 height 36
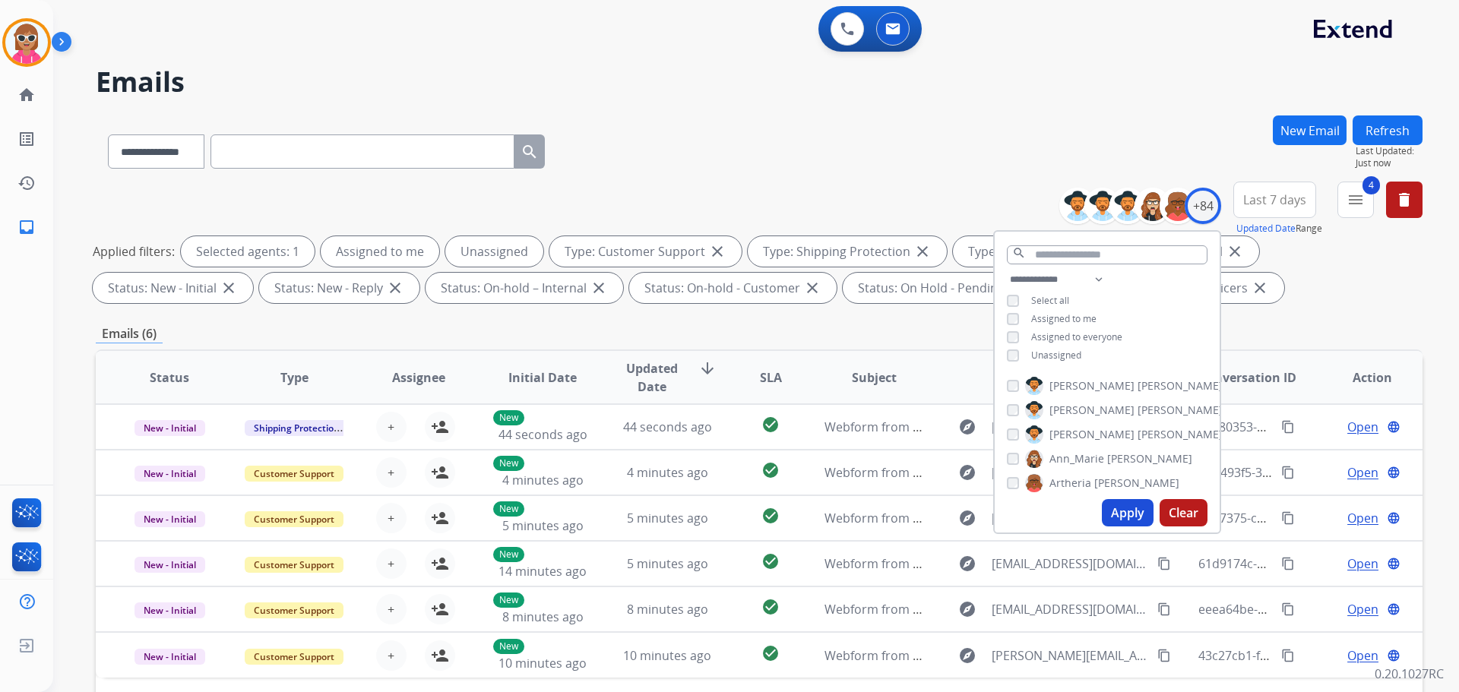
click at [1070, 319] on span "Assigned to me" at bounding box center [1063, 318] width 65 height 13
click at [1106, 258] on input "text" at bounding box center [1107, 254] width 201 height 19
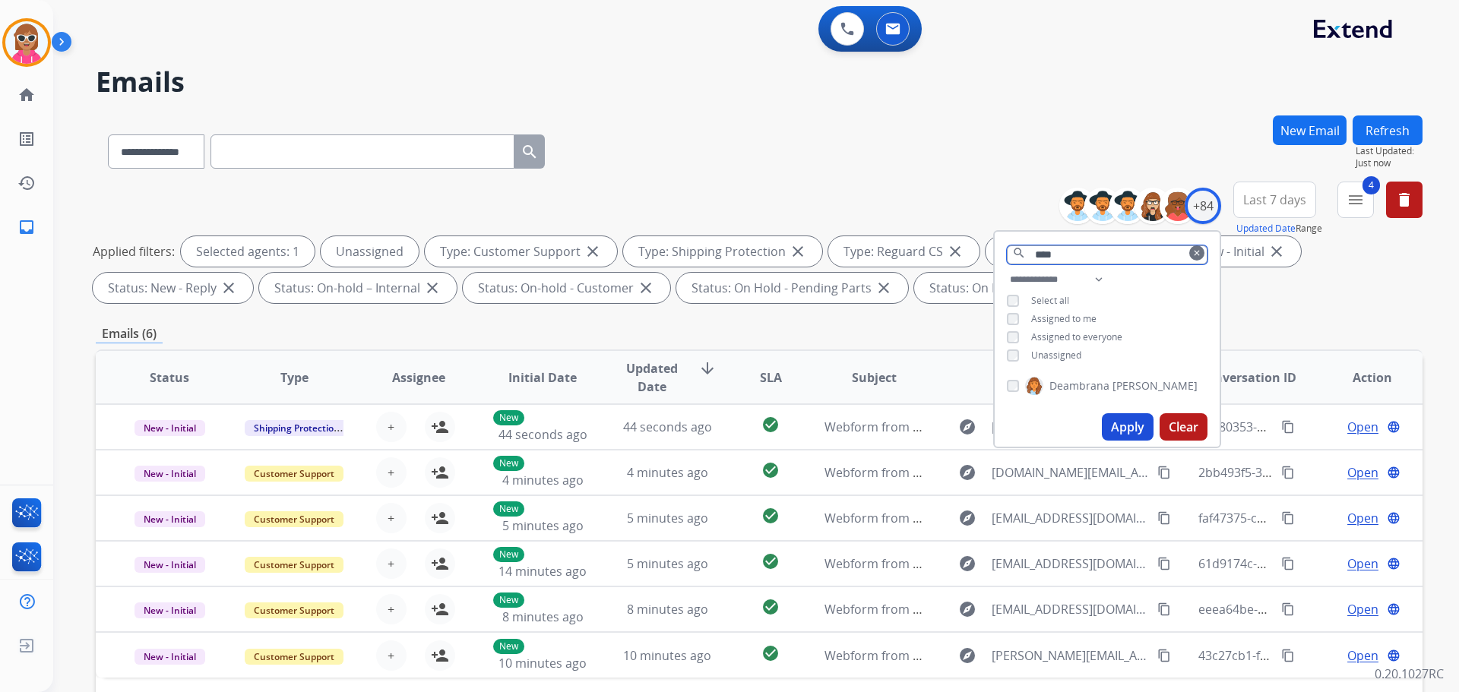
type input "****"
click at [1102, 380] on span "Deambrana" at bounding box center [1080, 385] width 60 height 15
click at [1124, 424] on button "Apply" at bounding box center [1128, 426] width 52 height 27
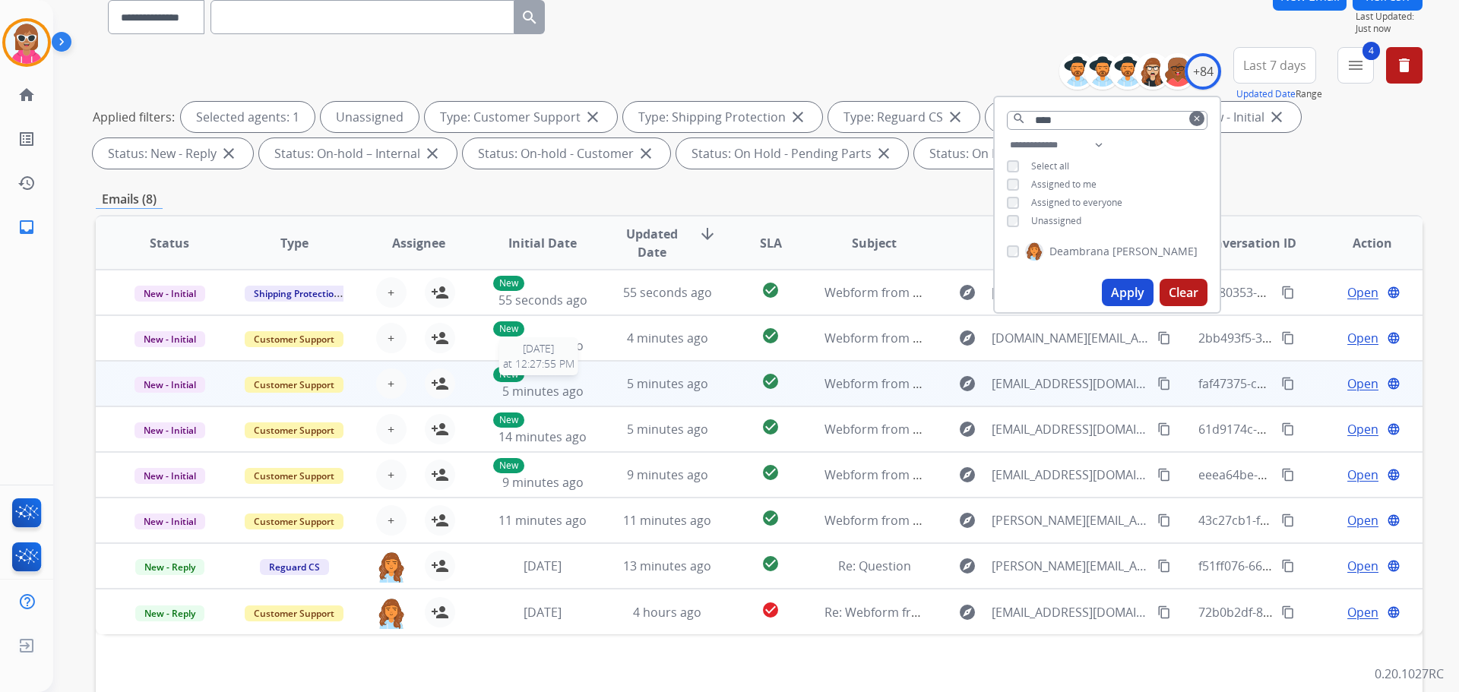
scroll to position [245, 0]
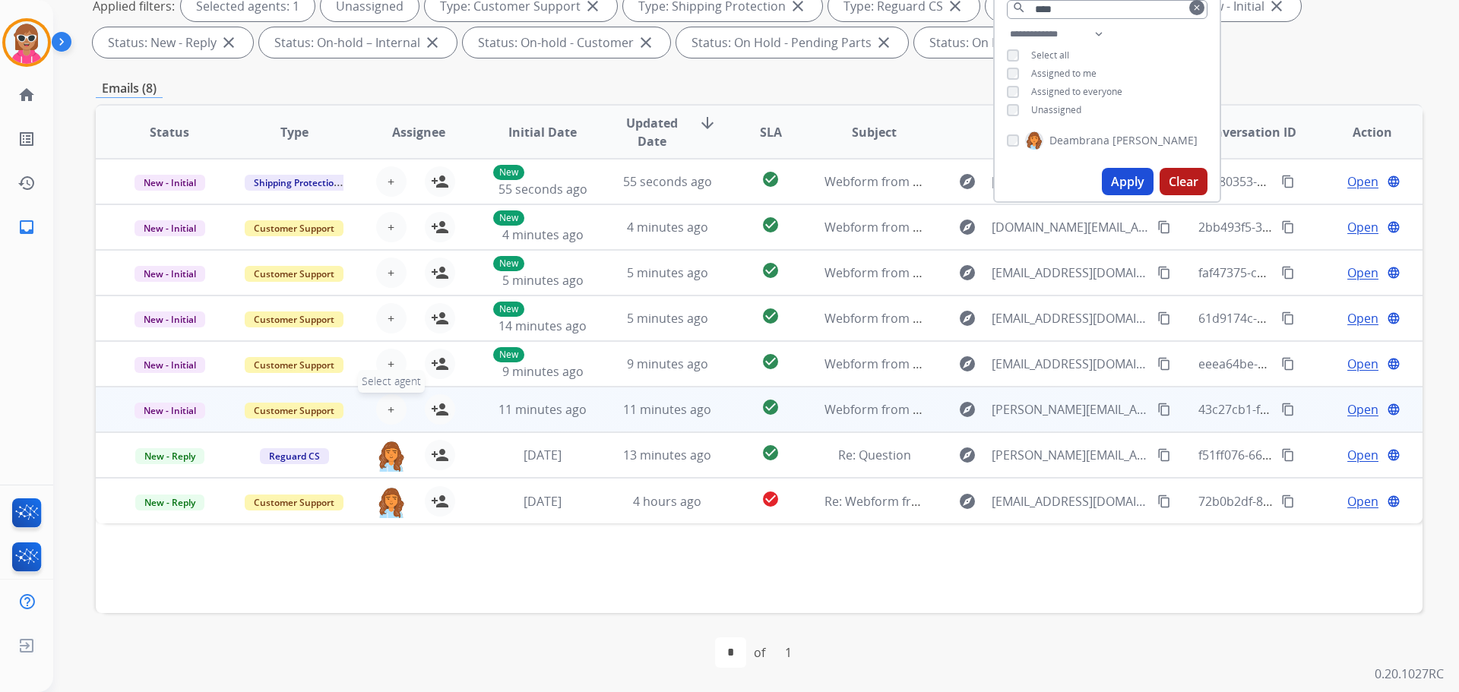
click at [384, 407] on button "+ Select agent" at bounding box center [391, 409] width 30 height 30
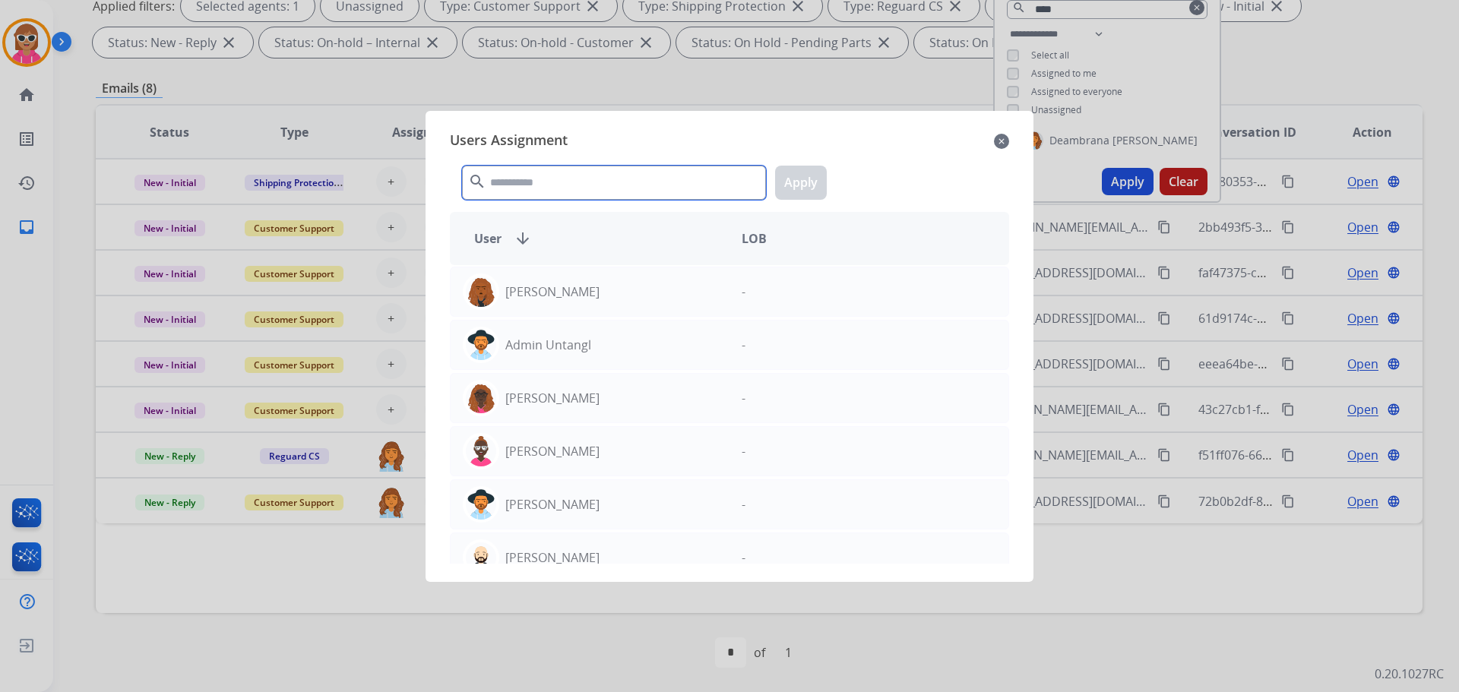
click at [518, 186] on input "text" at bounding box center [614, 183] width 304 height 34
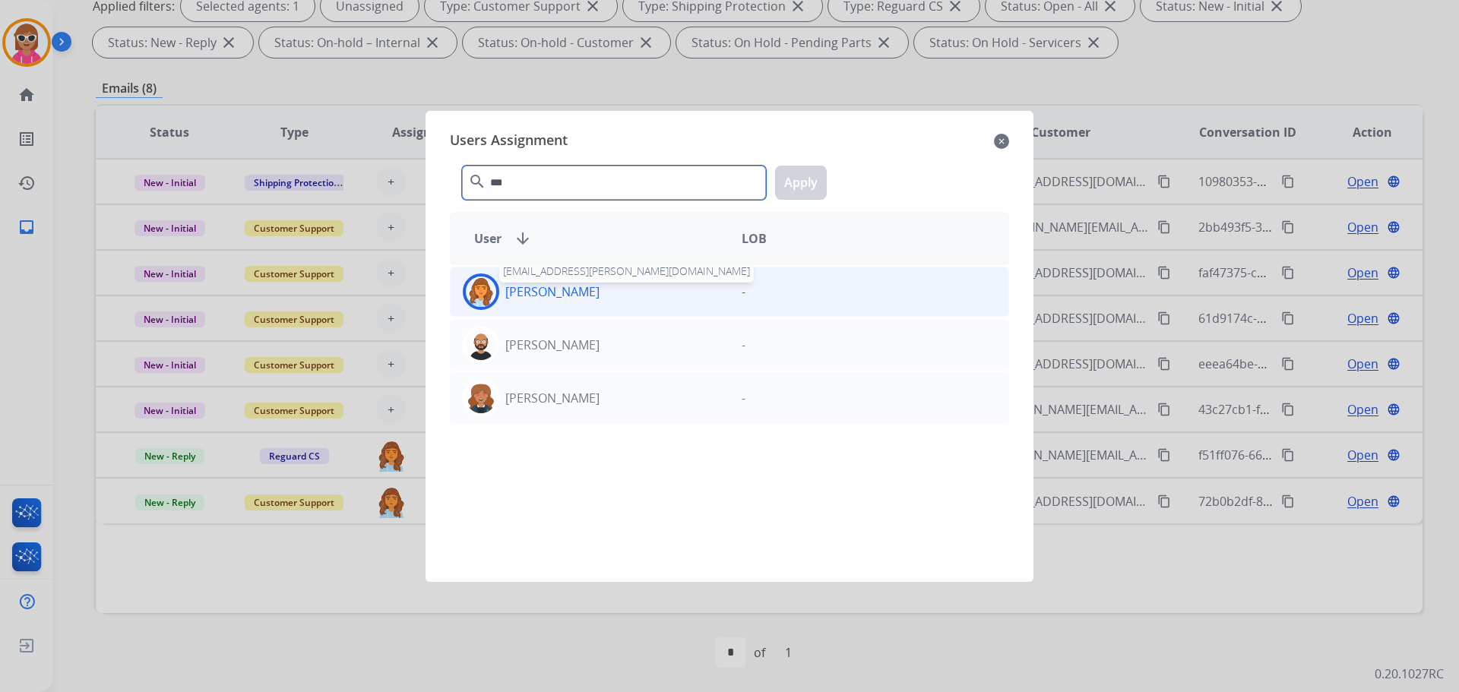
type input "***"
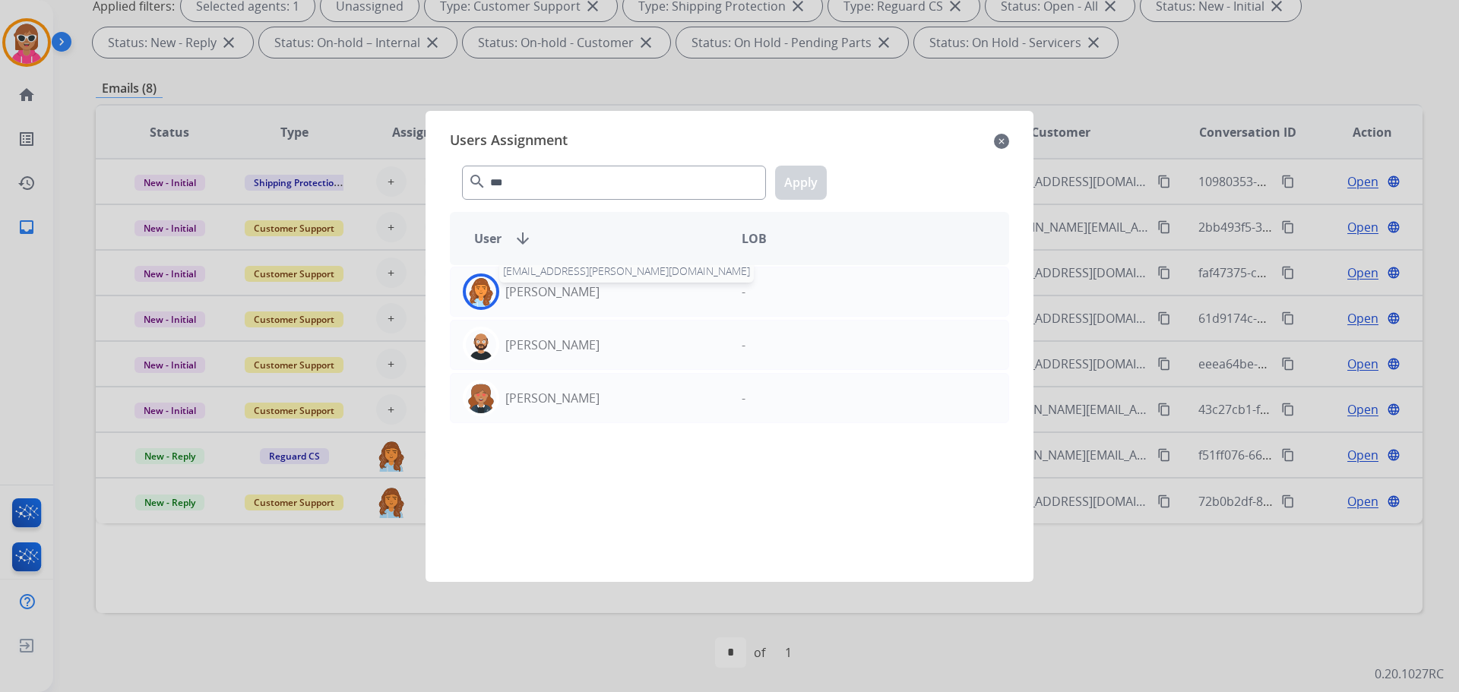
drag, startPoint x: 585, startPoint y: 290, endPoint x: 617, endPoint y: 245, distance: 55.0
click at [585, 288] on p "[PERSON_NAME]" at bounding box center [552, 292] width 94 height 18
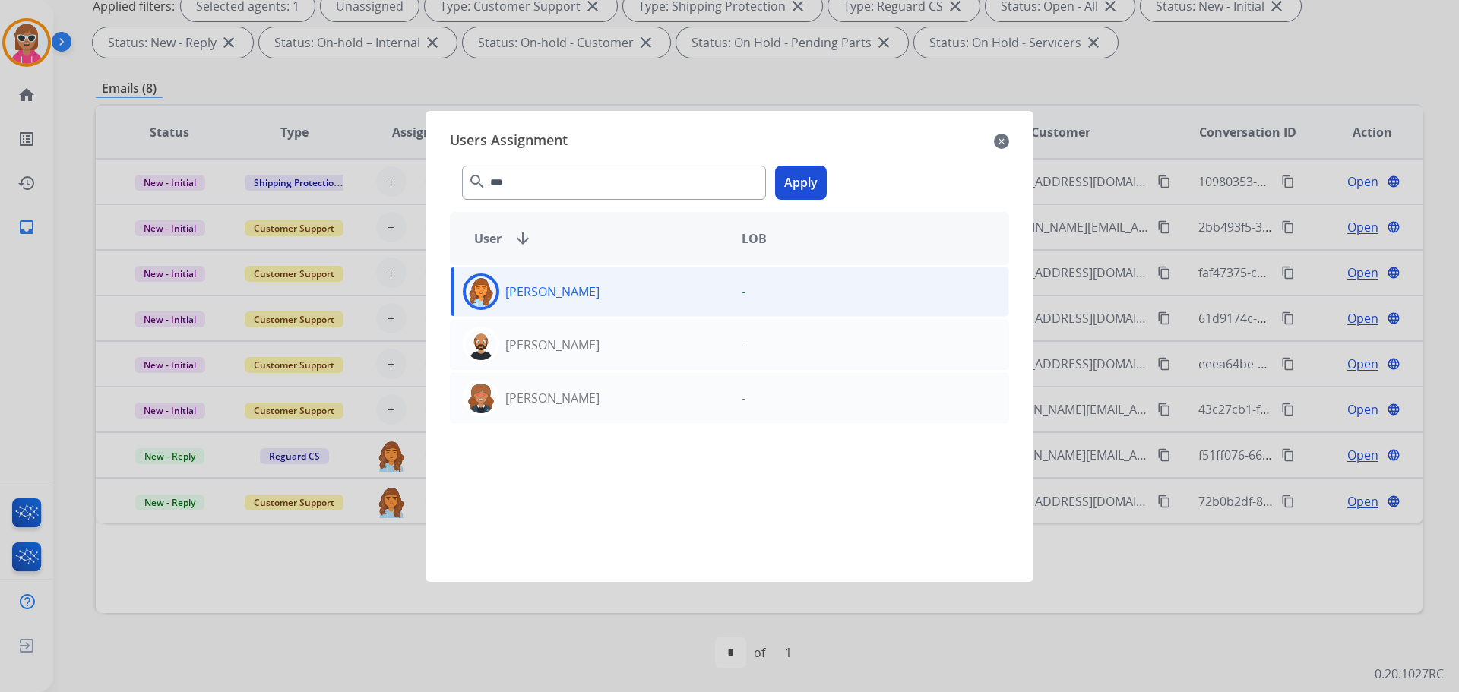
click at [795, 179] on button "Apply" at bounding box center [801, 183] width 52 height 34
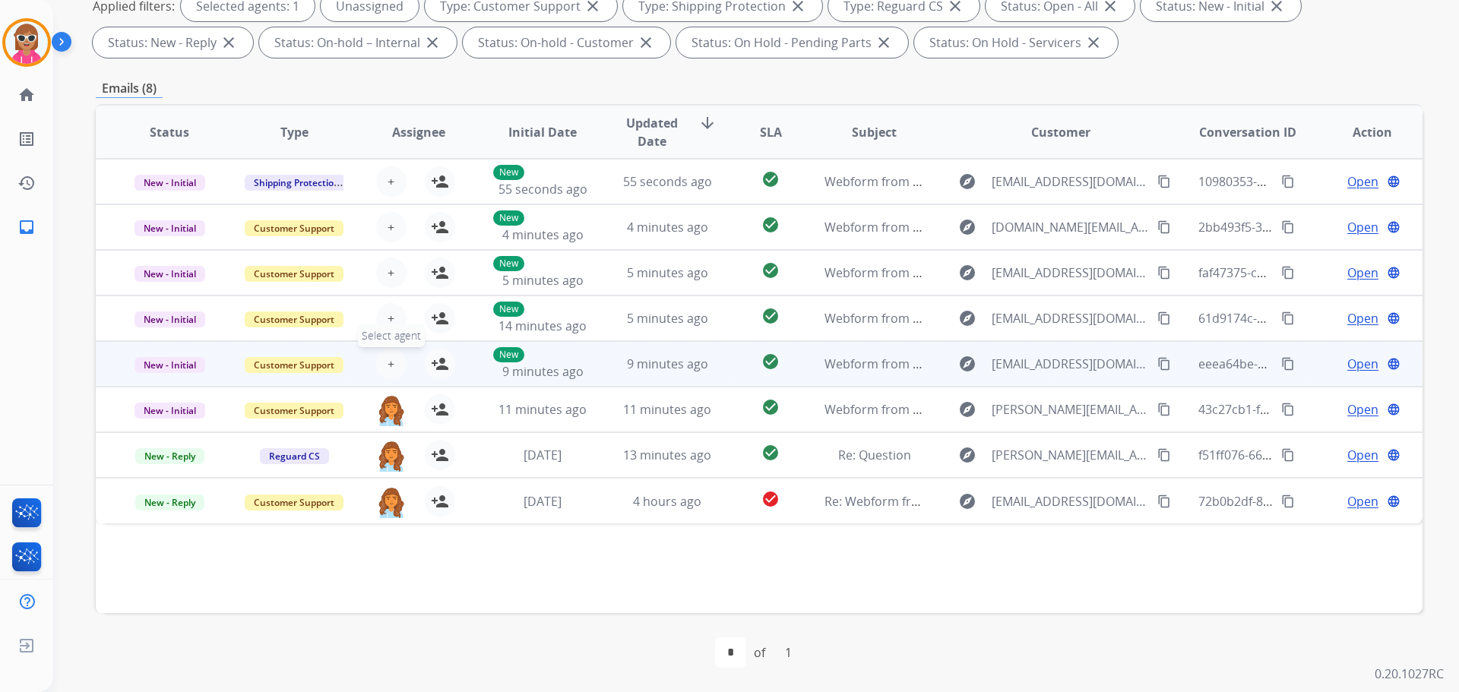
click at [391, 363] on span "+" at bounding box center [391, 364] width 7 height 18
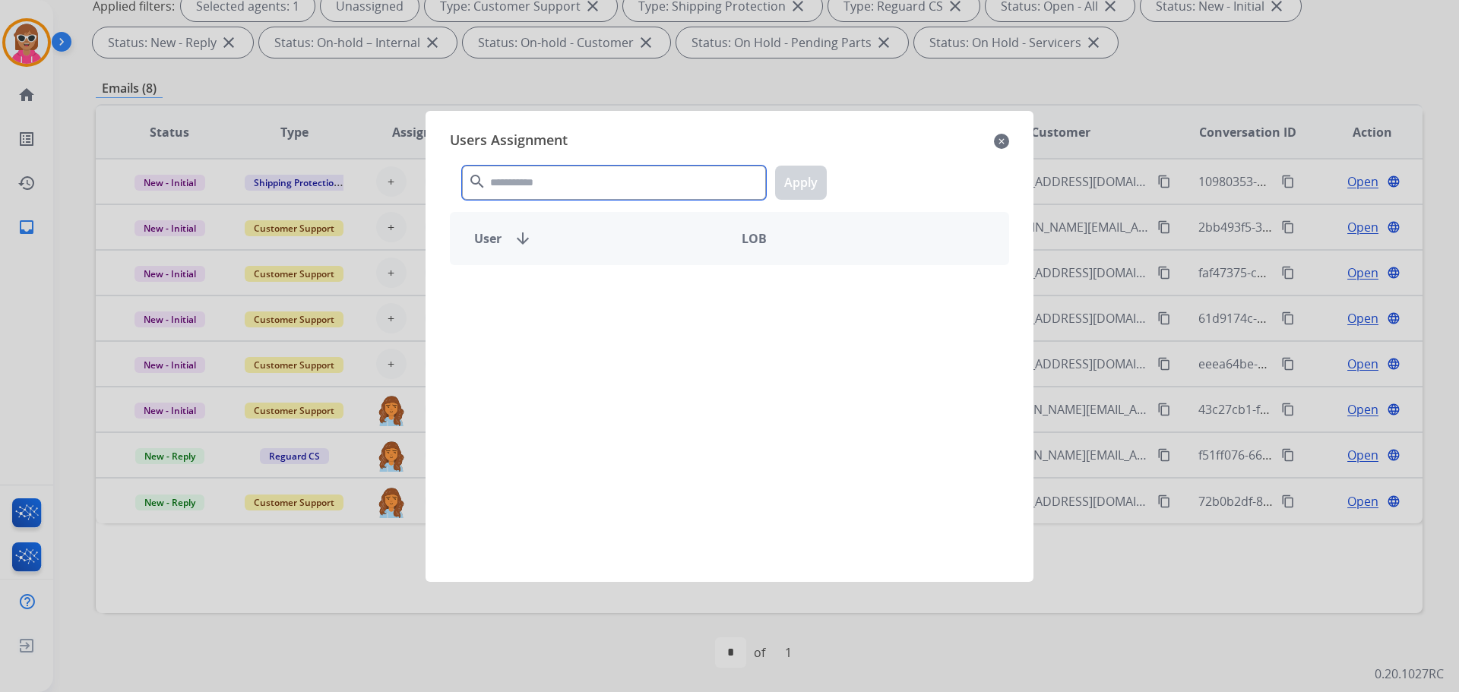
click at [557, 182] on input "text" at bounding box center [614, 183] width 304 height 34
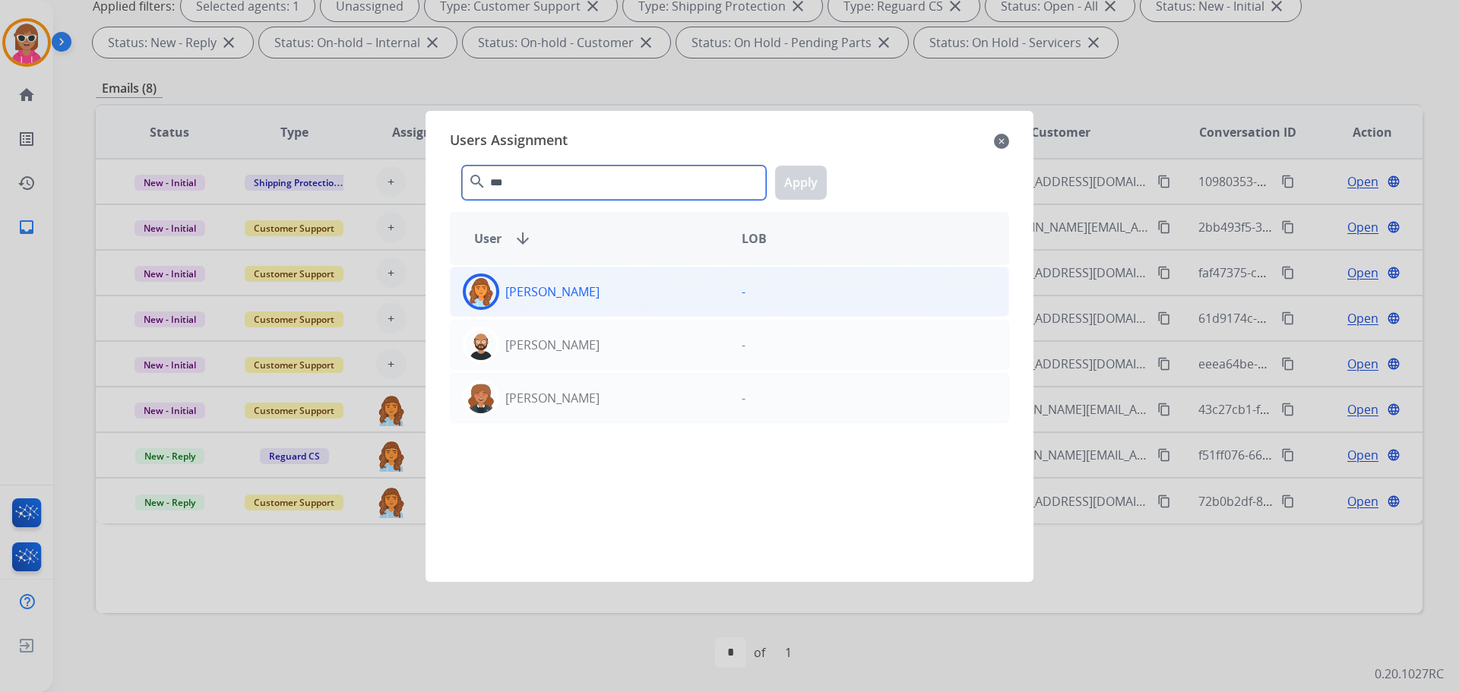
type input "***"
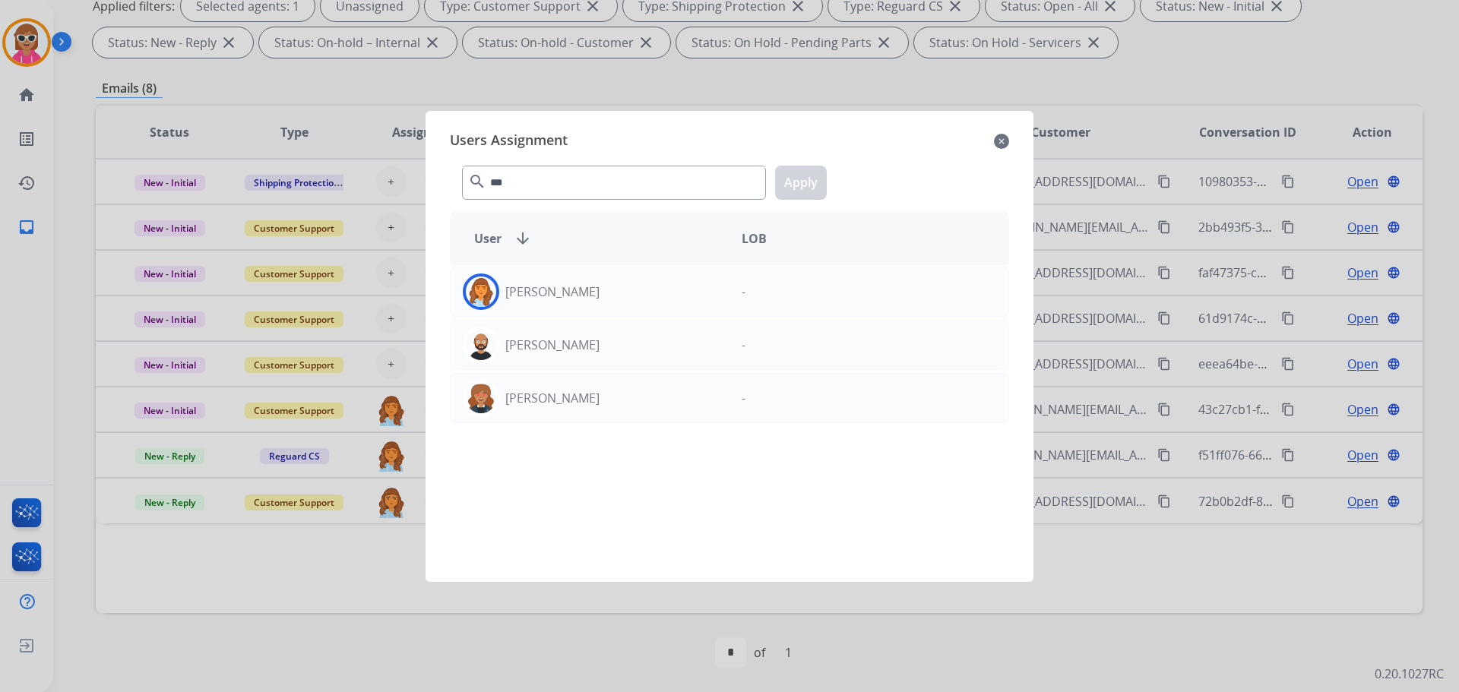
drag, startPoint x: 618, startPoint y: 293, endPoint x: 665, endPoint y: 244, distance: 67.7
click at [617, 292] on div "[PERSON_NAME]" at bounding box center [590, 292] width 279 height 36
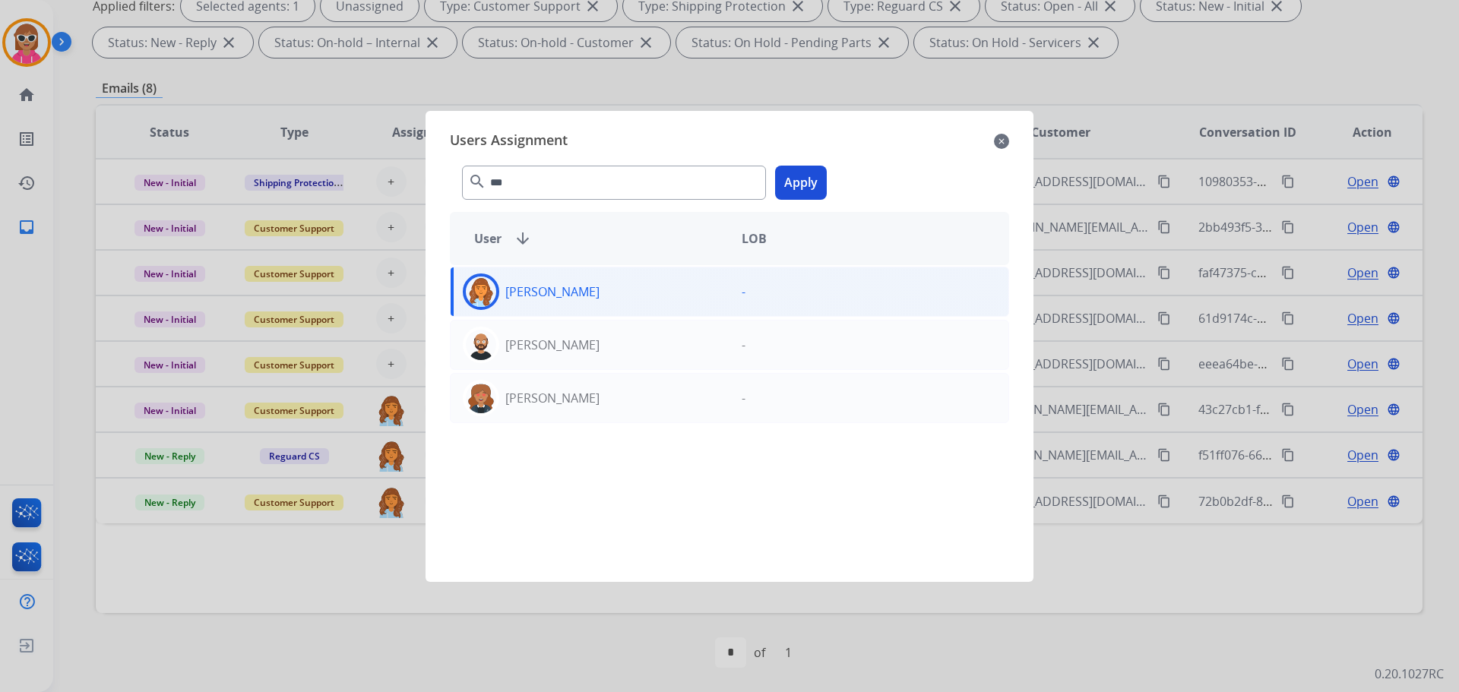
click at [787, 189] on button "Apply" at bounding box center [801, 183] width 52 height 34
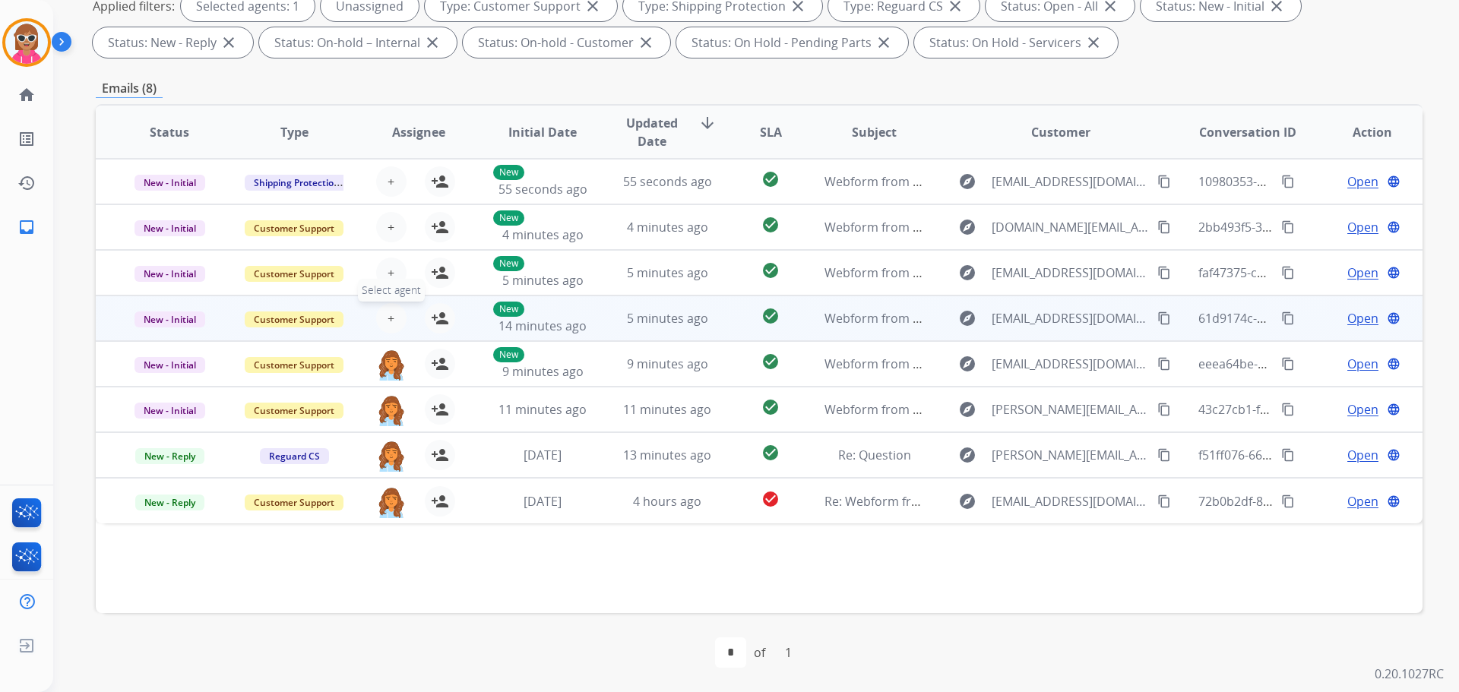
click at [394, 320] on button "+ Select agent" at bounding box center [391, 318] width 30 height 30
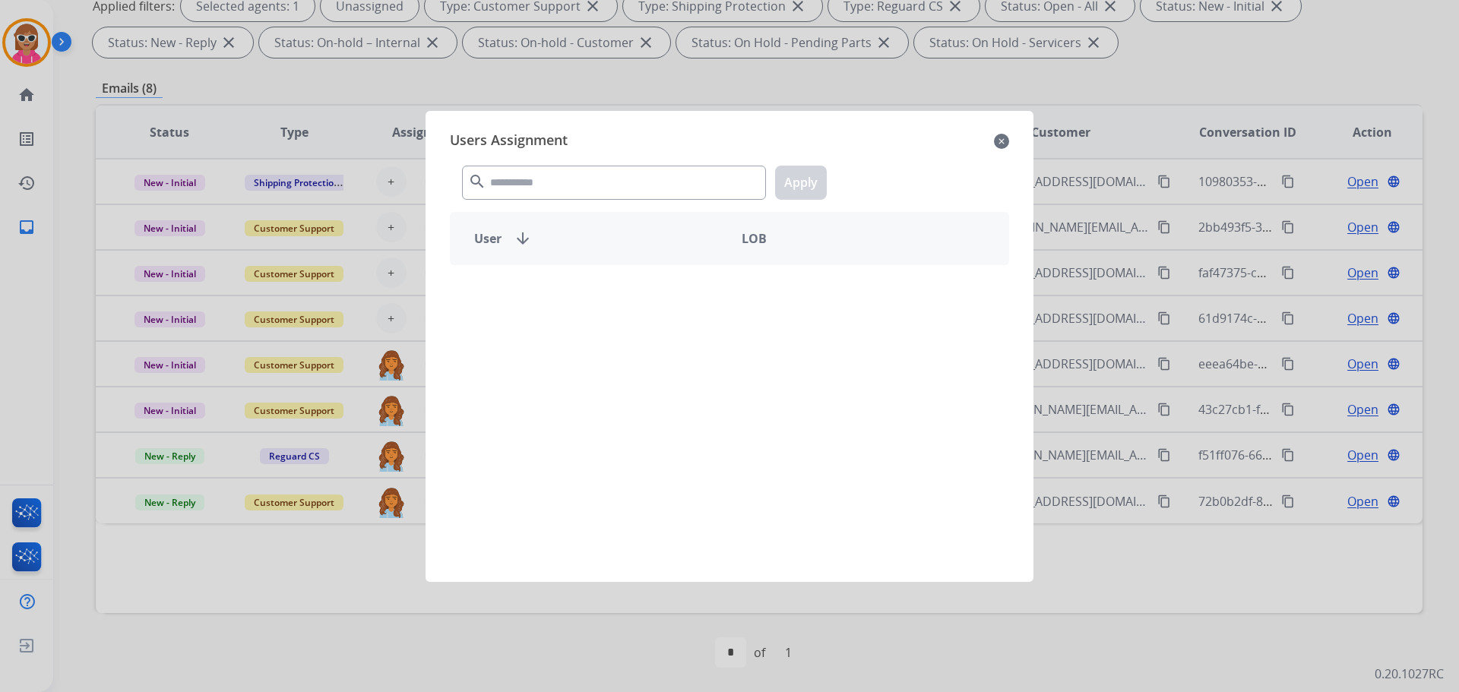
drag, startPoint x: 565, startPoint y: 161, endPoint x: 559, endPoint y: 183, distance: 22.7
click at [562, 174] on div "search Apply" at bounding box center [729, 180] width 559 height 52
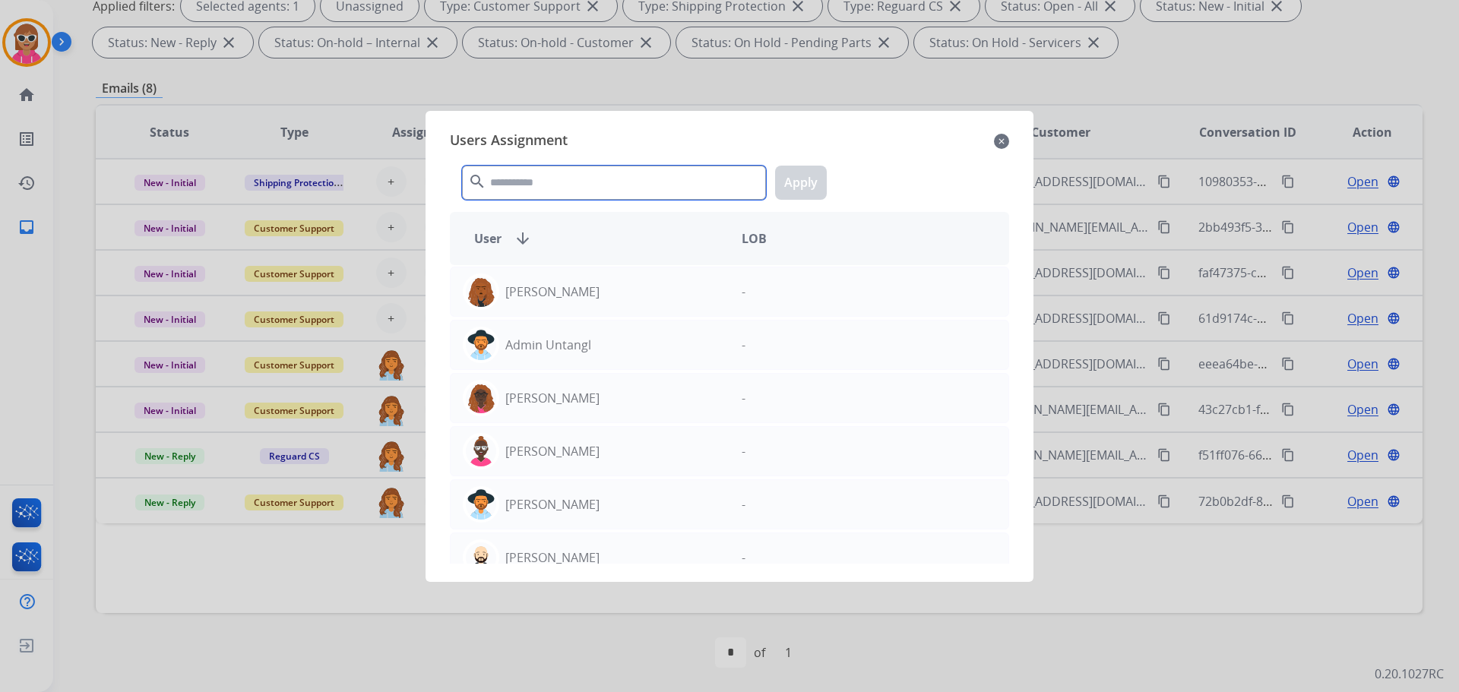
click at [559, 183] on input "text" at bounding box center [614, 183] width 304 height 34
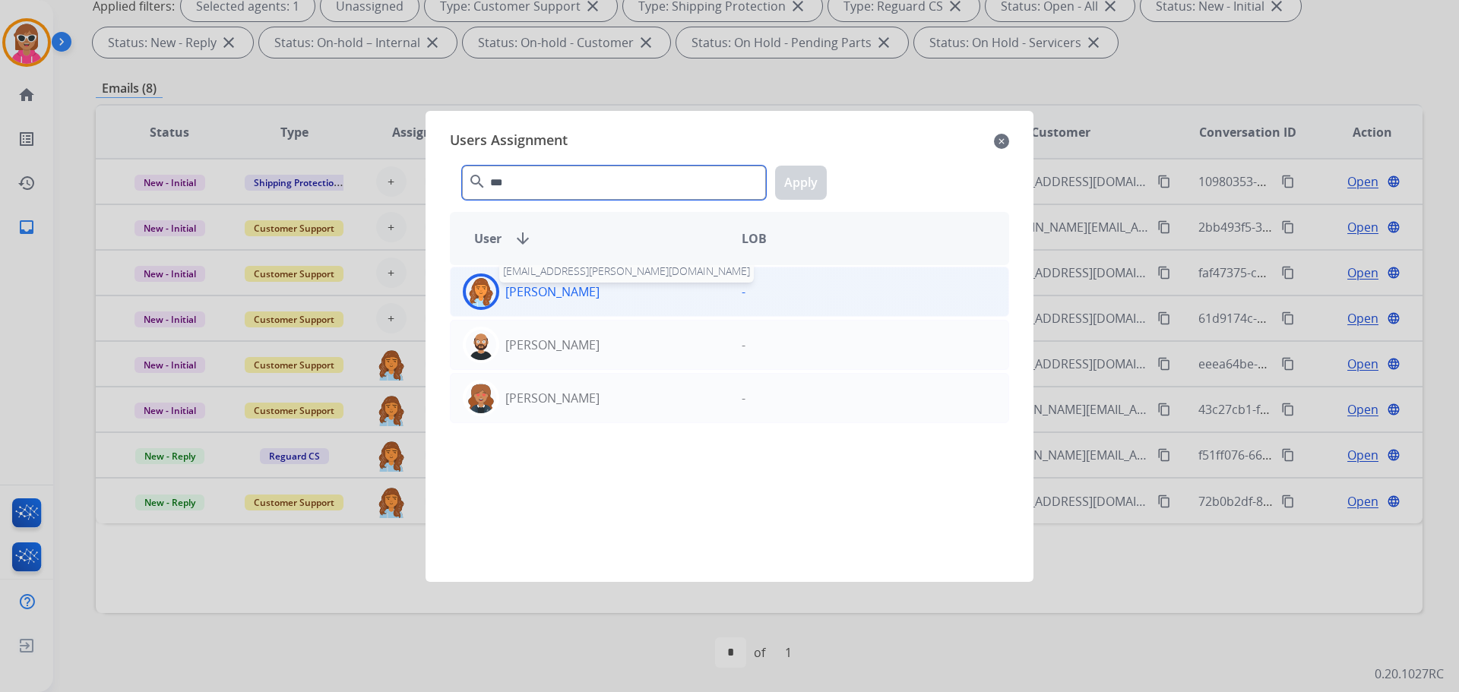
type input "***"
drag, startPoint x: 594, startPoint y: 289, endPoint x: 675, endPoint y: 214, distance: 110.3
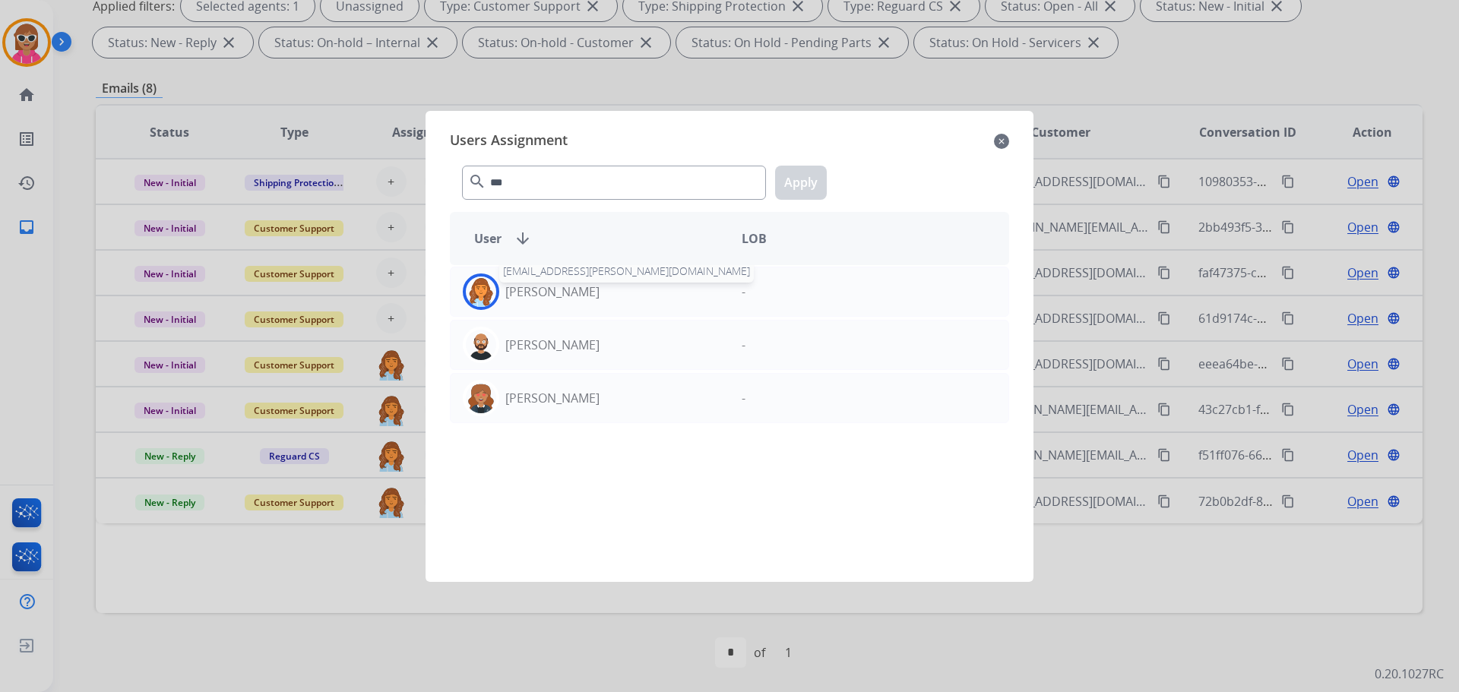
click at [594, 289] on p "[PERSON_NAME]" at bounding box center [552, 292] width 94 height 18
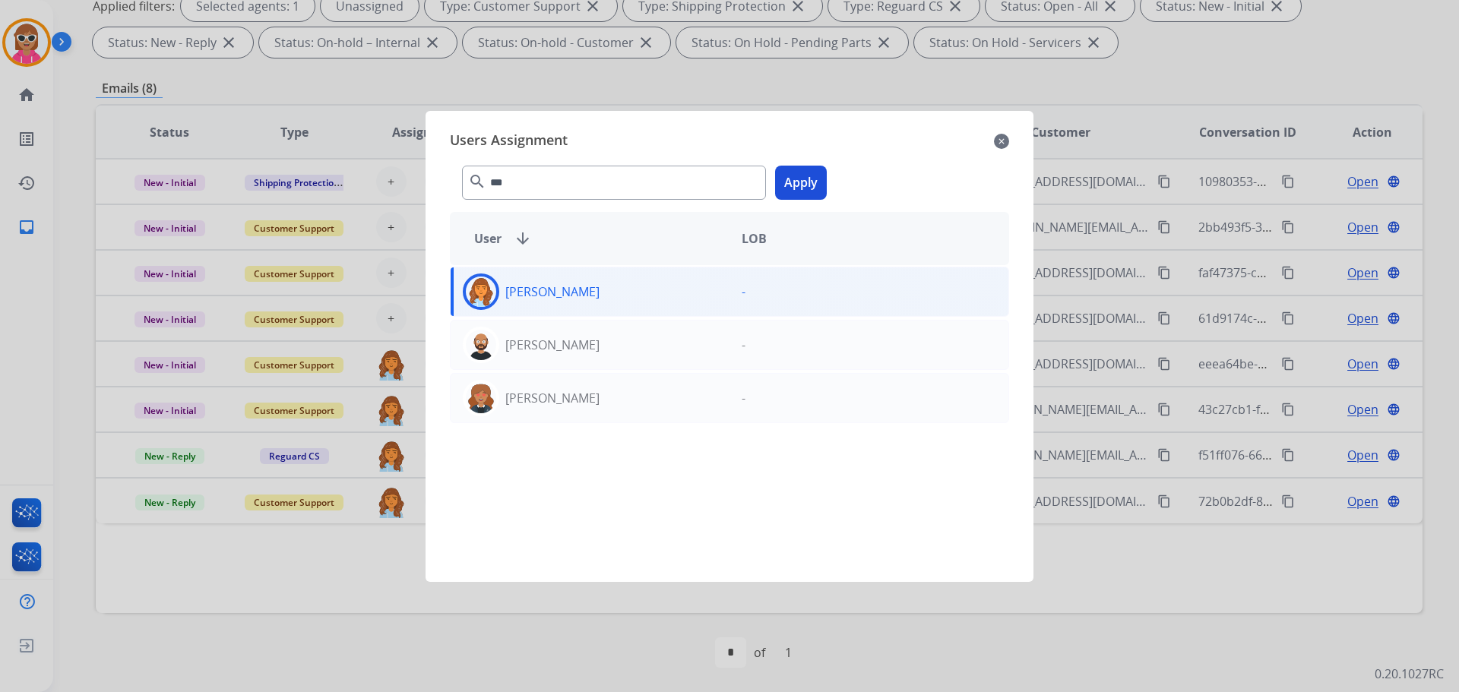
click at [787, 194] on button "Apply" at bounding box center [801, 183] width 52 height 34
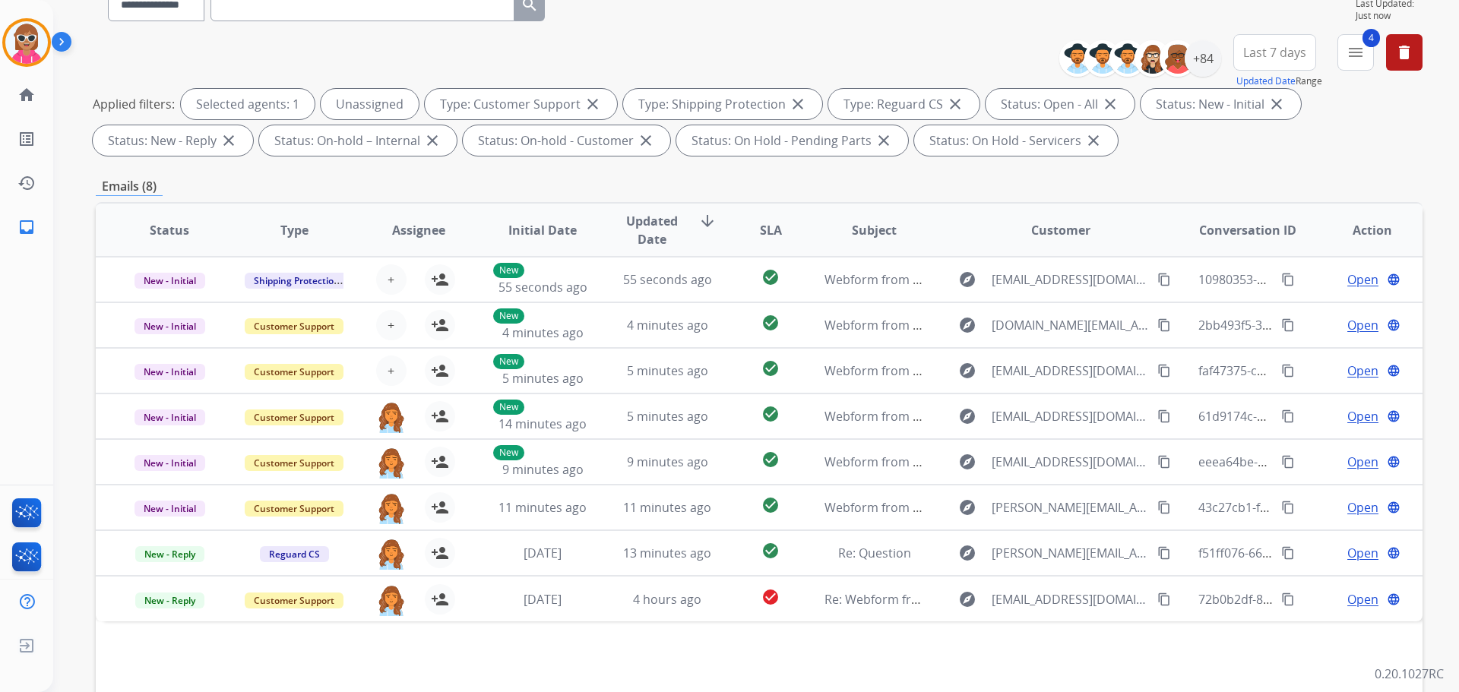
scroll to position [0, 0]
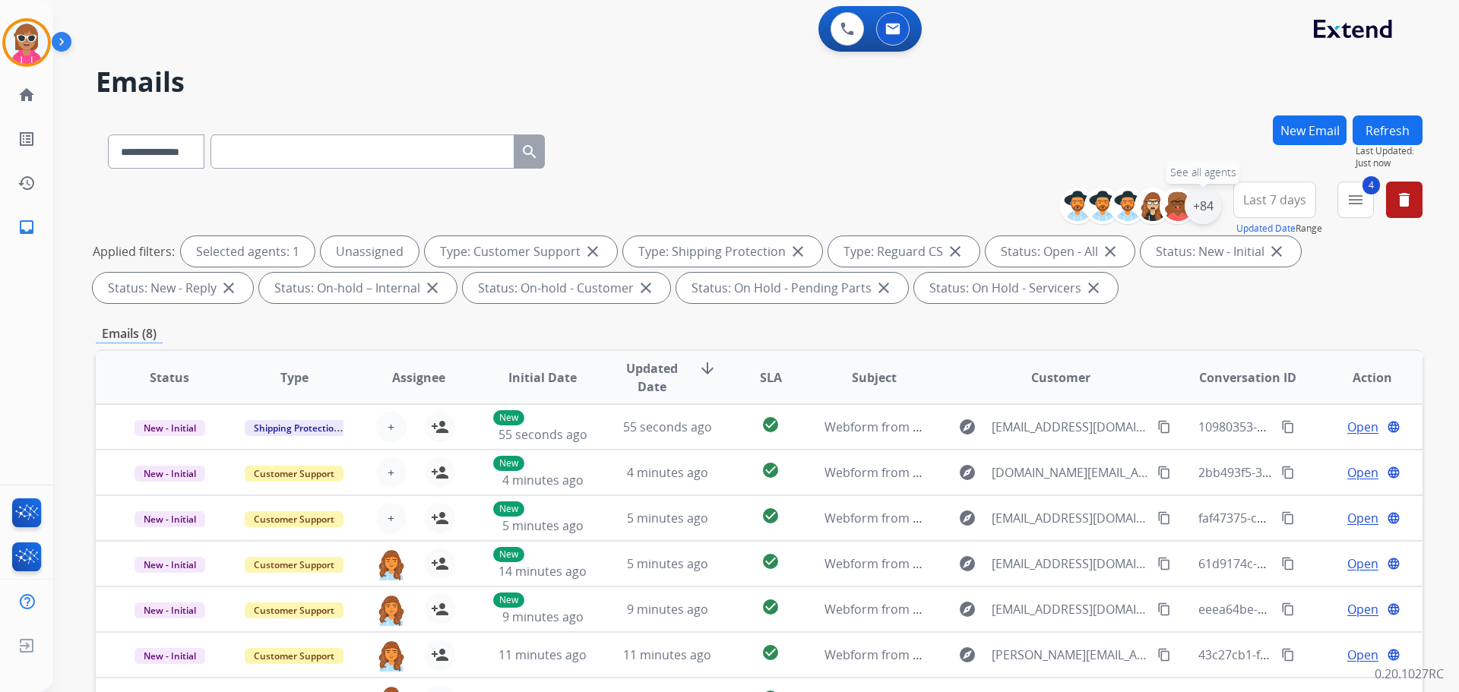
click at [1205, 211] on div "+84" at bounding box center [1203, 206] width 36 height 36
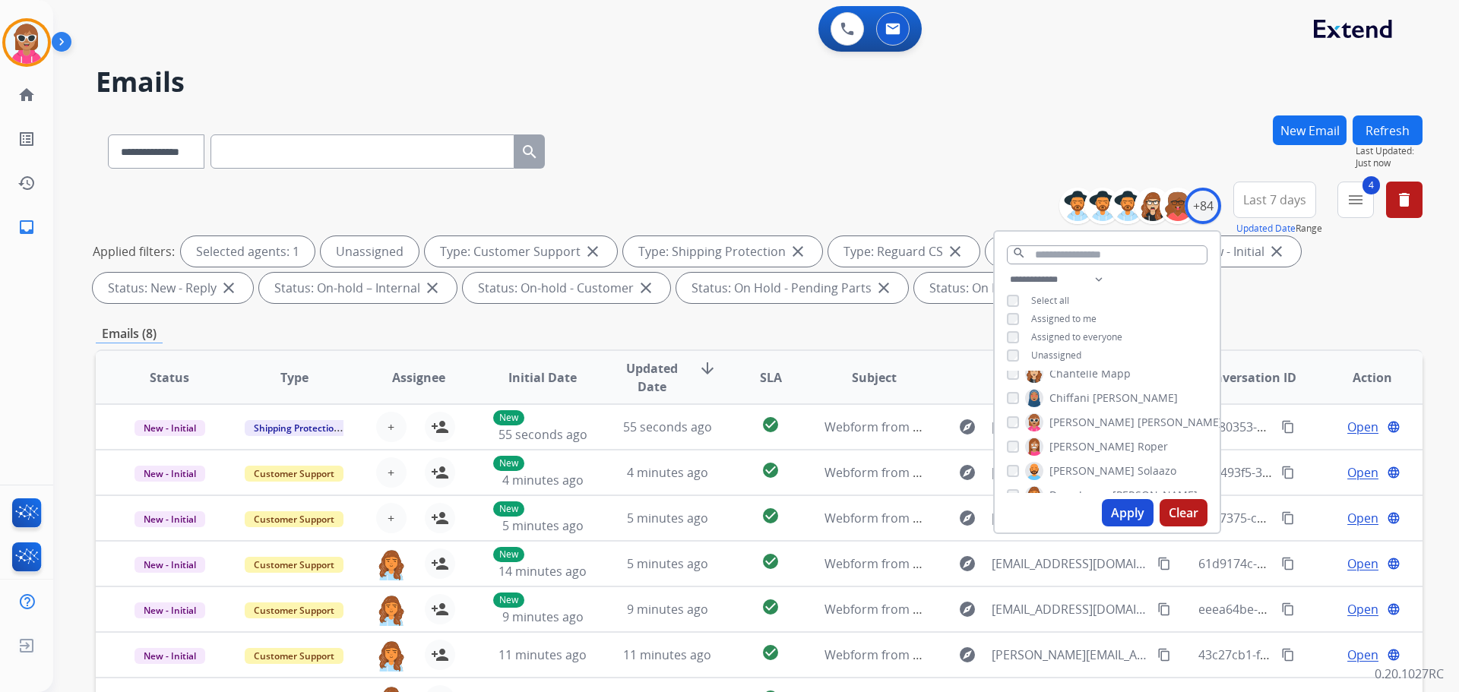
scroll to position [380, 0]
drag, startPoint x: 1096, startPoint y: 420, endPoint x: 1088, endPoint y: 436, distance: 18.4
click at [1094, 420] on span "Deambrana" at bounding box center [1080, 419] width 60 height 15
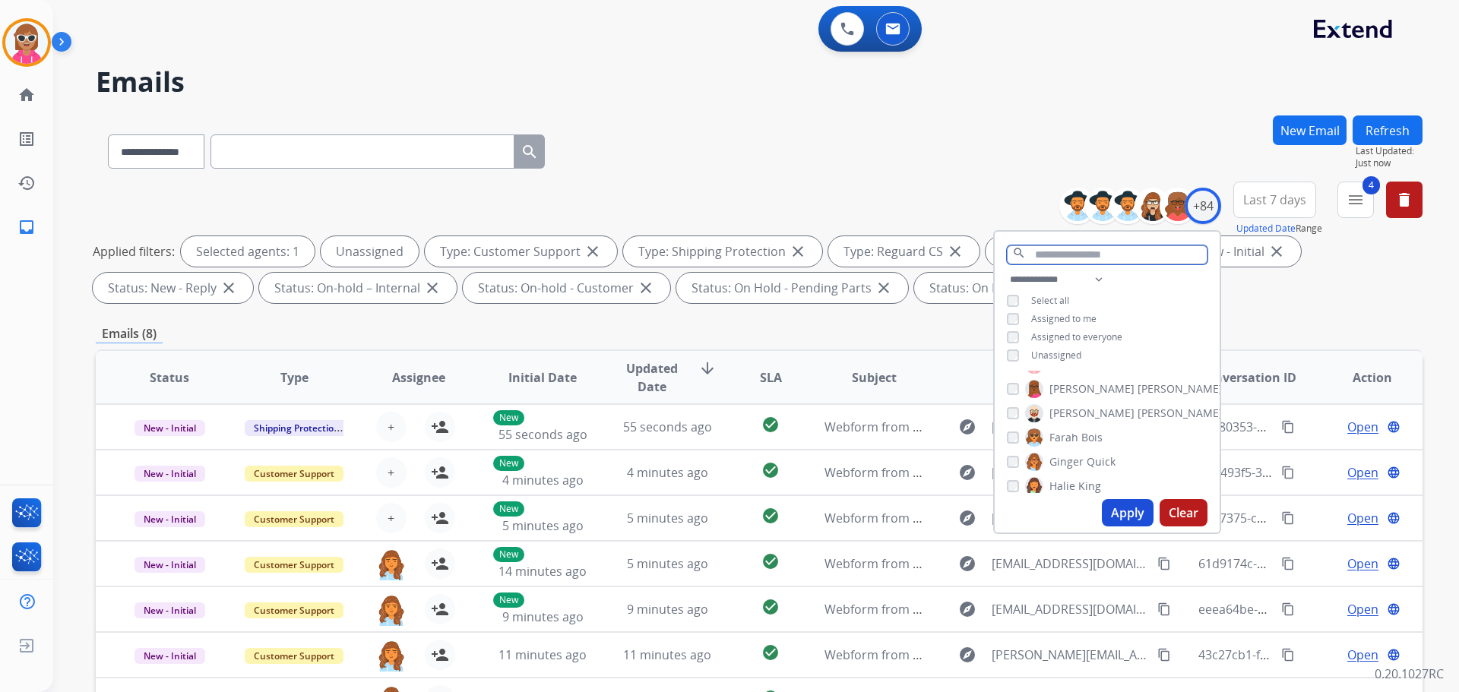
drag, startPoint x: 1100, startPoint y: 246, endPoint x: 1099, endPoint y: 254, distance: 7.6
click at [1100, 250] on input "text" at bounding box center [1107, 254] width 201 height 19
type input "*"
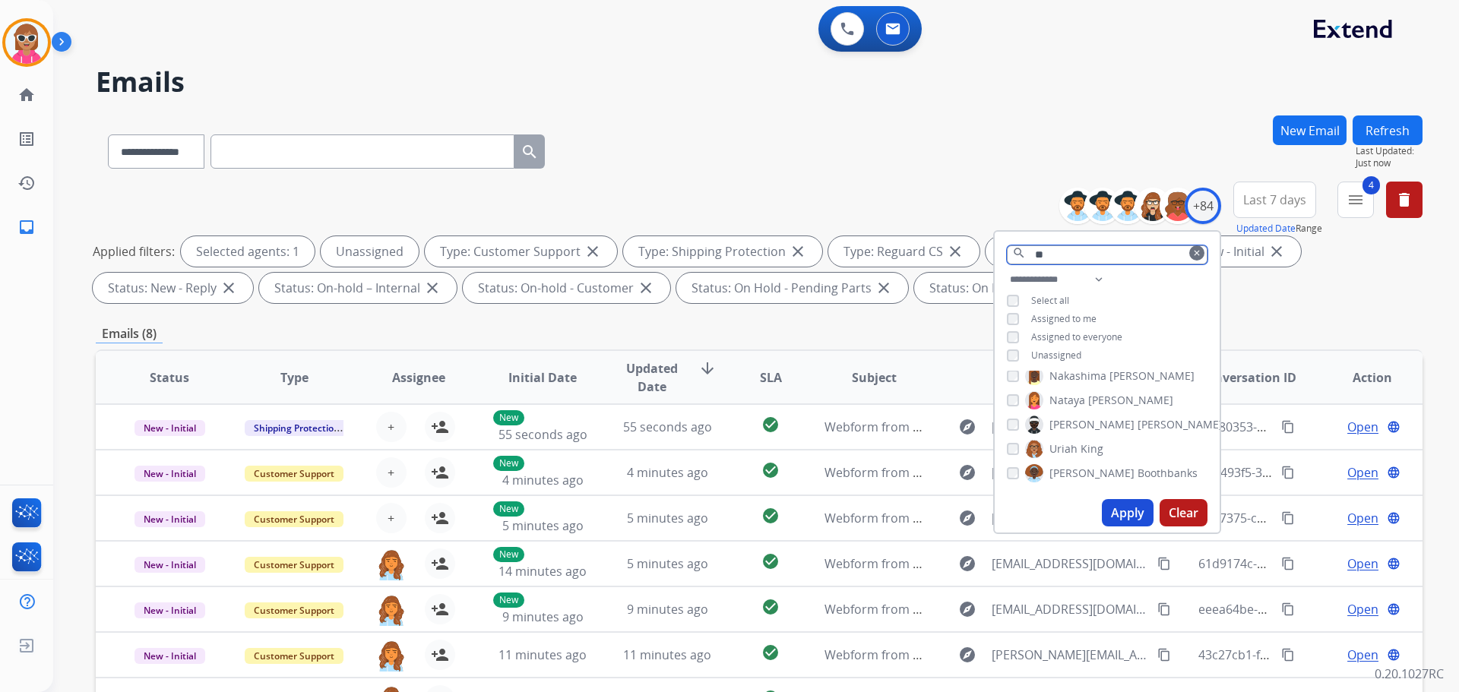
scroll to position [0, 0]
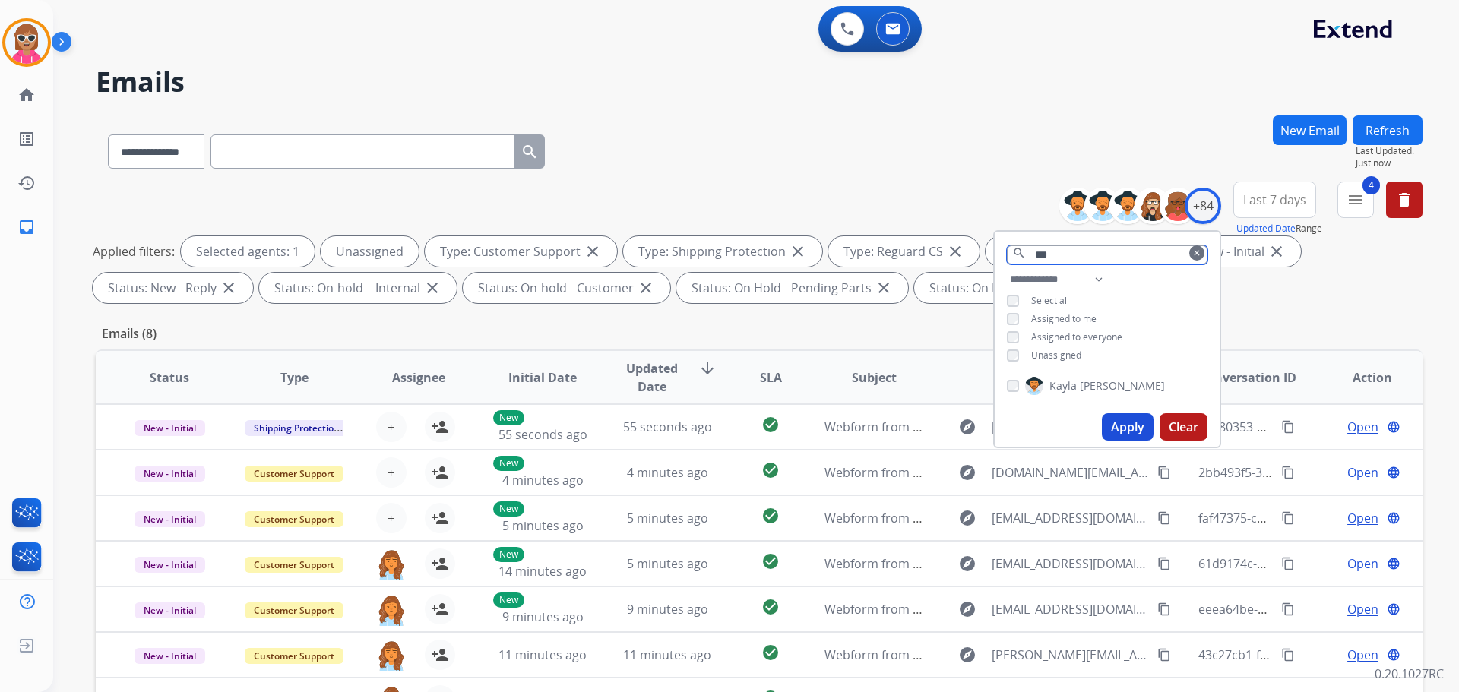
type input "***"
drag, startPoint x: 1063, startPoint y: 390, endPoint x: 1110, endPoint y: 396, distance: 47.5
click at [1064, 390] on span "Kayla" at bounding box center [1063, 385] width 27 height 15
click at [1126, 430] on button "Apply" at bounding box center [1128, 426] width 52 height 27
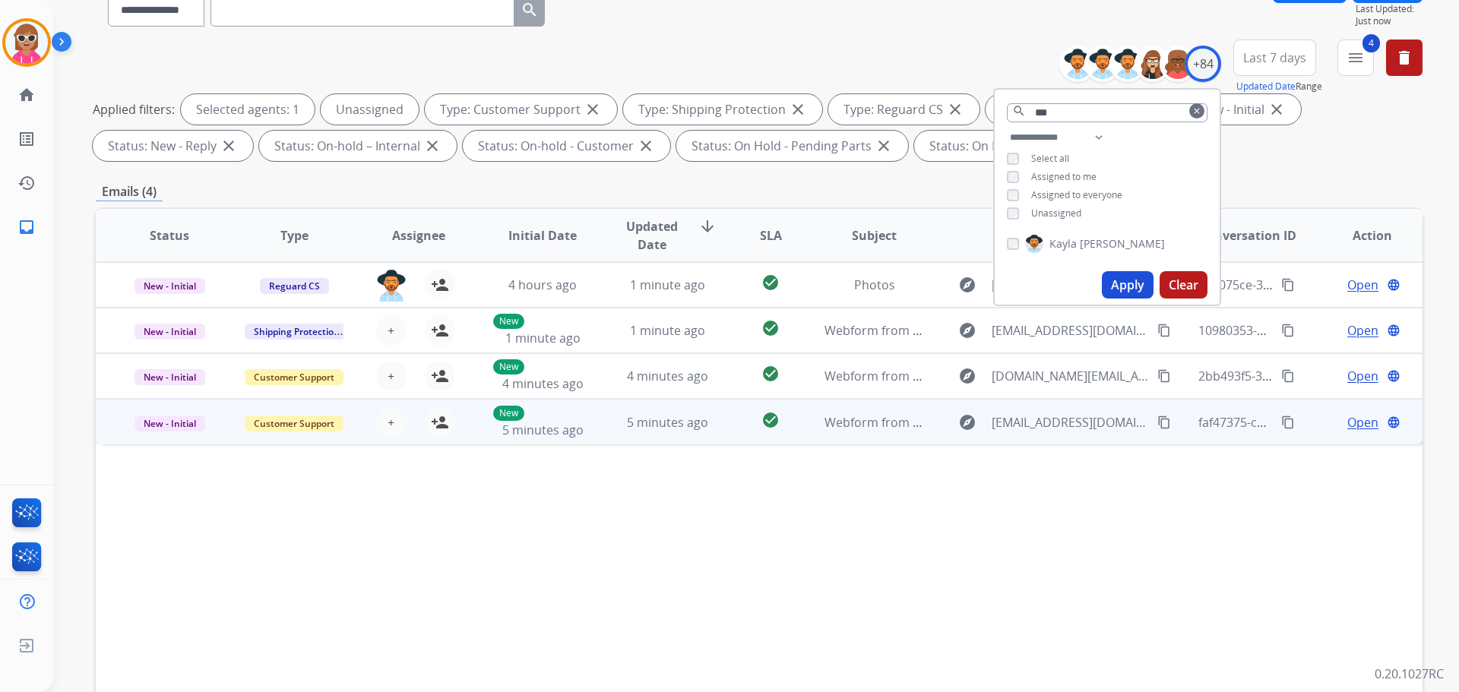
scroll to position [228, 0]
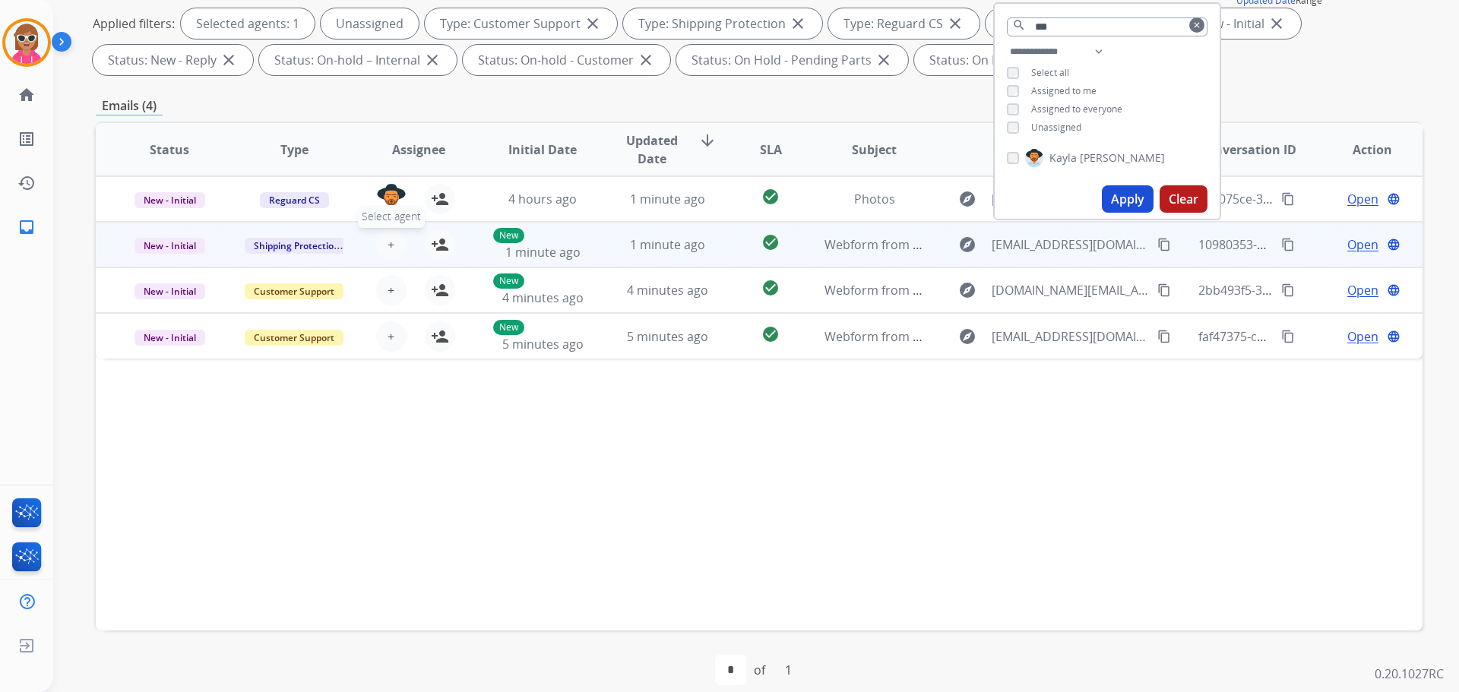
click at [388, 242] on span "+" at bounding box center [391, 245] width 7 height 18
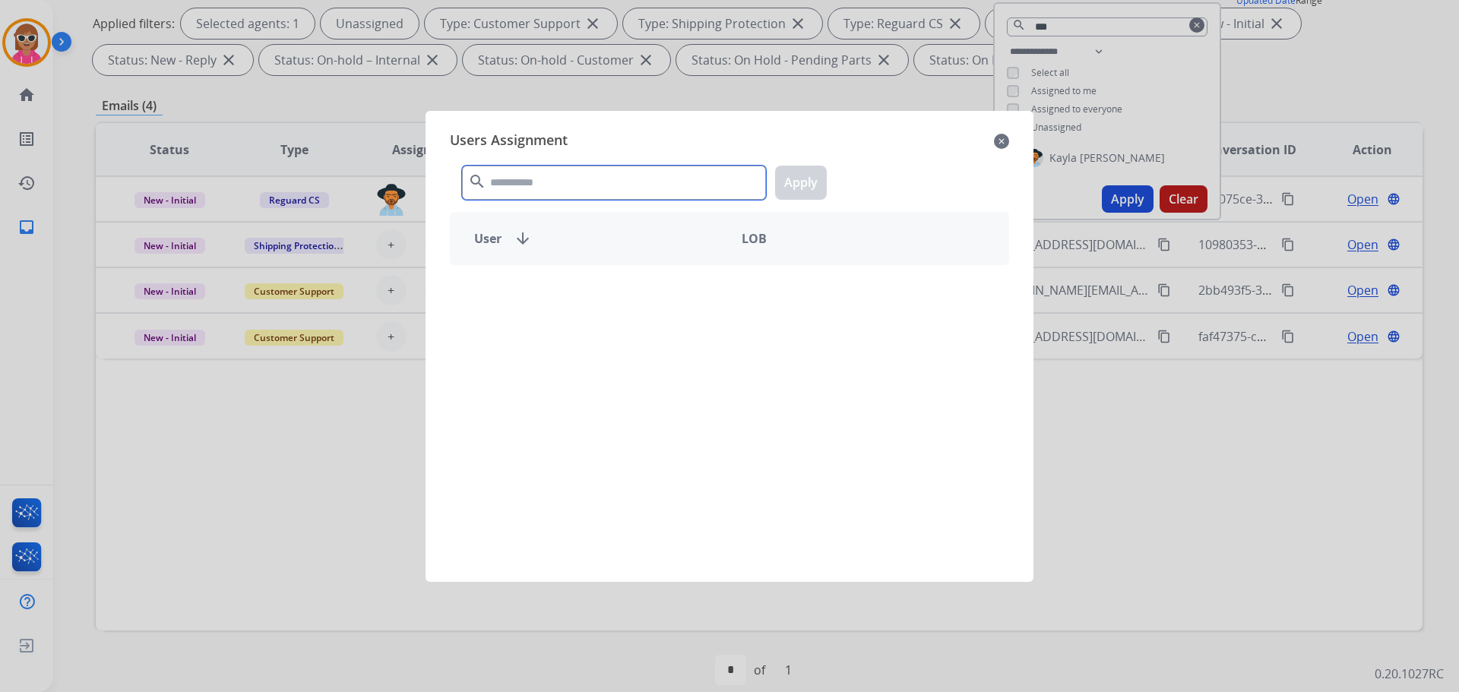
click at [525, 171] on input "text" at bounding box center [614, 183] width 304 height 34
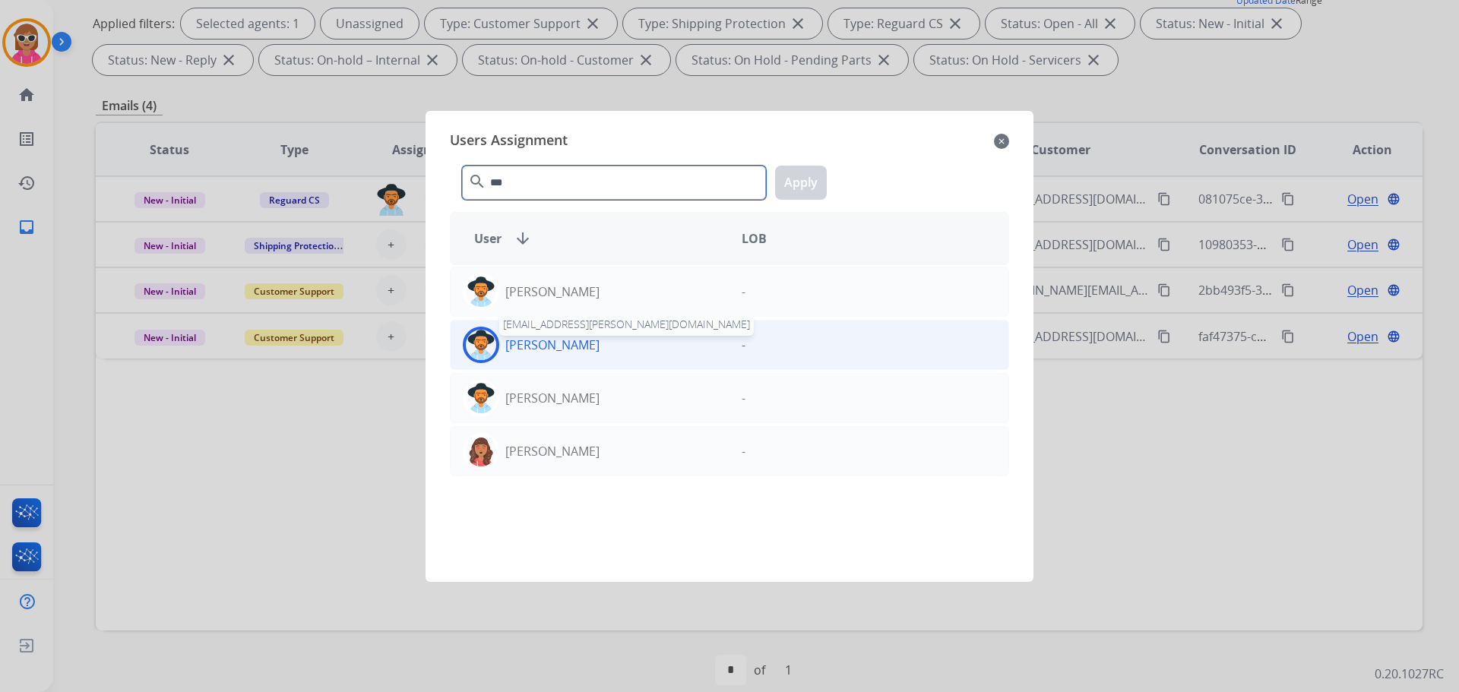
type input "***"
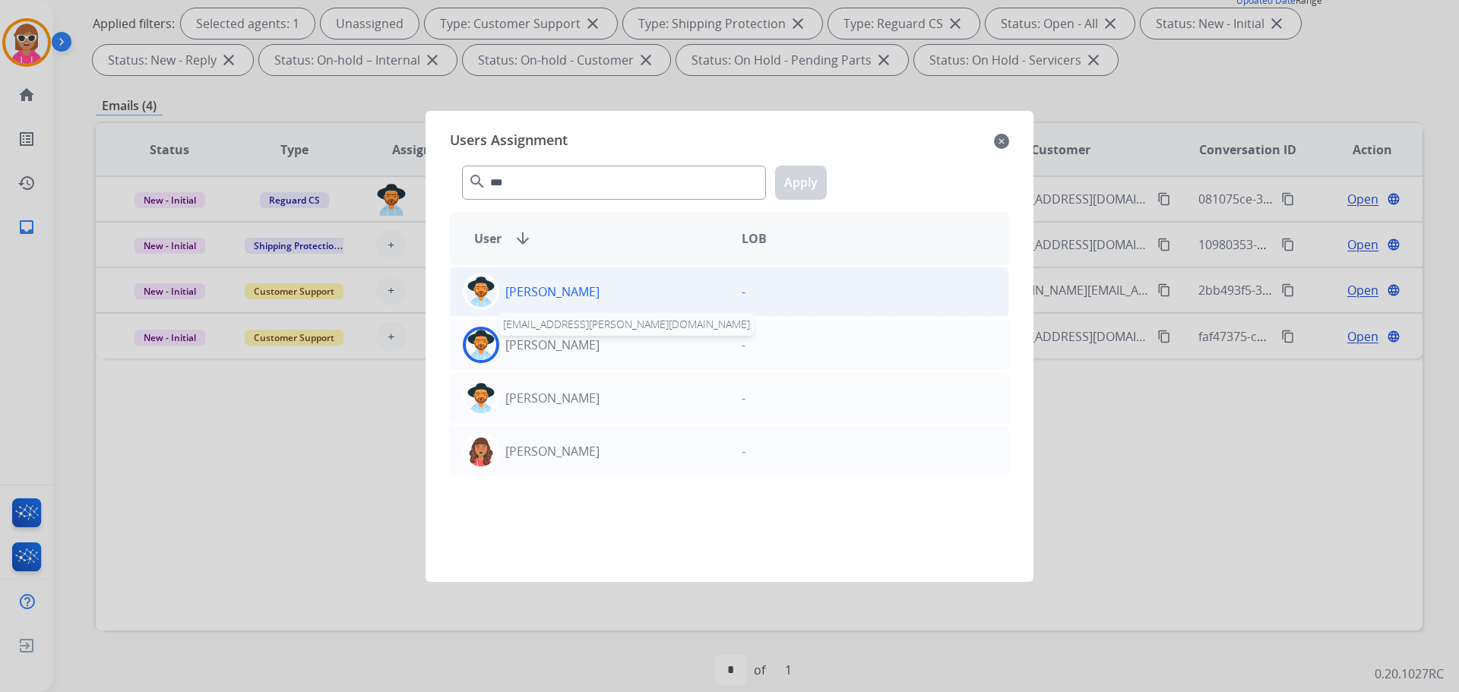
drag, startPoint x: 542, startPoint y: 344, endPoint x: 617, endPoint y: 279, distance: 99.7
click at [542, 342] on p "[PERSON_NAME]" at bounding box center [552, 345] width 94 height 18
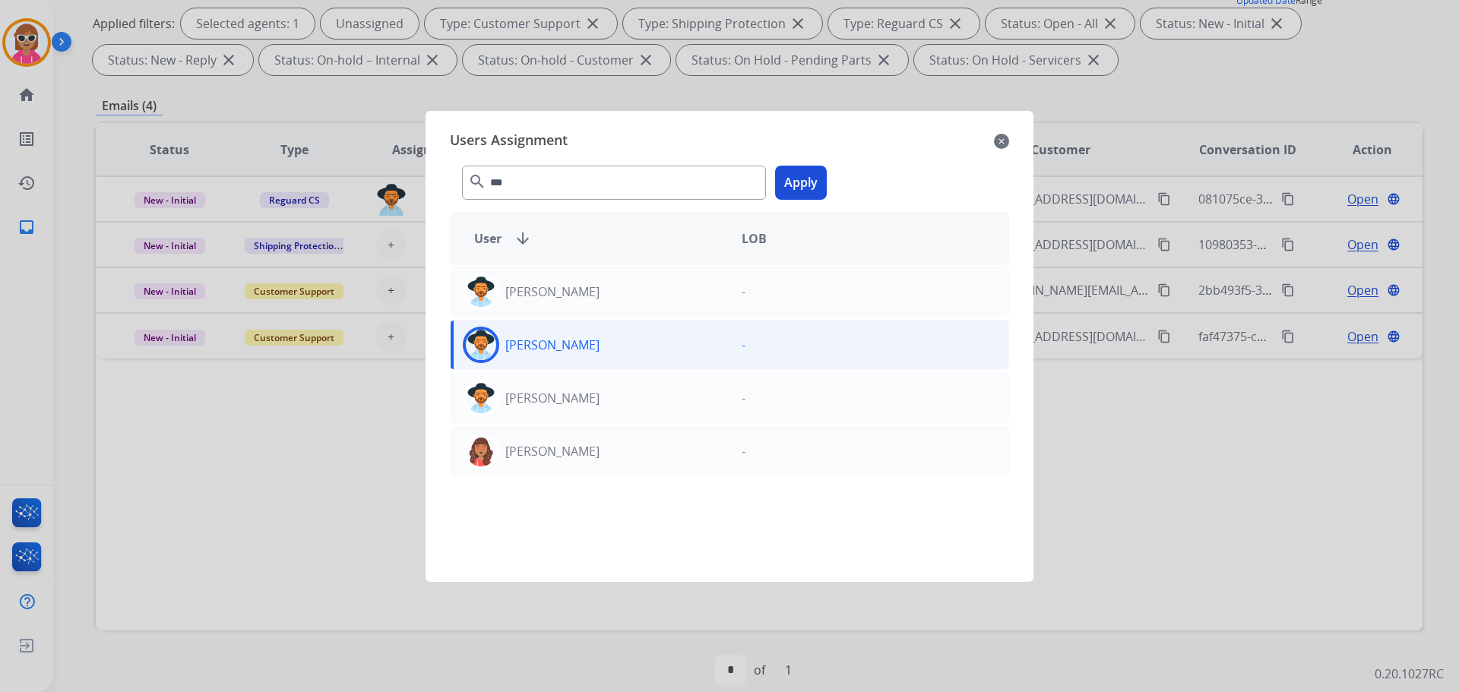
drag, startPoint x: 791, startPoint y: 179, endPoint x: 769, endPoint y: 192, distance: 25.5
click at [788, 181] on button "Apply" at bounding box center [801, 183] width 52 height 34
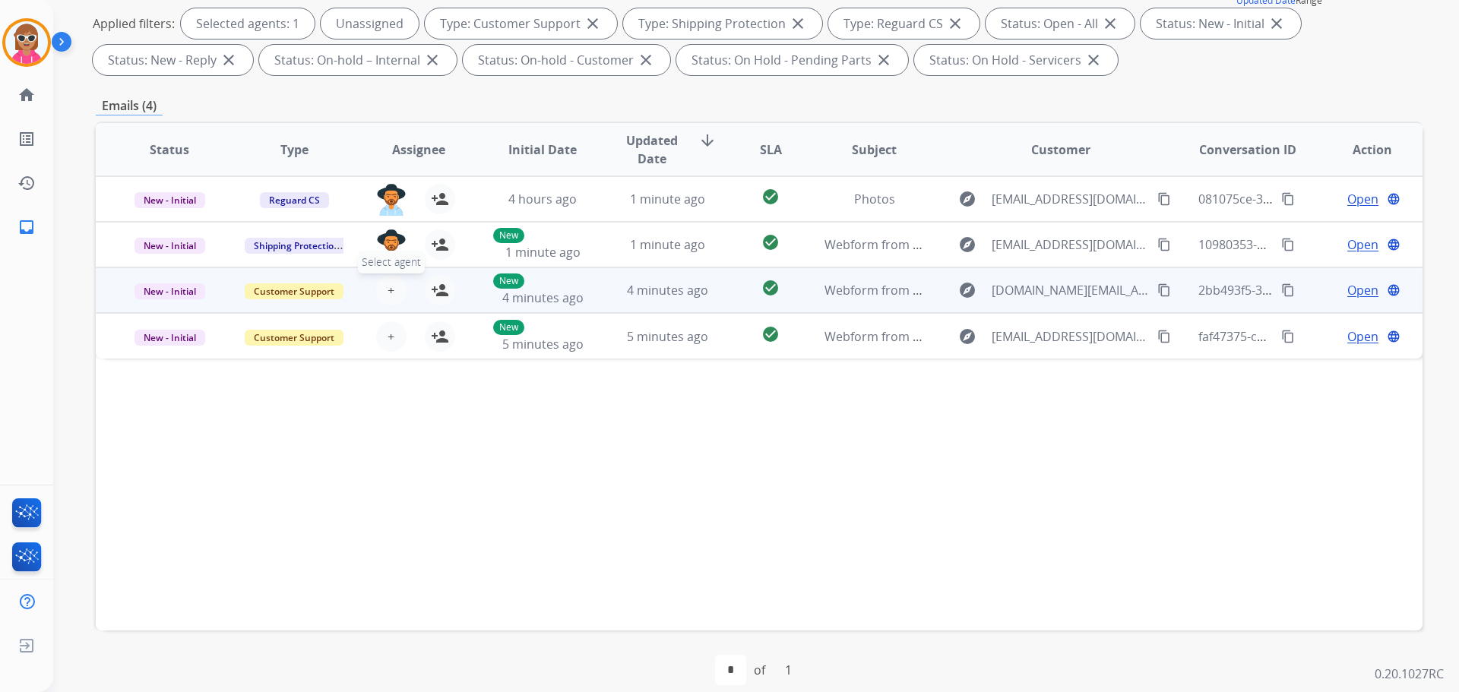
click at [394, 287] on button "+ Select agent" at bounding box center [391, 290] width 30 height 30
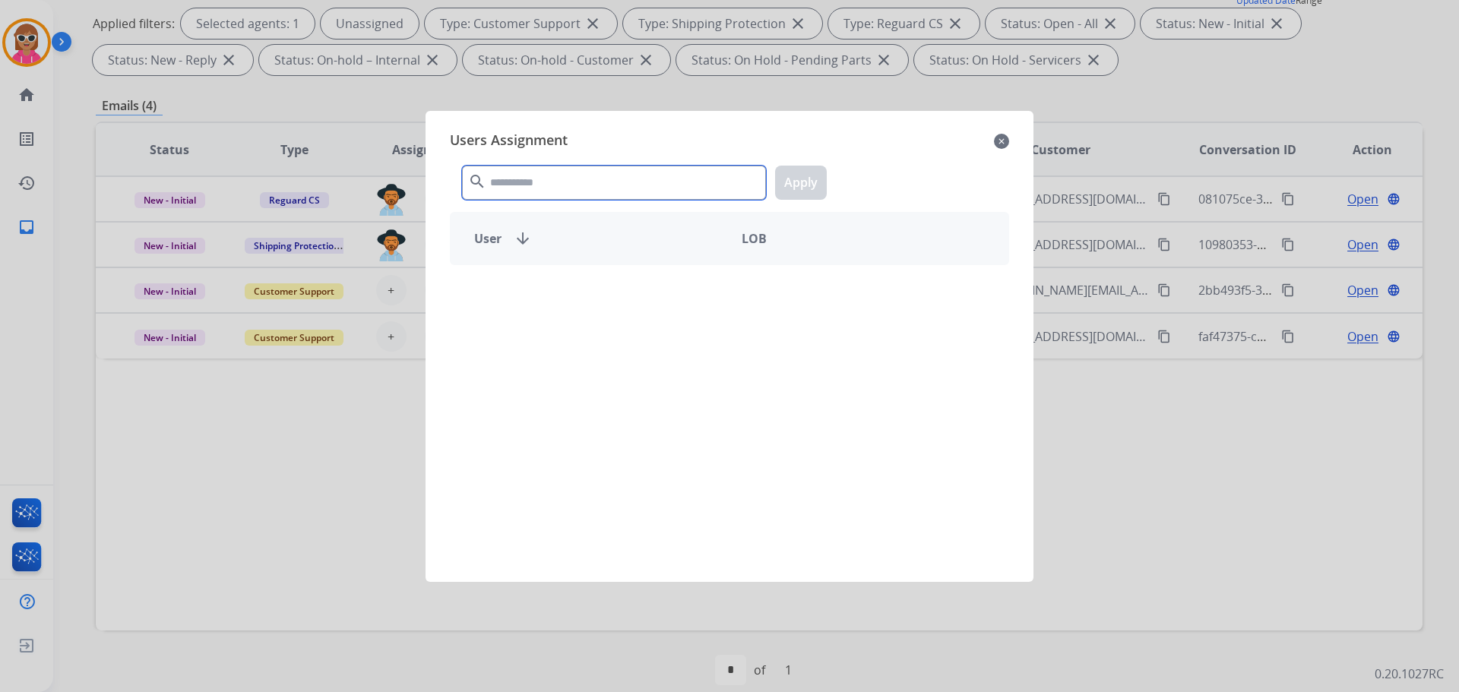
click at [570, 178] on input "text" at bounding box center [614, 183] width 304 height 34
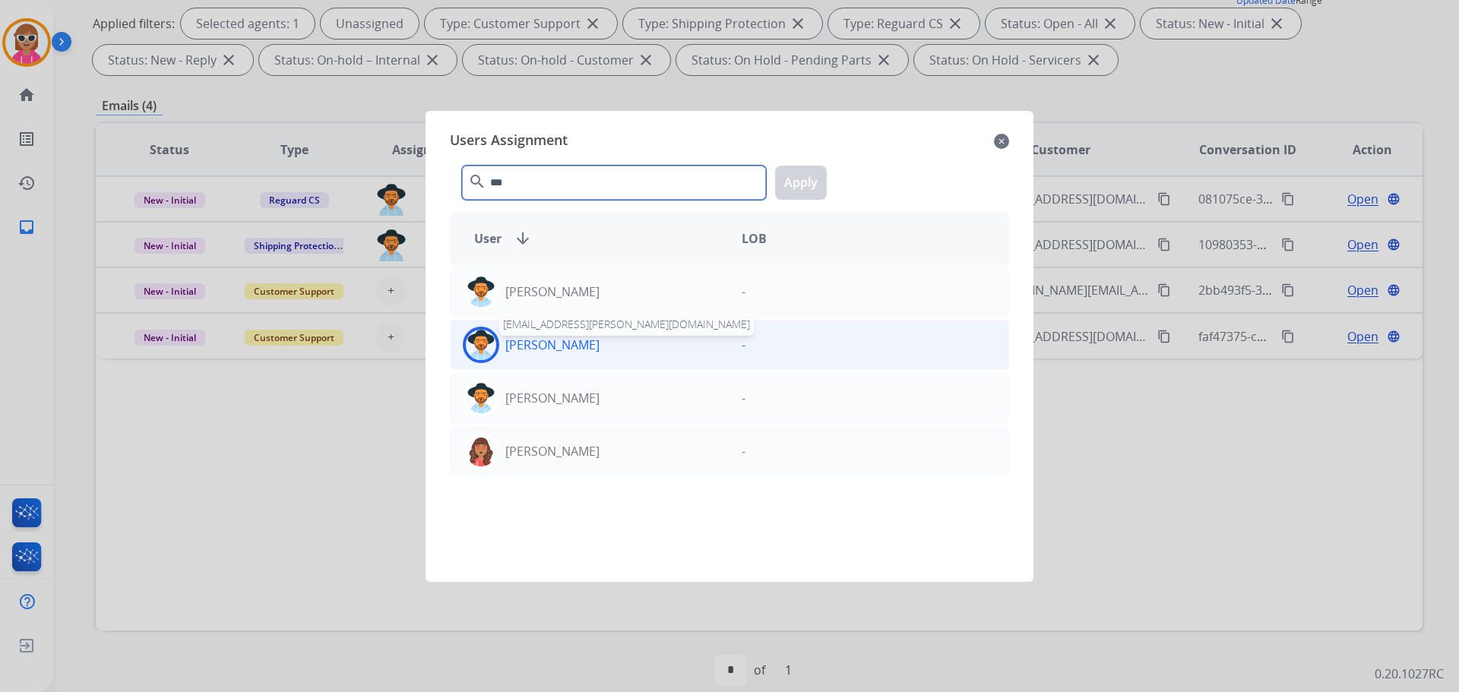
type input "***"
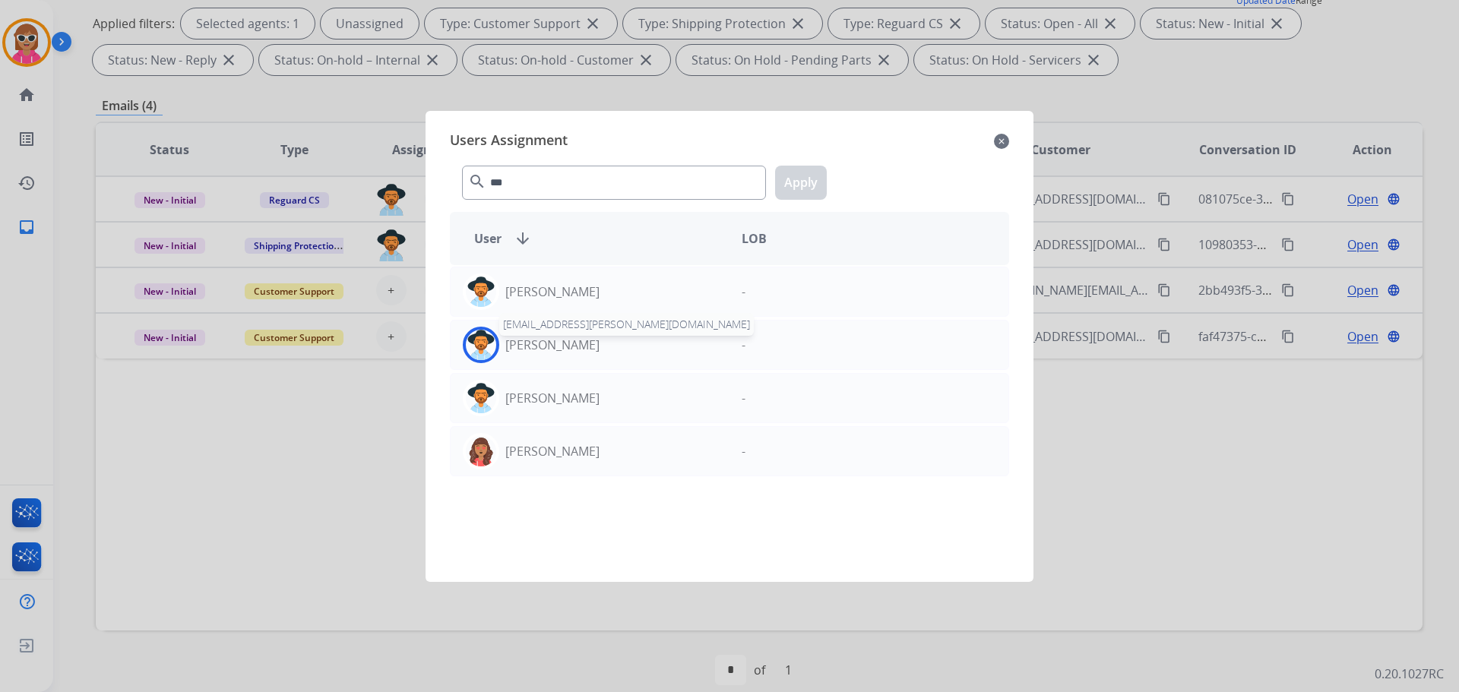
drag, startPoint x: 546, startPoint y: 338, endPoint x: 668, endPoint y: 244, distance: 154.4
click at [548, 336] on p "[PERSON_NAME]" at bounding box center [552, 345] width 94 height 18
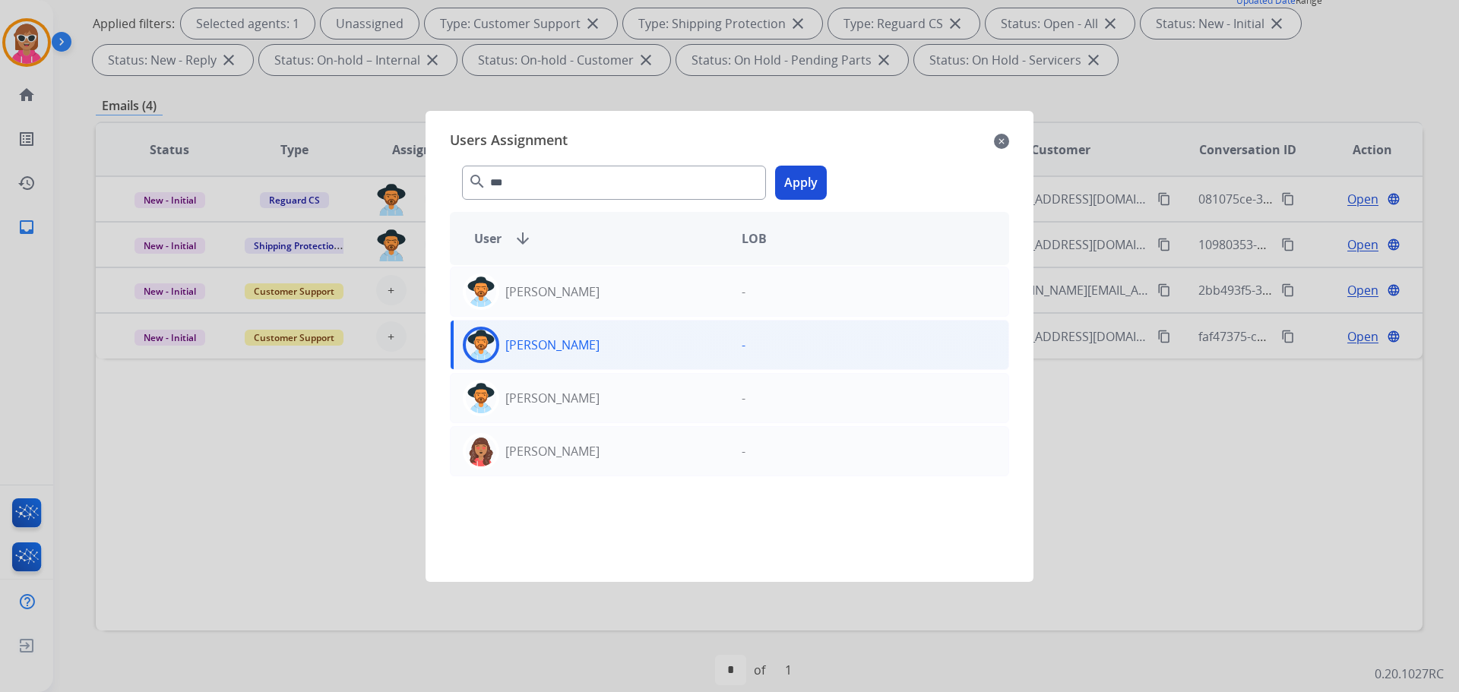
drag, startPoint x: 809, startPoint y: 174, endPoint x: 803, endPoint y: 179, distance: 8.2
click at [804, 177] on button "Apply" at bounding box center [801, 183] width 52 height 34
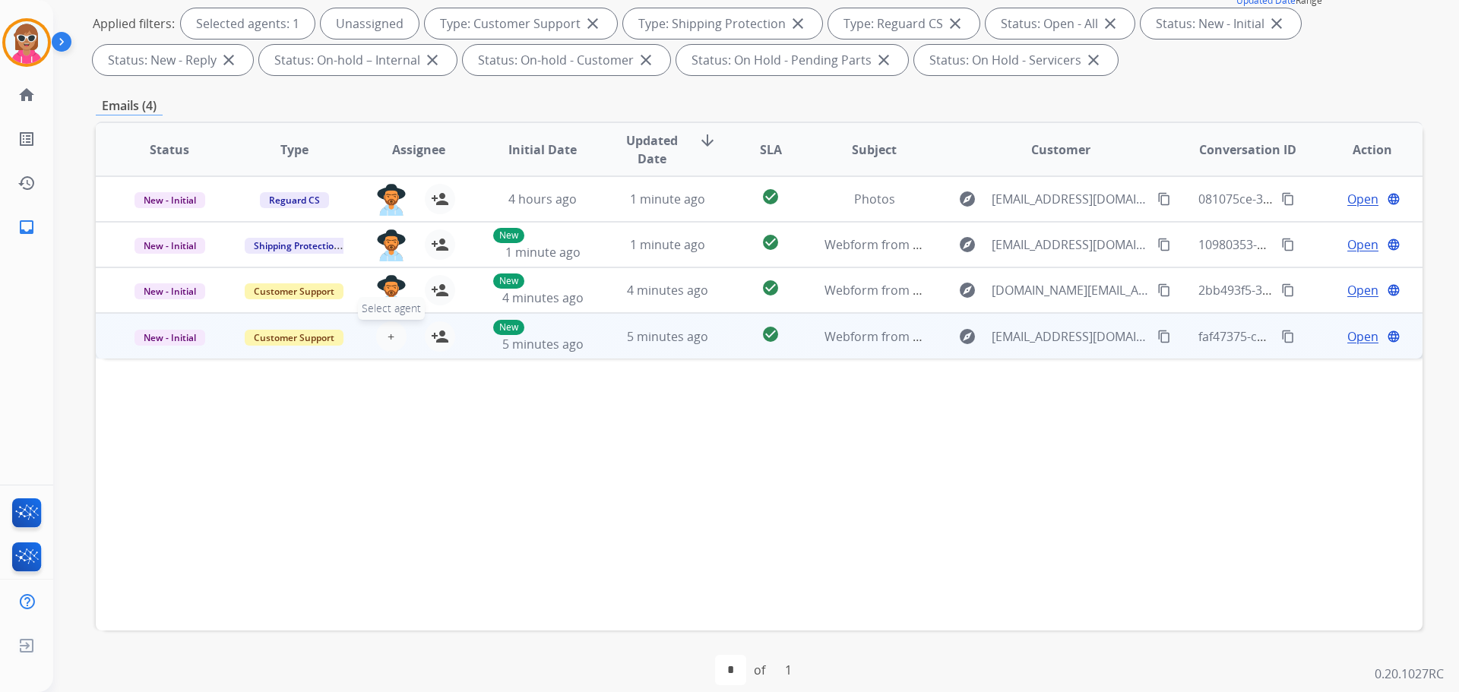
click at [391, 340] on span "+" at bounding box center [391, 337] width 7 height 18
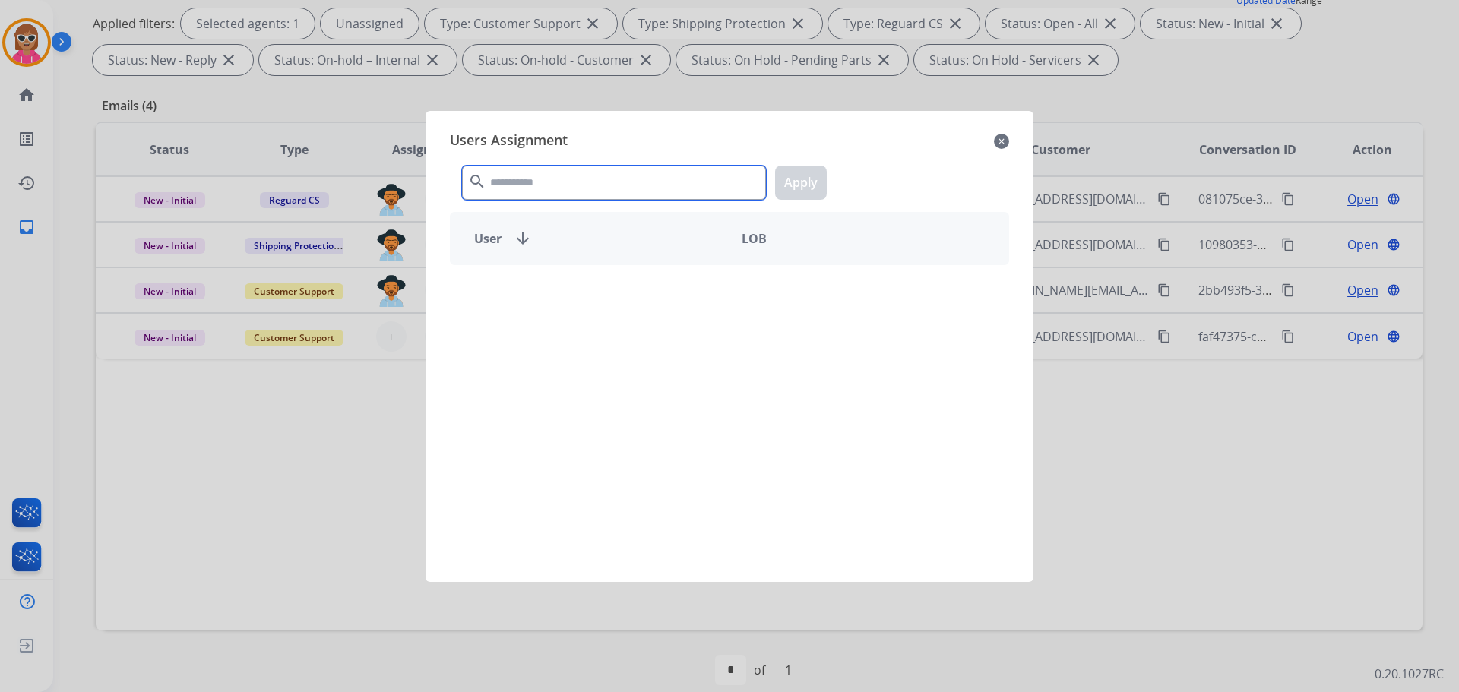
click at [583, 173] on input "text" at bounding box center [614, 183] width 304 height 34
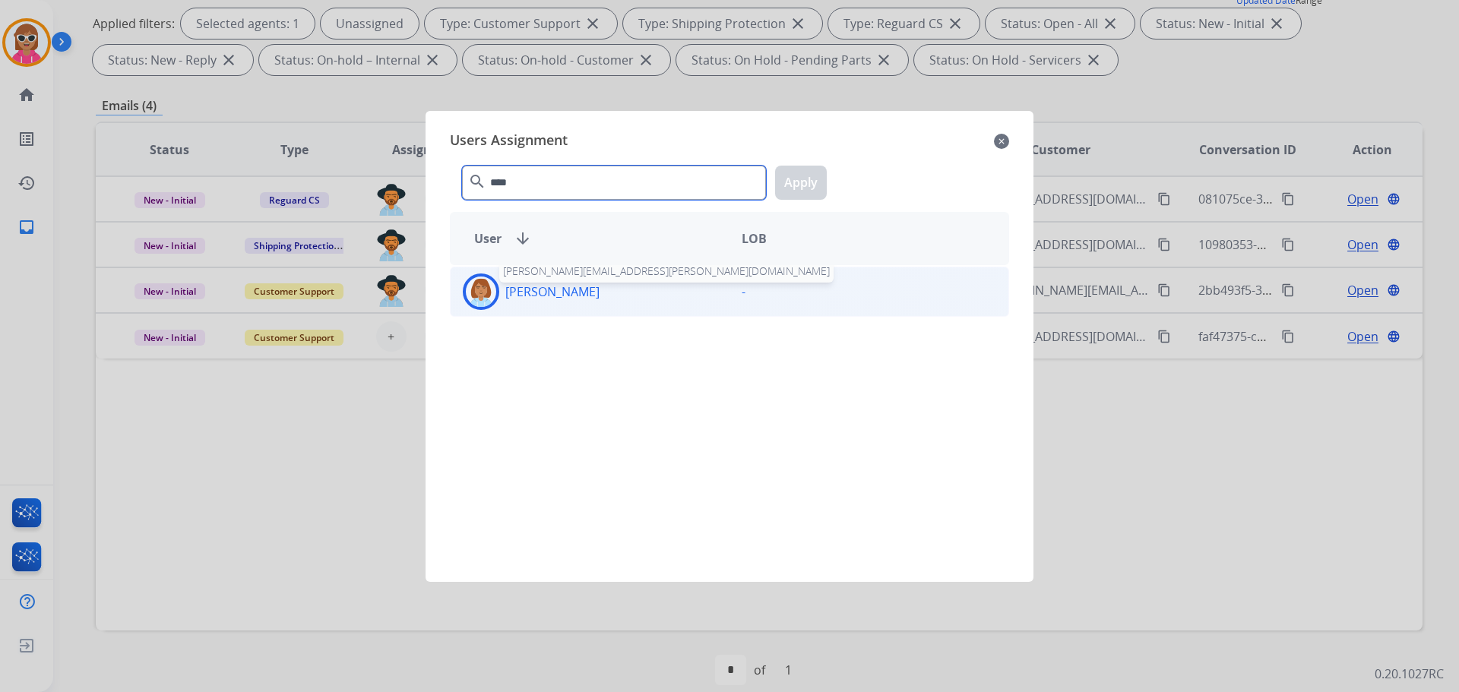
type input "****"
click at [567, 293] on p "[PERSON_NAME]" at bounding box center [552, 292] width 94 height 18
click at [779, 184] on button "Apply" at bounding box center [801, 183] width 52 height 34
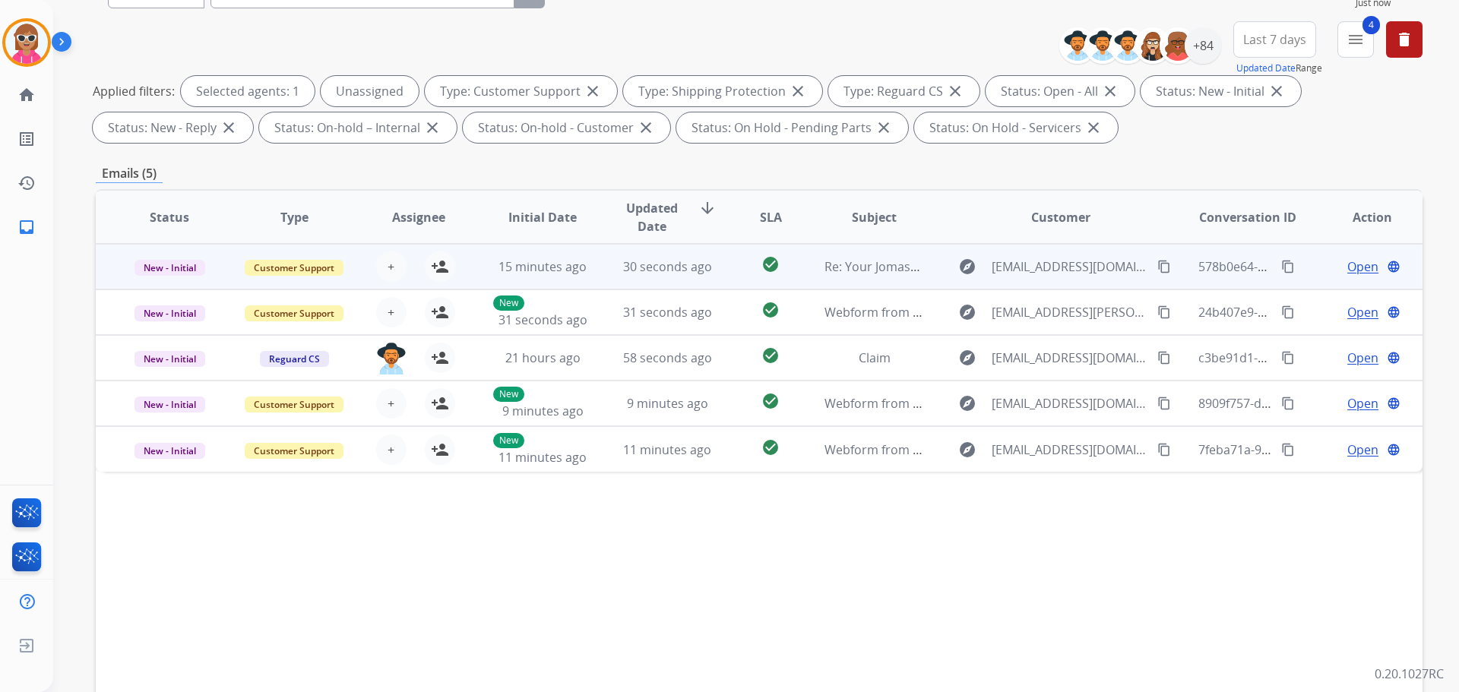
scroll to position [0, 0]
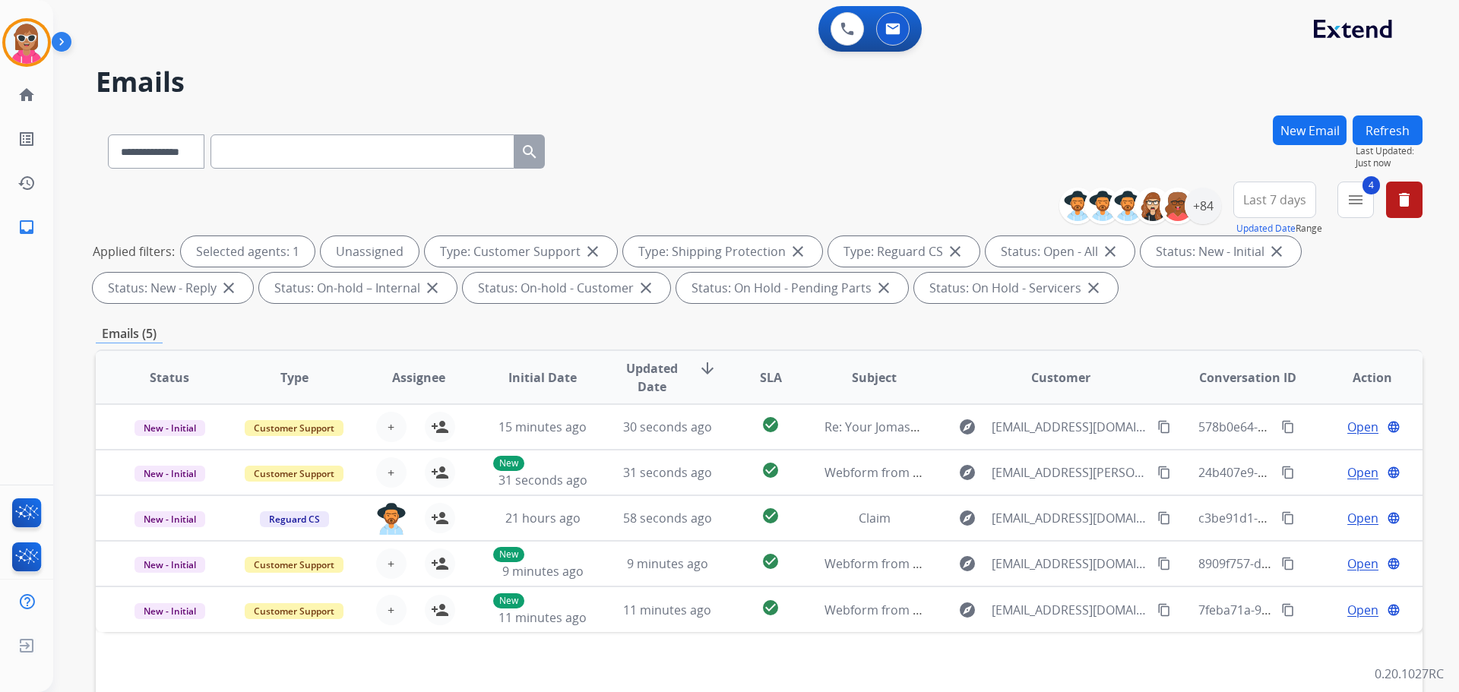
click at [1390, 122] on button "Refresh" at bounding box center [1388, 131] width 70 height 30
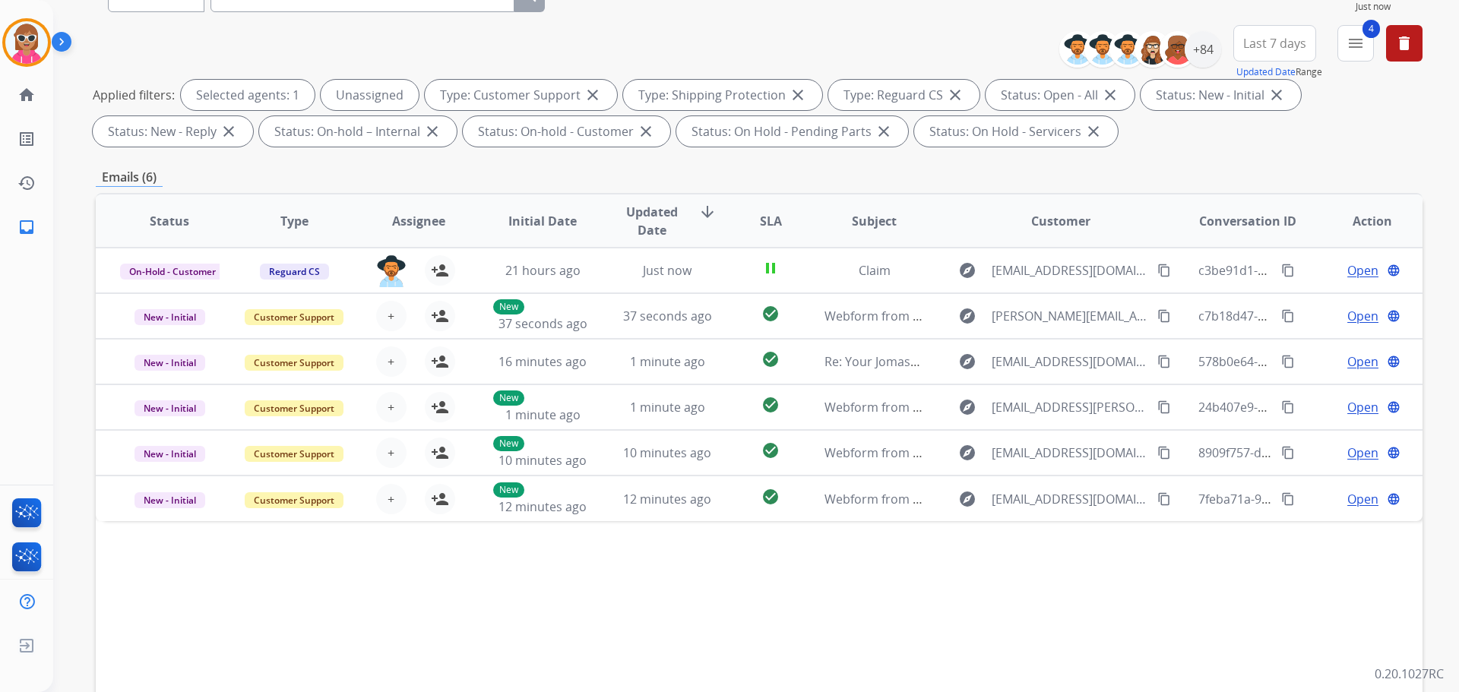
scroll to position [17, 0]
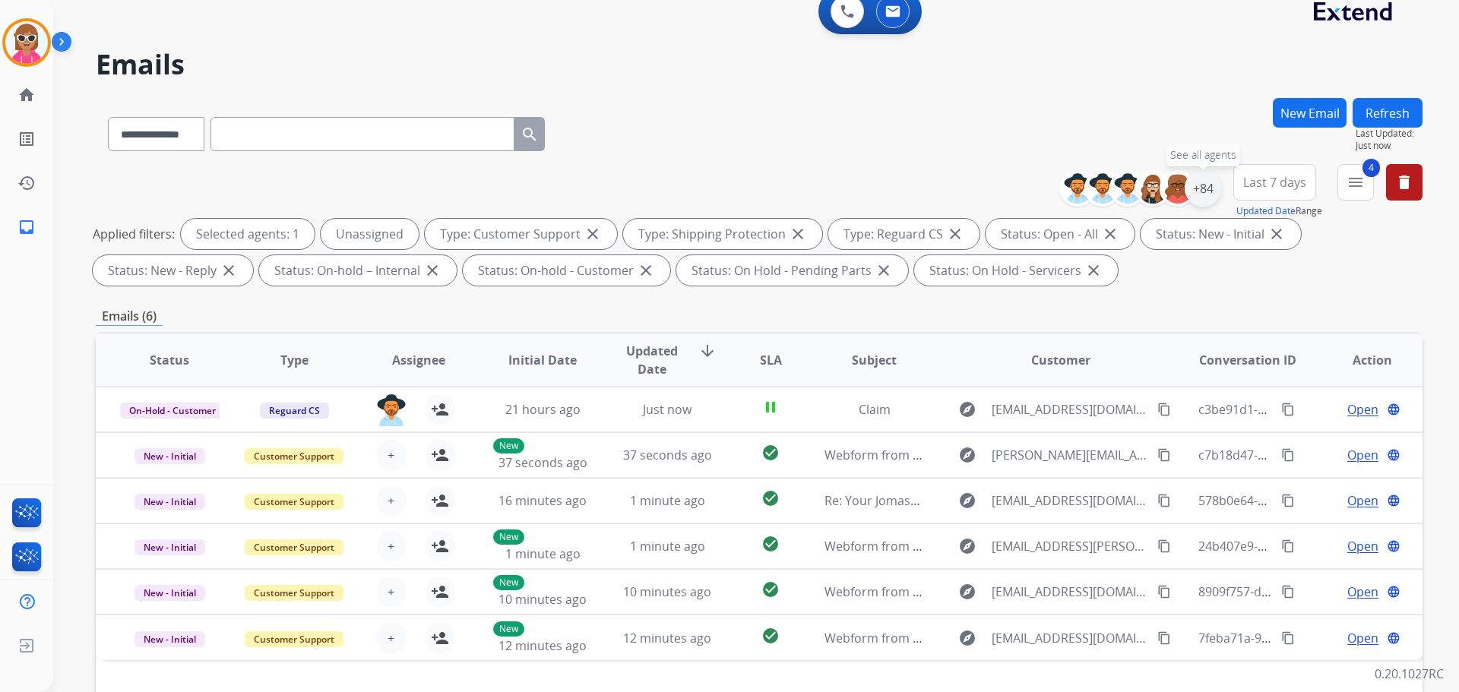
click at [1207, 186] on div "+84" at bounding box center [1203, 188] width 36 height 36
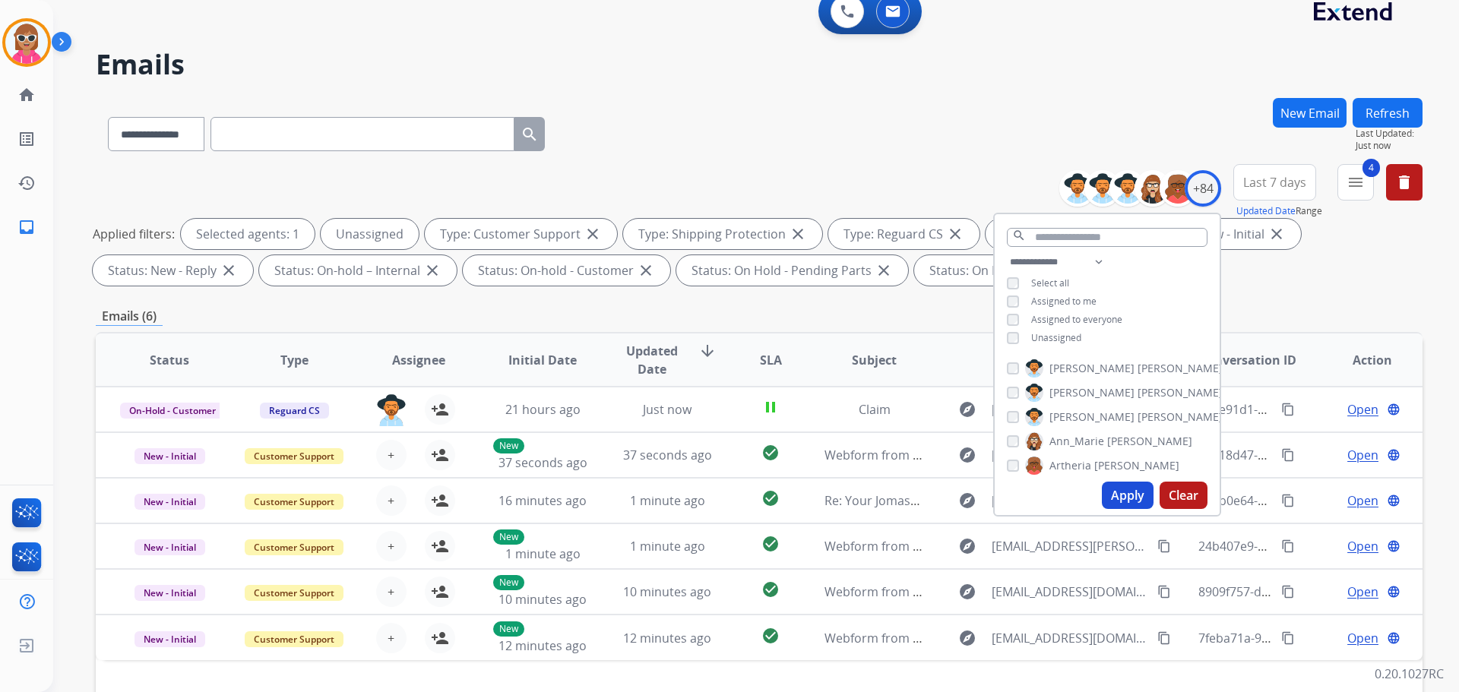
click at [1066, 338] on span "Unassigned" at bounding box center [1056, 337] width 50 height 13
click at [1092, 258] on select "**********" at bounding box center [1059, 262] width 105 height 18
select select "**********"
click at [1007, 253] on select "**********" at bounding box center [1059, 262] width 105 height 18
click at [1147, 278] on div "**********" at bounding box center [1107, 292] width 225 height 79
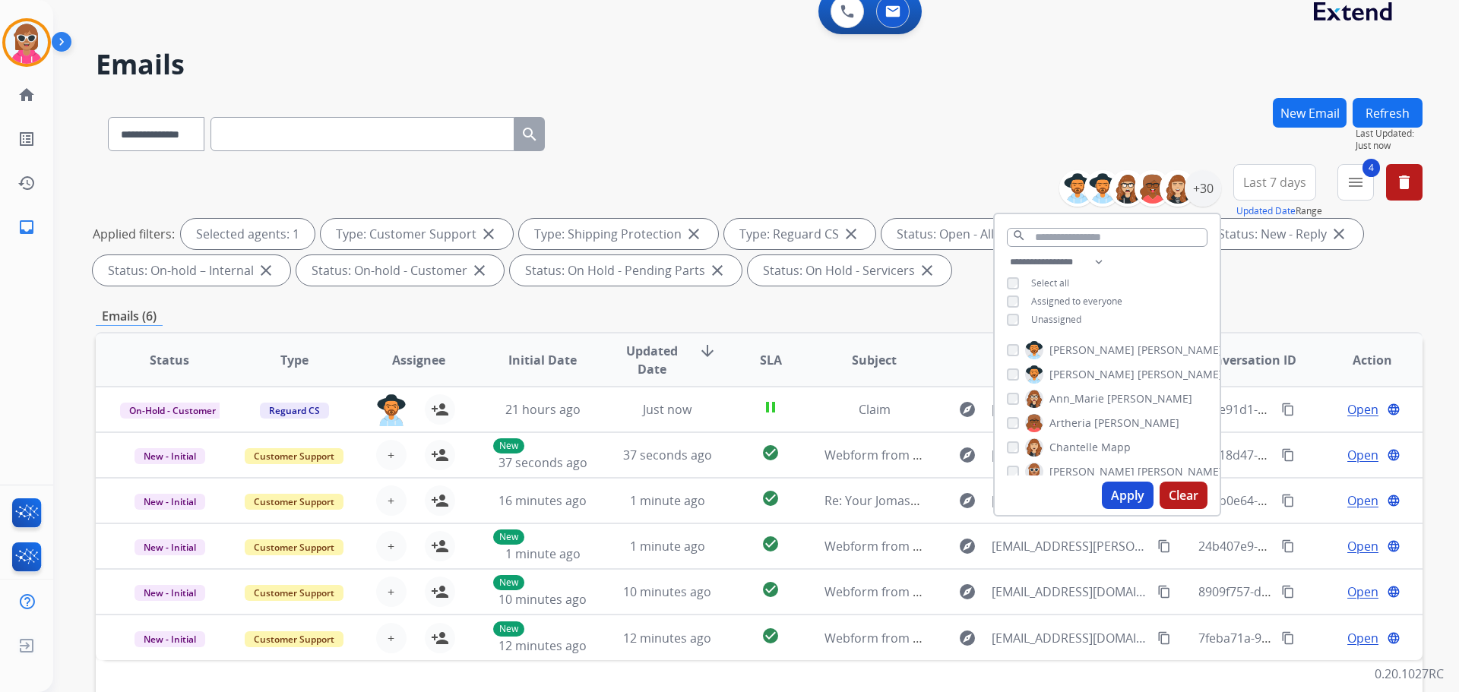
click at [1138, 343] on span "[PERSON_NAME]" at bounding box center [1180, 350] width 85 height 15
click at [1138, 378] on span "[PERSON_NAME]" at bounding box center [1180, 374] width 85 height 15
click at [1095, 400] on span "Ann_Marie" at bounding box center [1077, 398] width 55 height 15
click at [1100, 420] on span "[PERSON_NAME]" at bounding box center [1136, 423] width 85 height 15
click at [1101, 444] on span "Mapp" at bounding box center [1116, 447] width 30 height 15
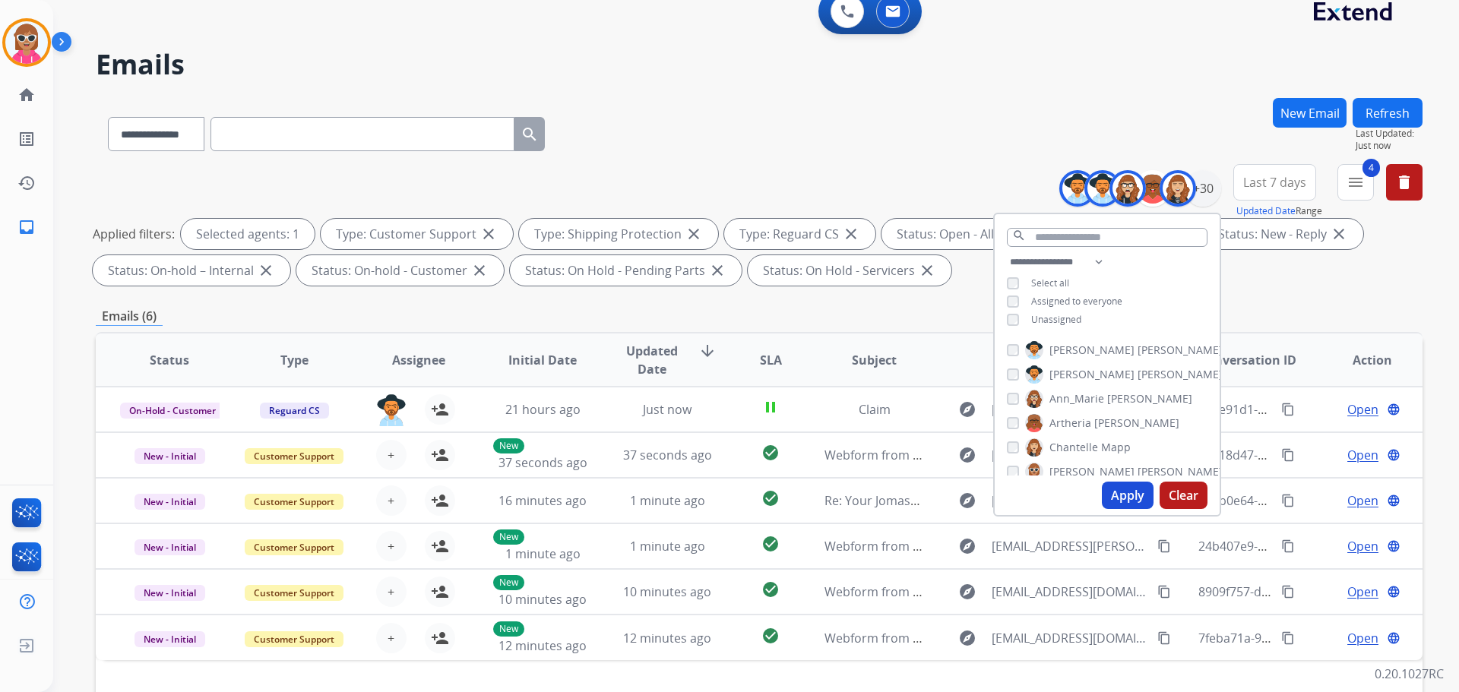
click at [1088, 423] on label "[PERSON_NAME]" at bounding box center [1102, 423] width 154 height 18
click at [1088, 420] on label "[PERSON_NAME]" at bounding box center [1102, 423] width 154 height 18
click at [1090, 393] on span "[PERSON_NAME]" at bounding box center [1092, 395] width 85 height 15
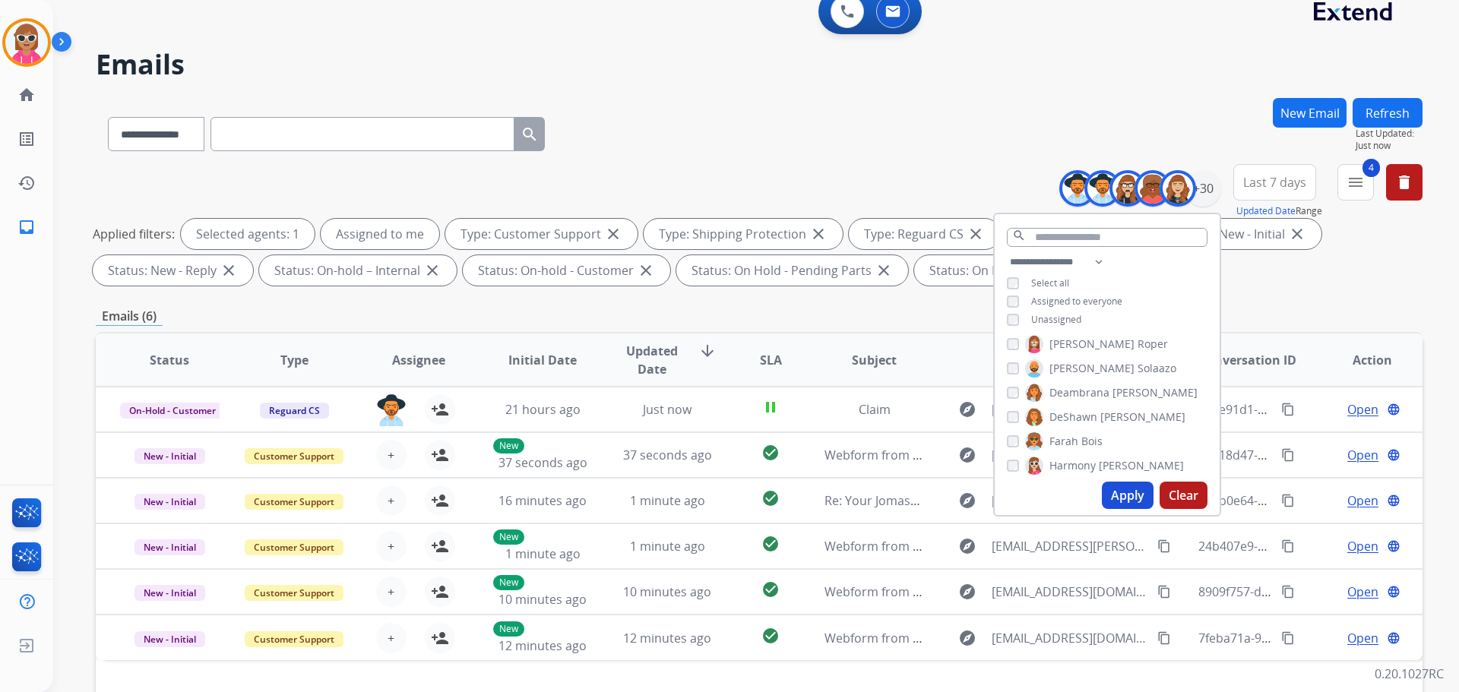
click at [1095, 420] on label "[PERSON_NAME]" at bounding box center [1105, 417] width 160 height 18
click at [1095, 439] on span "Bois" at bounding box center [1091, 441] width 21 height 15
click at [1087, 465] on span "[PERSON_NAME]" at bounding box center [1122, 462] width 85 height 15
click at [1088, 433] on span "[PERSON_NAME]" at bounding box center [1123, 438] width 85 height 15
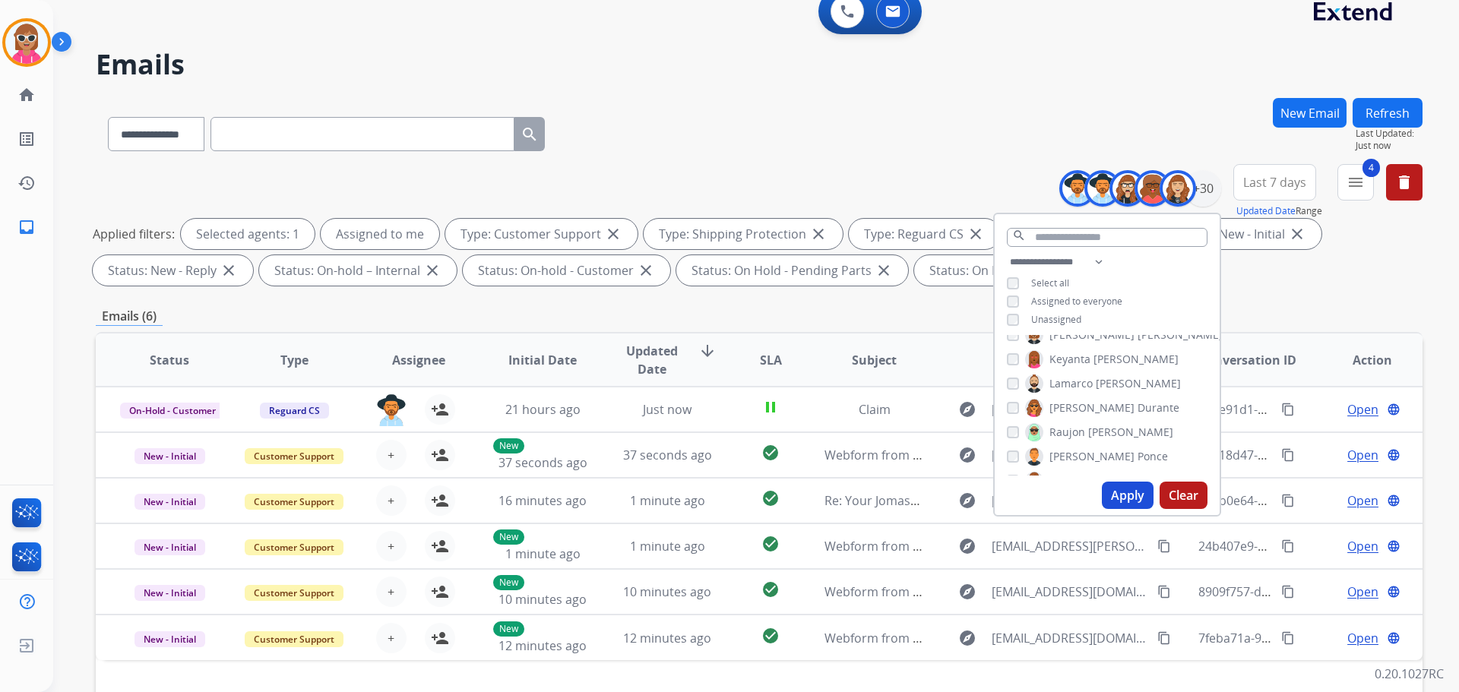
scroll to position [304, 0]
click at [1081, 429] on span "Keyanta" at bounding box center [1070, 435] width 41 height 15
click at [1081, 461] on span "Lamarco" at bounding box center [1071, 459] width 43 height 15
click at [1092, 429] on span "[PERSON_NAME]" at bounding box center [1130, 432] width 85 height 15
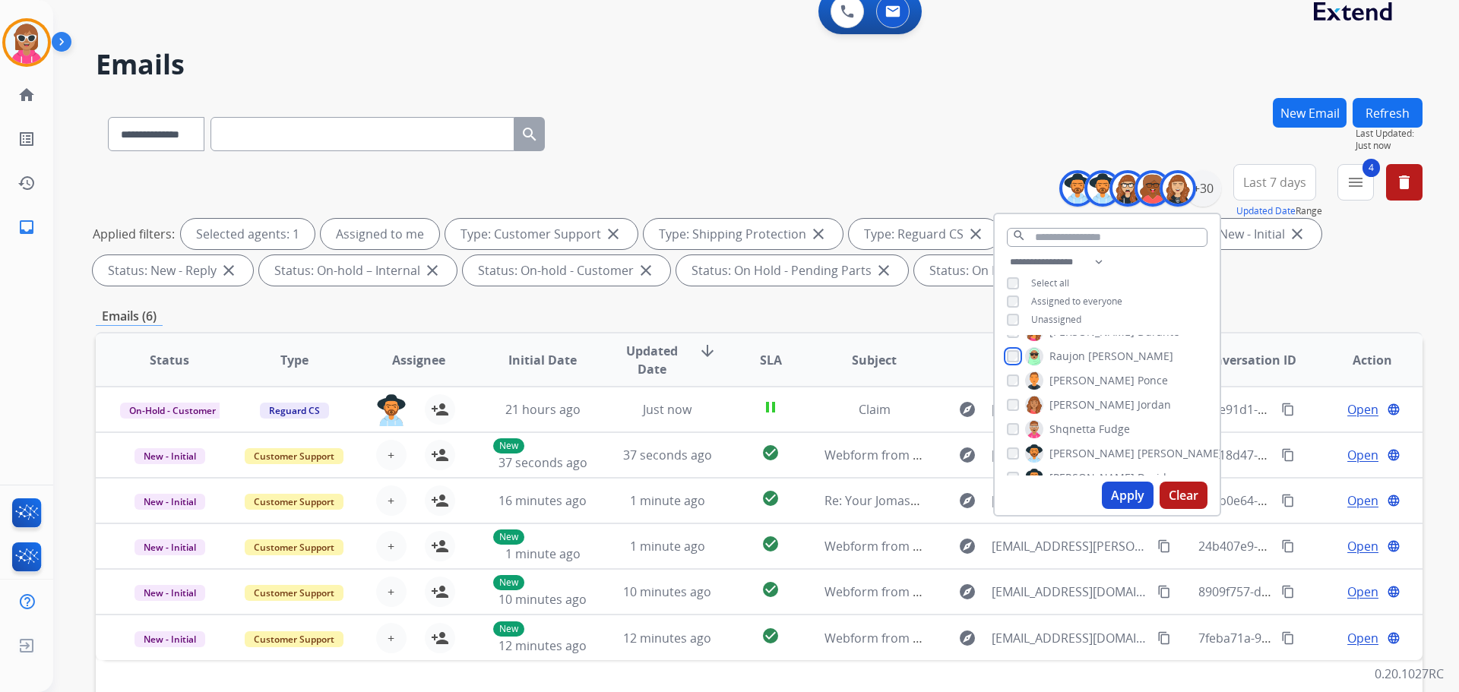
scroll to position [532, 0]
click at [1089, 377] on span "[PERSON_NAME]" at bounding box center [1092, 377] width 85 height 15
click at [1138, 404] on span "Davidson" at bounding box center [1161, 401] width 47 height 15
click at [1091, 415] on div "[PERSON_NAME] [PERSON_NAME] [PERSON_NAME] [PERSON_NAME] [PERSON_NAME] [PERSON_N…" at bounding box center [1107, 405] width 225 height 141
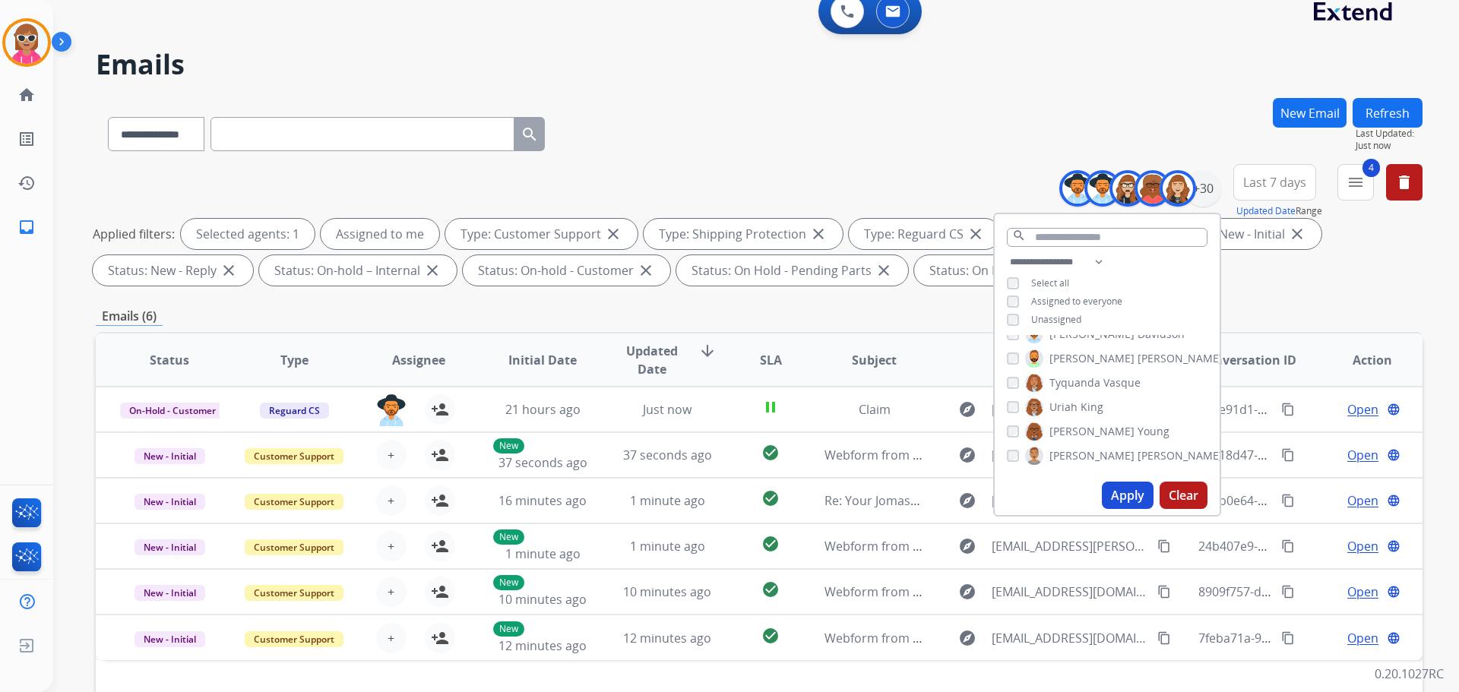
click at [1095, 380] on span "Tyquanda" at bounding box center [1075, 382] width 51 height 15
click at [1092, 410] on span "King" at bounding box center [1092, 407] width 23 height 15
click at [1138, 436] on span "Young" at bounding box center [1154, 431] width 32 height 15
click at [1100, 466] on div "[PERSON_NAME] [PERSON_NAME] [PERSON_NAME] [PERSON_NAME] [PERSON_NAME] [PERSON_N…" at bounding box center [1107, 405] width 225 height 141
click at [1138, 456] on span "[PERSON_NAME]" at bounding box center [1180, 455] width 85 height 15
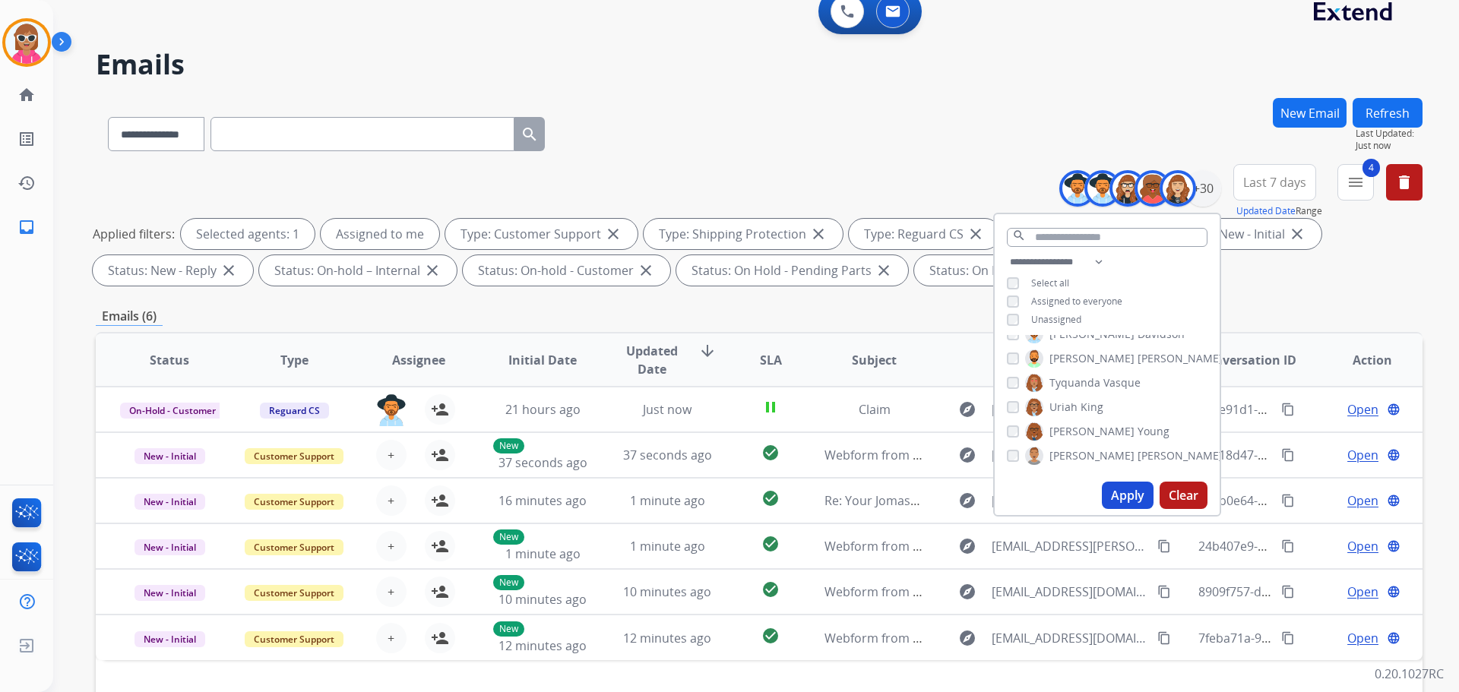
click at [1123, 494] on button "Apply" at bounding box center [1128, 495] width 52 height 27
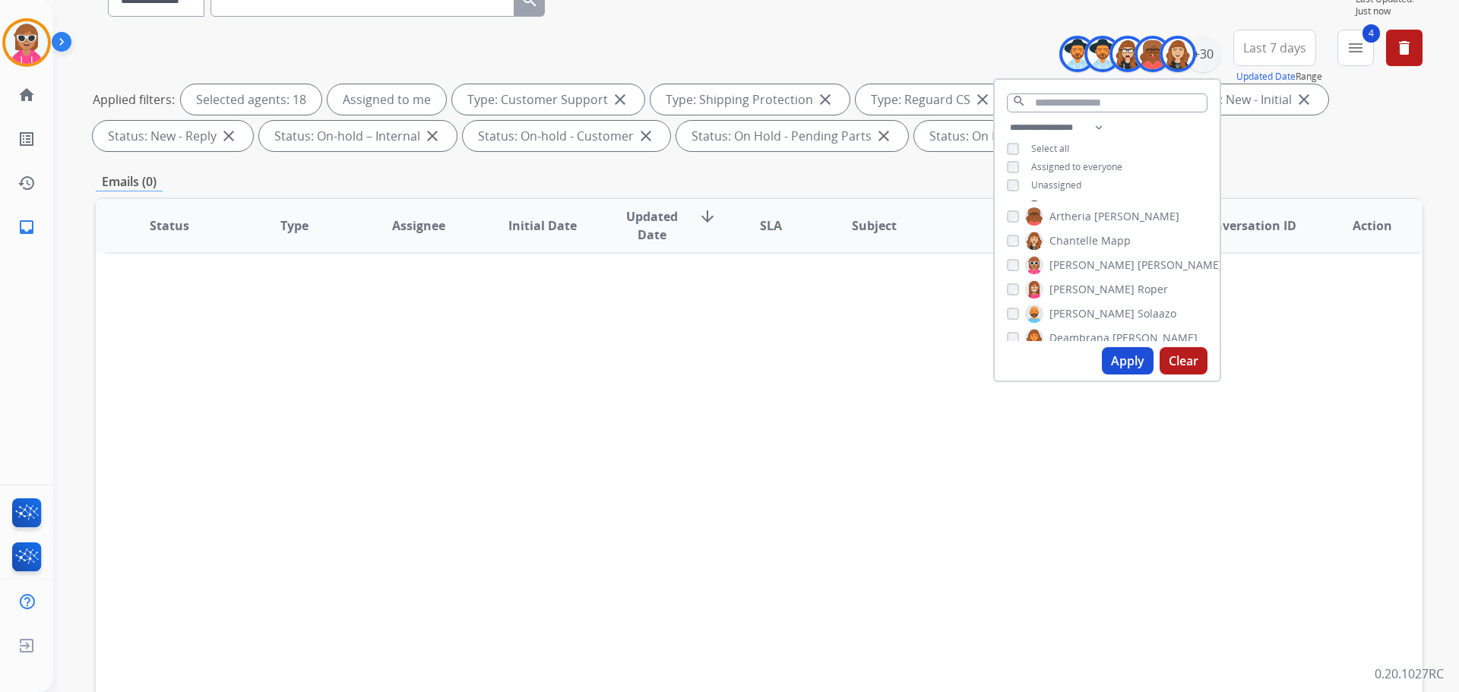
scroll to position [76, 0]
click at [1062, 280] on span "[PERSON_NAME]" at bounding box center [1092, 285] width 85 height 15
click at [1062, 306] on span "[PERSON_NAME]" at bounding box center [1092, 309] width 85 height 15
click at [1064, 334] on span "Deambrana" at bounding box center [1080, 334] width 60 height 15
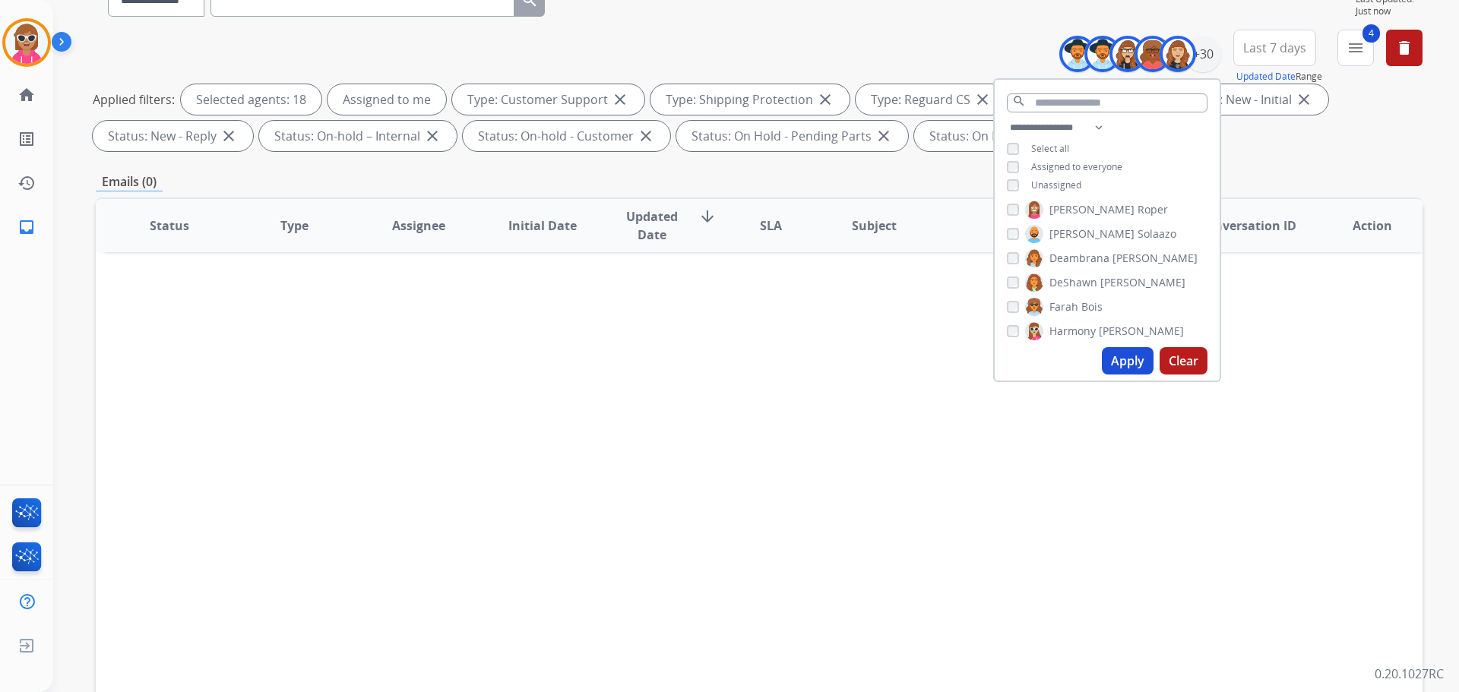
click at [1063, 324] on span "Harmony" at bounding box center [1073, 331] width 46 height 15
click at [1062, 271] on label "[PERSON_NAME]" at bounding box center [1103, 280] width 156 height 18
click at [1061, 322] on span "Kayla" at bounding box center [1063, 328] width 27 height 15
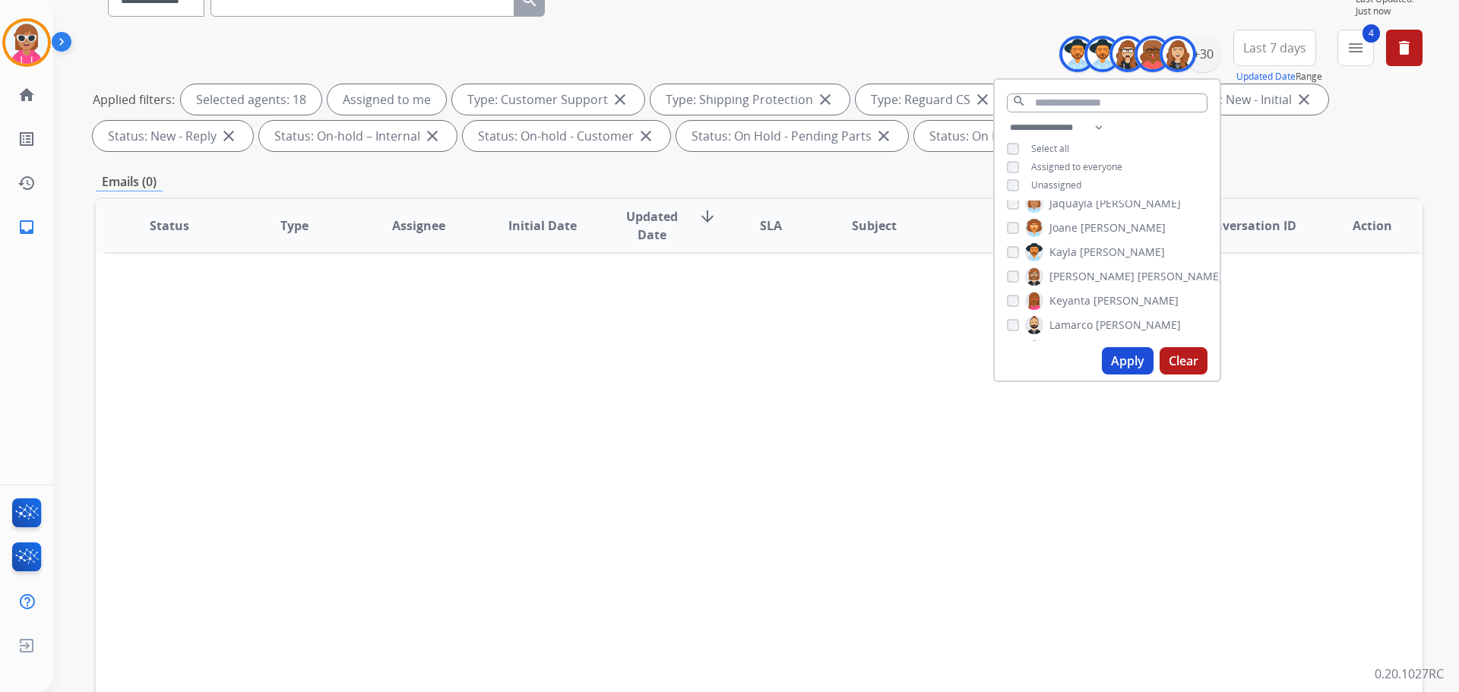
click at [1062, 271] on span "[PERSON_NAME]" at bounding box center [1092, 276] width 85 height 15
click at [1062, 276] on span "[PERSON_NAME]" at bounding box center [1092, 273] width 85 height 15
drag, startPoint x: 1057, startPoint y: 249, endPoint x: 1060, endPoint y: 268, distance: 19.2
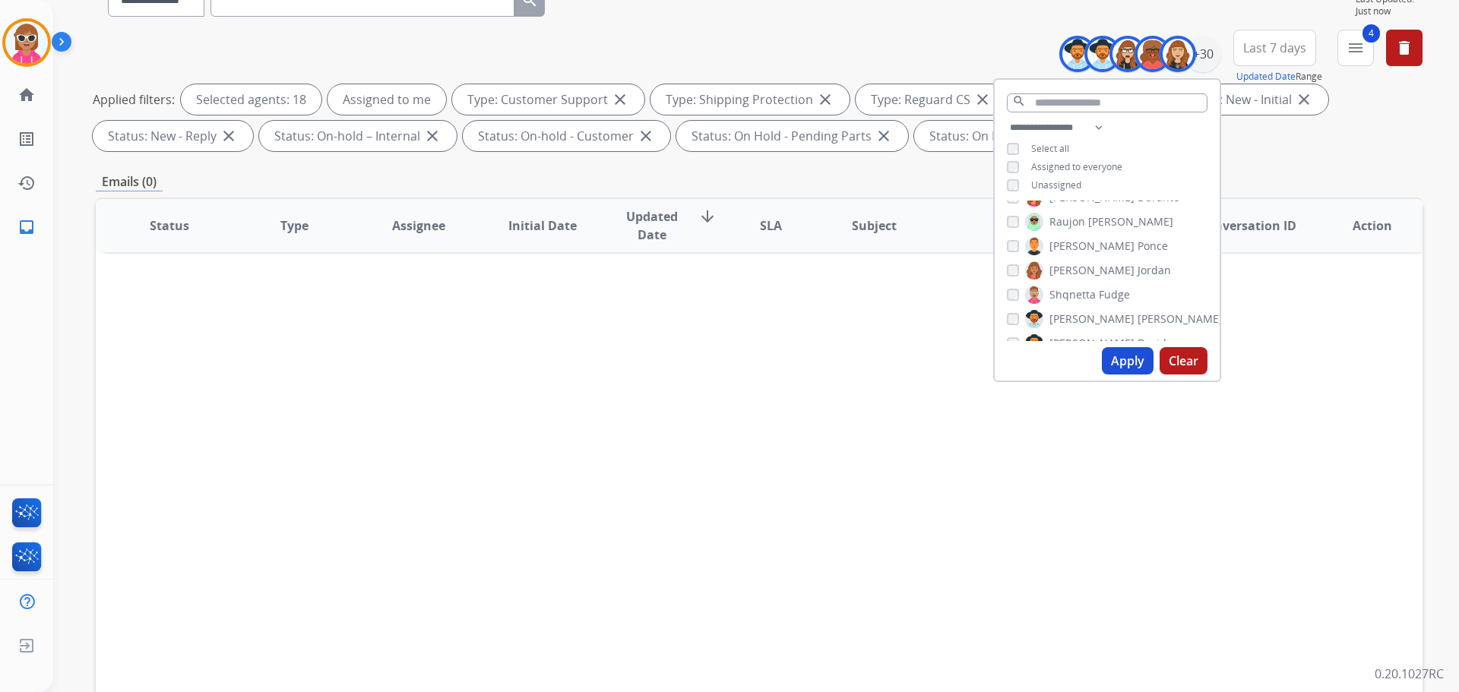
click at [1057, 250] on span "[PERSON_NAME]" at bounding box center [1092, 246] width 85 height 15
click at [1061, 272] on span "[PERSON_NAME]" at bounding box center [1092, 270] width 85 height 15
click at [1062, 297] on span "Shqnetta" at bounding box center [1073, 294] width 46 height 15
drag, startPoint x: 1062, startPoint y: 227, endPoint x: 1066, endPoint y: 236, distance: 10.2
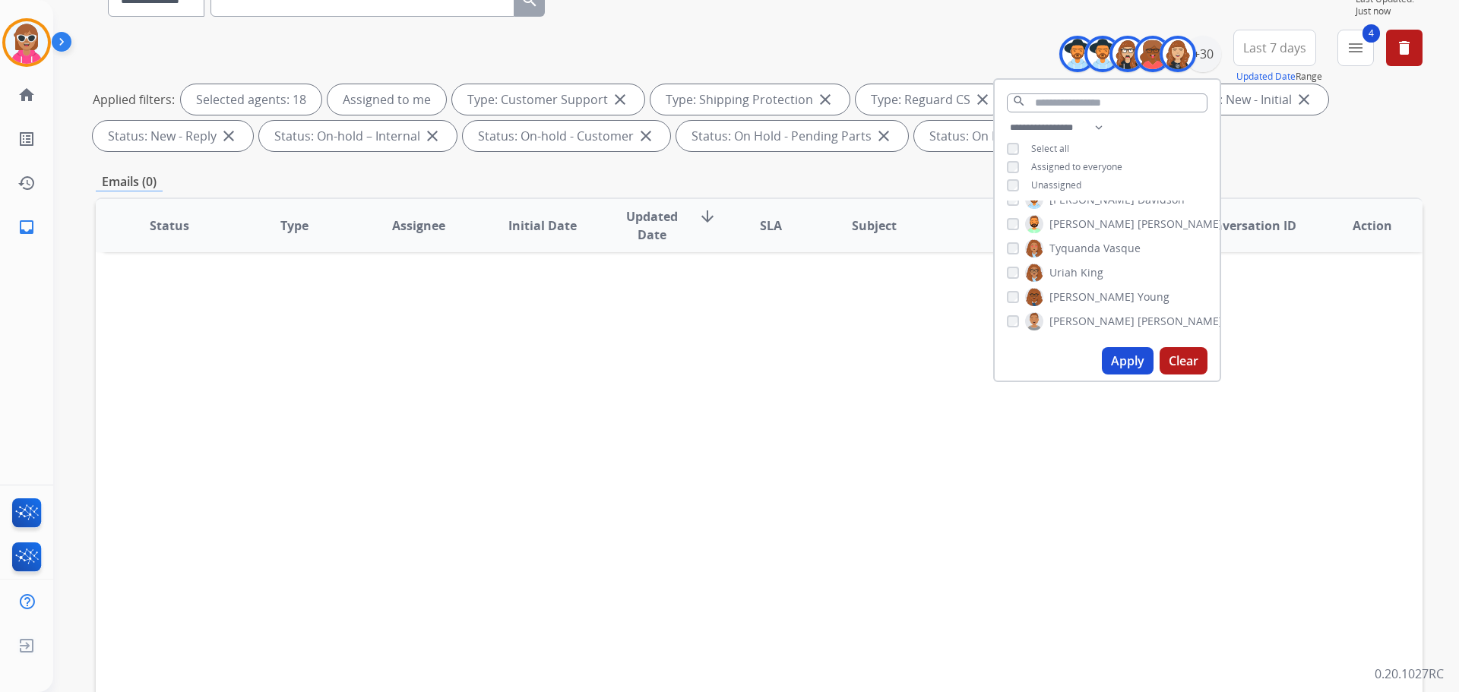
click at [1061, 227] on span "[PERSON_NAME]" at bounding box center [1092, 224] width 85 height 15
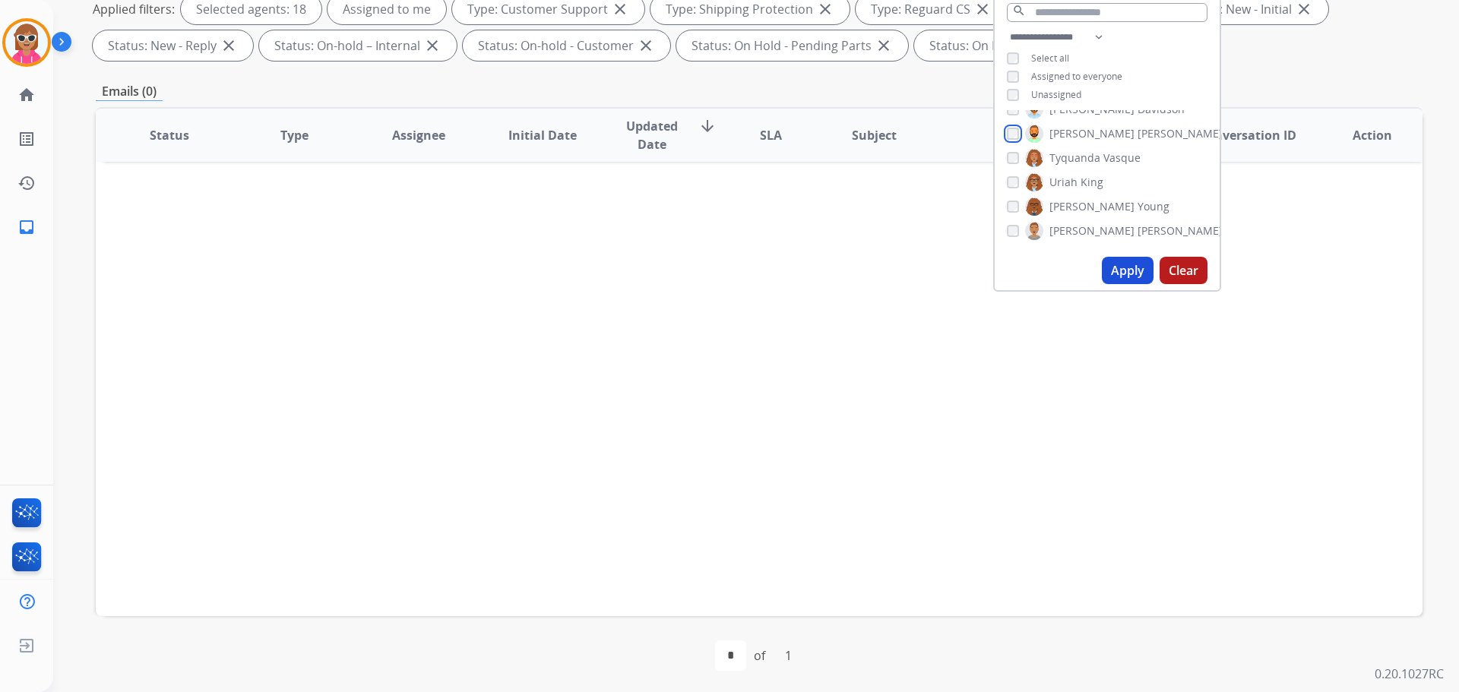
scroll to position [245, 0]
click at [1109, 264] on button "Apply" at bounding box center [1128, 267] width 52 height 27
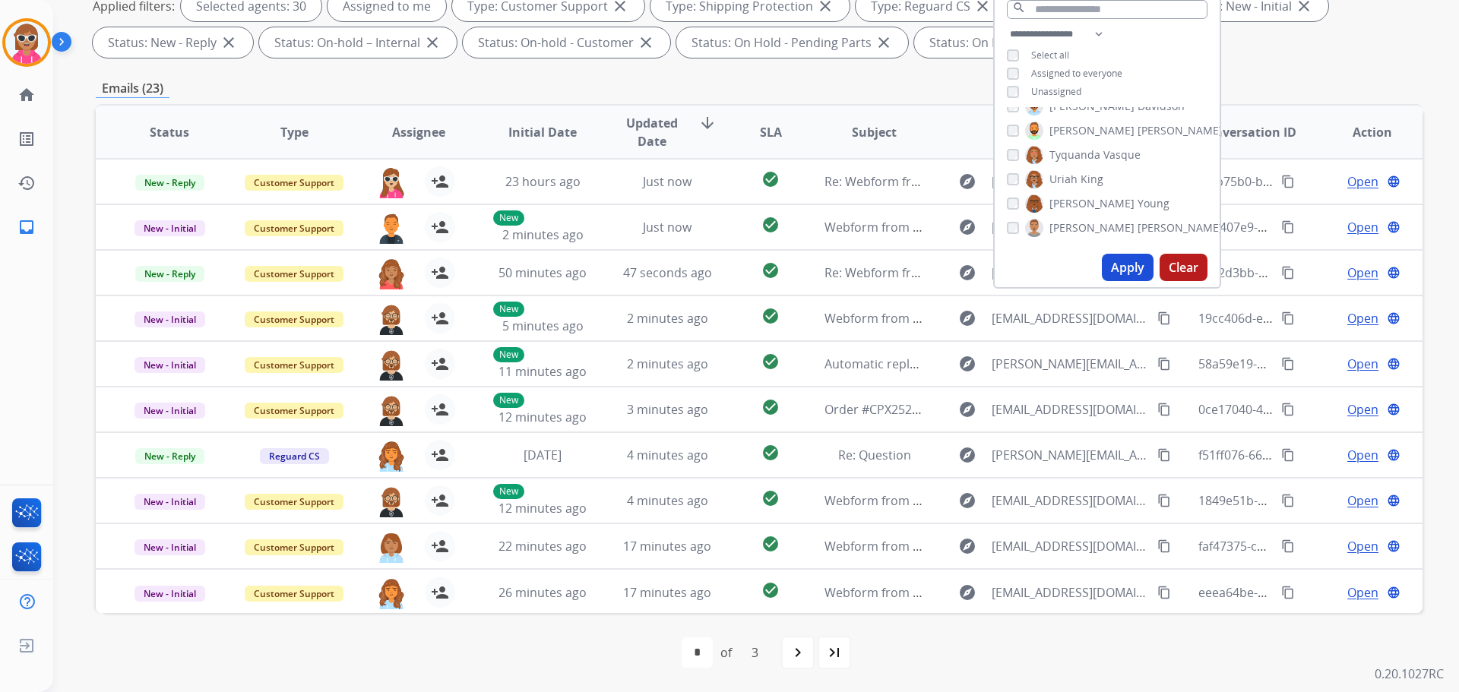
click at [403, 131] on span "Assignee" at bounding box center [418, 132] width 53 height 18
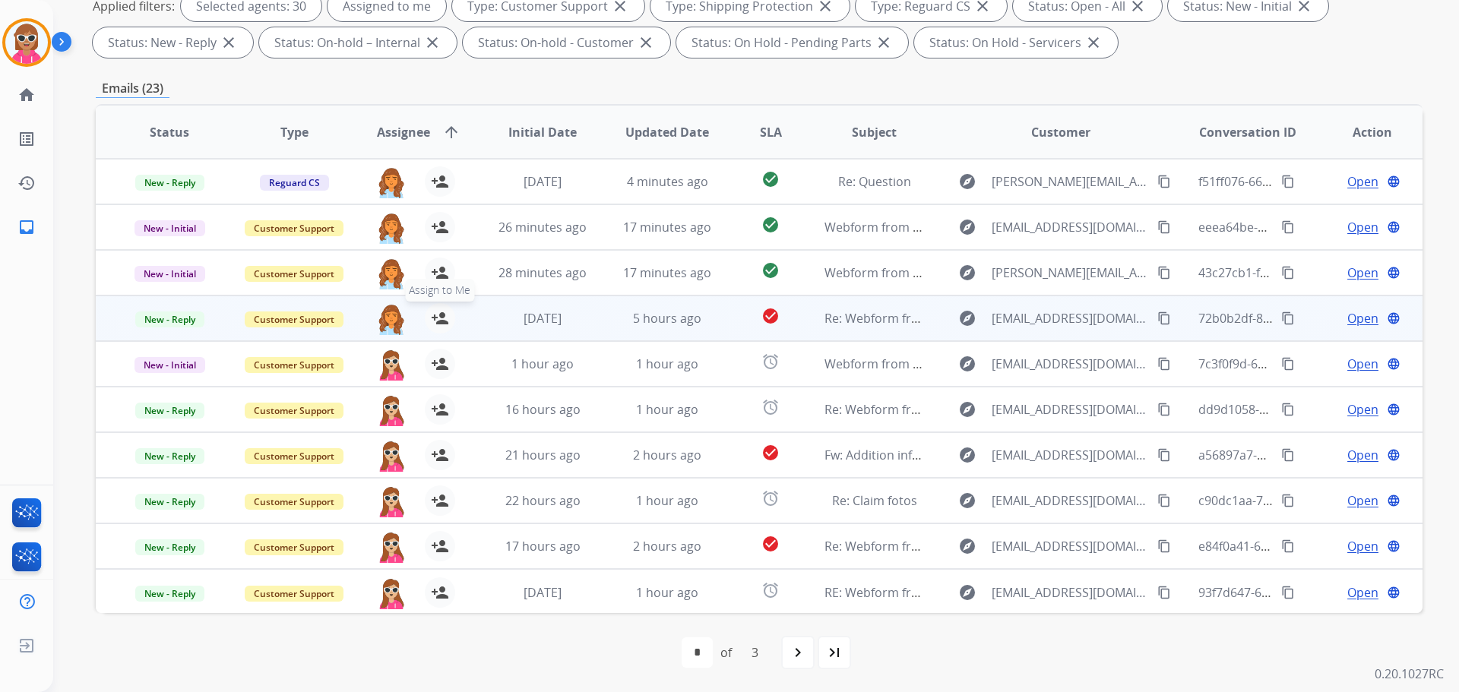
scroll to position [2, 0]
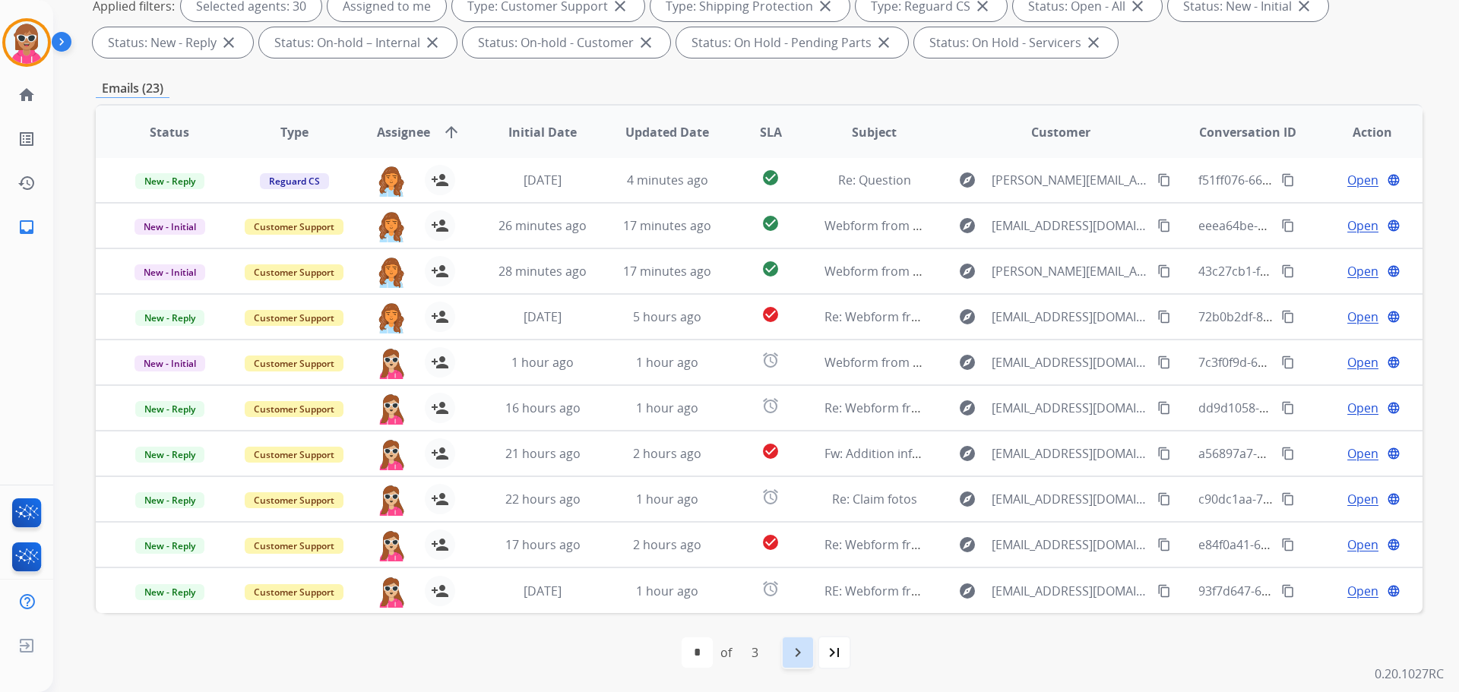
click at [809, 651] on div "navigate_next" at bounding box center [797, 652] width 33 height 33
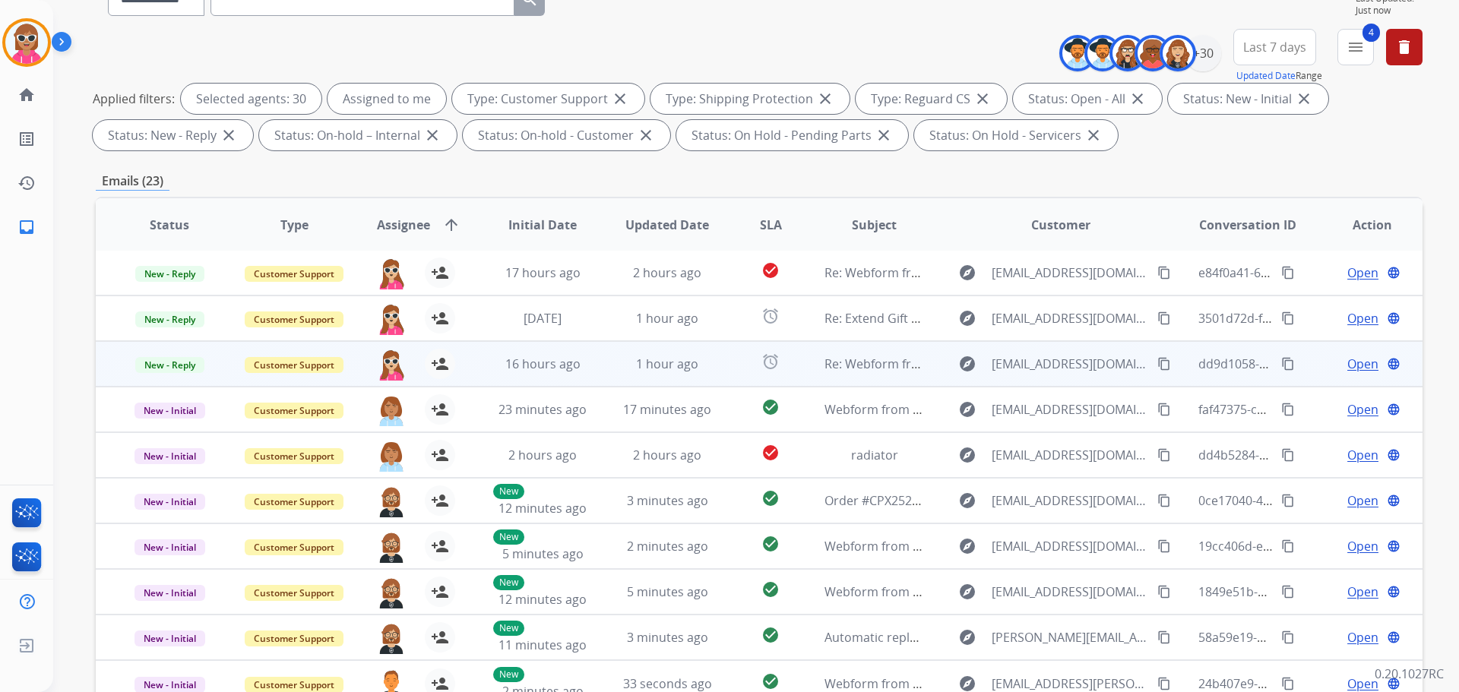
scroll to position [245, 0]
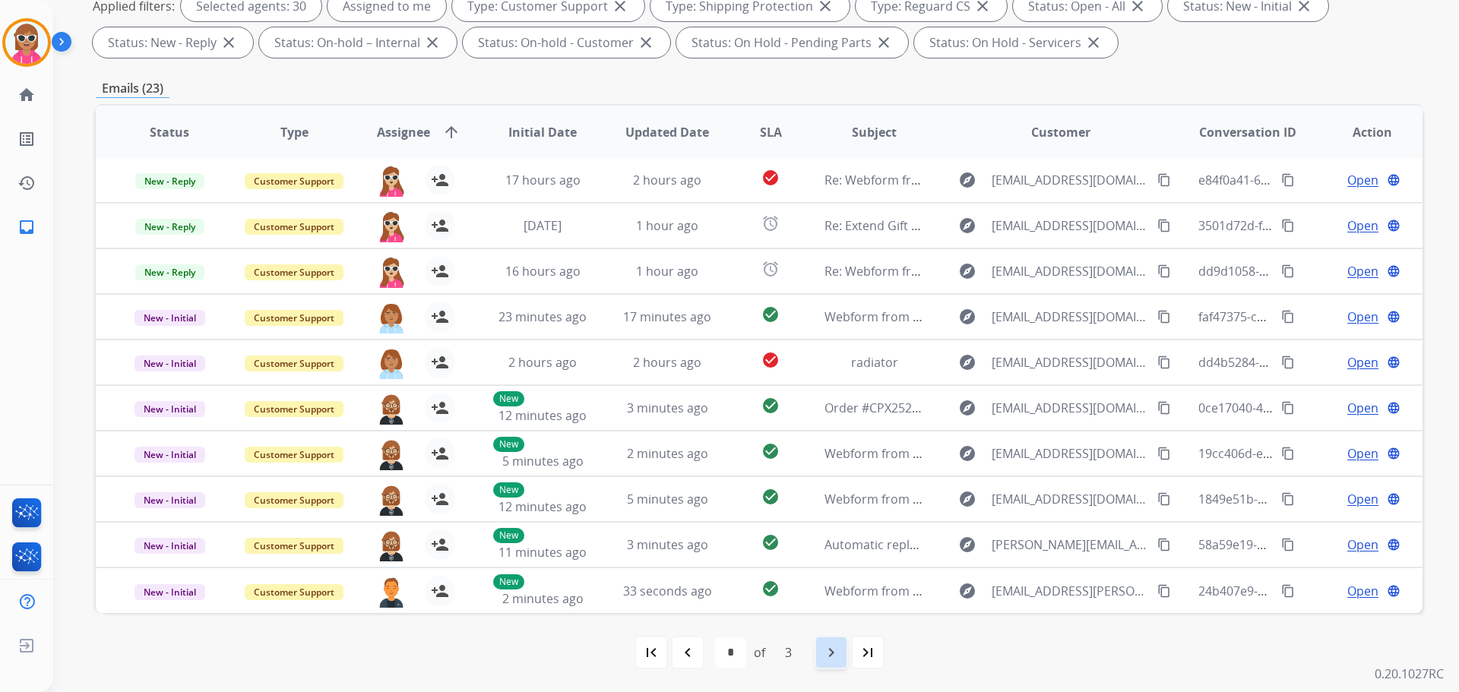
click at [818, 655] on div "navigate_next" at bounding box center [831, 652] width 33 height 33
select select "*"
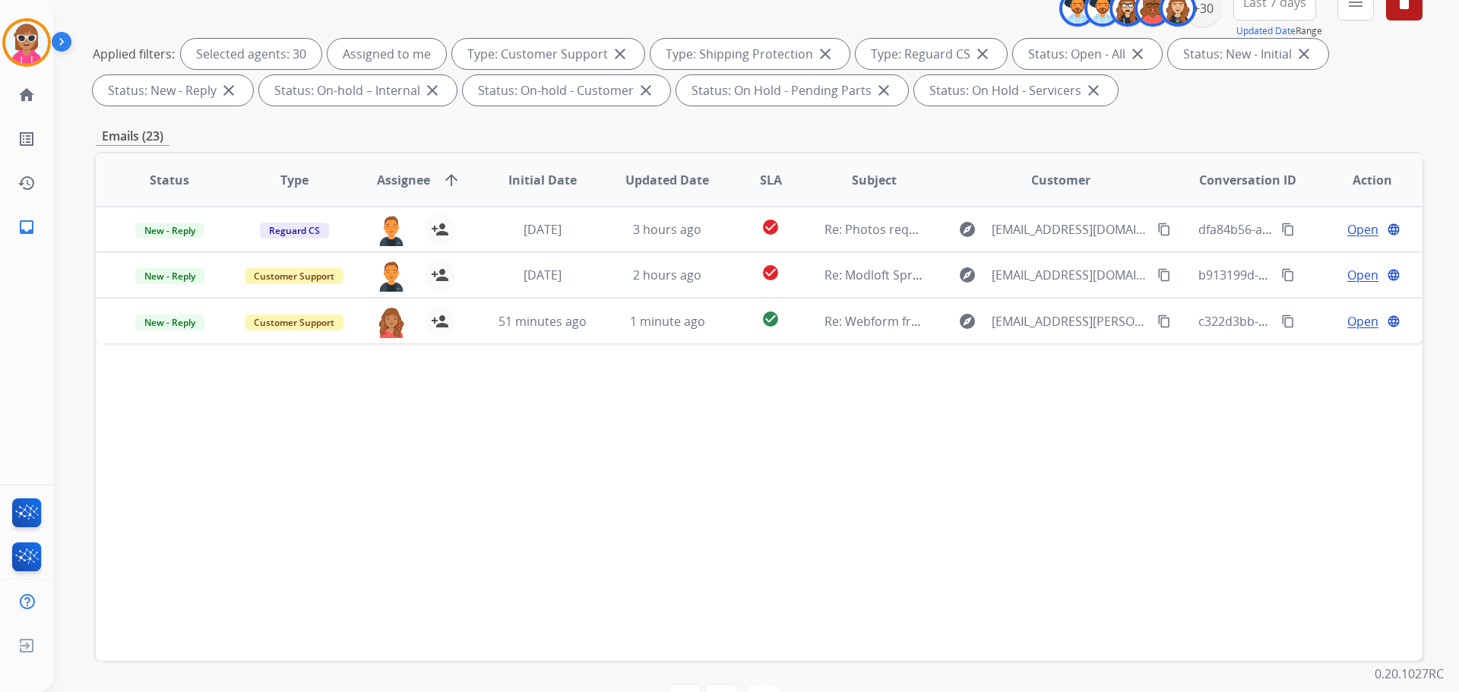
scroll to position [228, 0]
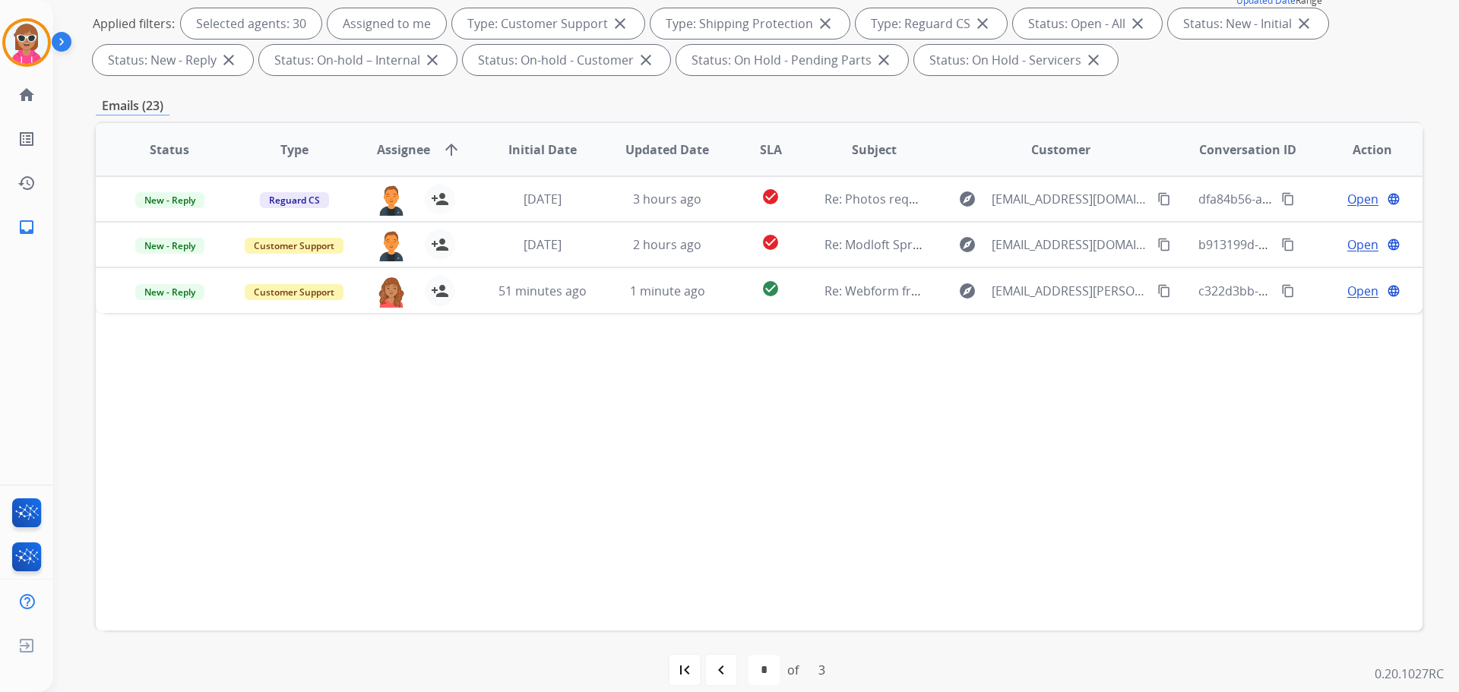
drag, startPoint x: 648, startPoint y: 420, endPoint x: 653, endPoint y: 426, distance: 8.7
click at [650, 417] on div "Status Type Assignee arrow_upward Initial Date Updated Date SLA Subject Custome…" at bounding box center [759, 376] width 1327 height 509
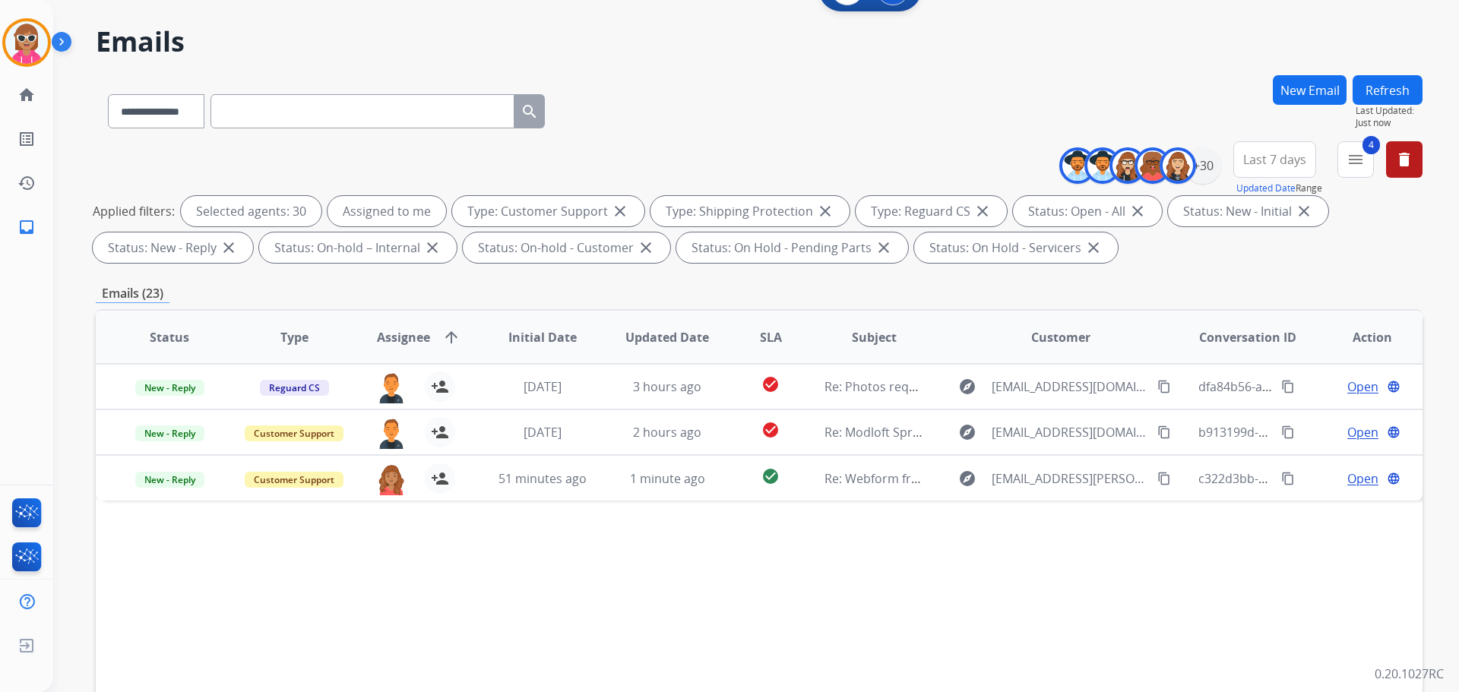
scroll to position [0, 0]
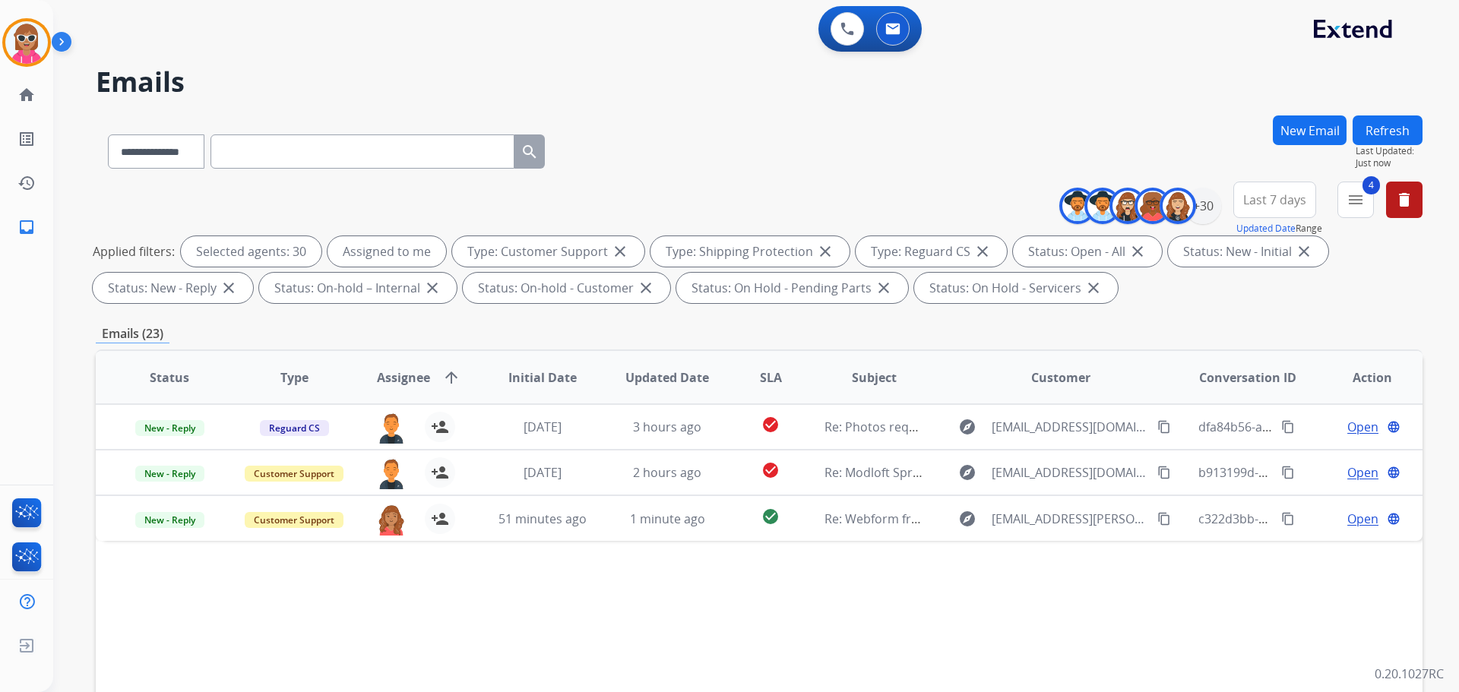
click at [1404, 129] on button "Refresh" at bounding box center [1388, 131] width 70 height 30
drag, startPoint x: 650, startPoint y: 130, endPoint x: 625, endPoint y: 168, distance: 45.5
click at [647, 133] on div "**********" at bounding box center [759, 149] width 1327 height 66
click at [845, 23] on button at bounding box center [847, 28] width 33 height 33
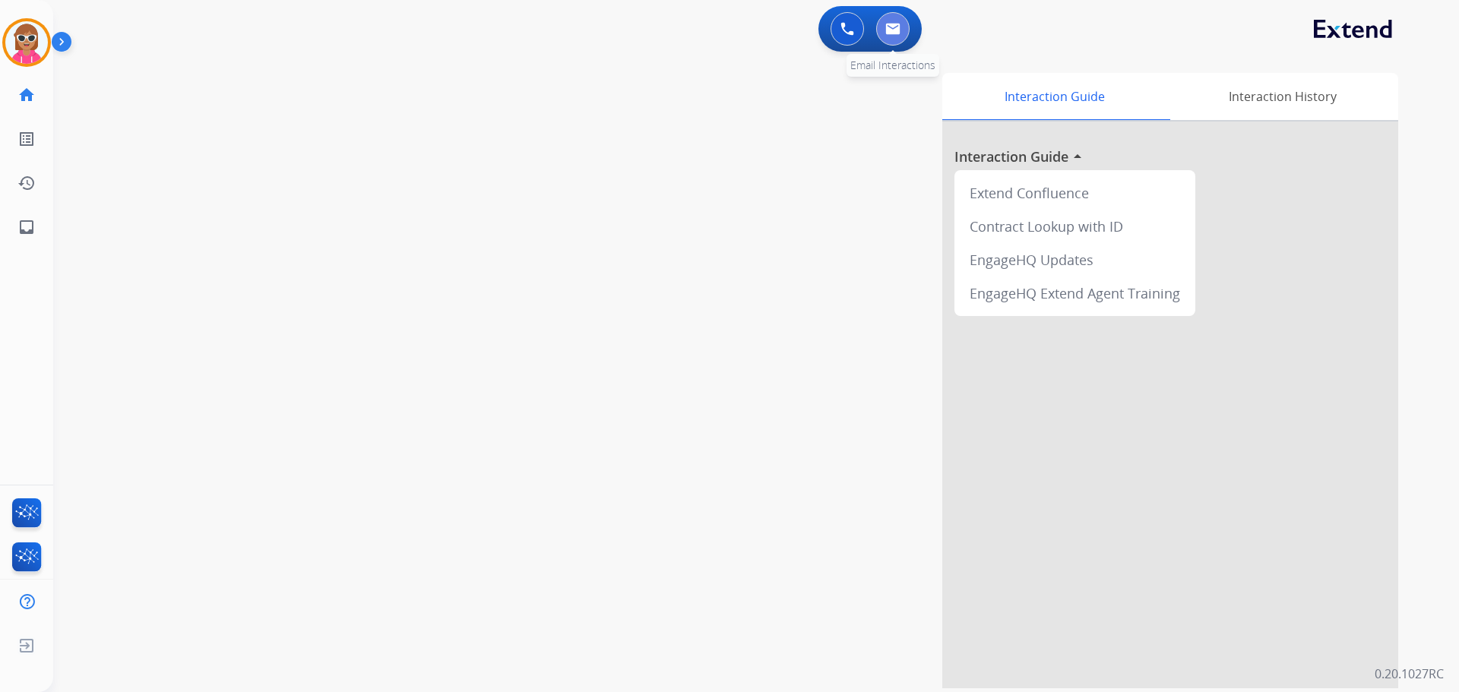
click at [888, 35] on button at bounding box center [892, 28] width 33 height 33
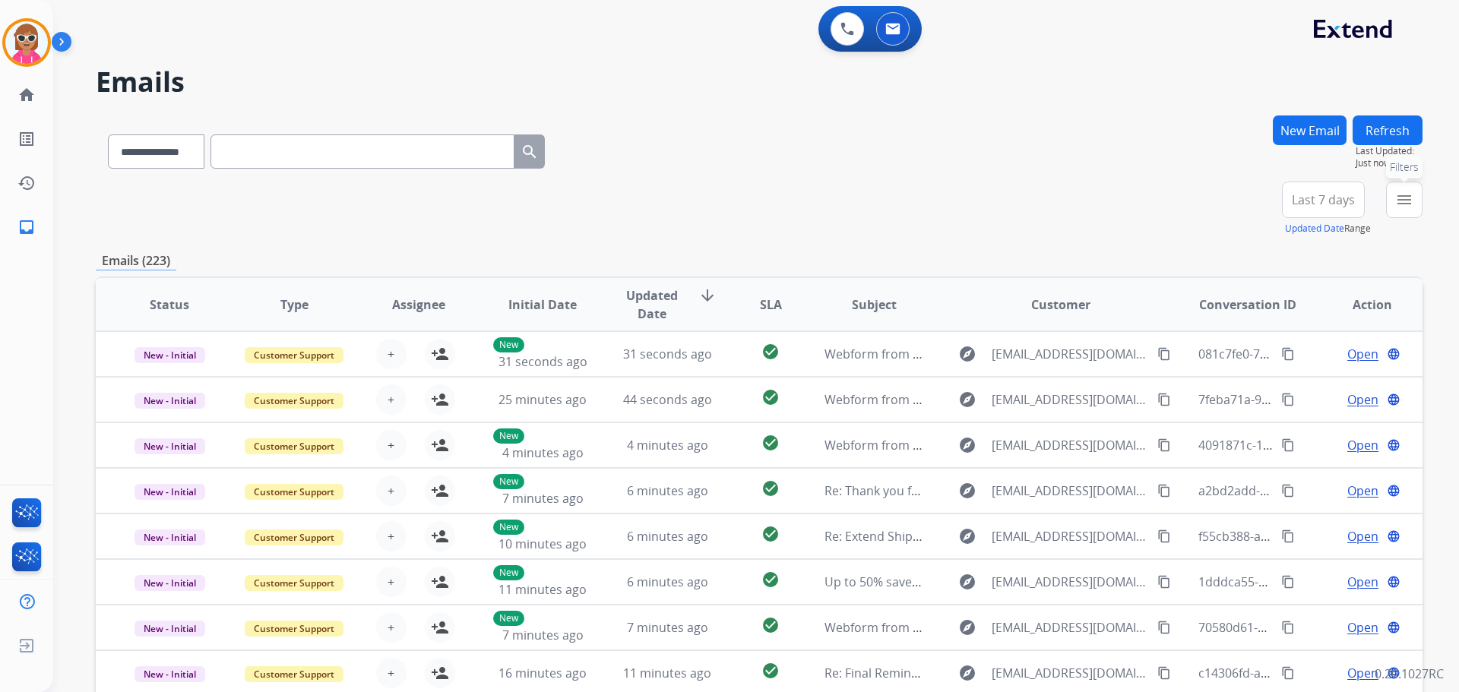
click at [1397, 195] on mat-icon "menu" at bounding box center [1404, 200] width 18 height 18
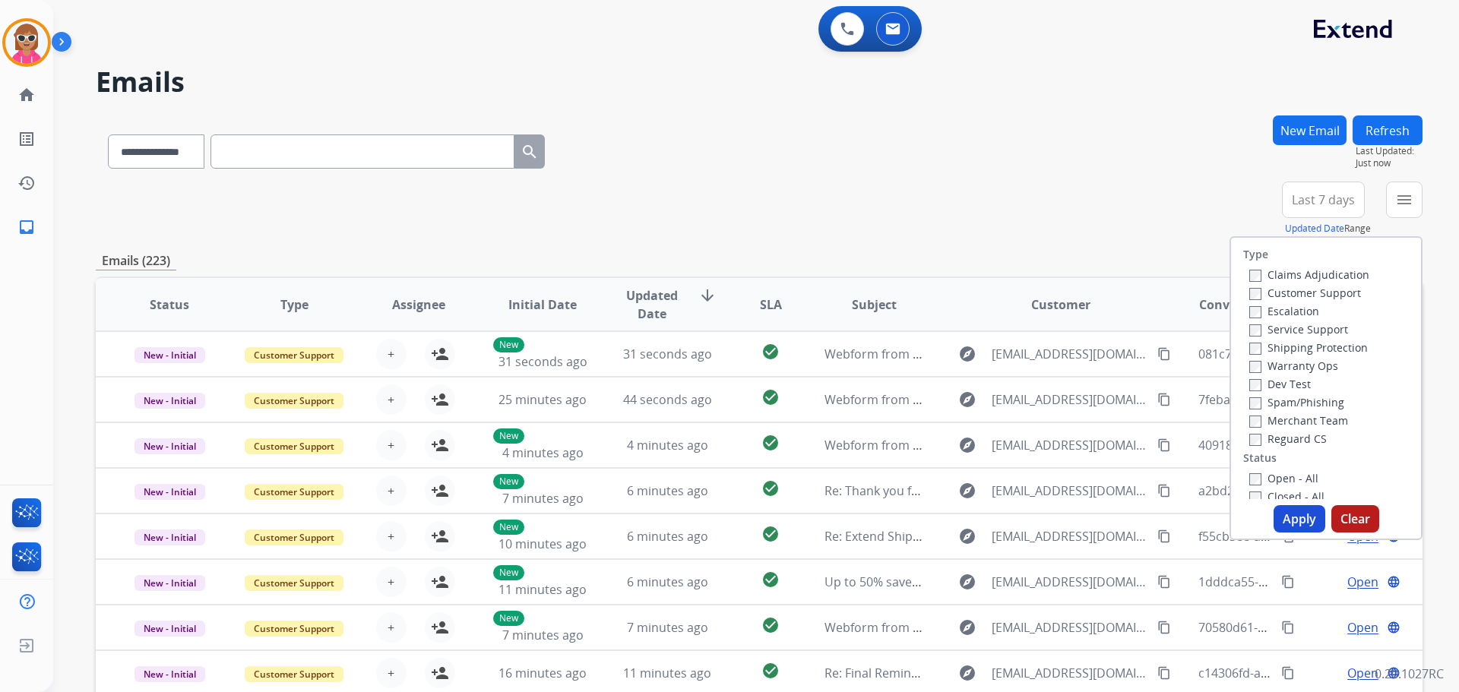
click at [1297, 293] on label "Customer Support" at bounding box center [1305, 293] width 112 height 14
click at [1318, 349] on label "Shipping Protection" at bounding box center [1308, 347] width 119 height 14
click at [1303, 442] on label "Reguard CS" at bounding box center [1288, 439] width 78 height 14
click at [1297, 486] on div "Open - All" at bounding box center [1329, 478] width 160 height 18
drag, startPoint x: 1292, startPoint y: 481, endPoint x: 1289, endPoint y: 509, distance: 28.3
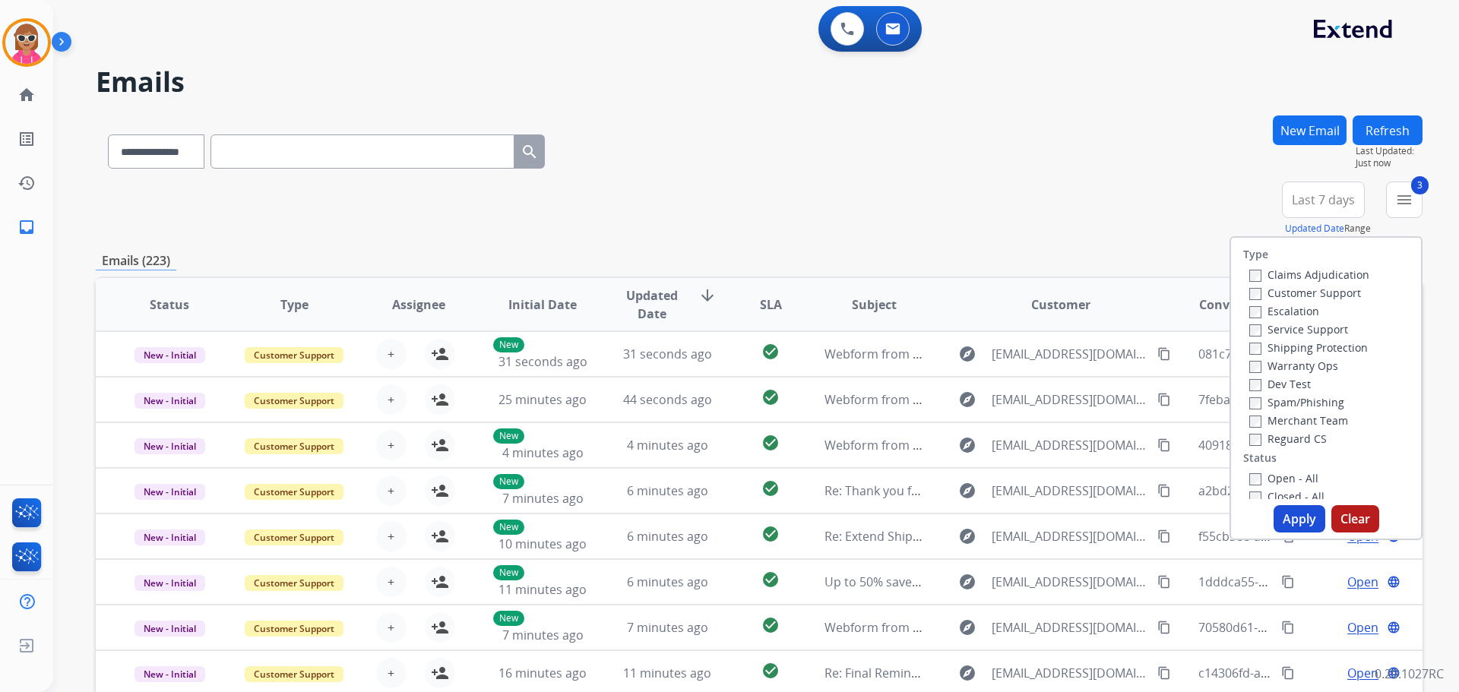
click at [1291, 480] on label "Open - All" at bounding box center [1283, 478] width 69 height 14
click at [1290, 525] on button "Apply" at bounding box center [1300, 518] width 52 height 27
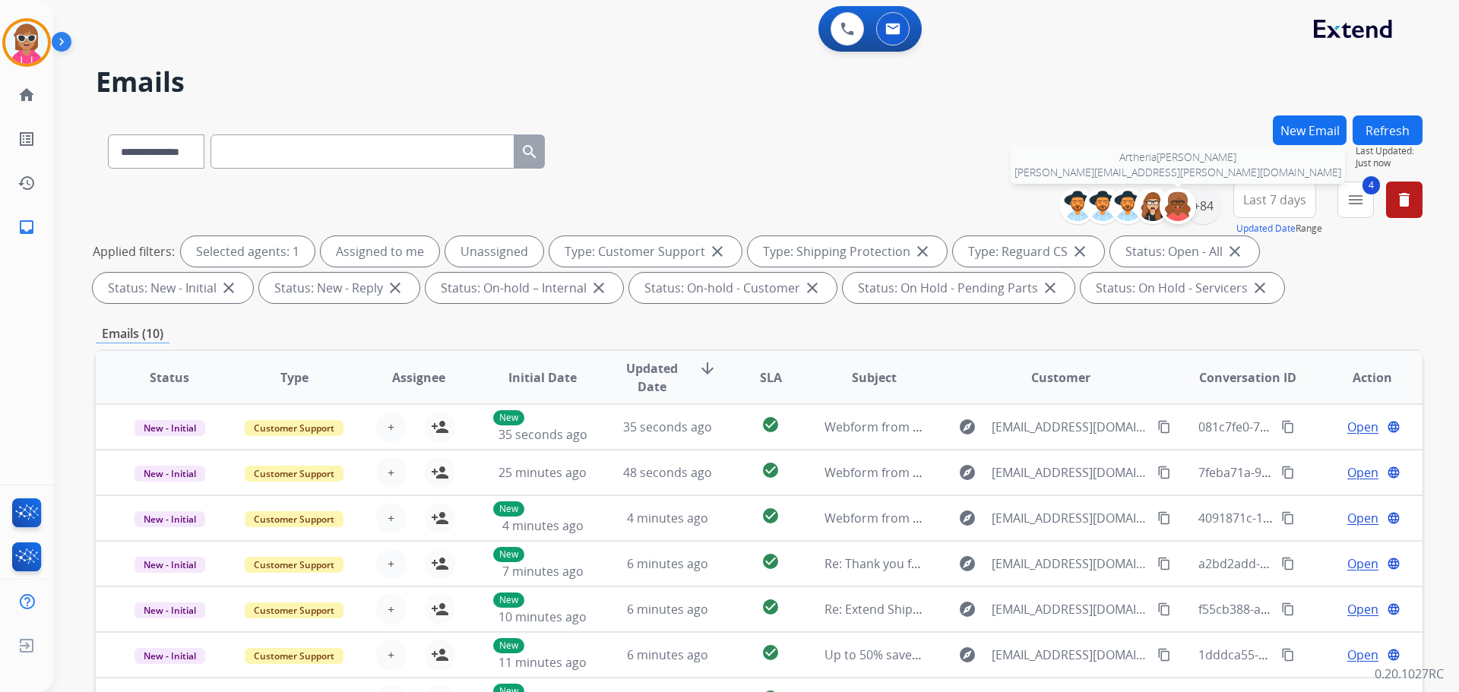
drag, startPoint x: 1184, startPoint y: 195, endPoint x: 1192, endPoint y: 205, distance: 12.9
click at [1186, 195] on img at bounding box center [1178, 206] width 30 height 30
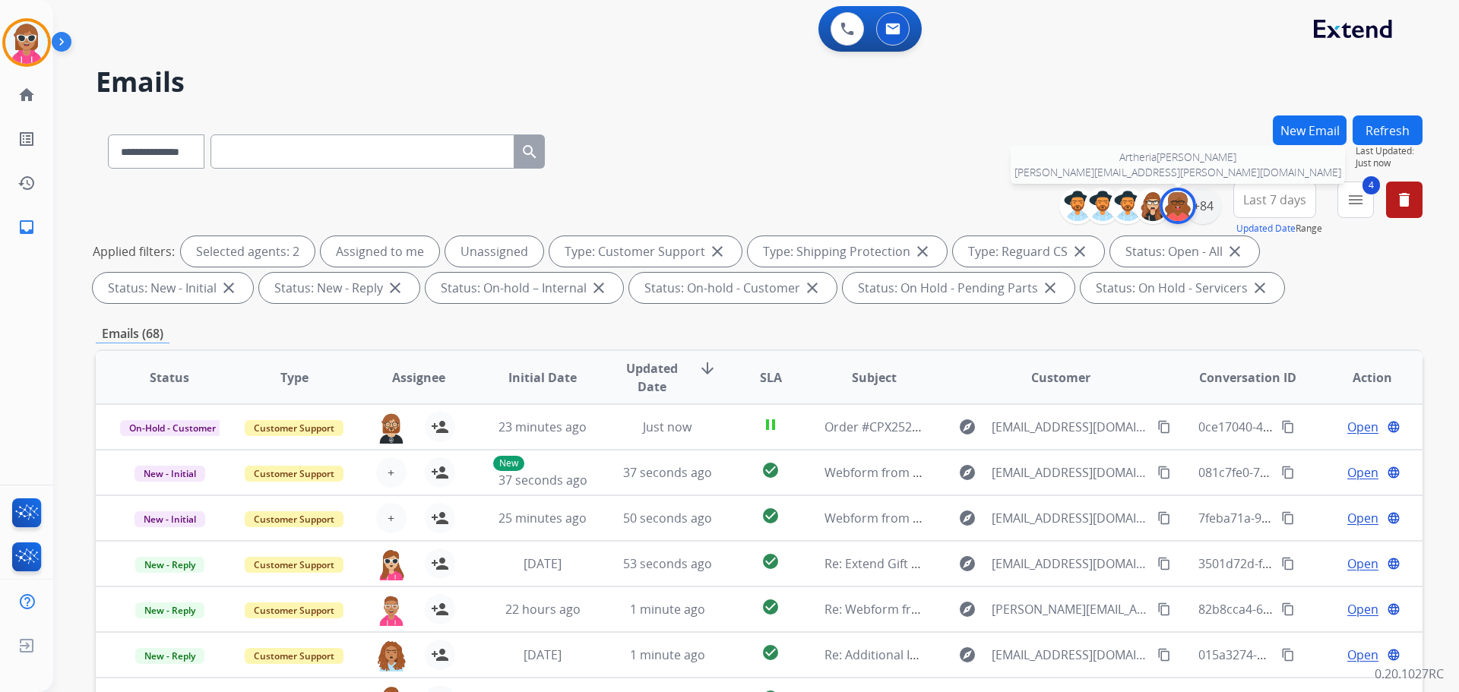
click at [1183, 217] on img at bounding box center [1178, 206] width 30 height 30
click at [1214, 207] on div "+84" at bounding box center [1203, 206] width 36 height 36
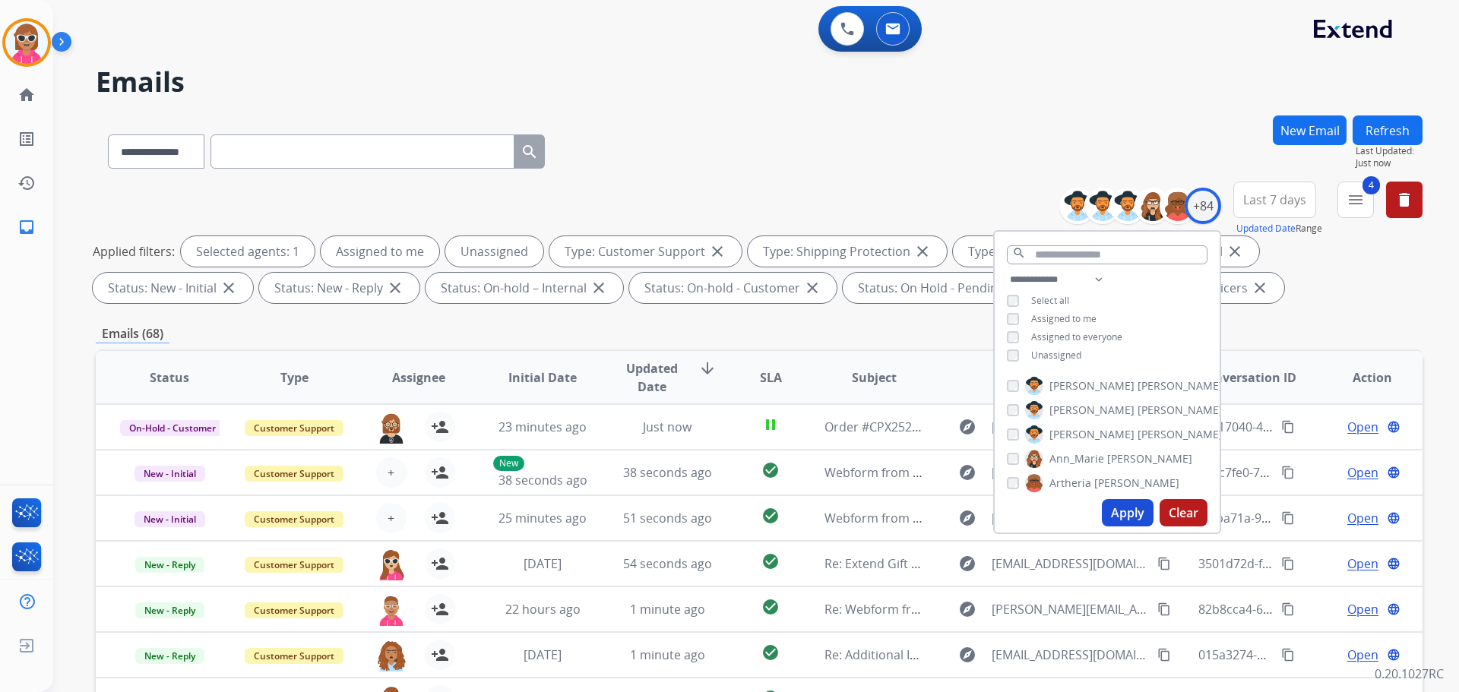
click at [1072, 356] on span "Unassigned" at bounding box center [1056, 355] width 50 height 13
click at [1085, 313] on span "Assigned to me" at bounding box center [1063, 318] width 65 height 13
click at [1104, 248] on input "text" at bounding box center [1107, 254] width 201 height 19
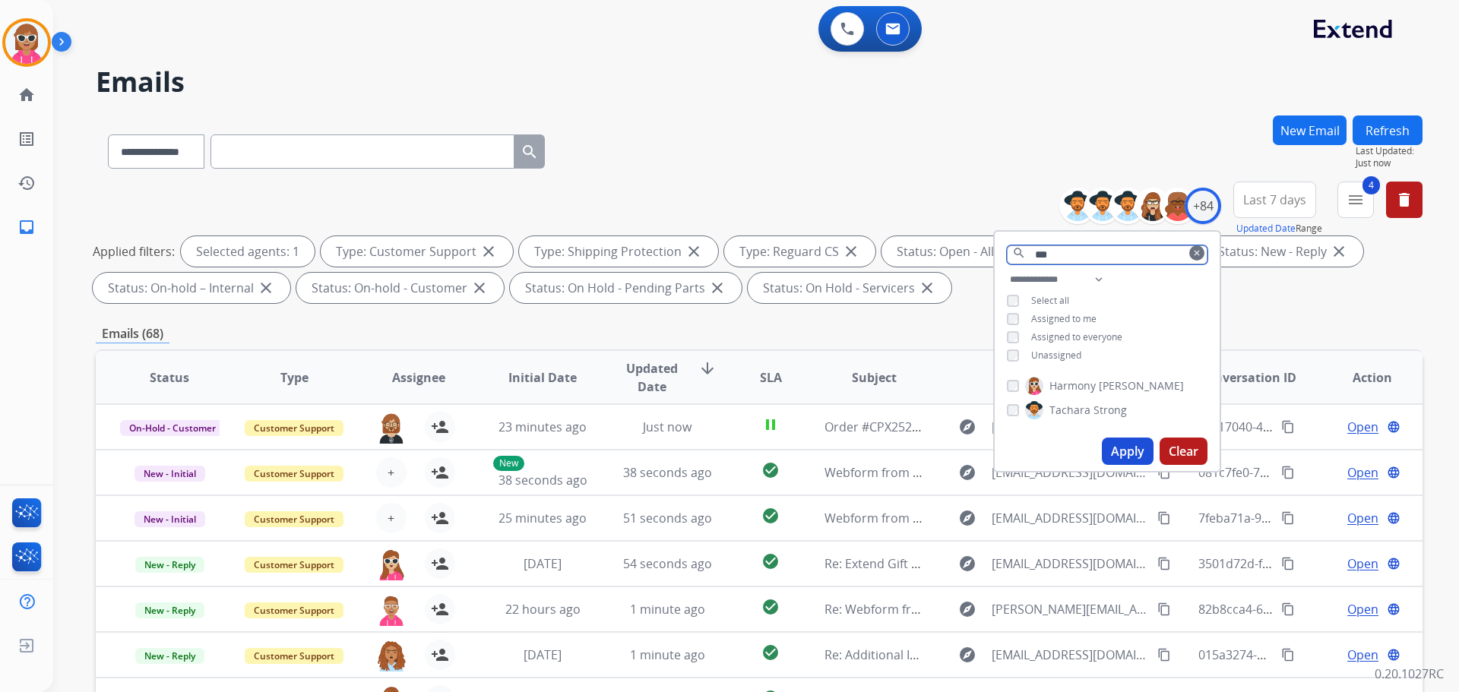
type input "***"
drag, startPoint x: 1089, startPoint y: 382, endPoint x: 1089, endPoint y: 401, distance: 18.2
click at [1088, 383] on span "Harmony" at bounding box center [1073, 385] width 46 height 15
click at [1125, 451] on button "Apply" at bounding box center [1128, 451] width 52 height 27
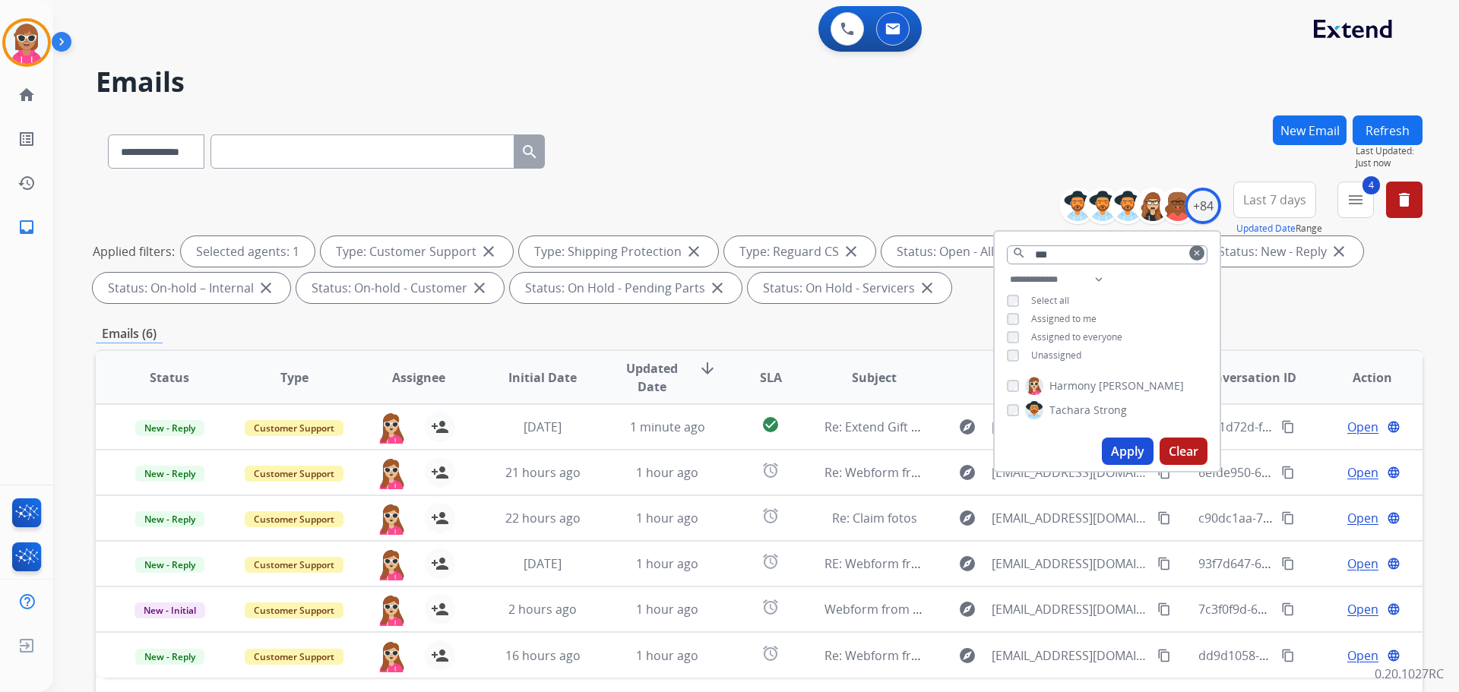
drag, startPoint x: 897, startPoint y: 112, endPoint x: 822, endPoint y: 209, distance: 122.4
click at [897, 112] on div "**********" at bounding box center [738, 401] width 1370 height 692
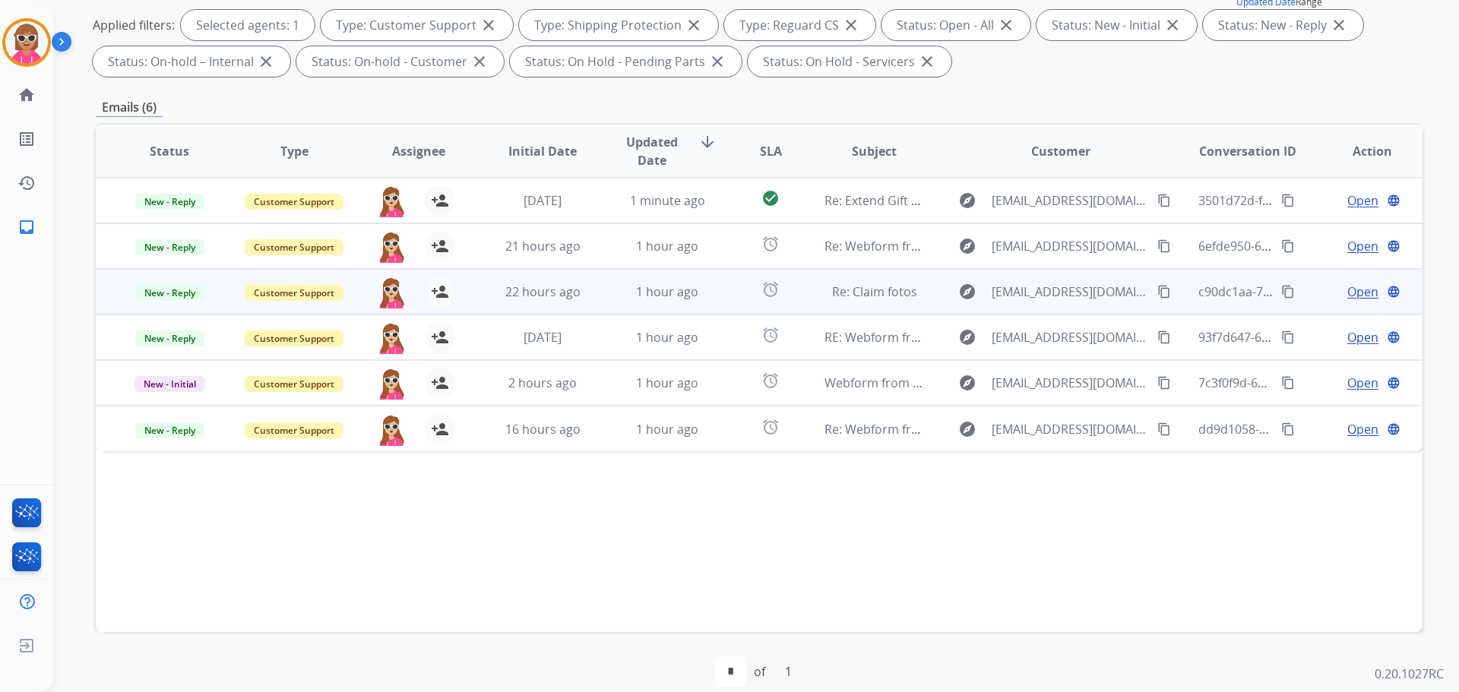
scroll to position [245, 0]
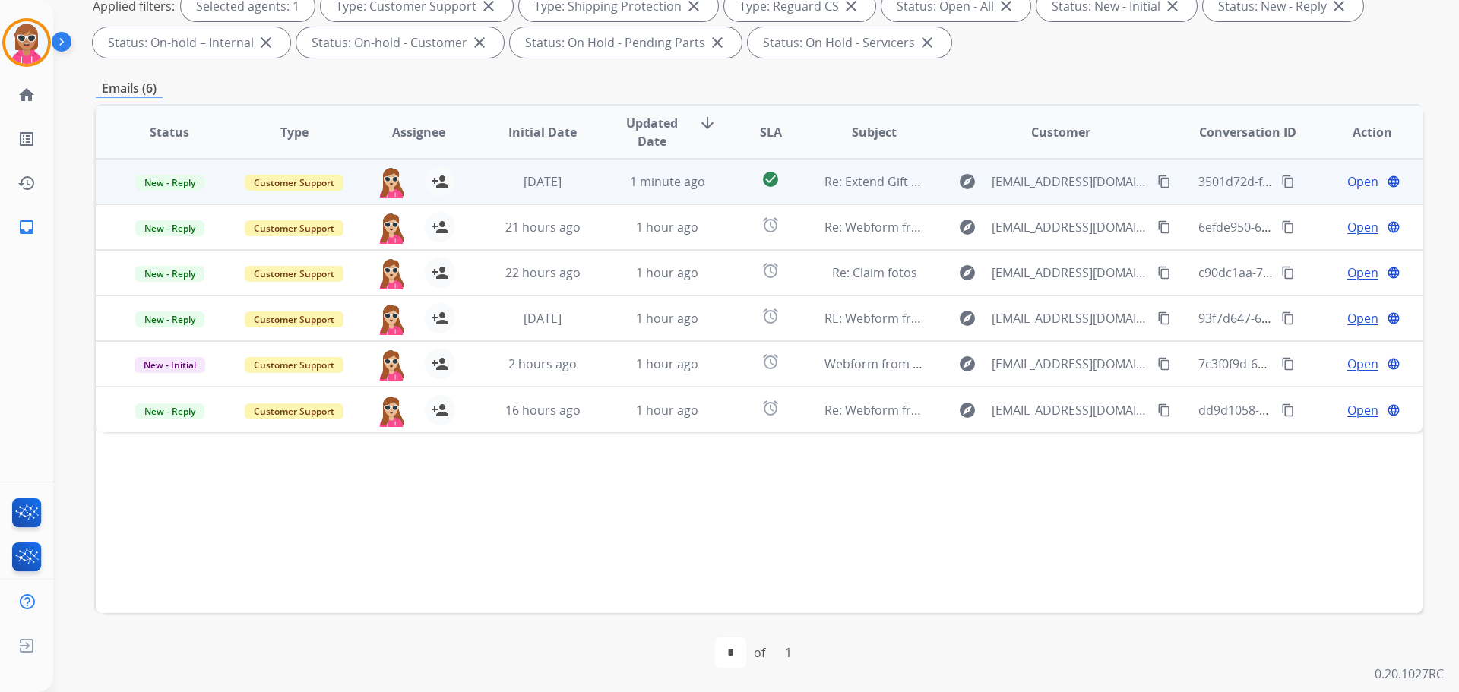
click at [721, 181] on td "check_circle" at bounding box center [758, 182] width 83 height 46
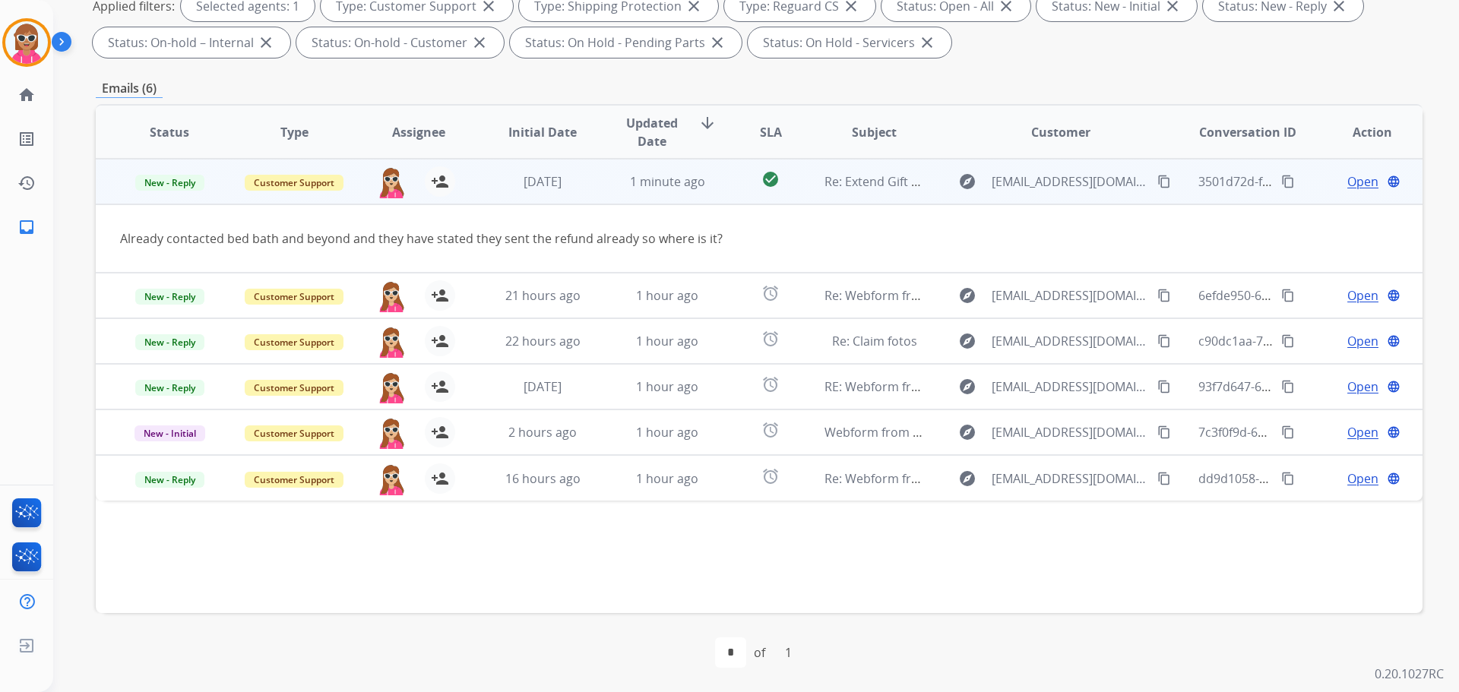
drag, startPoint x: 1146, startPoint y: 183, endPoint x: 1120, endPoint y: 188, distance: 26.2
click at [1157, 183] on mat-icon "content_copy" at bounding box center [1164, 182] width 14 height 14
click at [1351, 183] on span "Open" at bounding box center [1362, 182] width 31 height 18
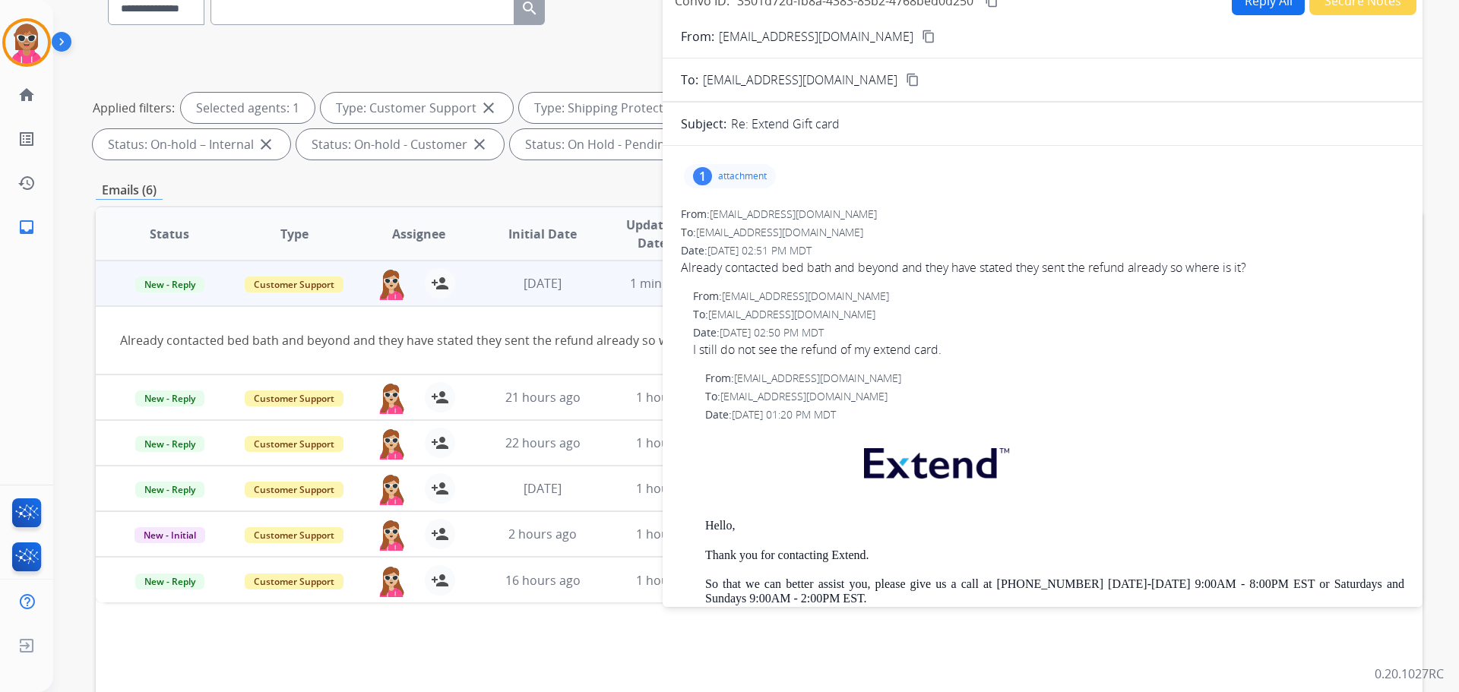
scroll to position [0, 0]
